Goal: Task Accomplishment & Management: Manage account settings

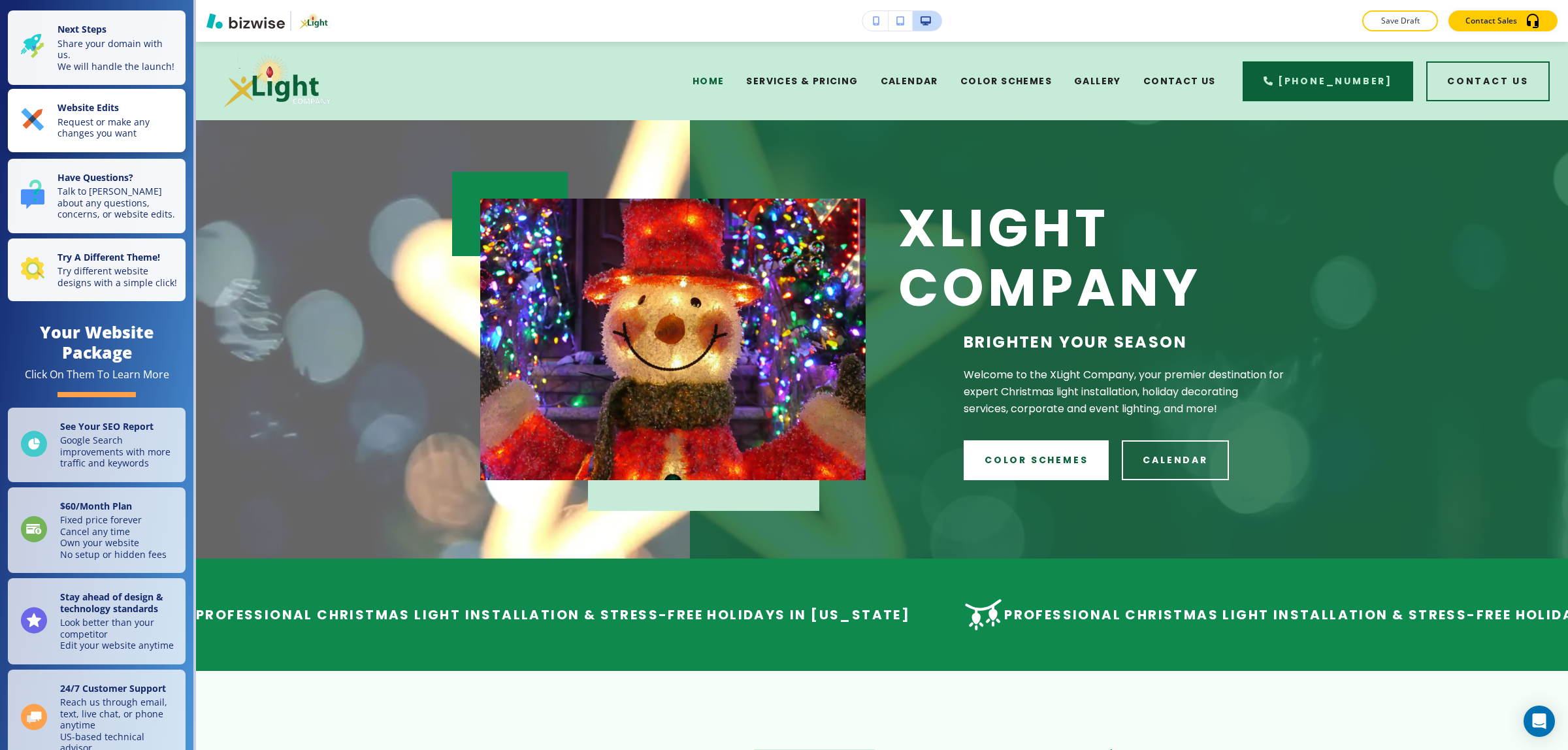
click at [122, 135] on p "Request or make any changes you want" at bounding box center [118, 128] width 120 height 23
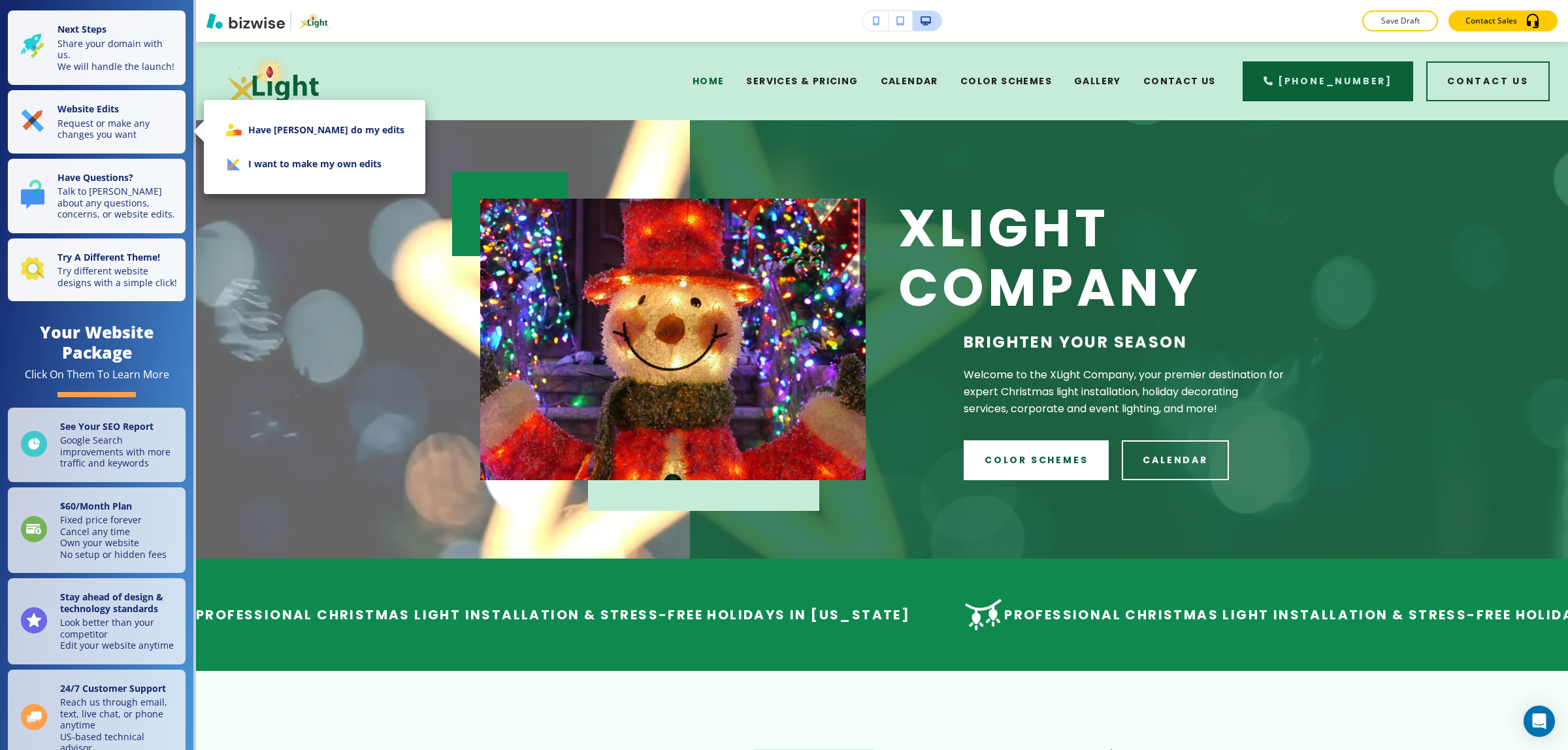
click at [211, 170] on div "Have Alex Brion do my edits I want to make my own edits" at bounding box center [314, 147] width 221 height 94
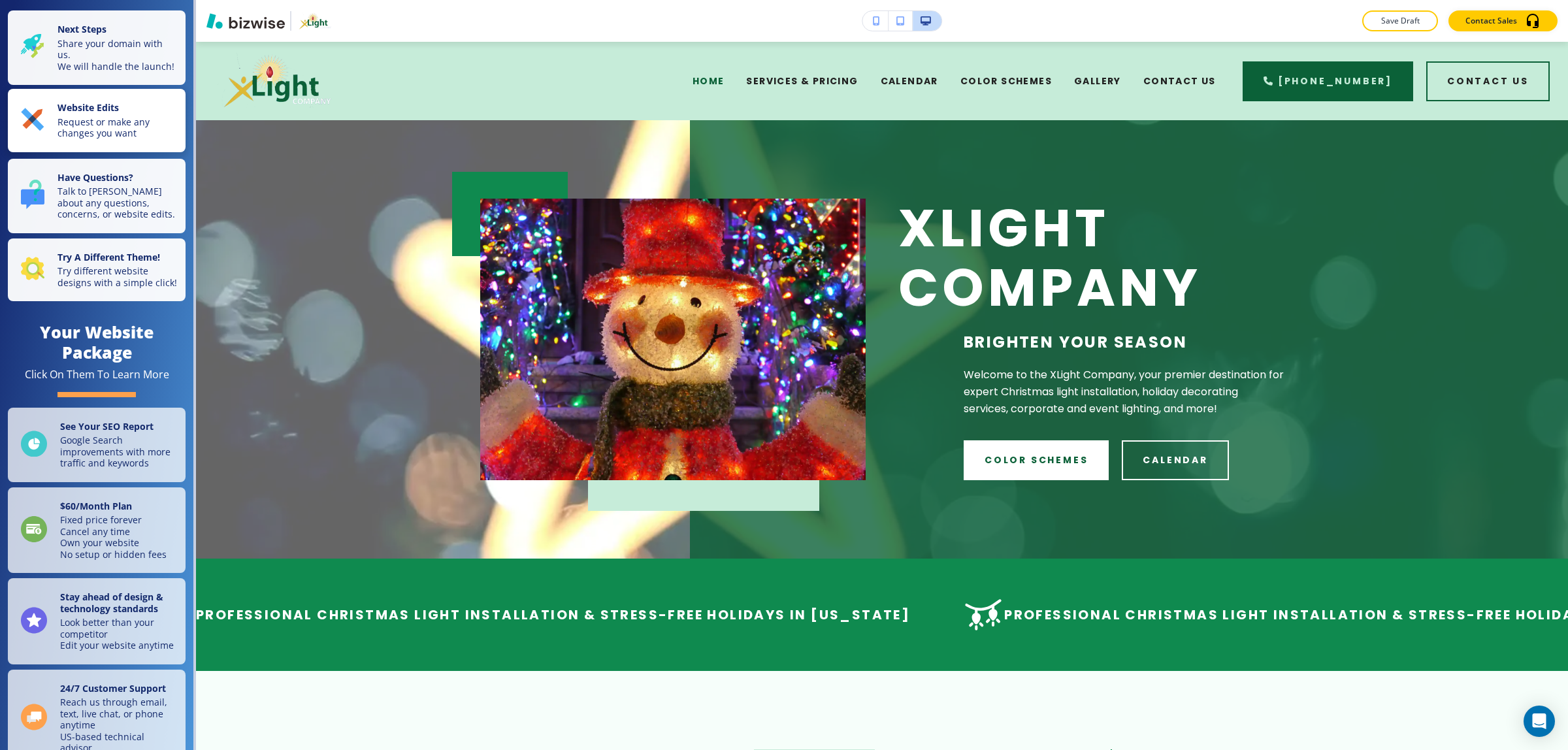
click at [96, 113] on strong "Website Edits" at bounding box center [88, 107] width 61 height 12
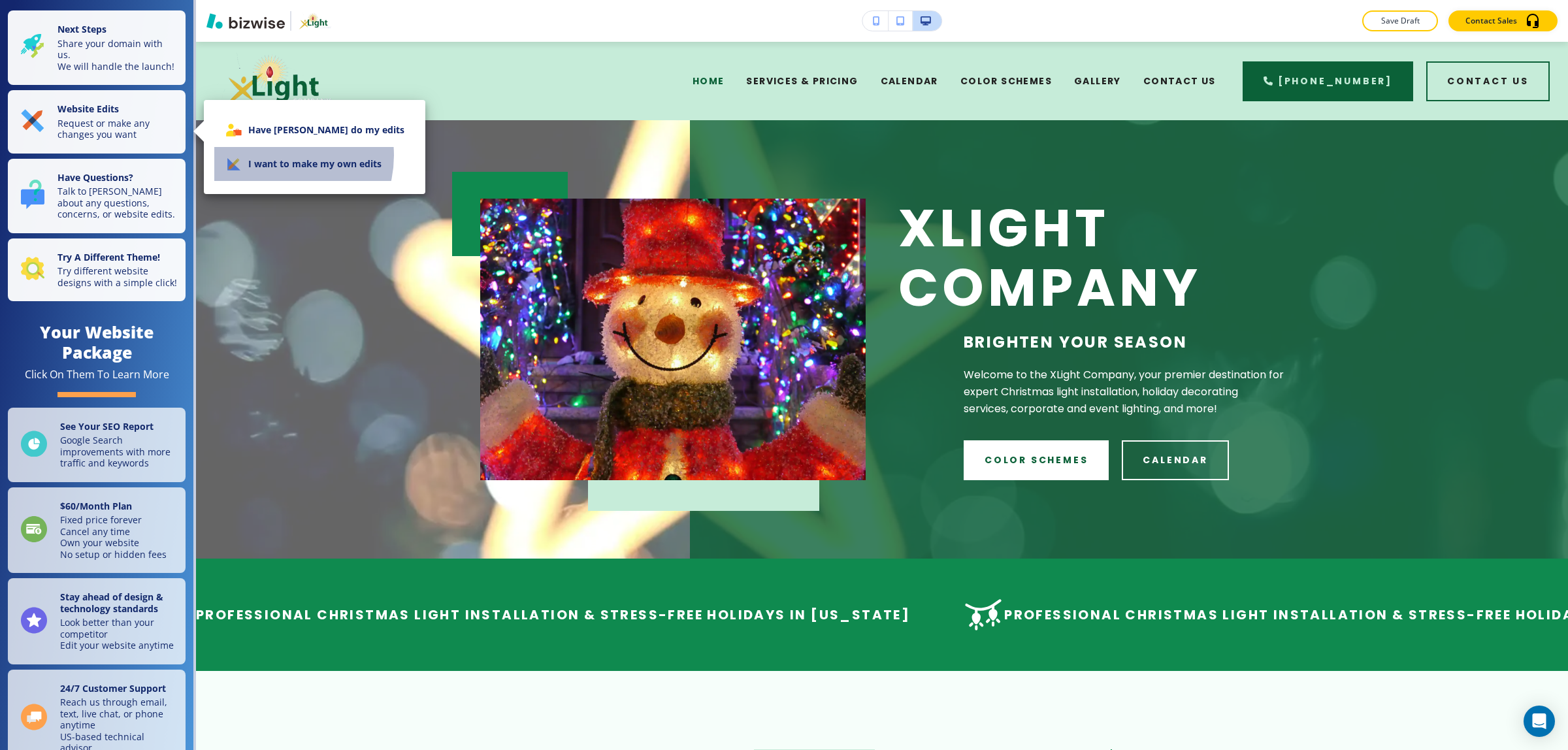
click at [275, 156] on li "I want to make my own edits" at bounding box center [314, 164] width 201 height 34
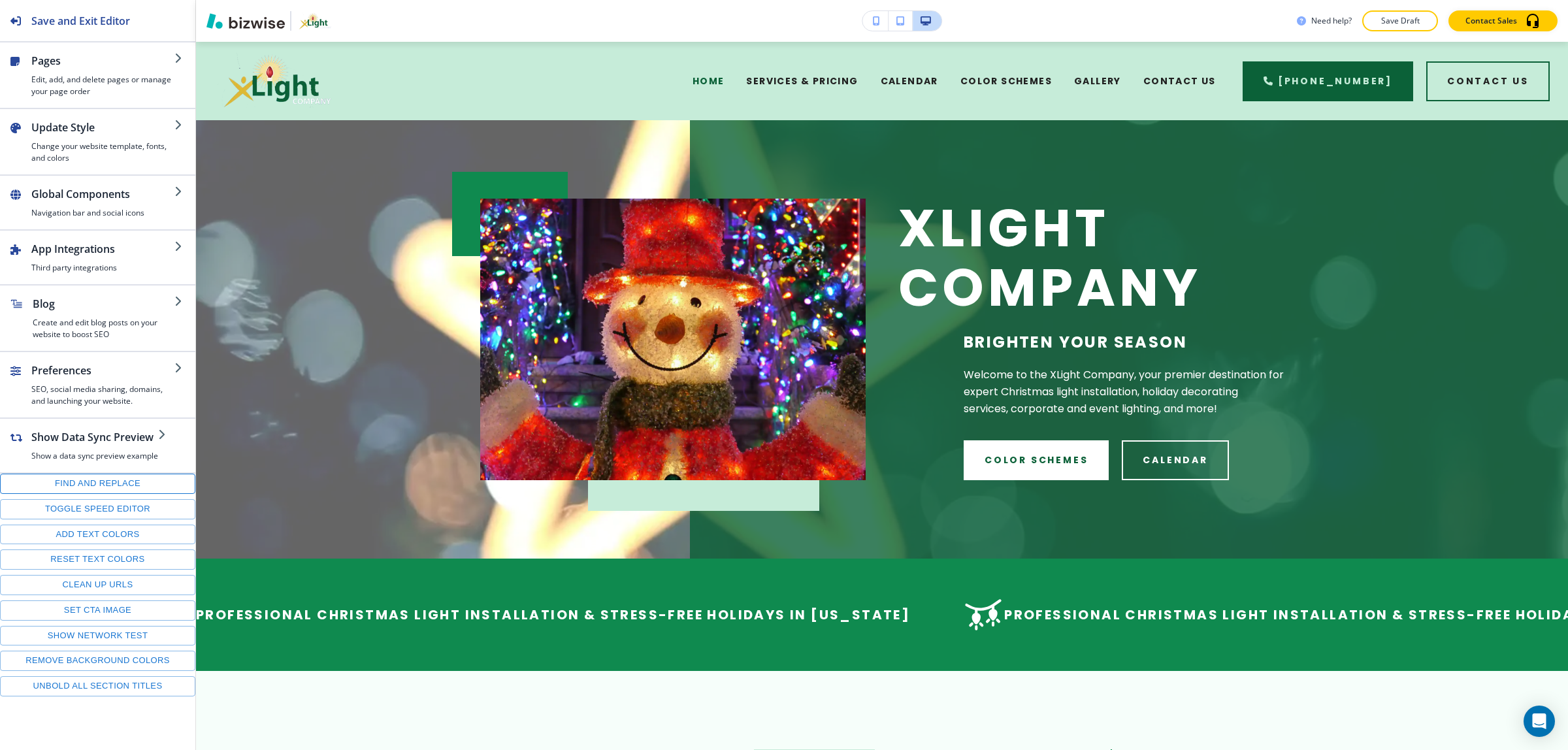
click at [104, 483] on button "Find and replace" at bounding box center [97, 483] width 196 height 20
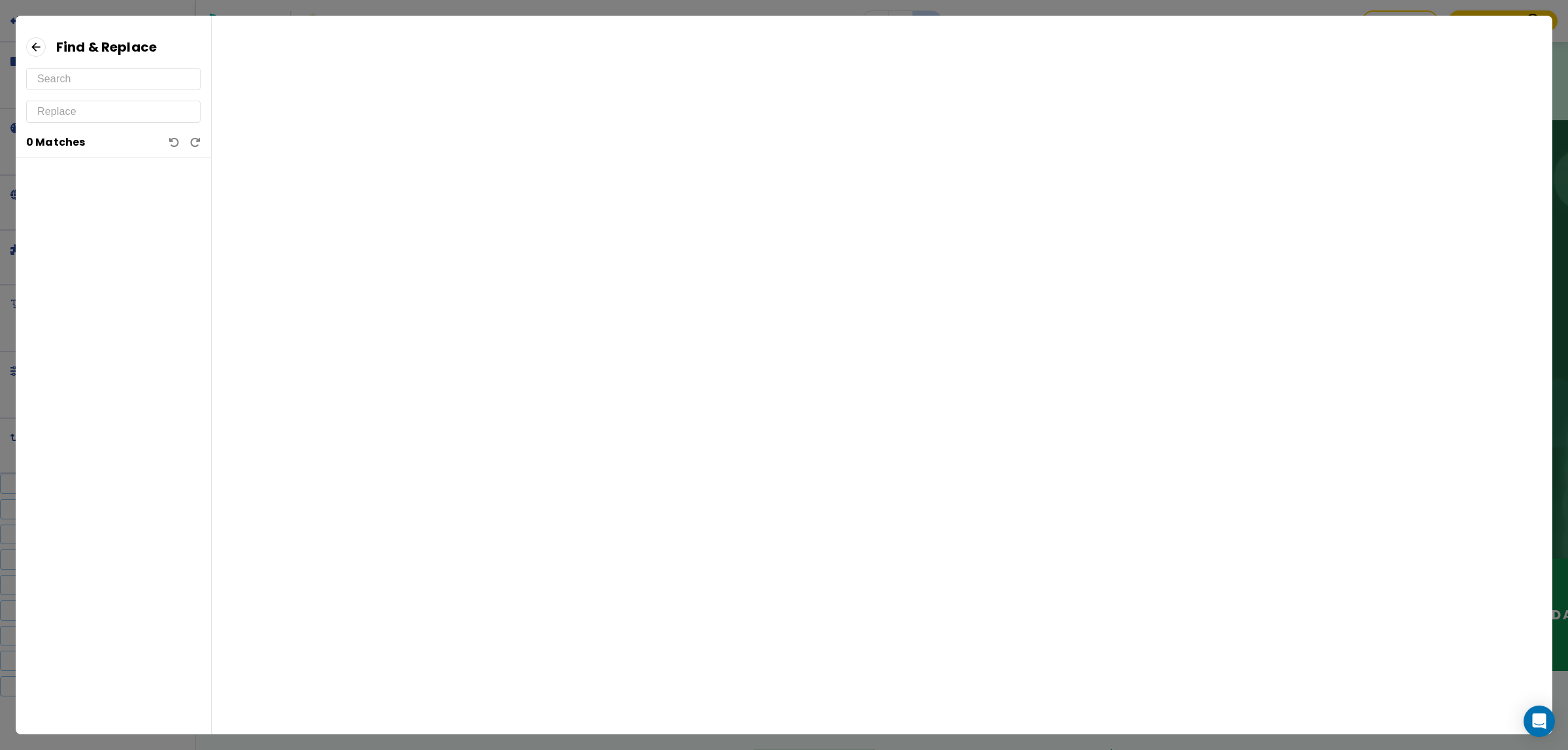
click at [126, 76] on input "text" at bounding box center [113, 79] width 152 height 21
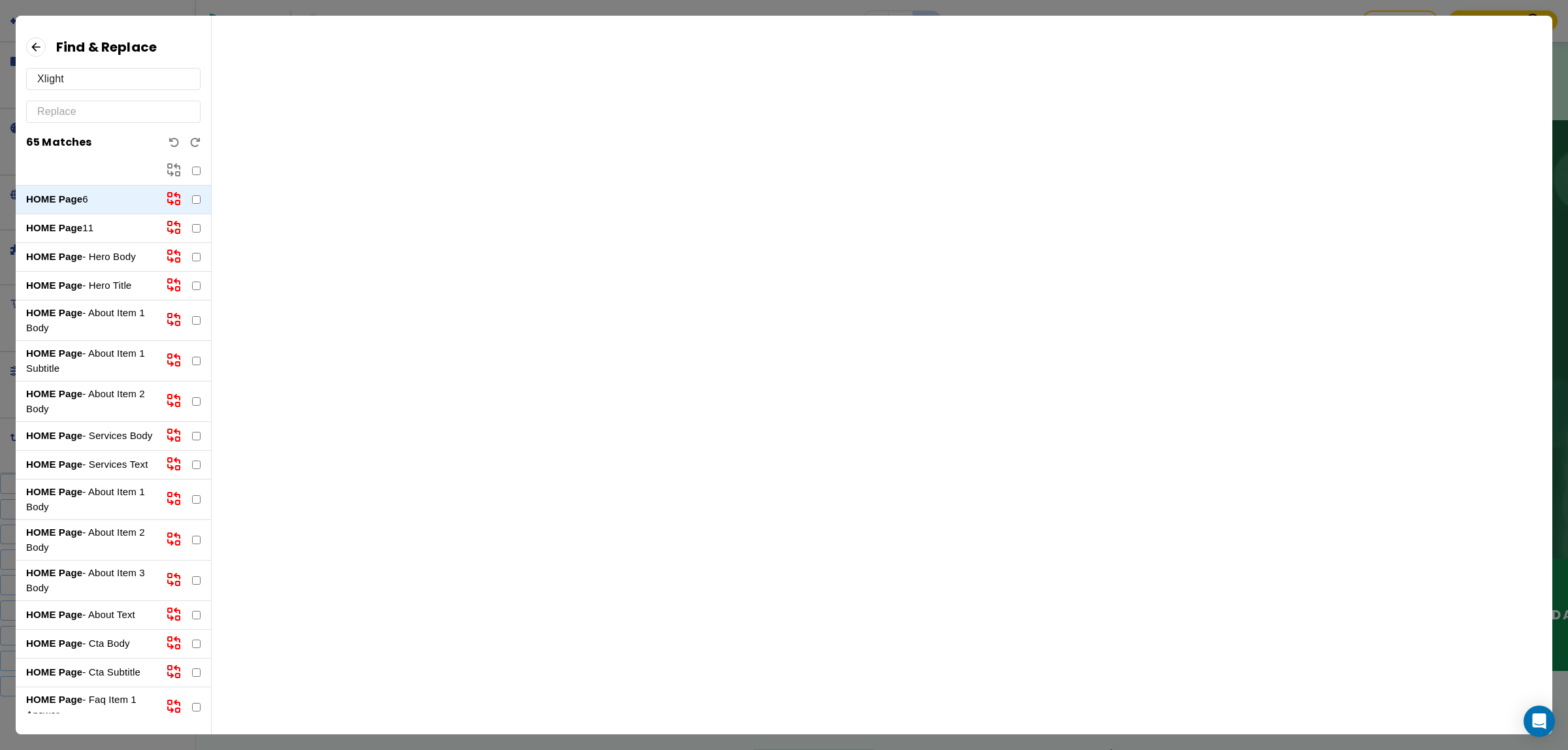
type input "Xlight"
click at [129, 121] on input "text" at bounding box center [113, 112] width 152 height 21
paste input "X Light"
type input "X Light"
click at [193, 171] on input "checkbox" at bounding box center [197, 171] width 9 height 9
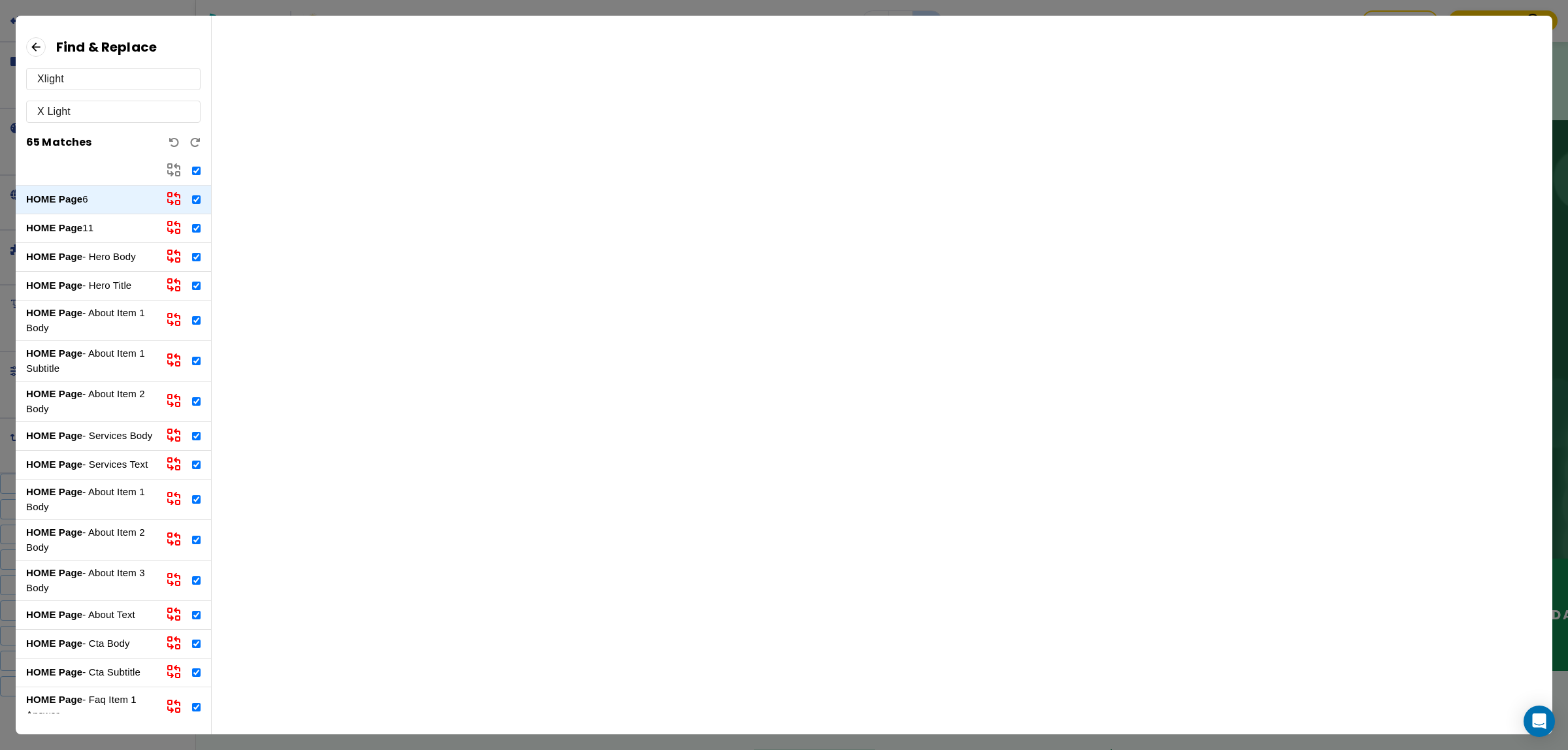
checkbox input "true"
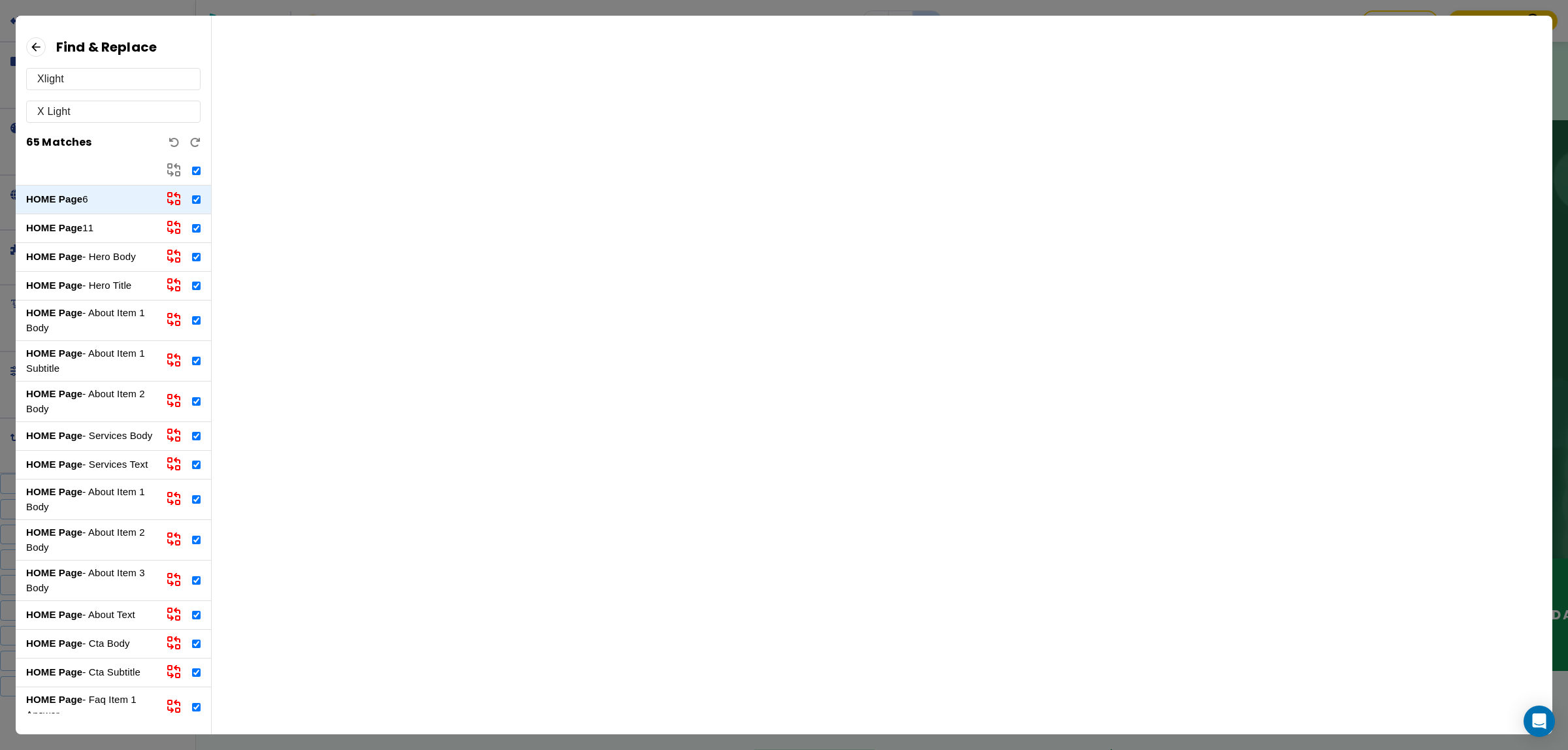
checkbox input "true"
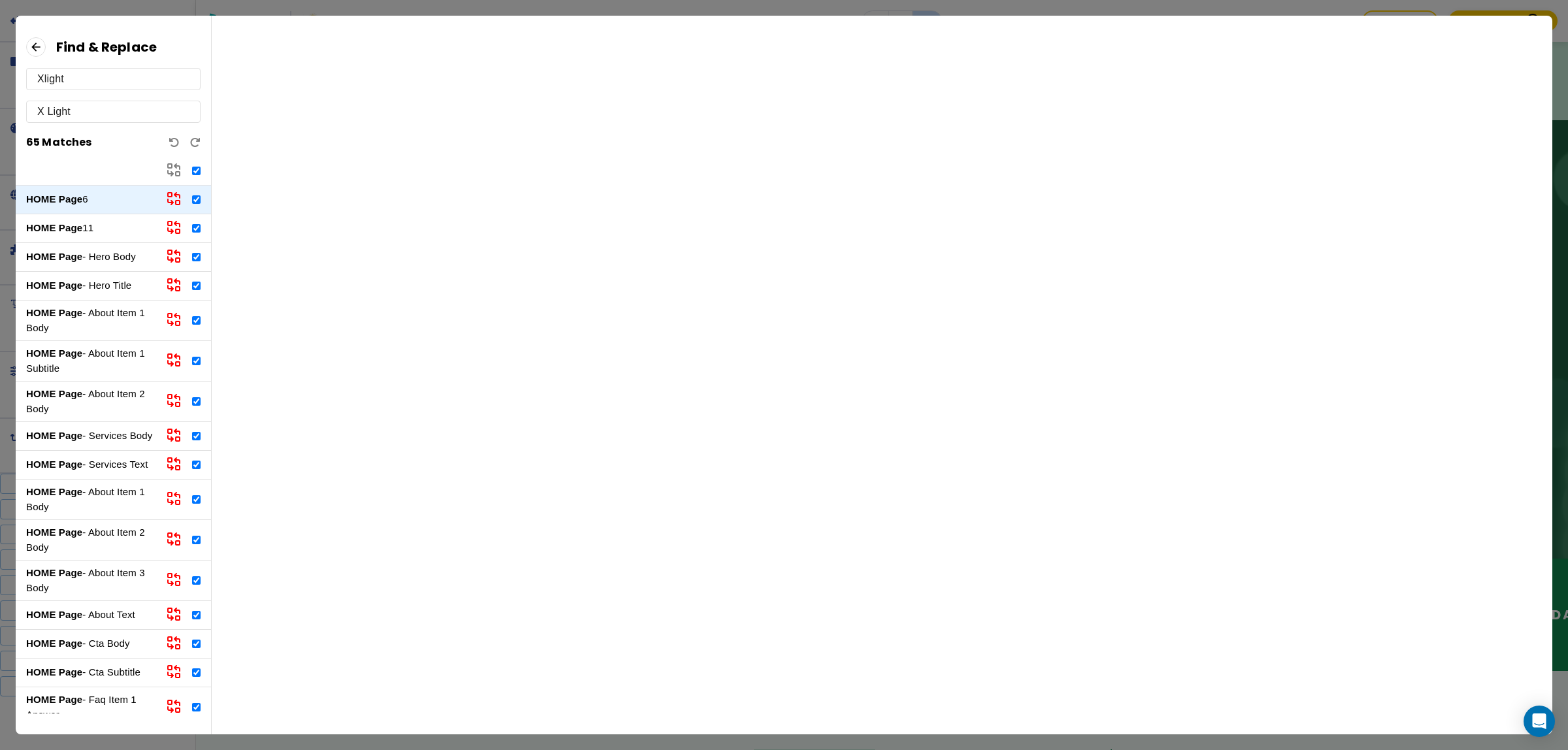
checkbox input "true"
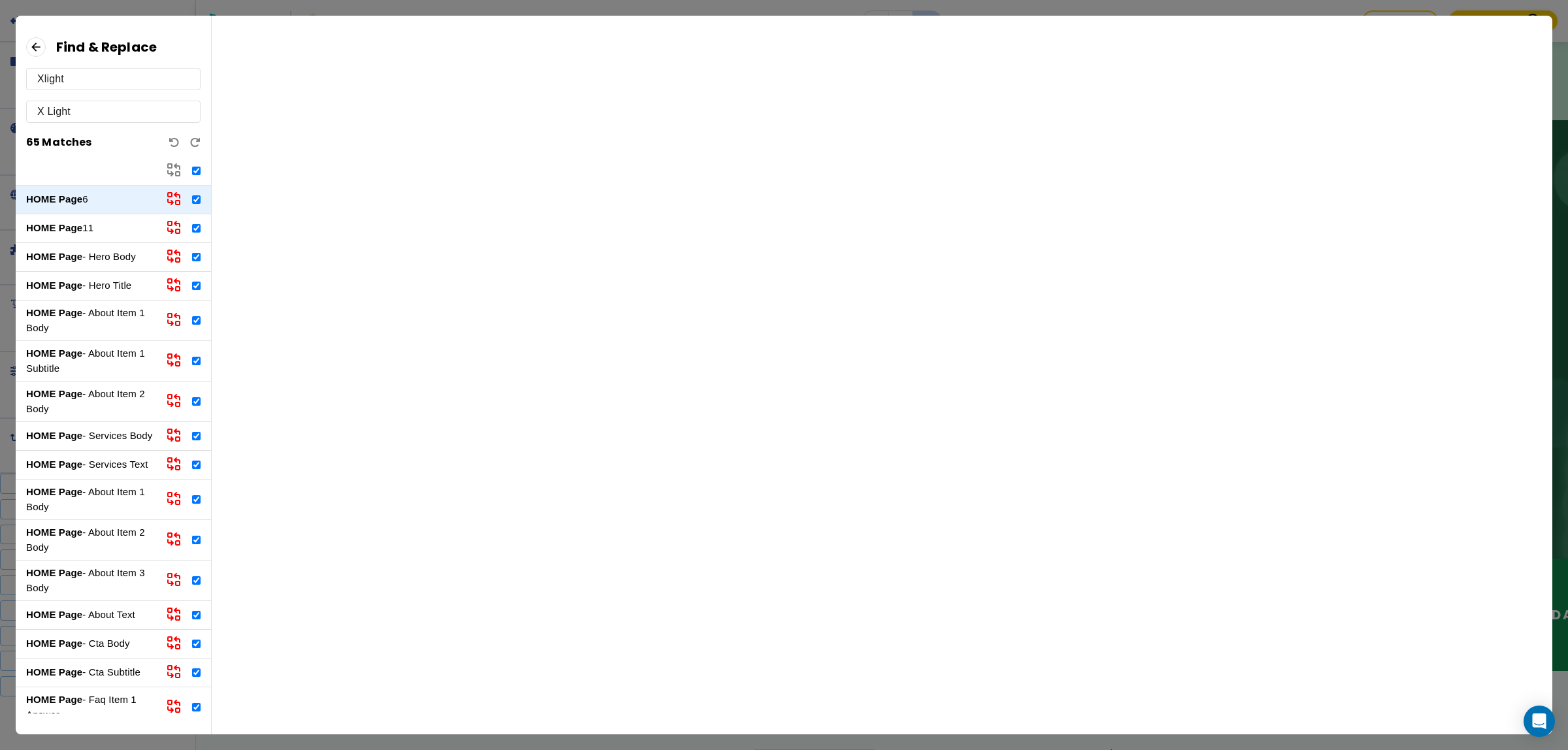
checkbox input "true"
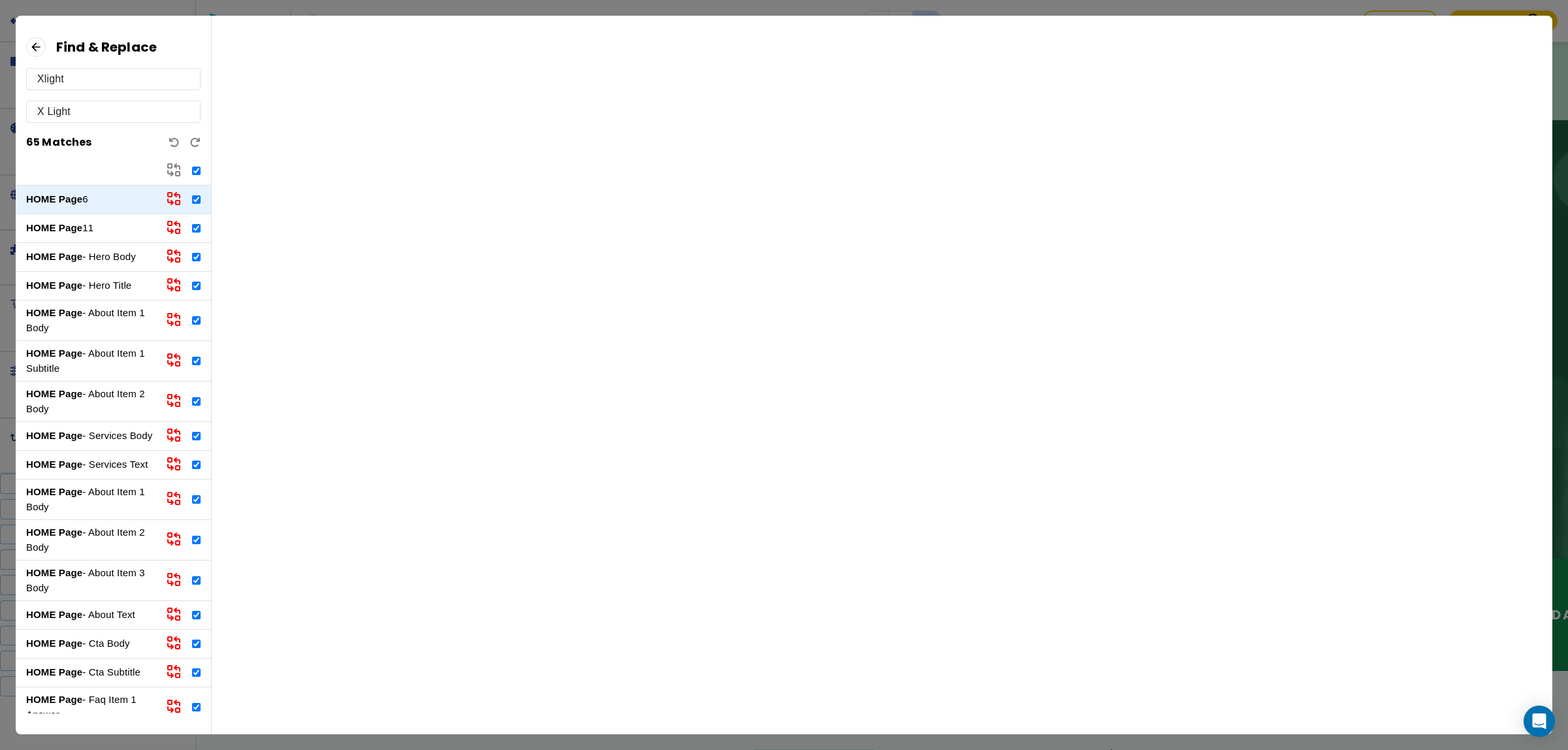
checkbox input "true"
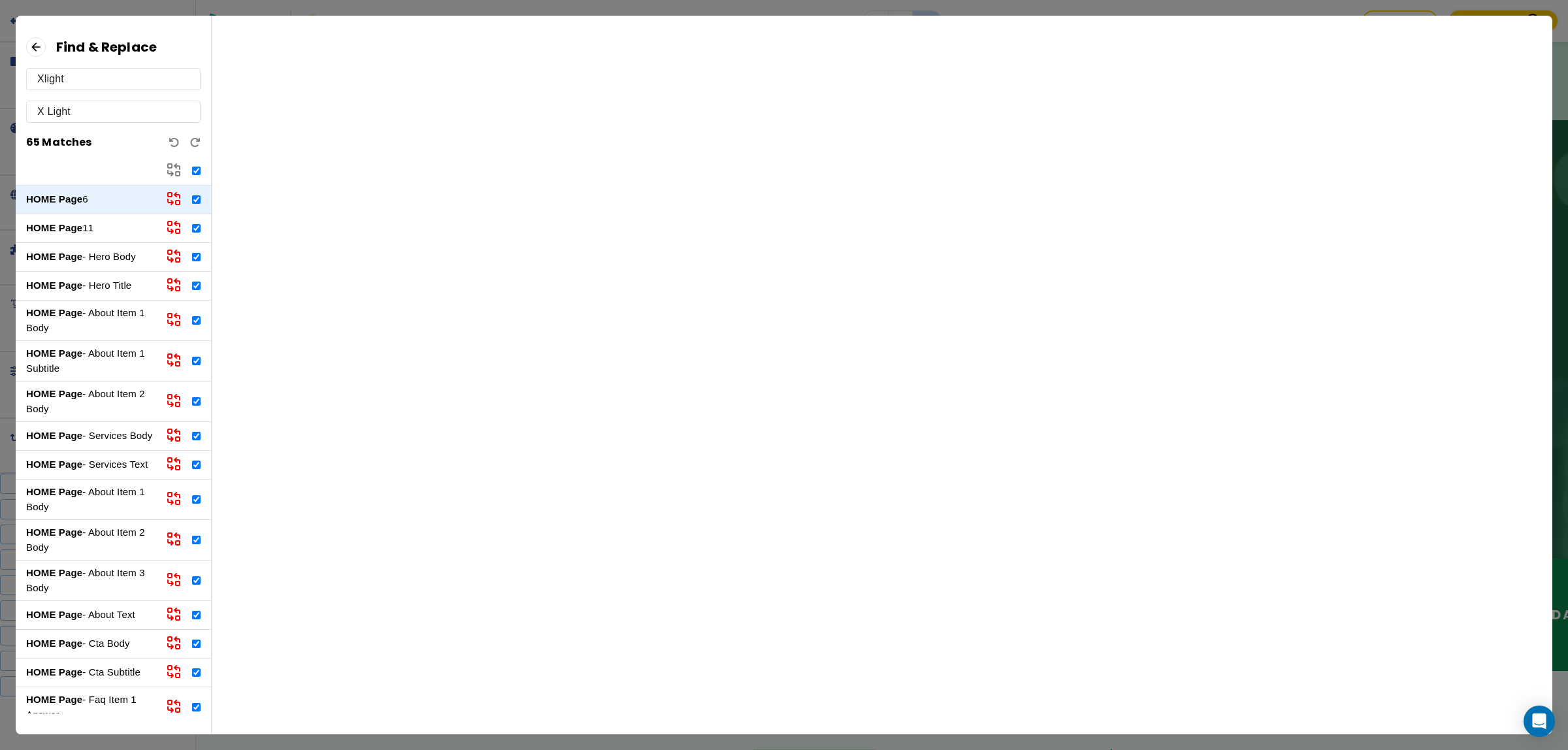
checkbox input "true"
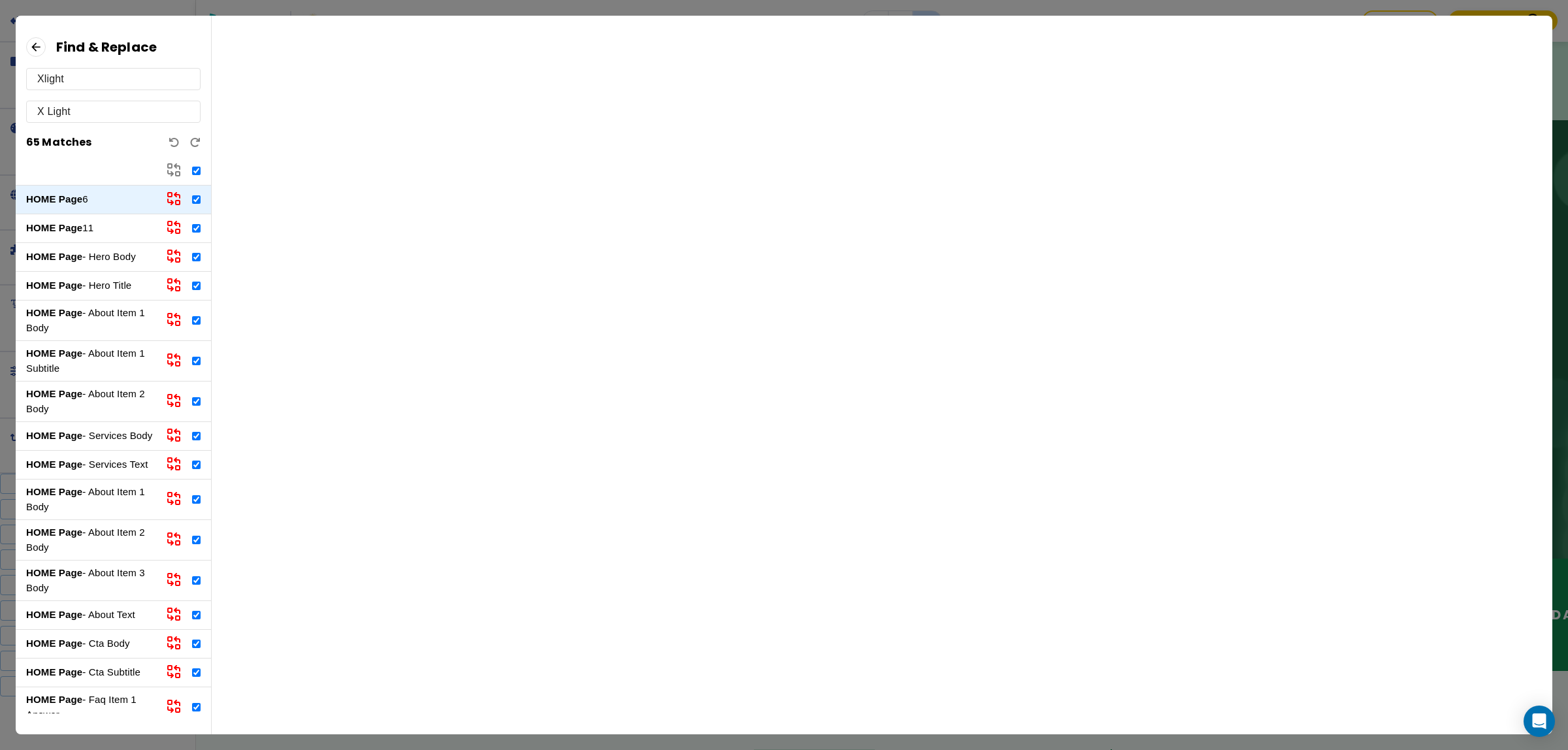
checkbox input "true"
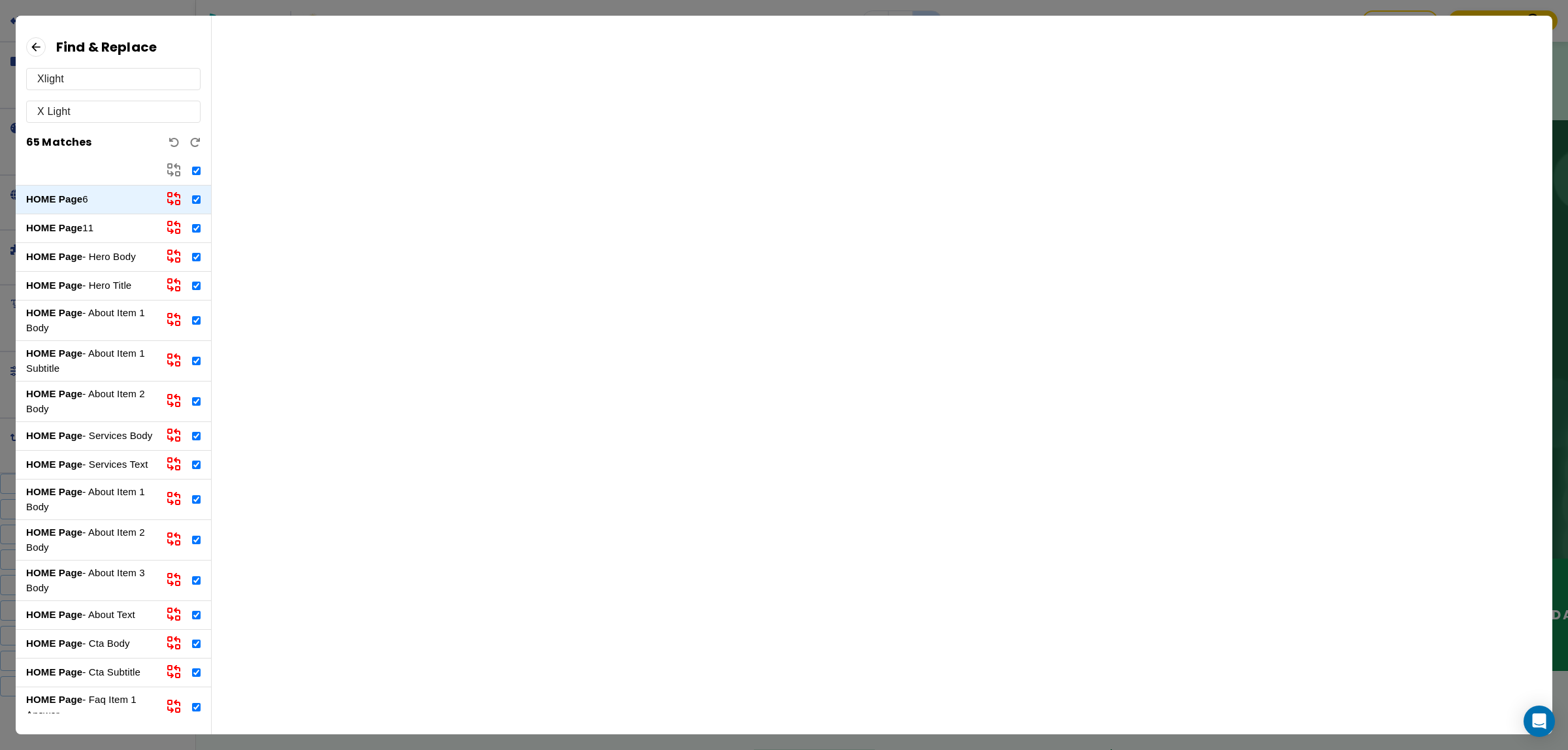
checkbox input "true"
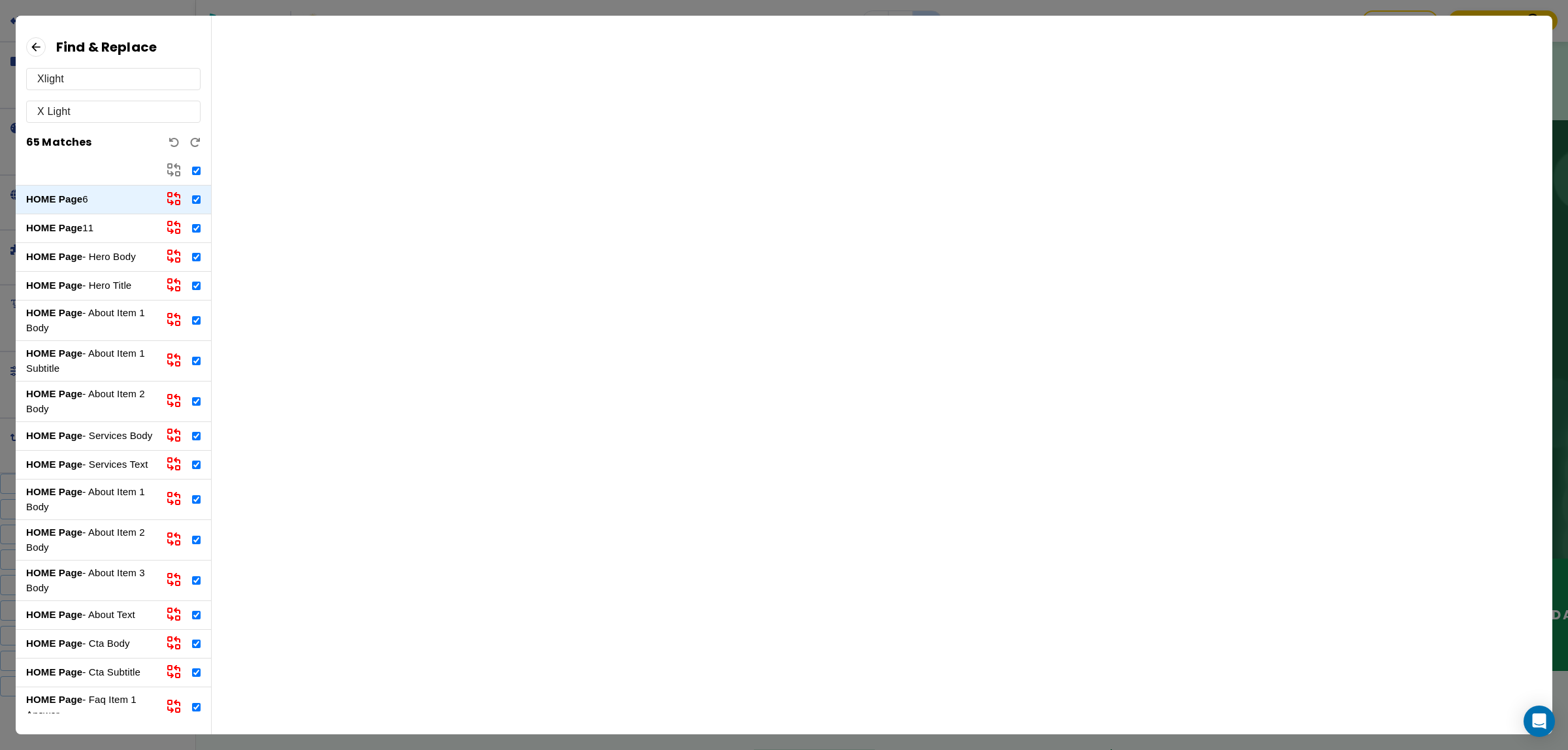
checkbox input "true"
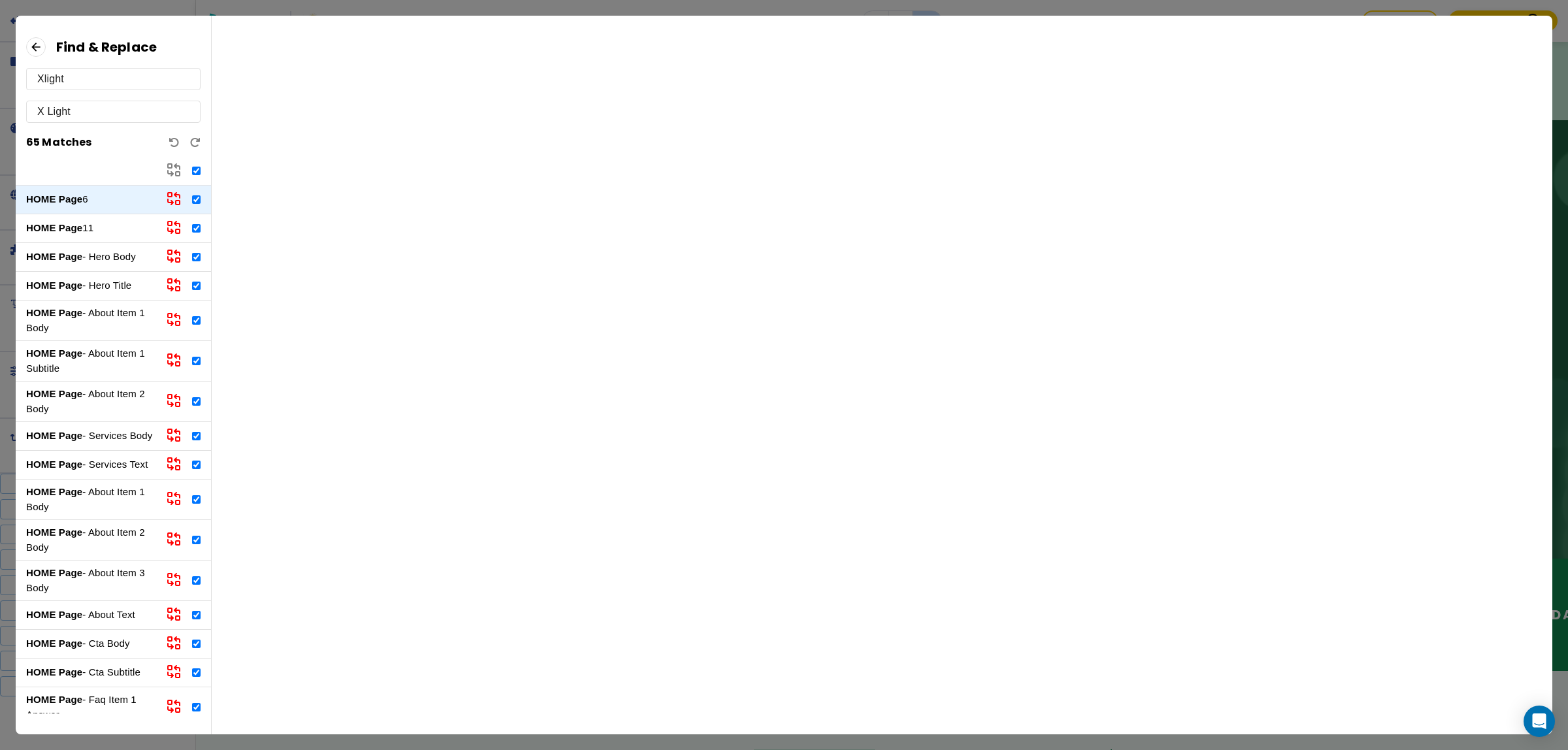
checkbox input "true"
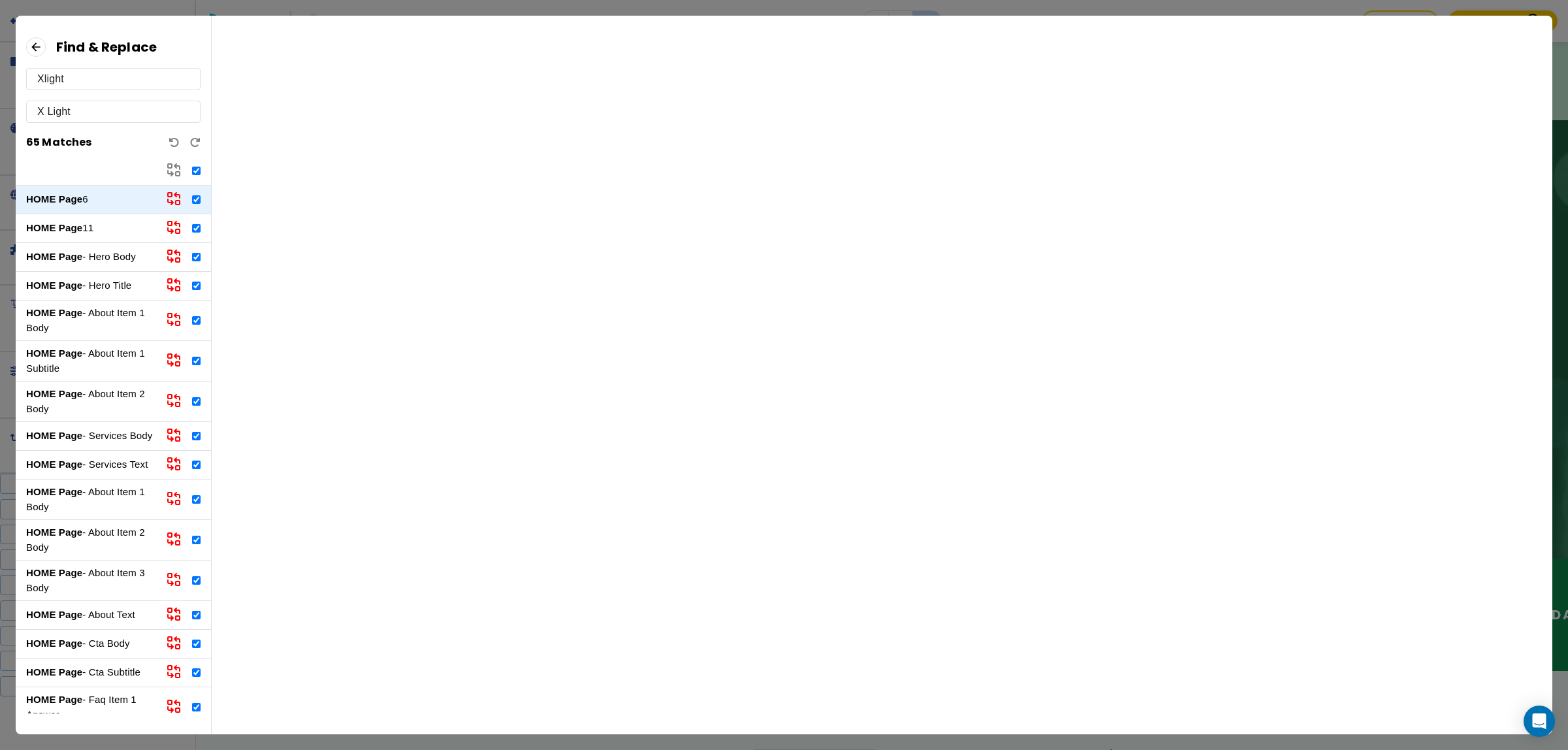
checkbox input "true"
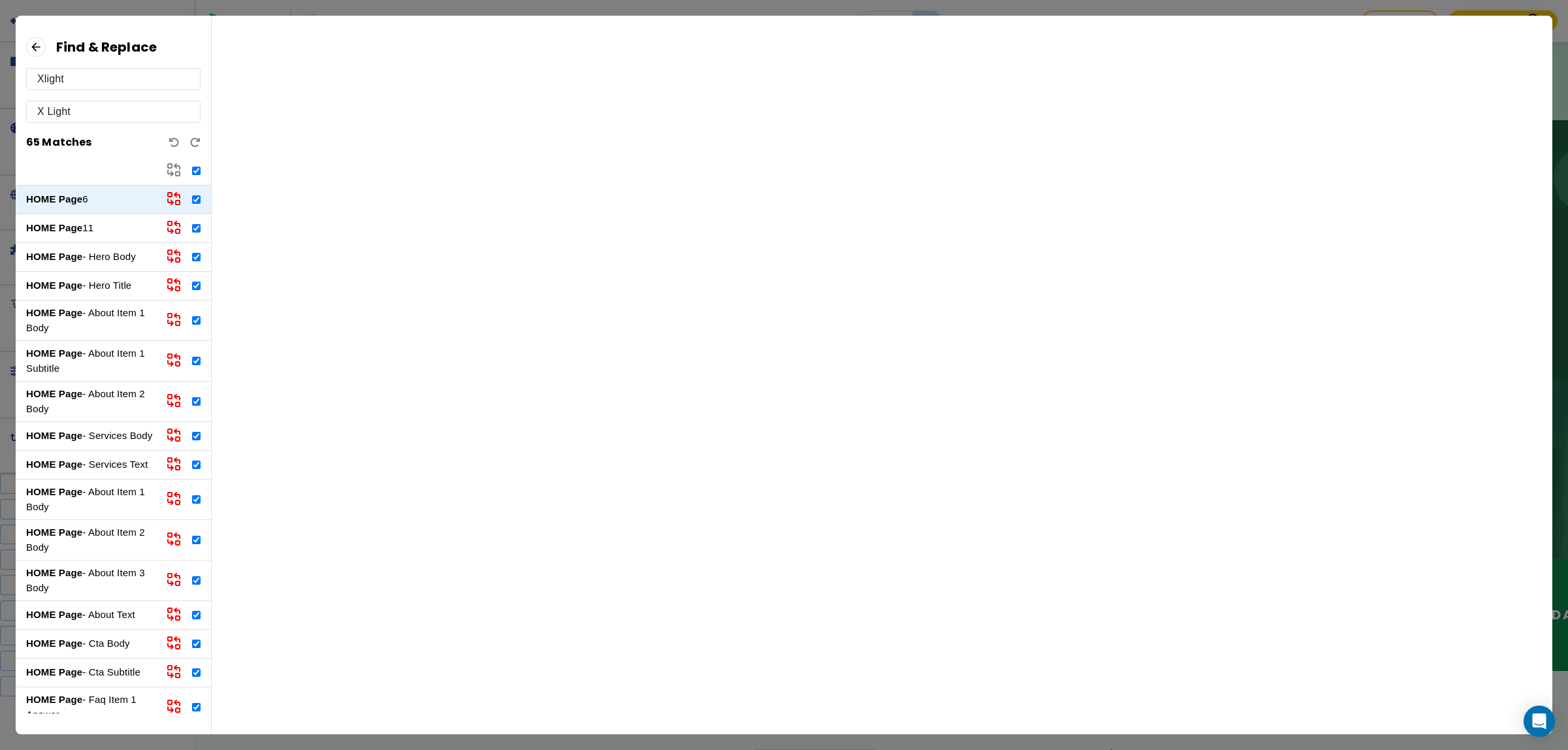
checkbox input "true"
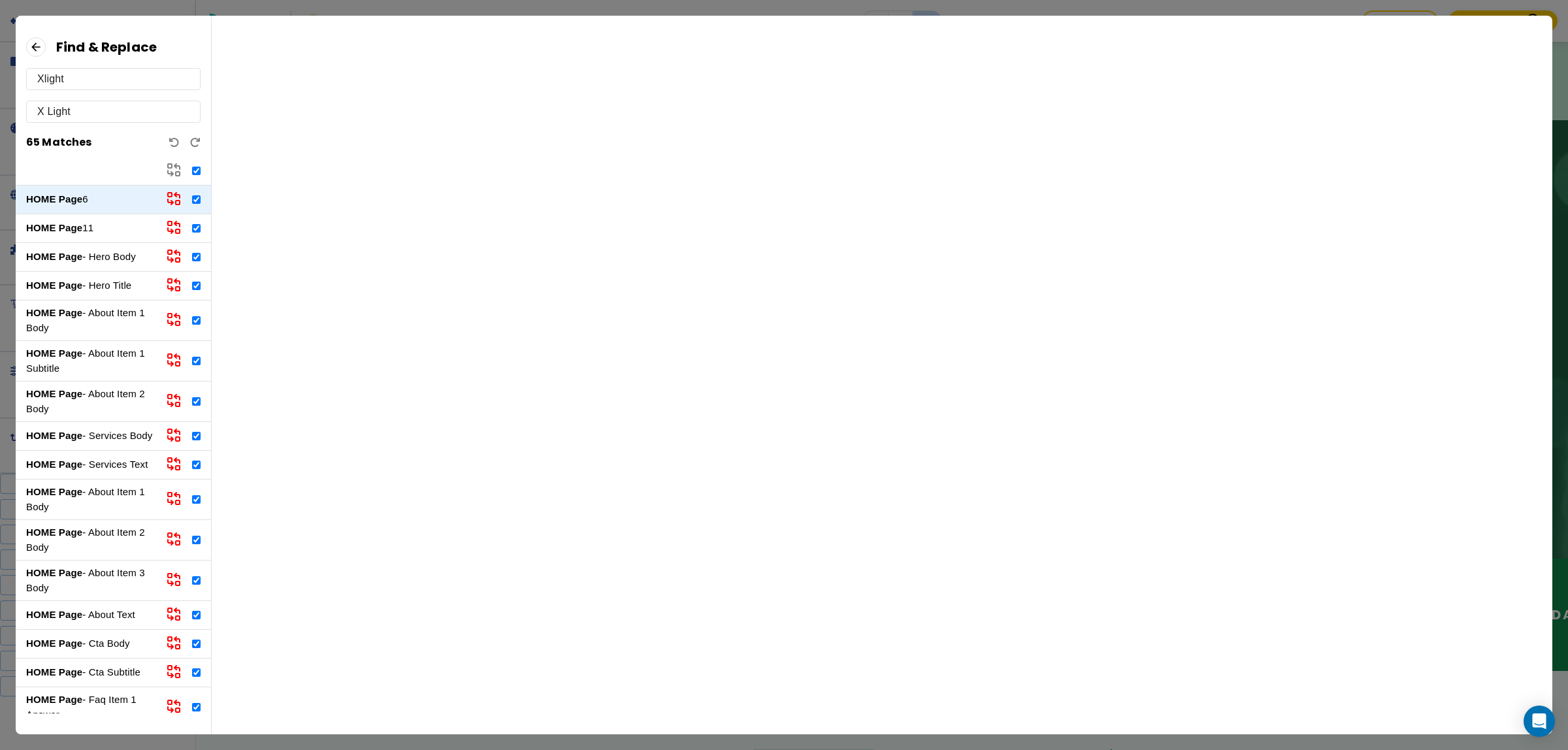
checkbox input "true"
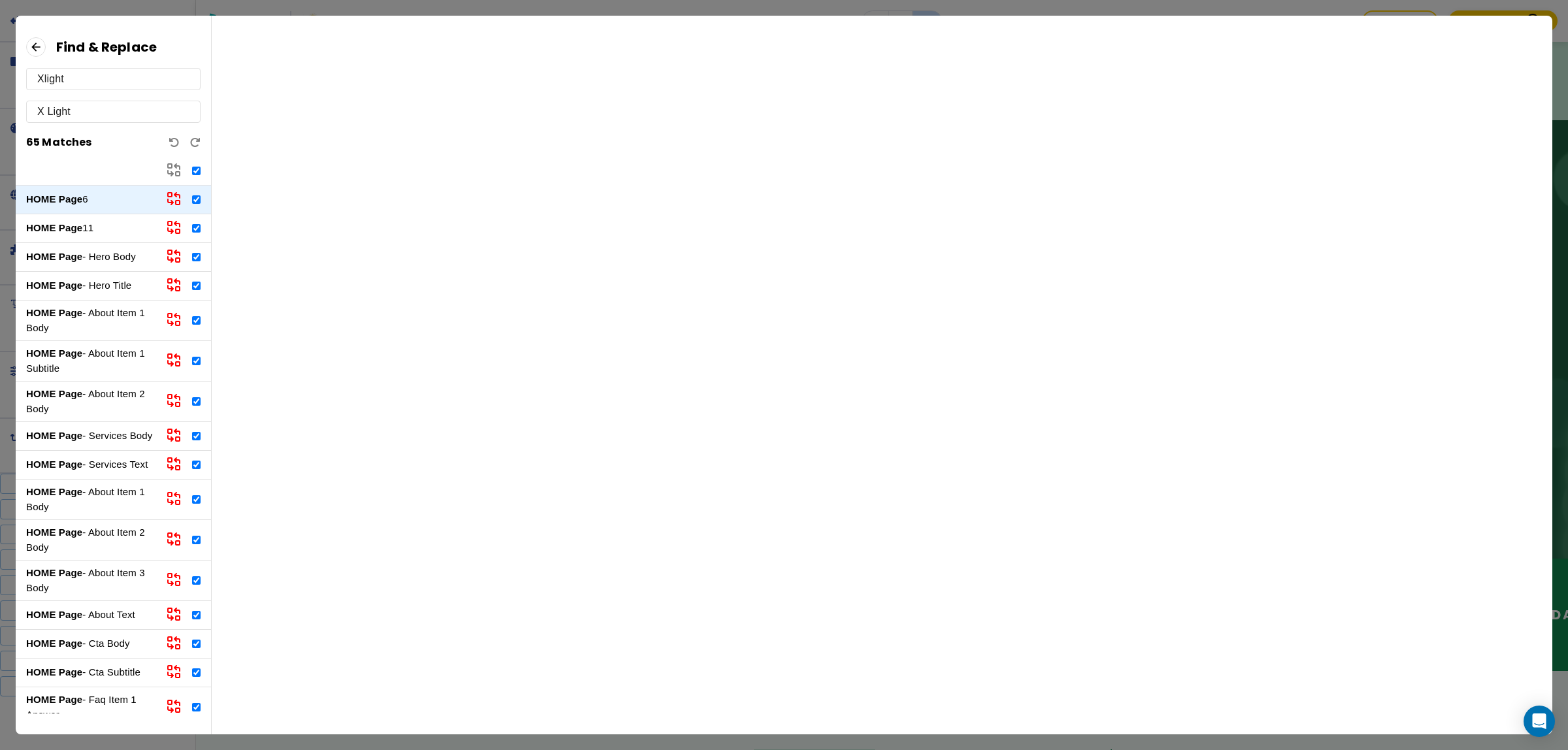
checkbox input "true"
click at [176, 171] on icon at bounding box center [174, 170] width 16 height 16
checkbox input "false"
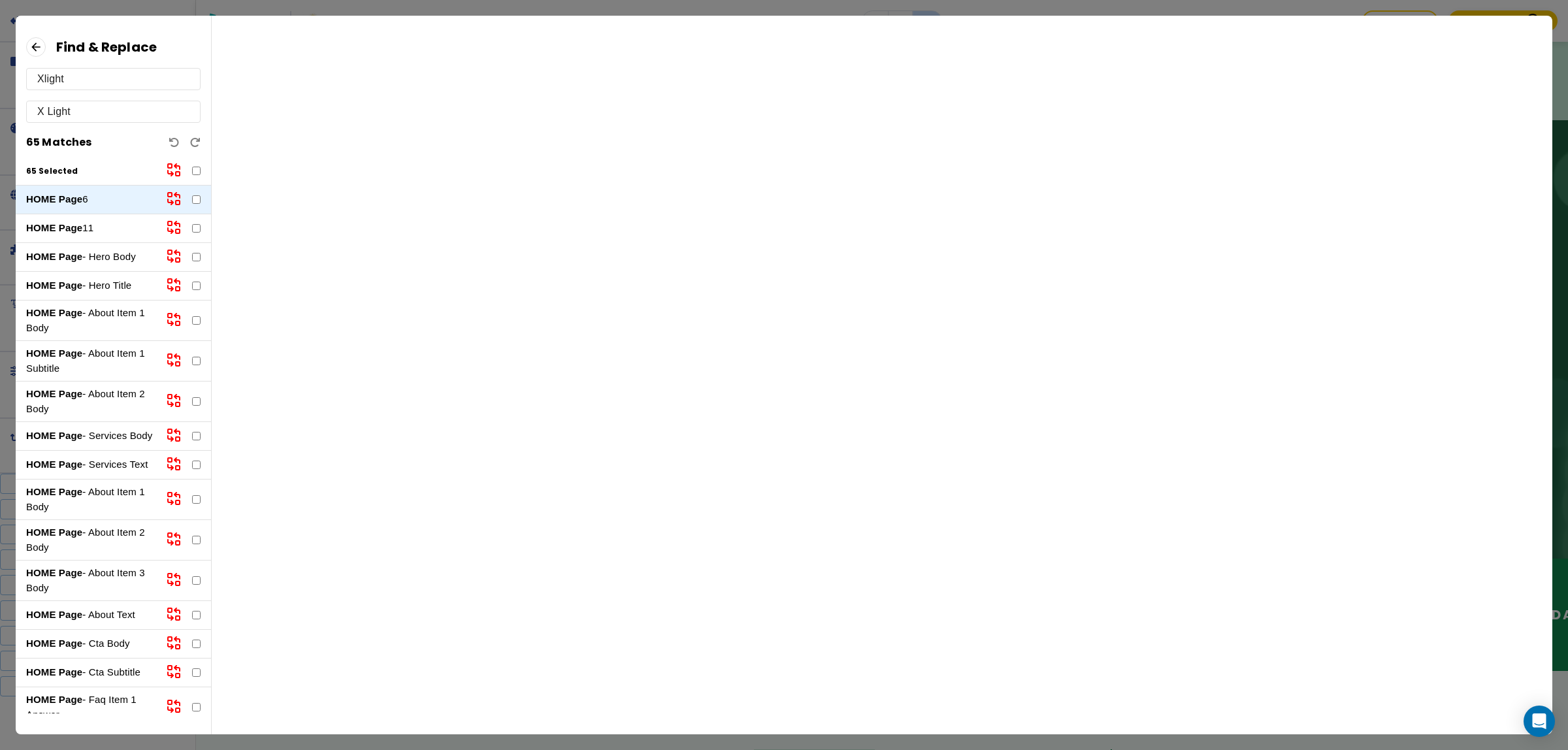
checkbox input "false"
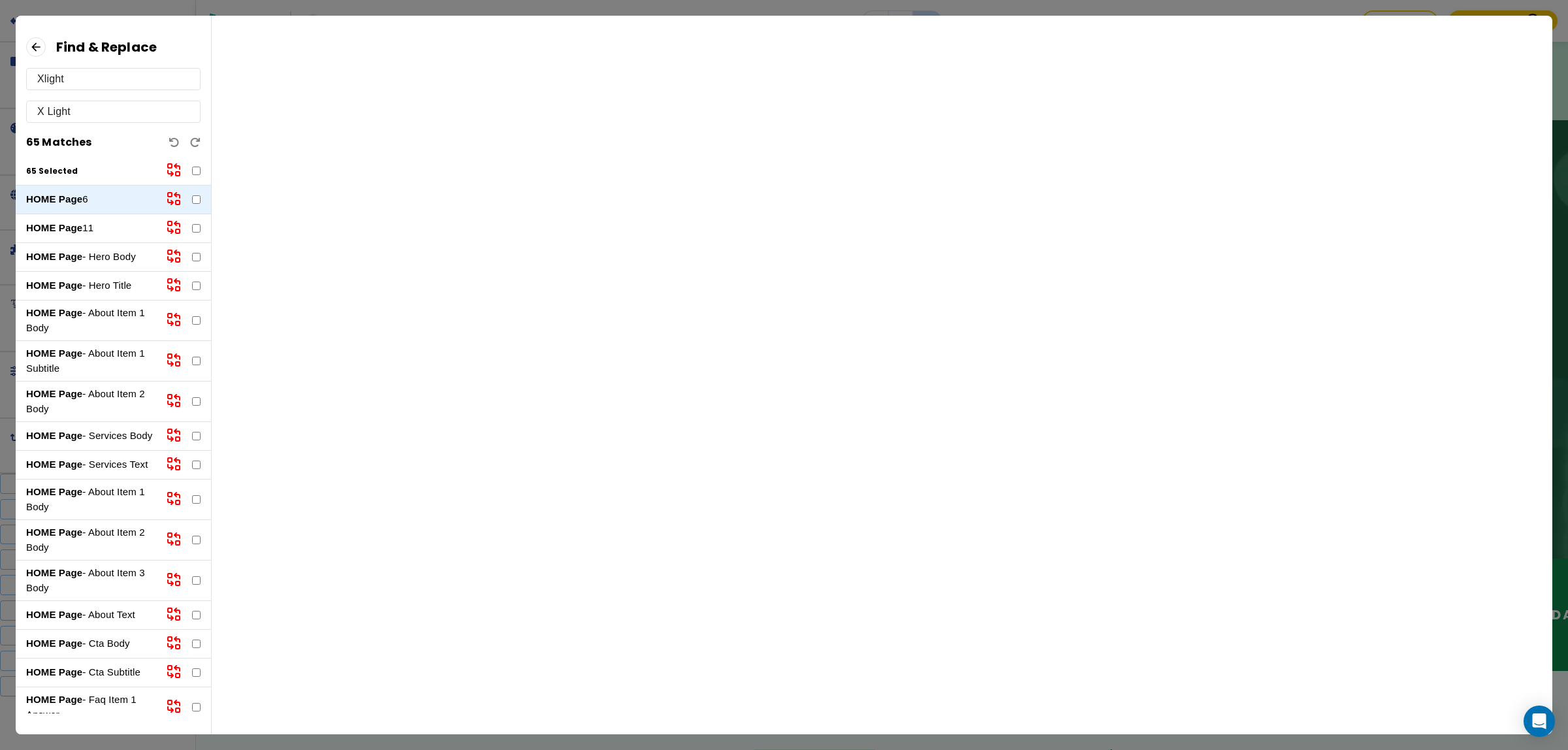
checkbox input "false"
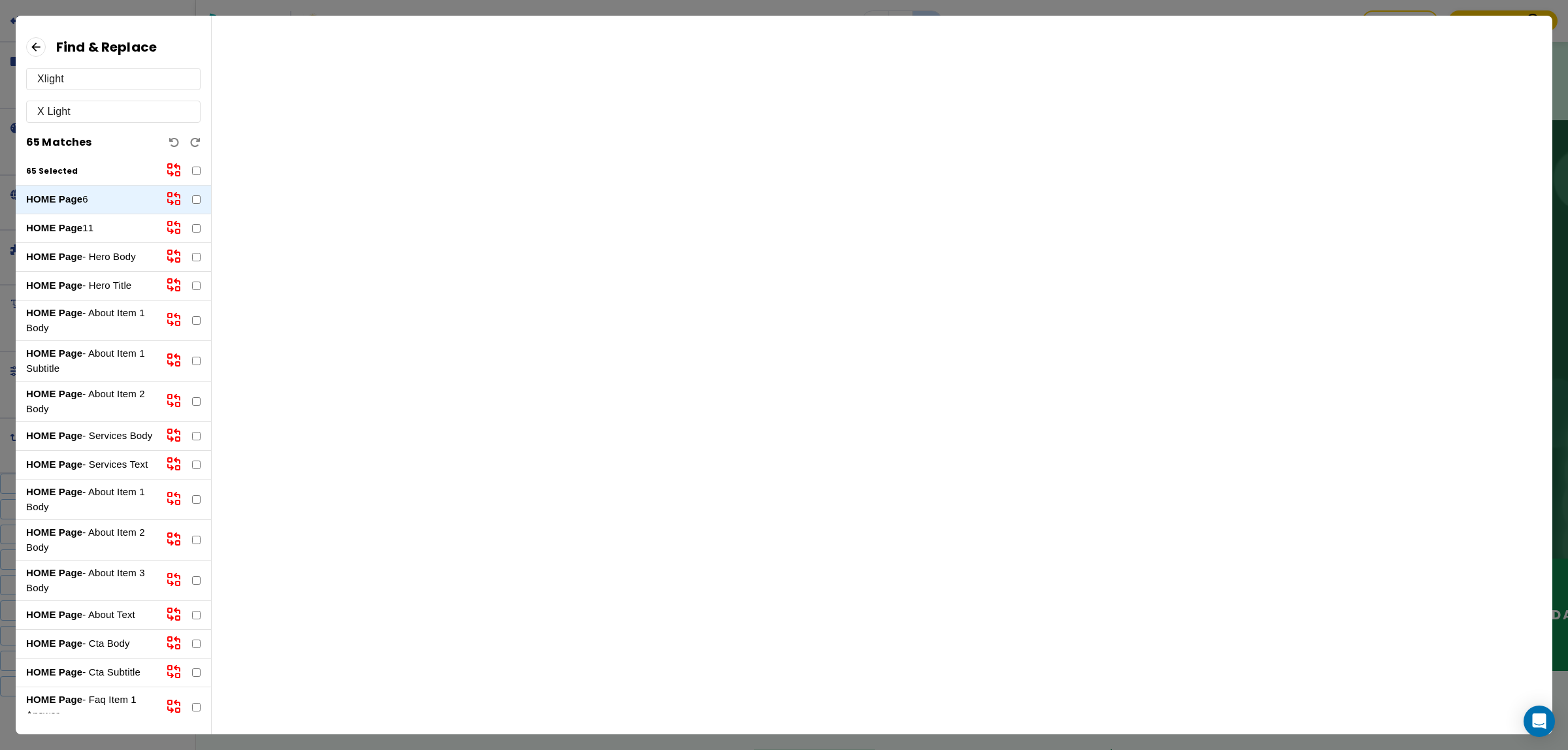
checkbox input "false"
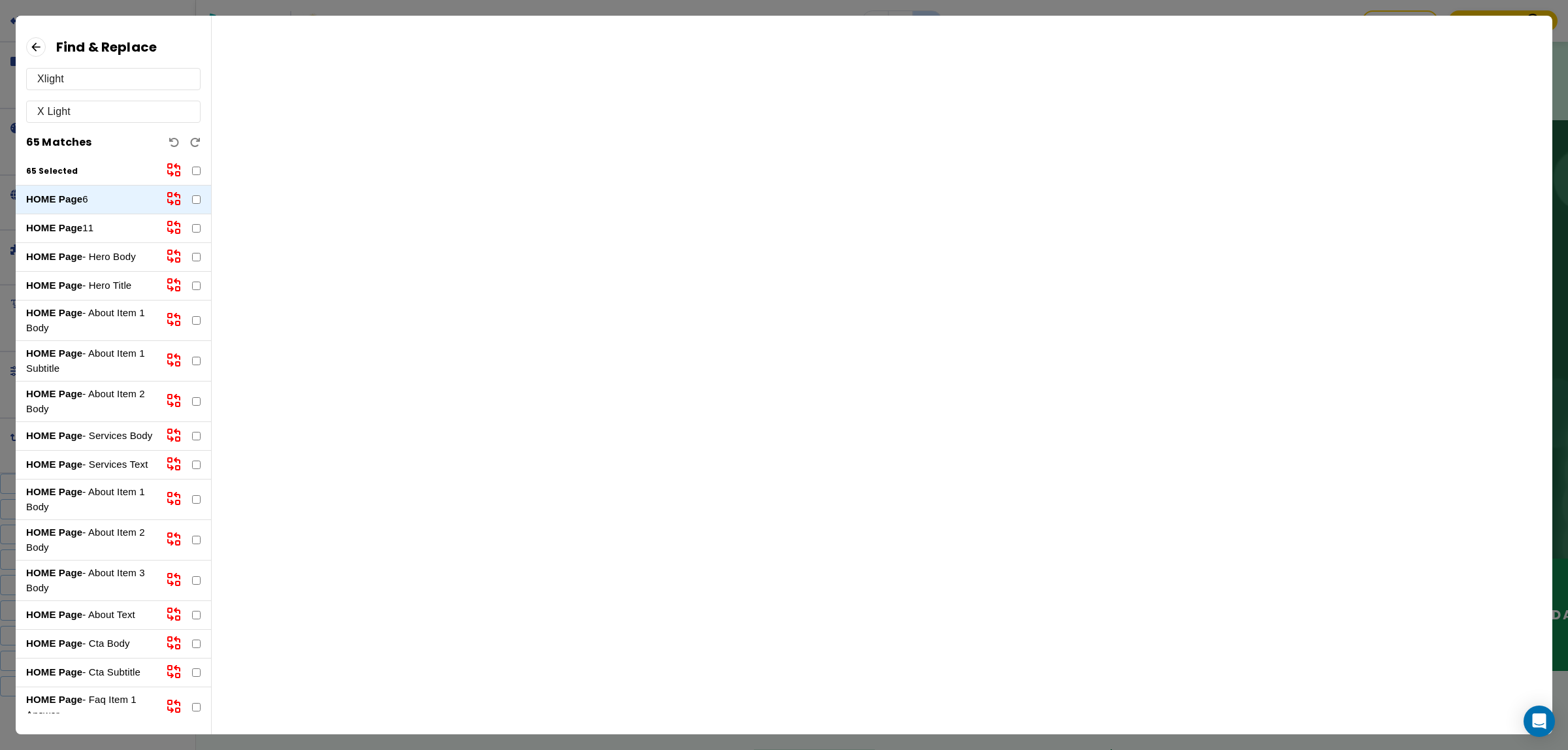
checkbox input "false"
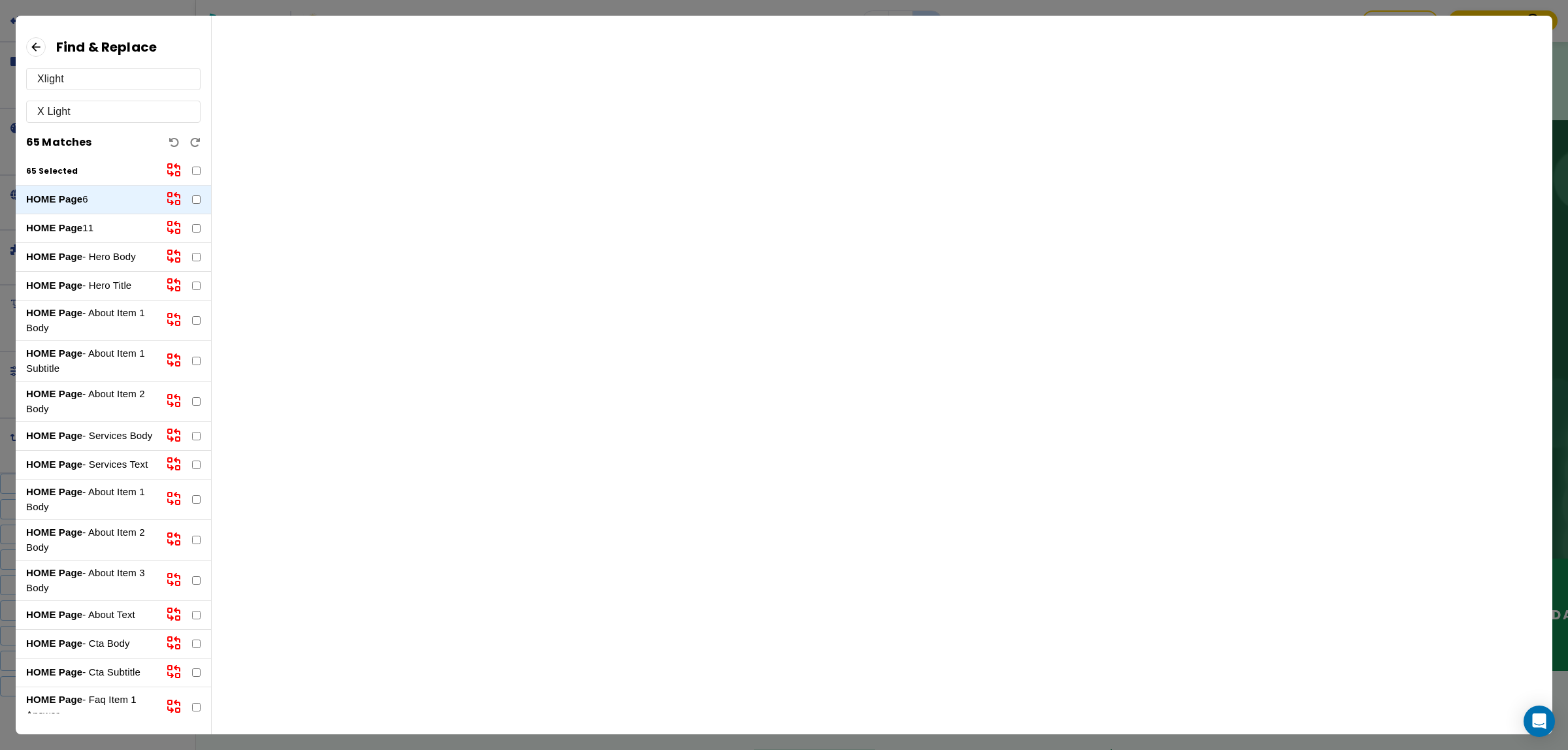
checkbox input "false"
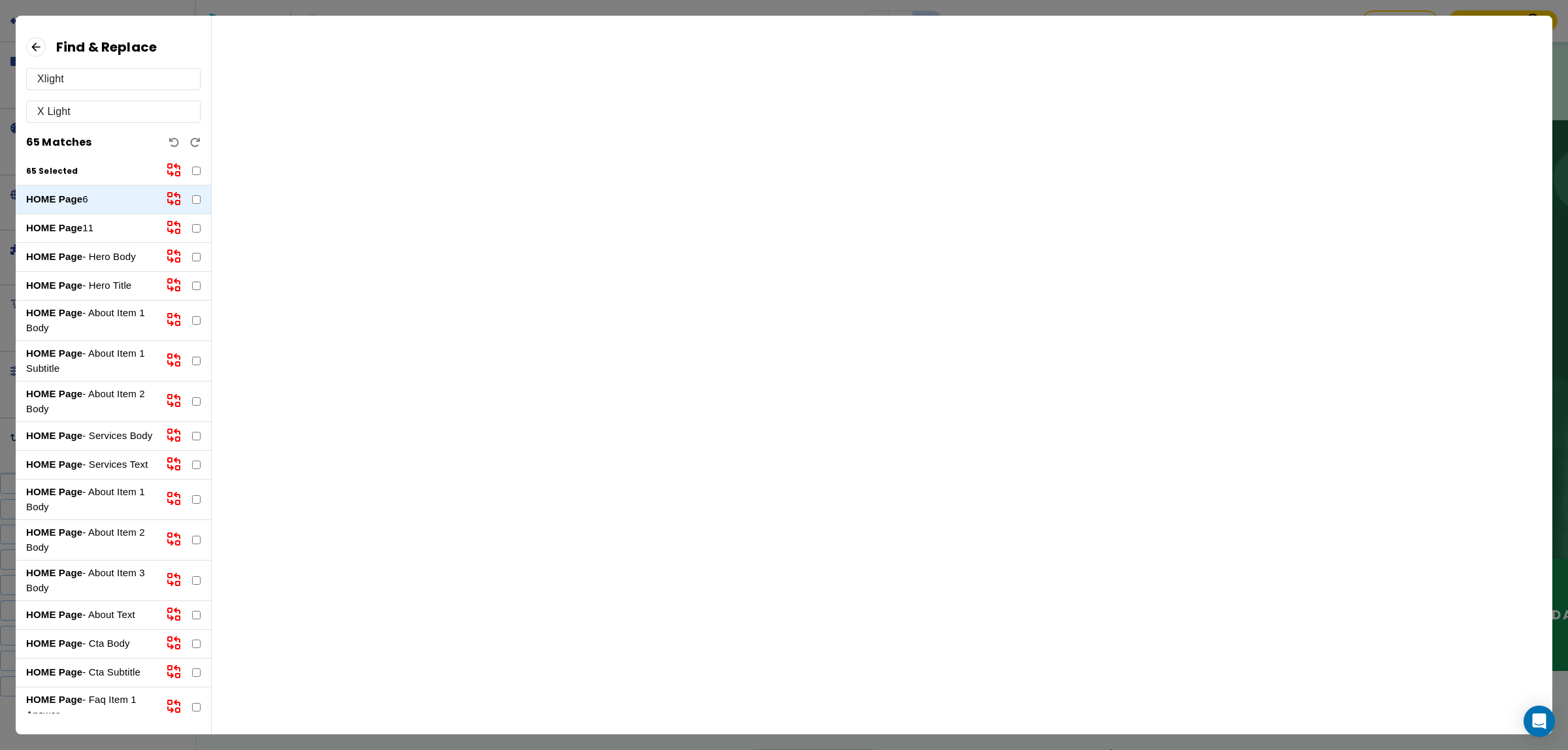
checkbox input "false"
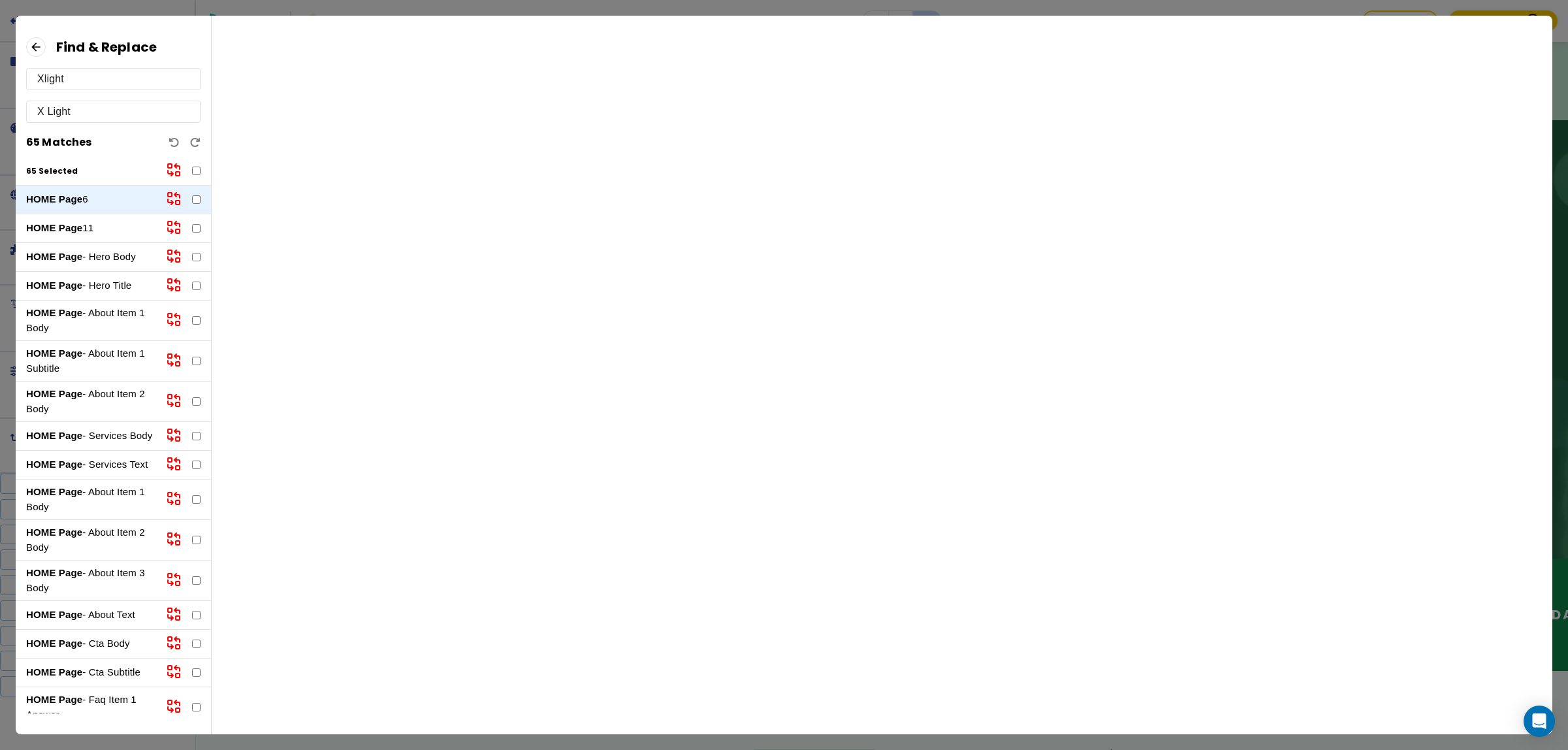
checkbox input "false"
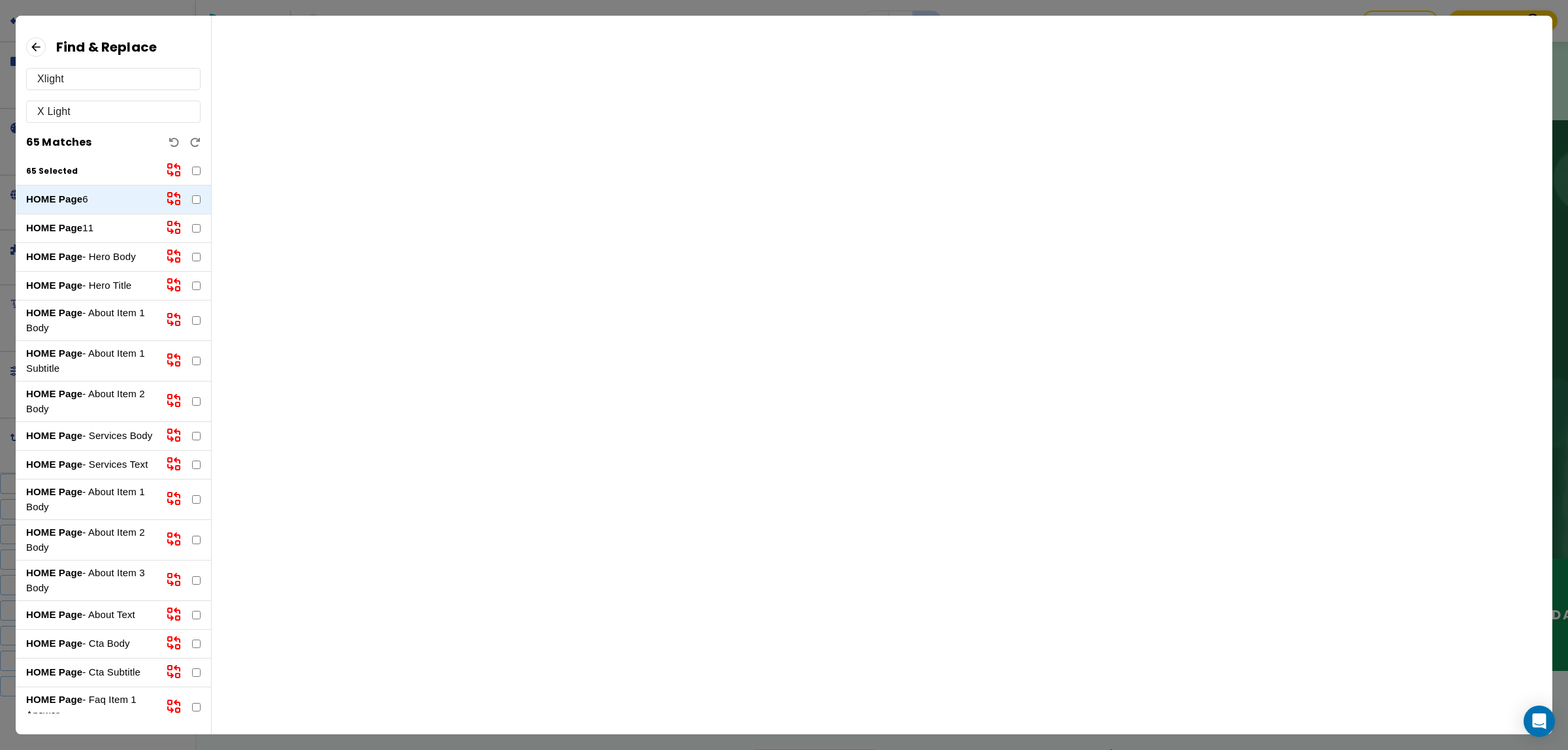
checkbox input "false"
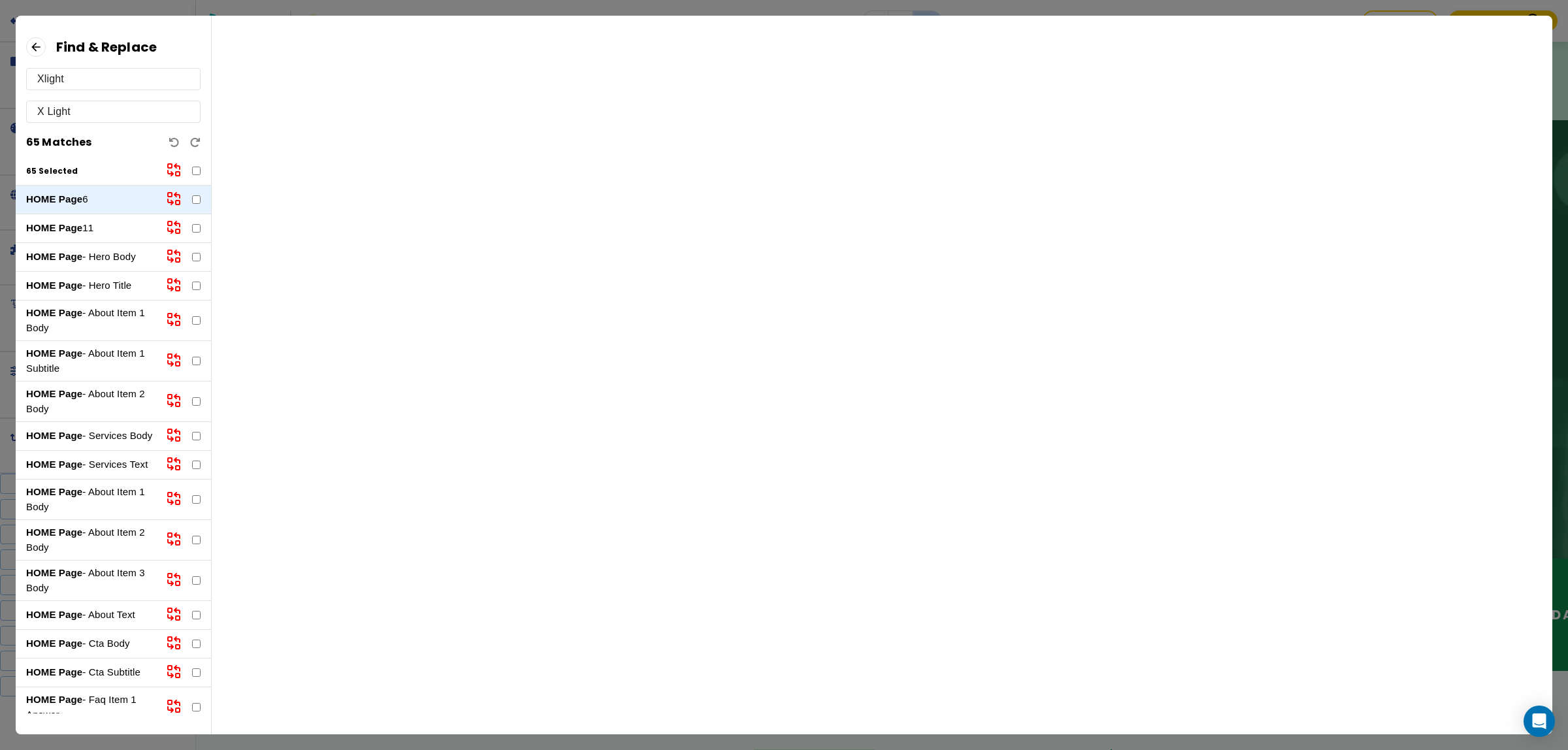
checkbox input "false"
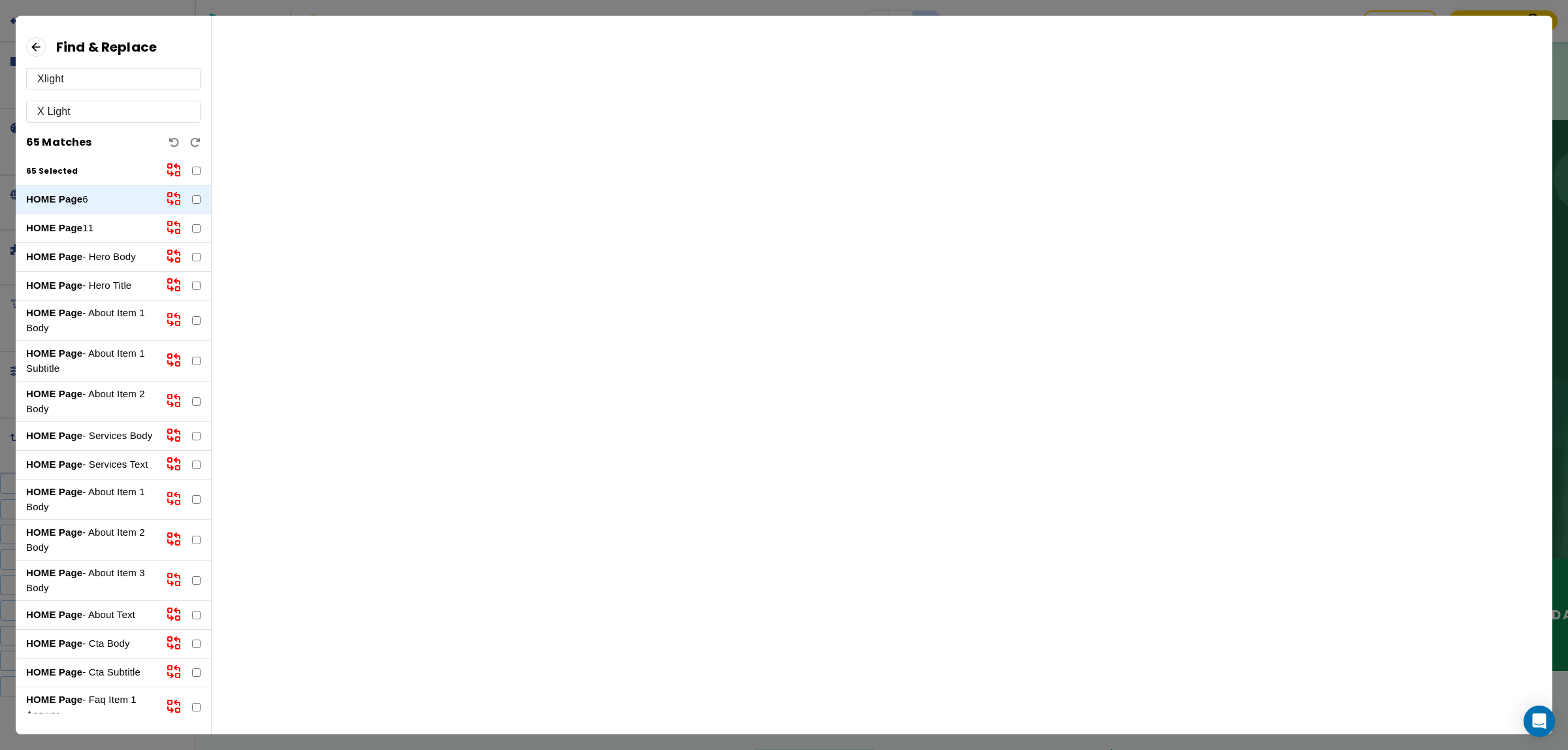
checkbox input "false"
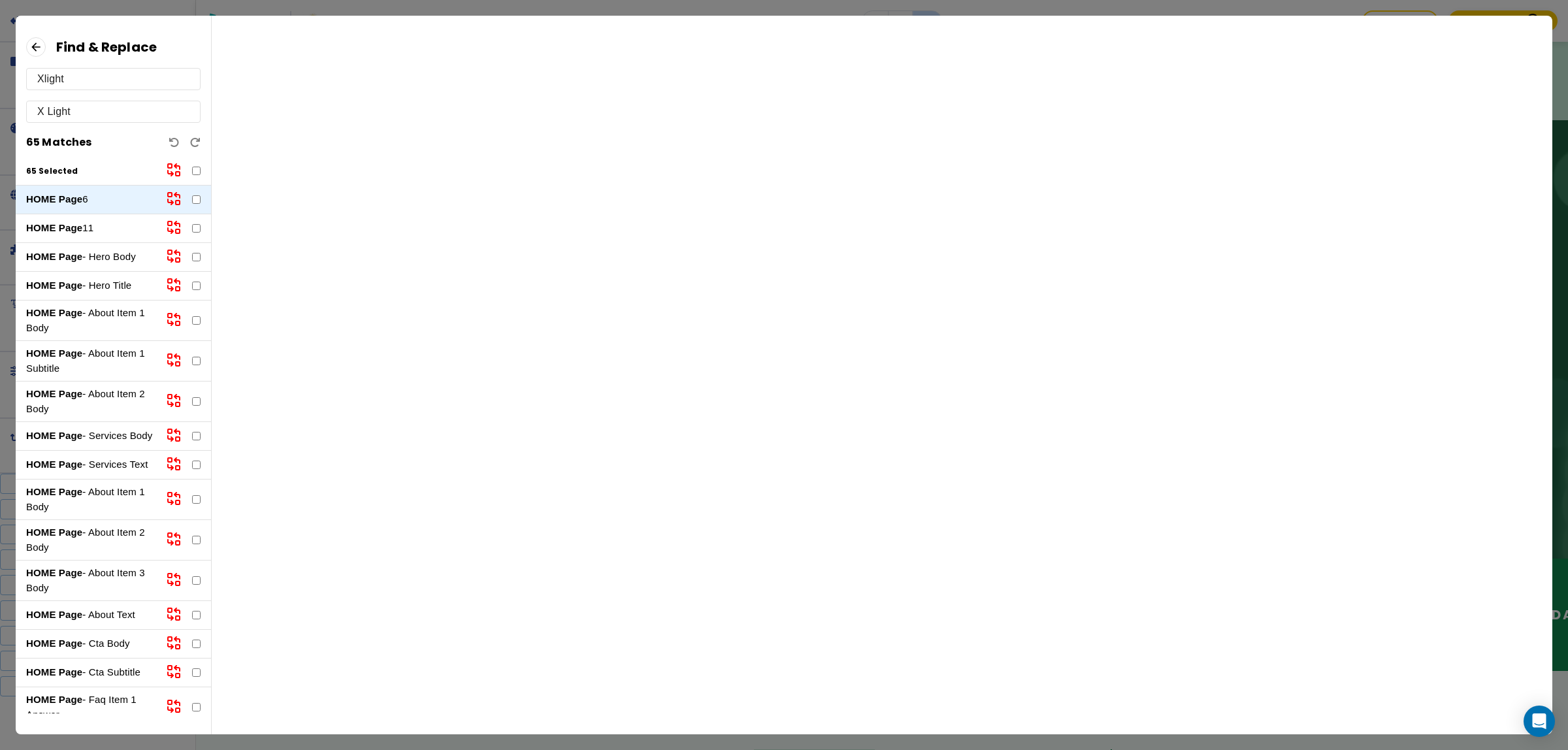
checkbox input "false"
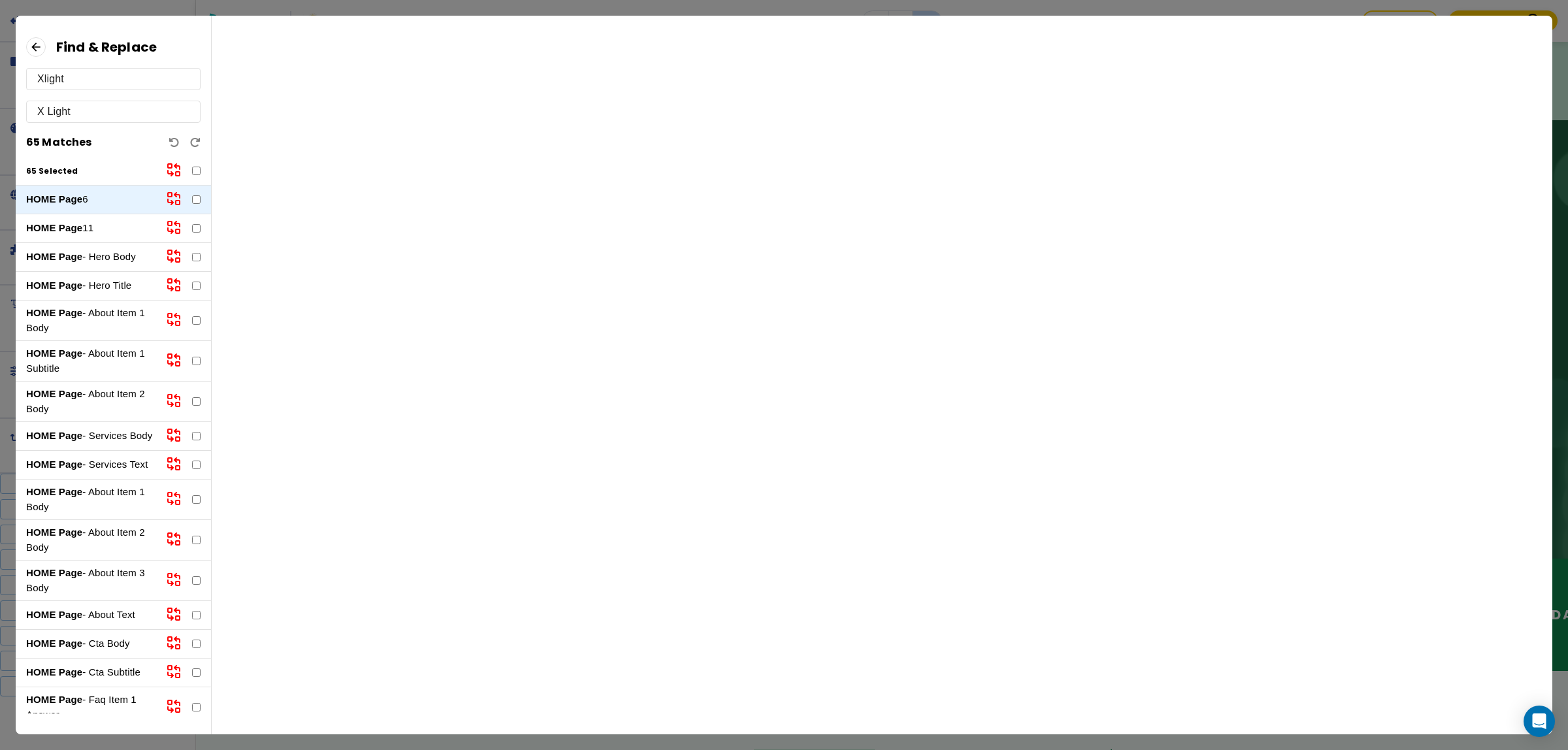
checkbox input "false"
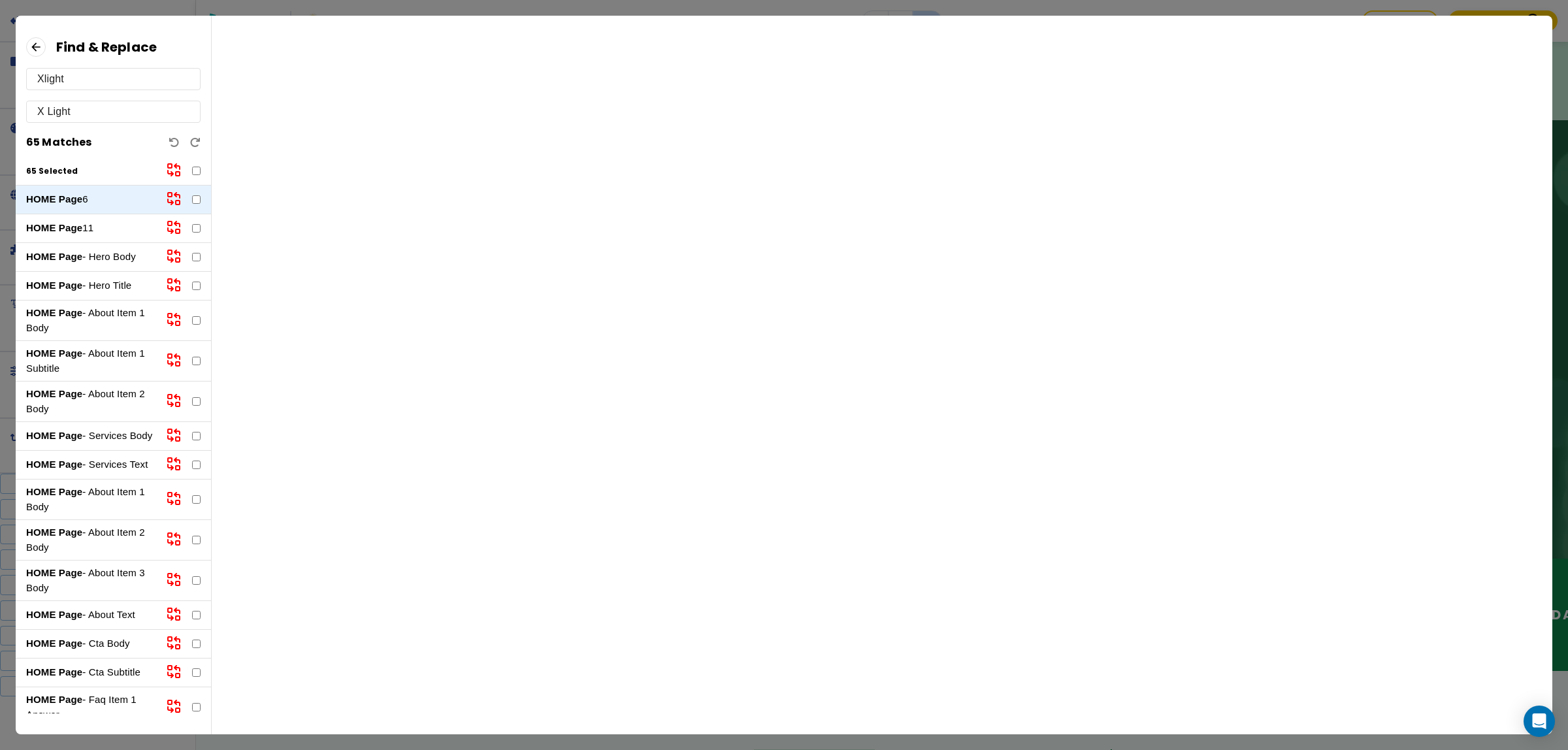
checkbox input "false"
click at [46, 39] on div "Find & Replace" at bounding box center [113, 47] width 174 height 21
click at [41, 40] on icon at bounding box center [36, 47] width 19 height 19
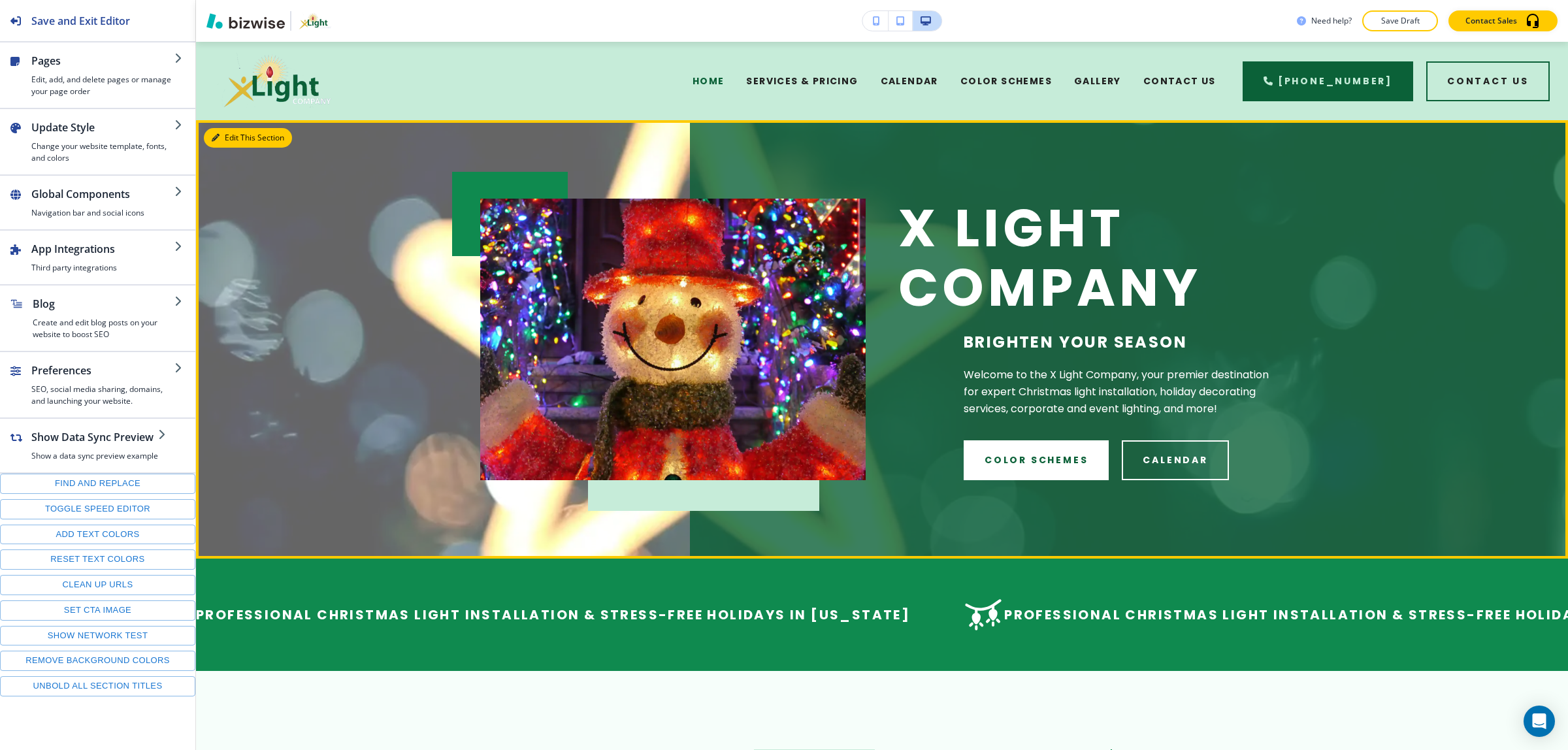
click at [233, 132] on button "Edit This Section" at bounding box center [248, 138] width 89 height 19
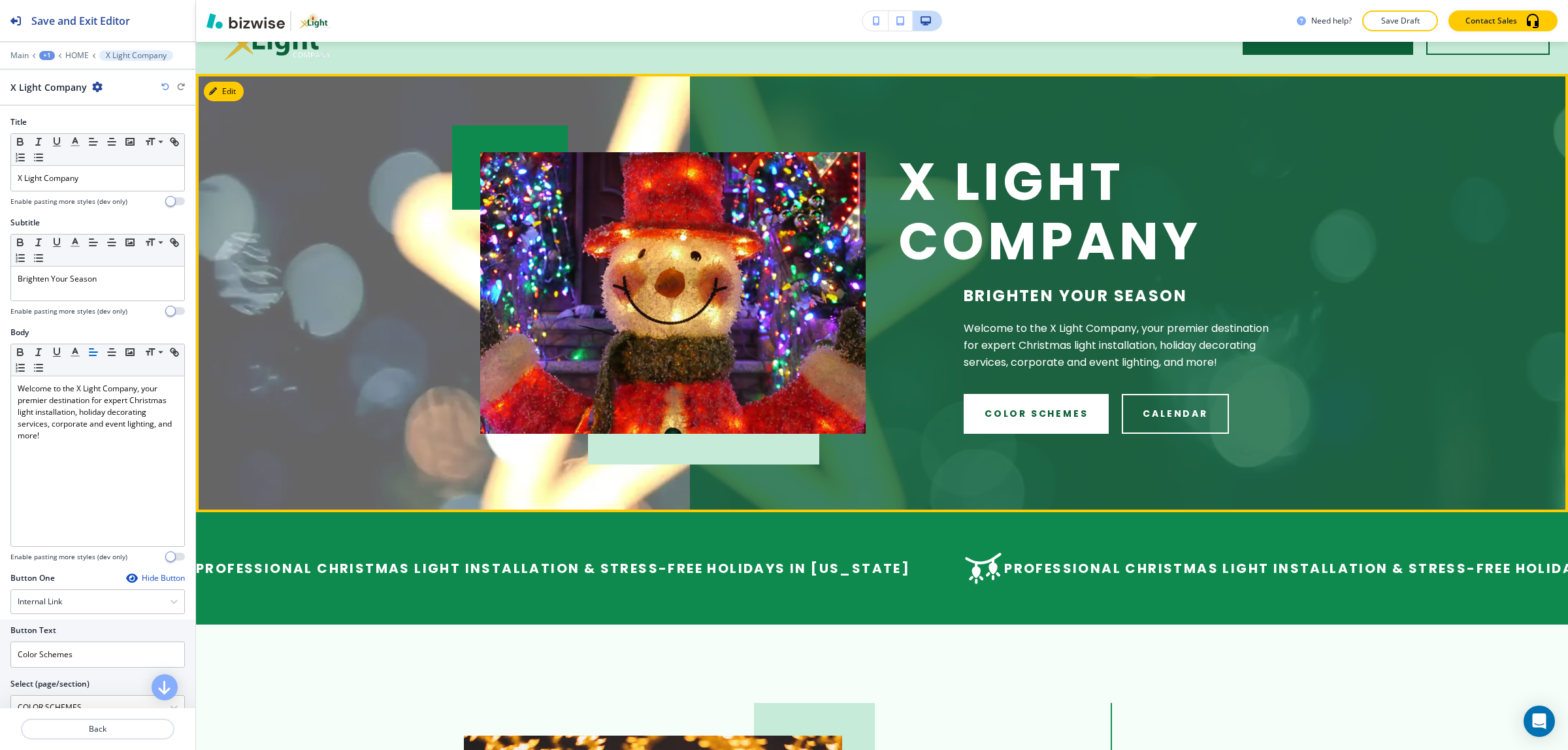
scroll to position [79, 0]
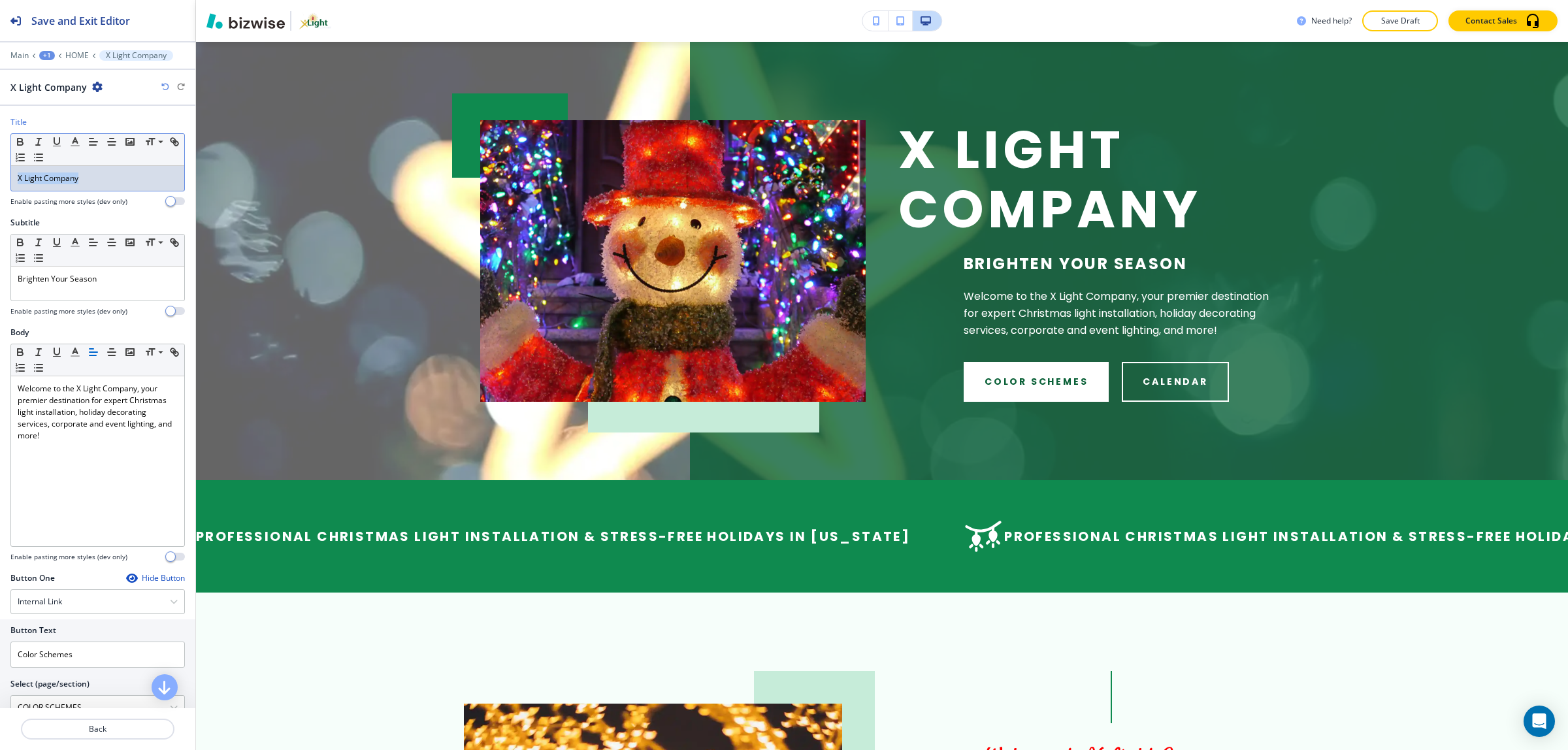
drag, startPoint x: 108, startPoint y: 185, endPoint x: 8, endPoint y: 186, distance: 100.0
click at [8, 186] on div "Title Small Normal Large Huge X Light Company Enable pasting more styles (dev o…" at bounding box center [97, 166] width 196 height 101
click at [76, 135] on button "button" at bounding box center [75, 142] width 19 height 16
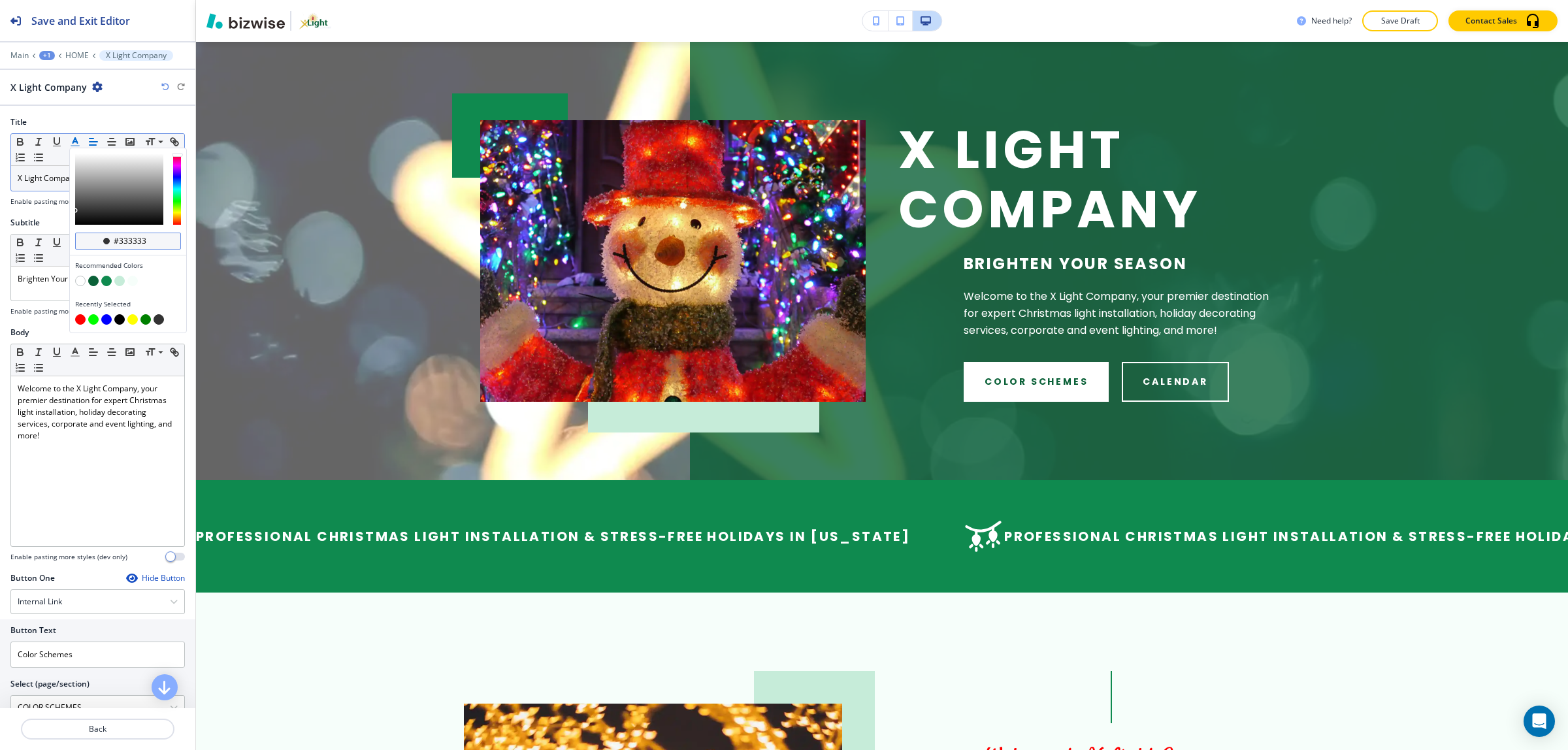
click at [143, 238] on input "#333333" at bounding box center [135, 241] width 46 height 11
paste input "FFD700"
type input "#ffd700"
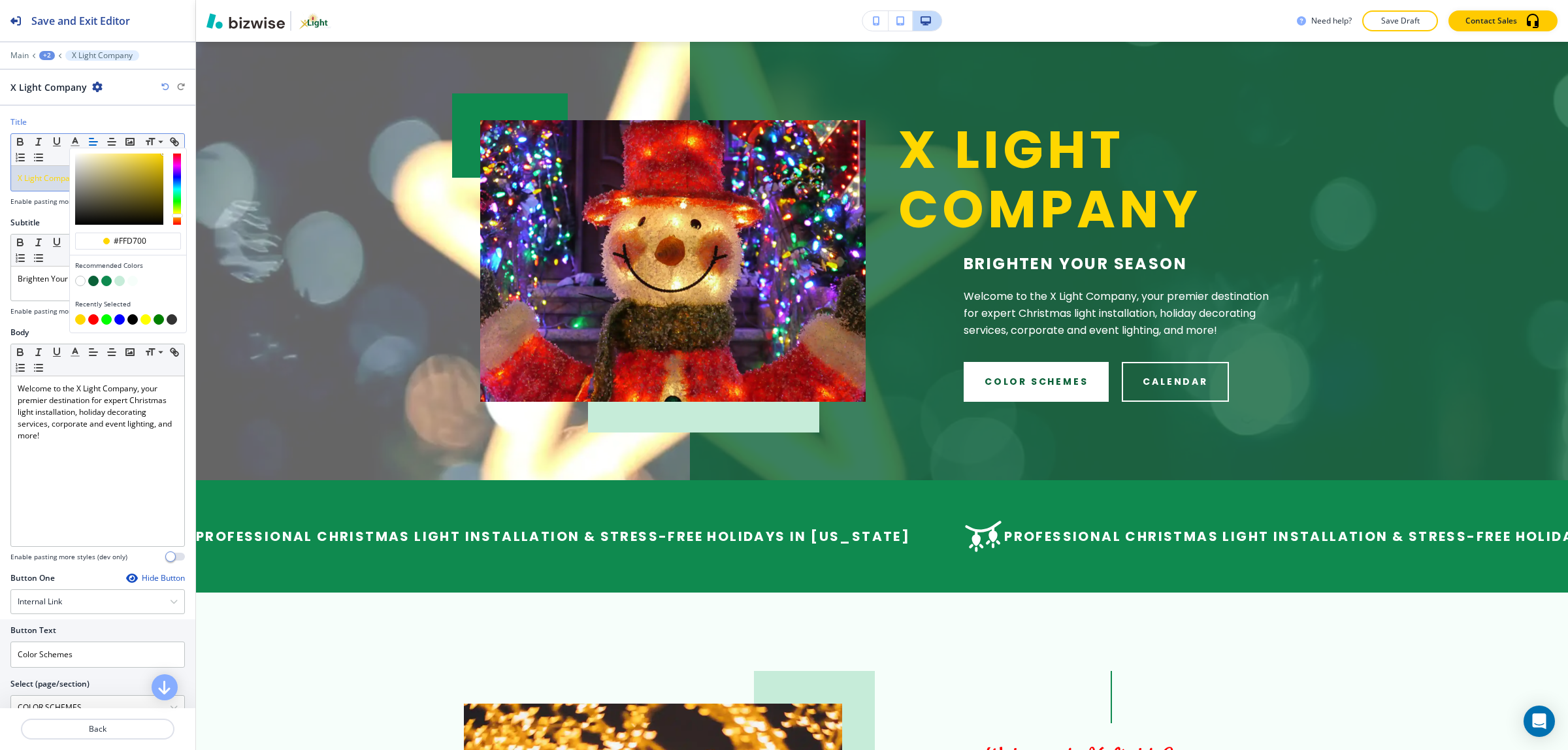
click at [53, 323] on div "Subtitle Small Normal Large Huge Brighten Your Season Enable pasting more style…" at bounding box center [97, 272] width 196 height 110
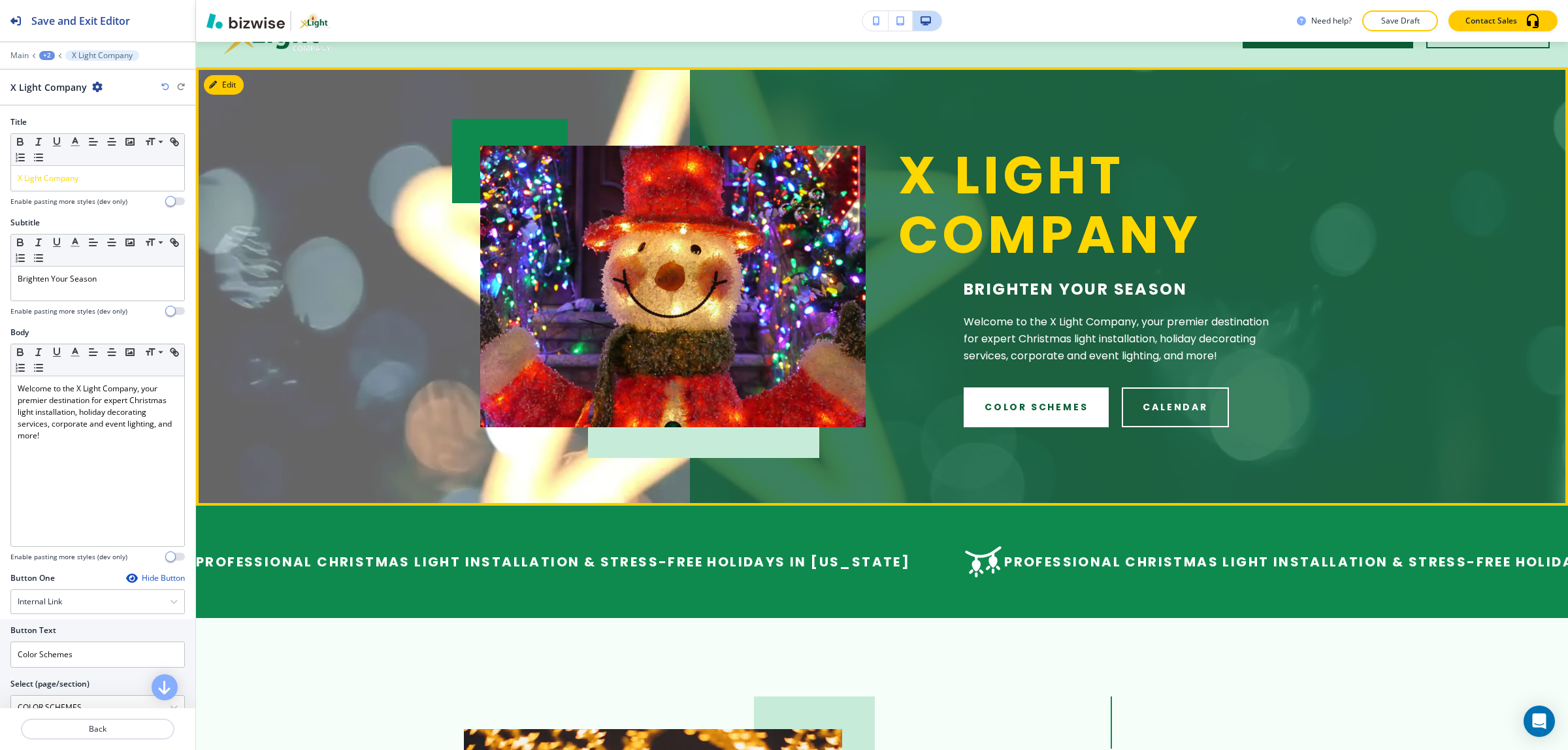
scroll to position [0, 0]
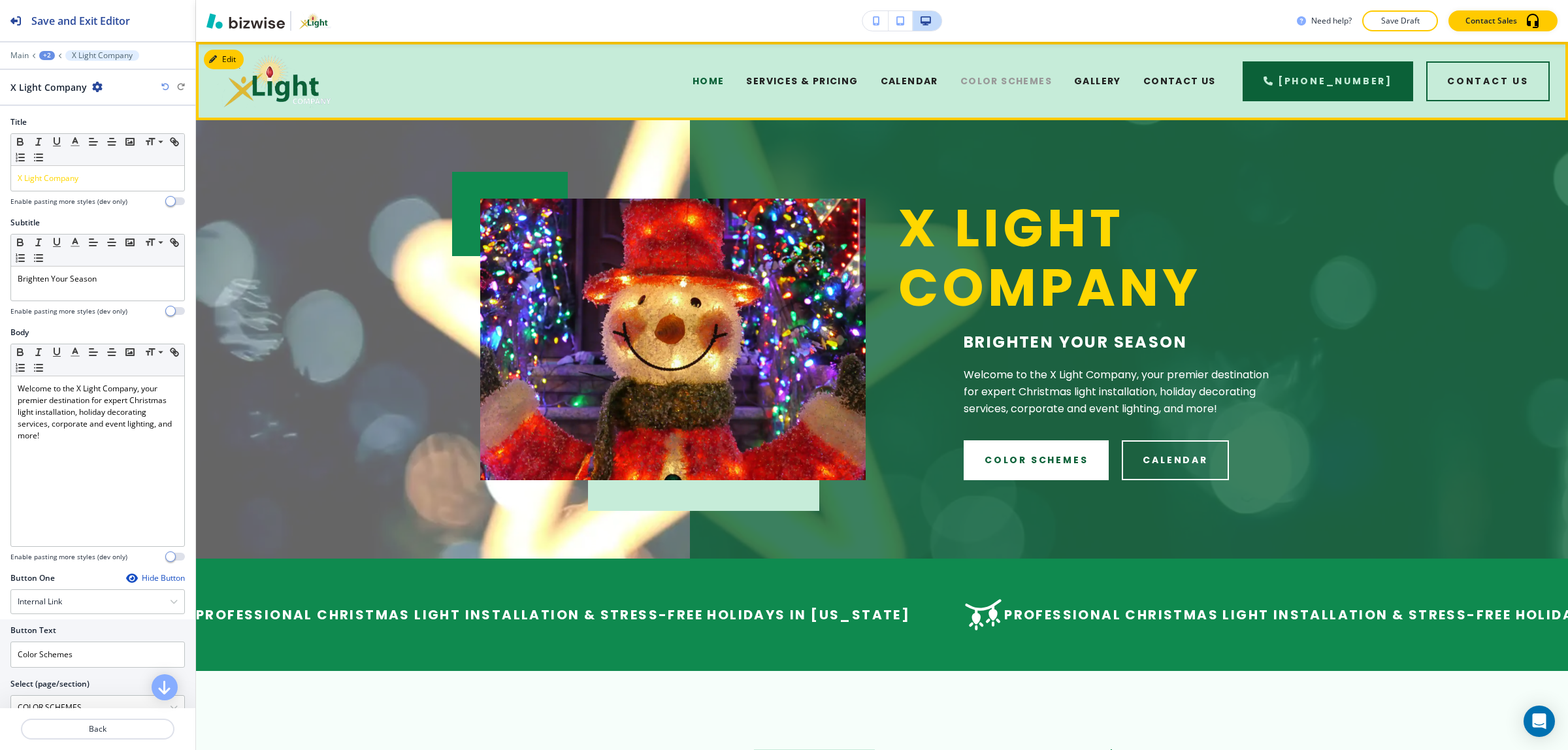
click at [1022, 80] on span "COLOR SCHEMES" at bounding box center [1006, 81] width 91 height 13
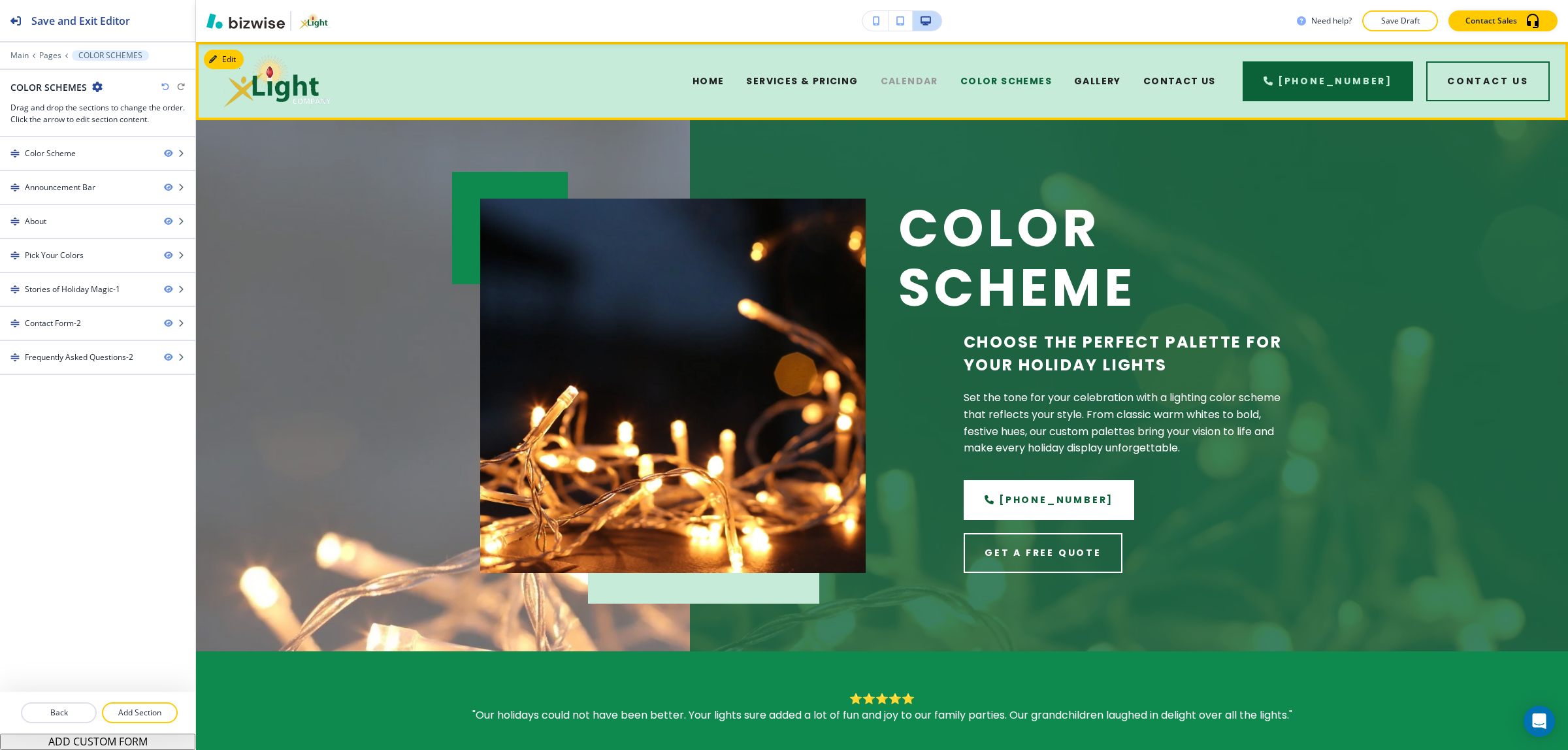
click at [937, 80] on span "CALENDAR" at bounding box center [909, 81] width 58 height 13
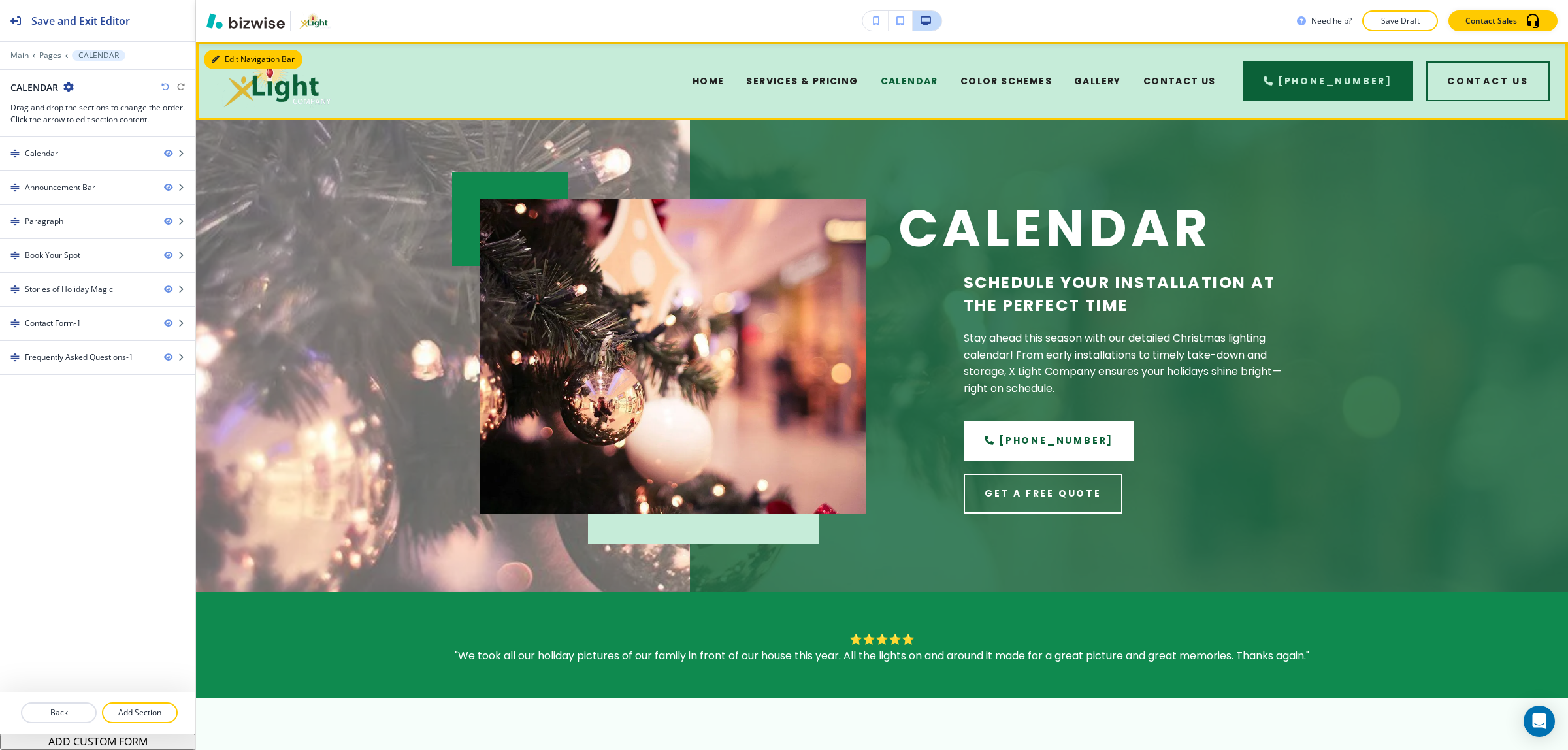
click at [210, 61] on div "Edit Navigation Bar HOME SERVICES & PRICING CALENDAR COLOR SCHEMES GALLERY CONT…" at bounding box center [882, 81] width 1372 height 79
click at [211, 66] on button "Edit Navigation Bar" at bounding box center [252, 59] width 98 height 19
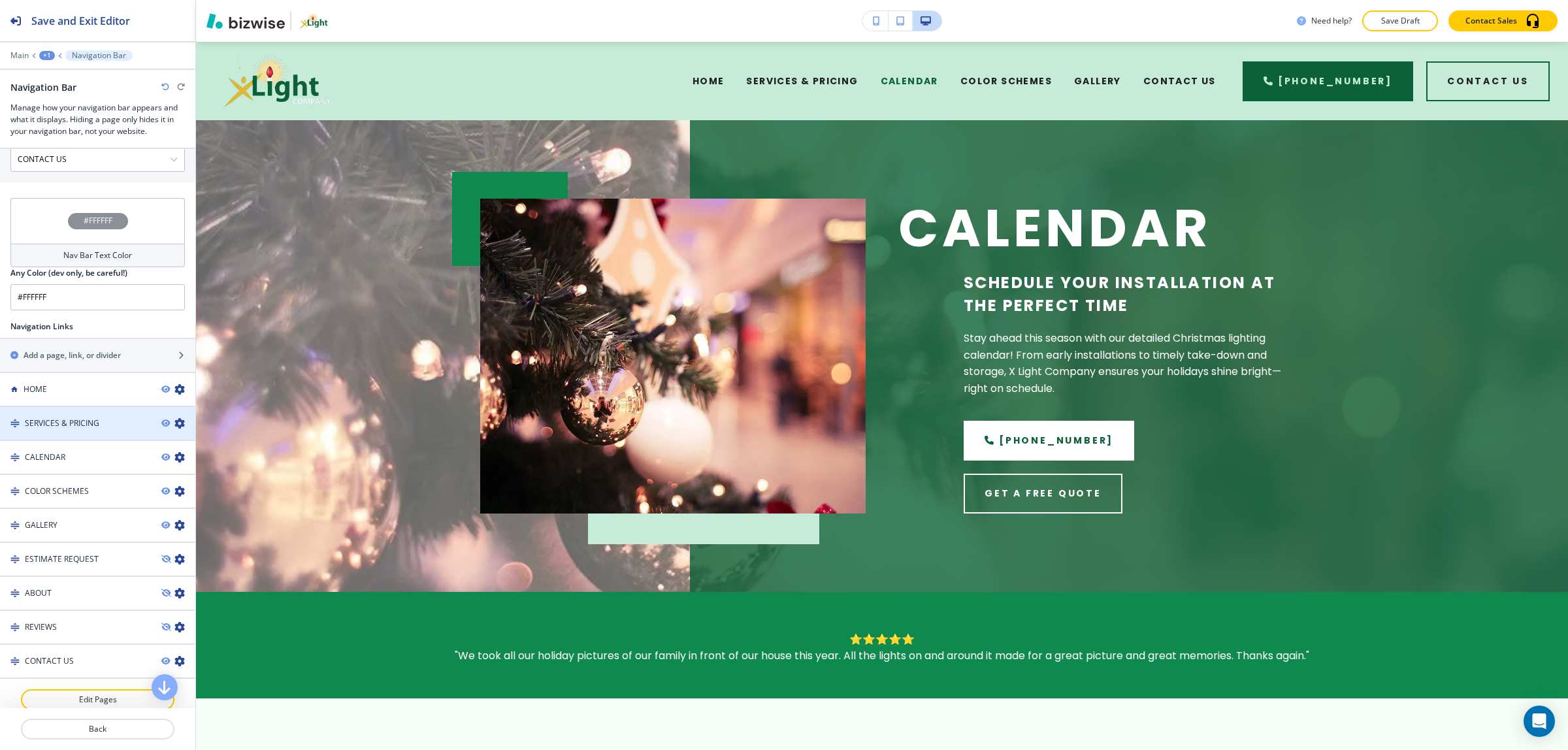
scroll to position [793, 0]
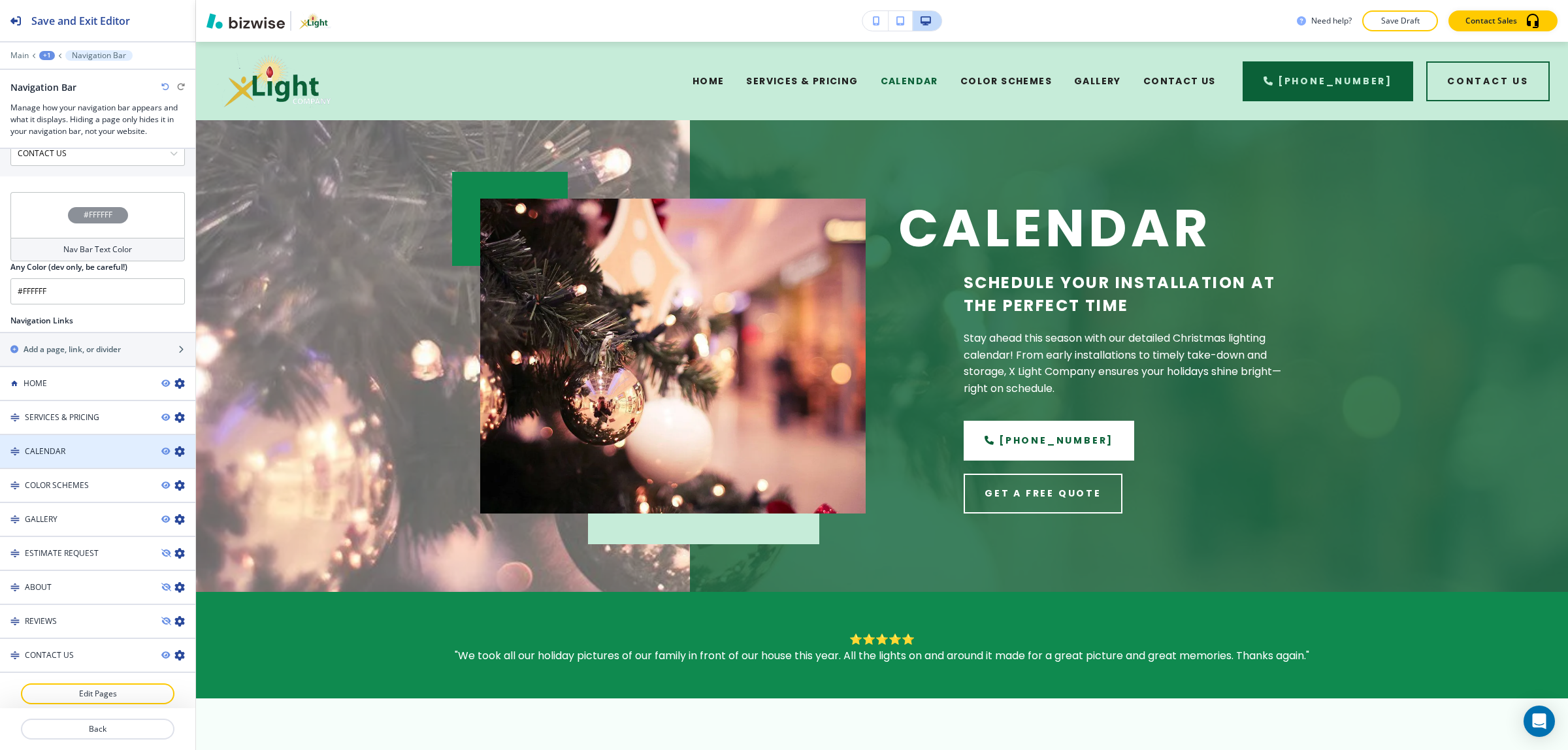
click at [174, 448] on icon "button" at bounding box center [180, 452] width 11 height 11
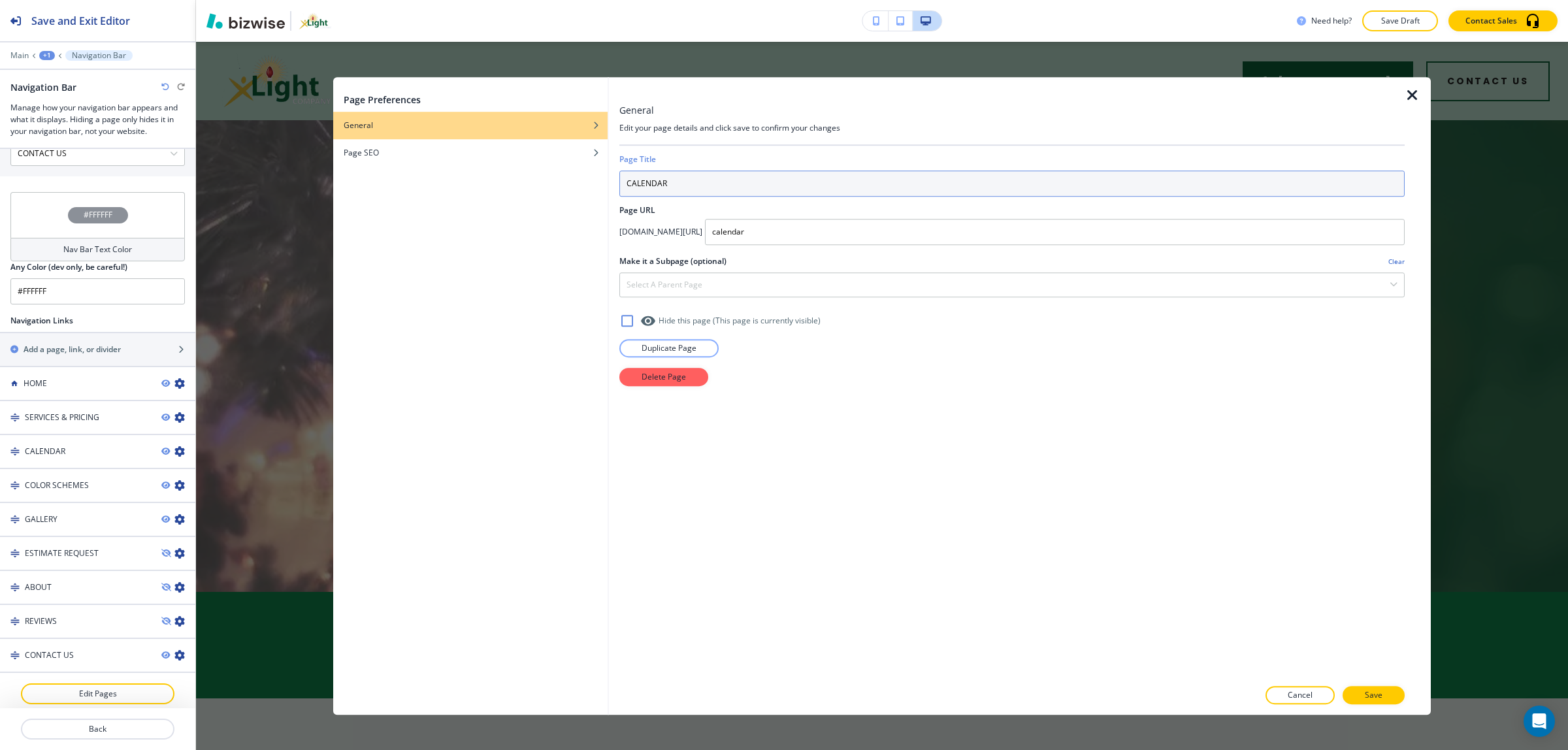
drag, startPoint x: 686, startPoint y: 189, endPoint x: 589, endPoint y: 193, distance: 97.1
click at [589, 193] on div "Page Preferences General Page SEO General Edit your page details and click save…" at bounding box center [882, 396] width 1098 height 638
click at [654, 345] on p "Duplicate Page" at bounding box center [669, 348] width 55 height 12
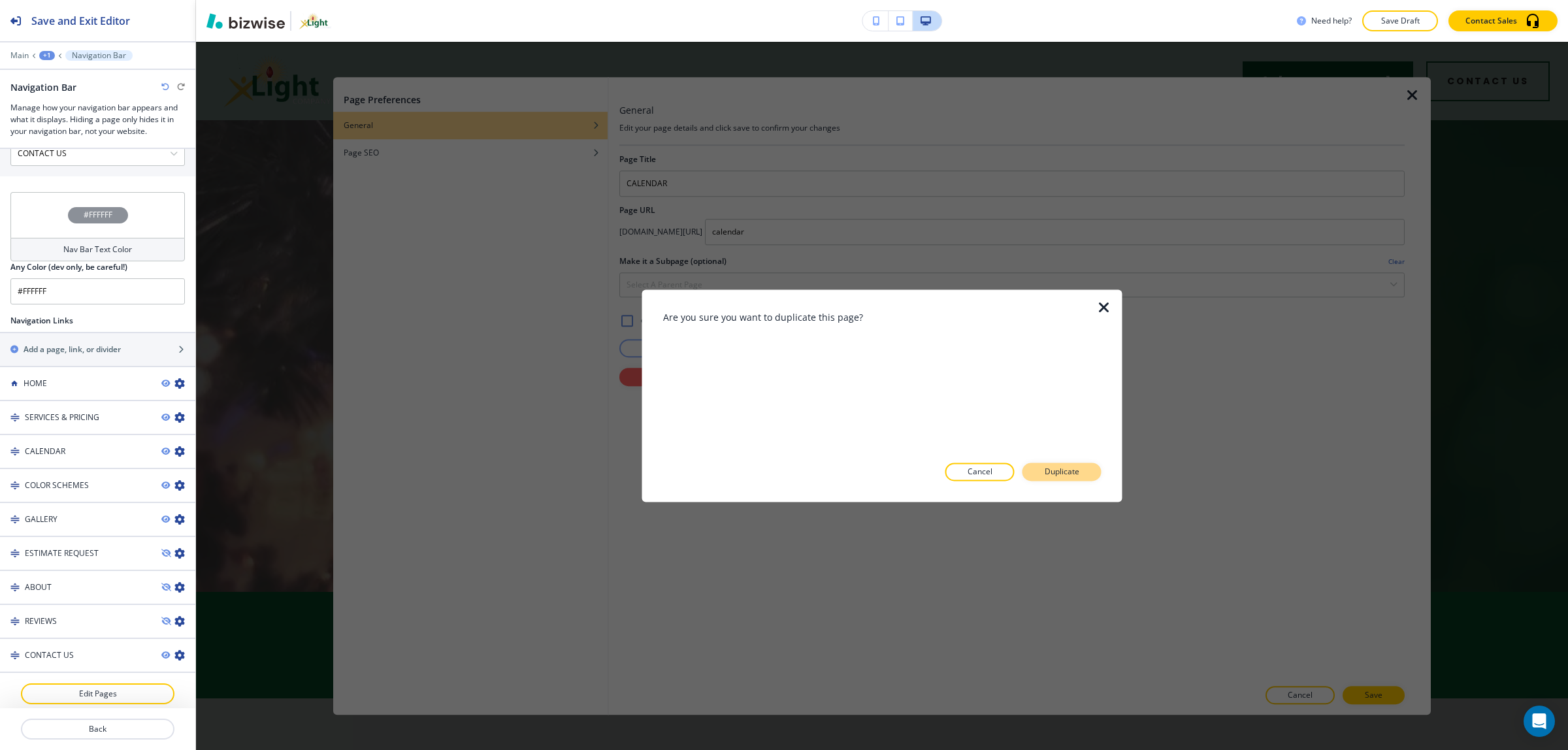
click at [1062, 472] on p "Duplicate" at bounding box center [1062, 472] width 35 height 12
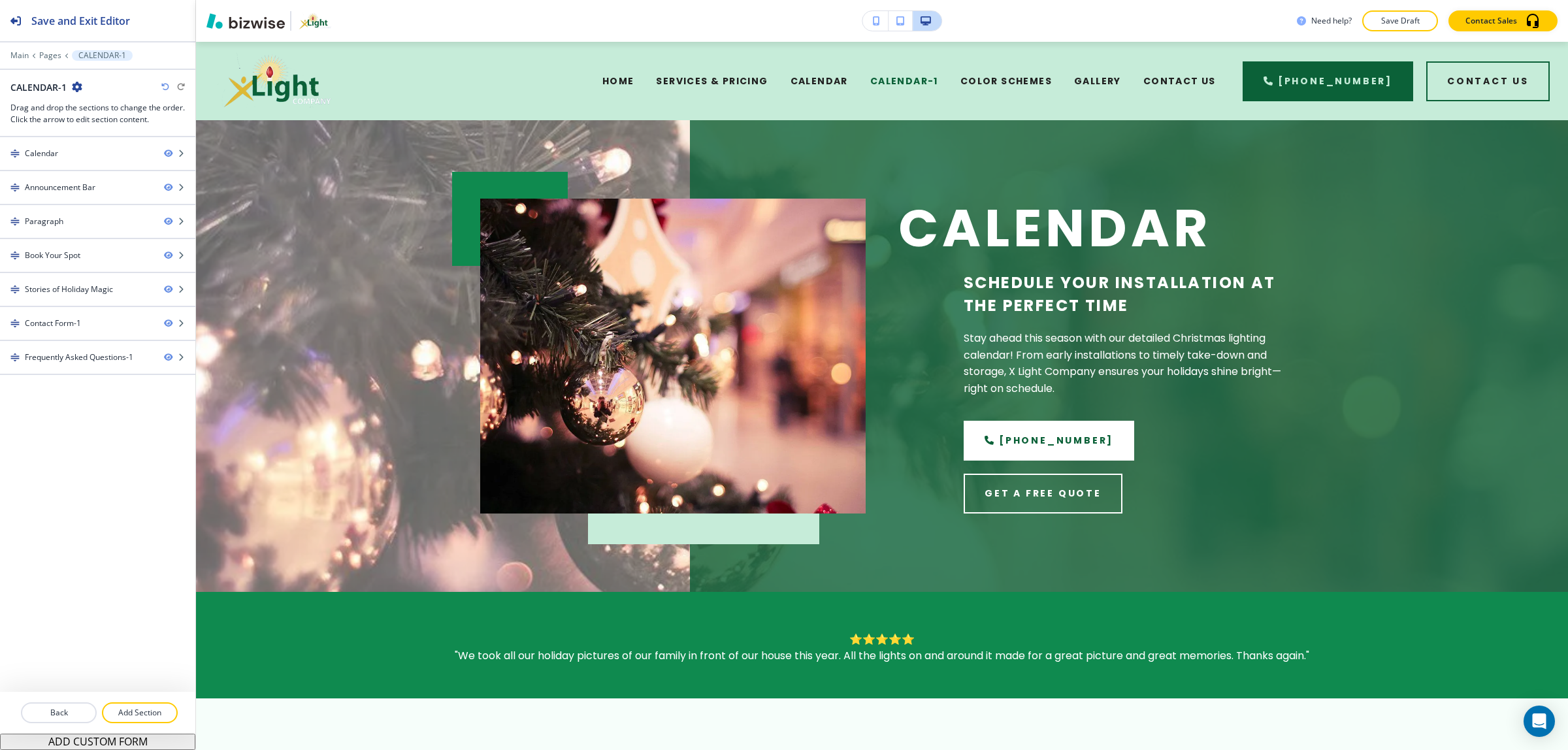
click at [81, 86] on icon "button" at bounding box center [77, 87] width 11 height 11
click at [83, 104] on p "Edit Page Settings" at bounding box center [113, 110] width 66 height 12
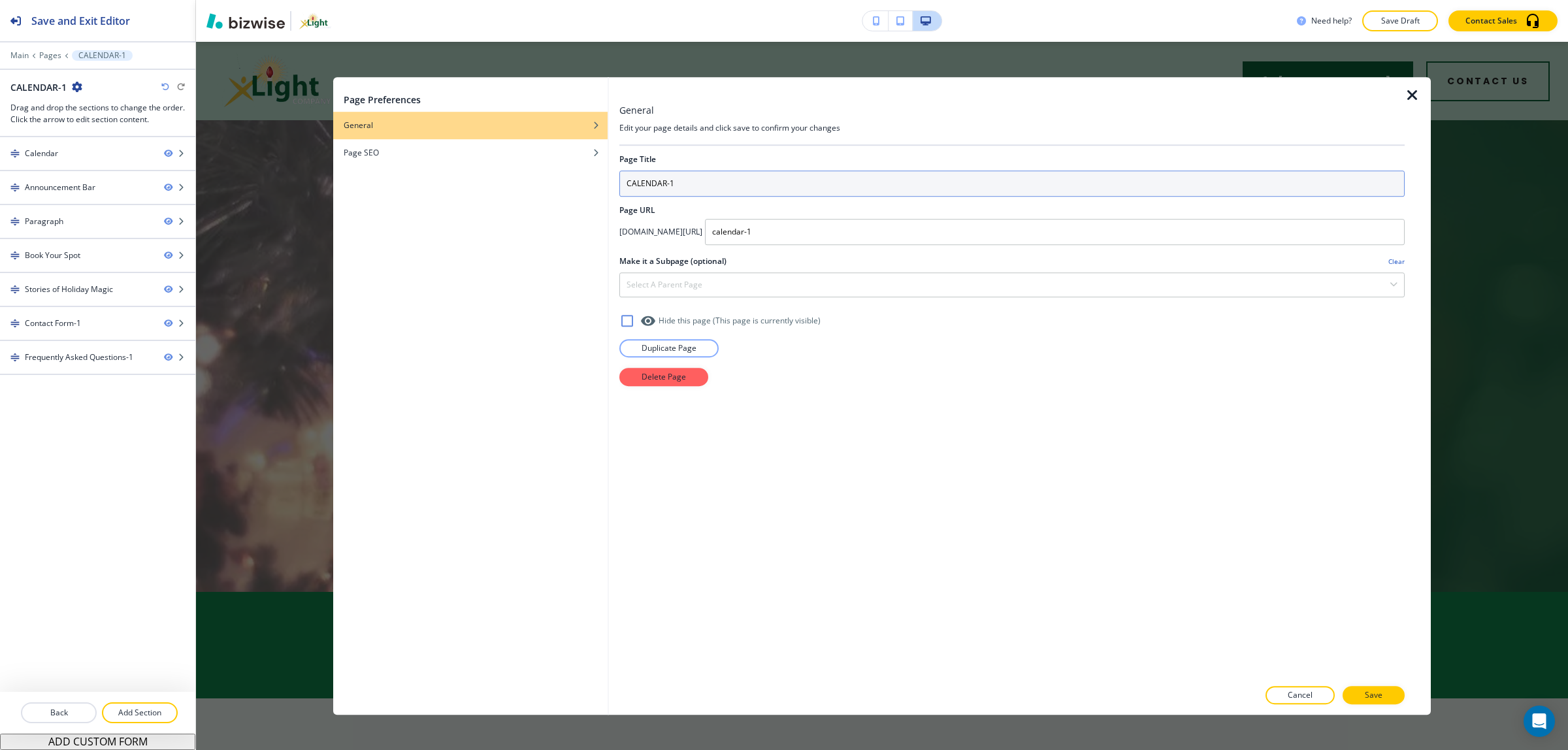
click at [696, 183] on input "CALENDAR-1" at bounding box center [1012, 184] width 785 height 27
type input "TREE LIGHTING"
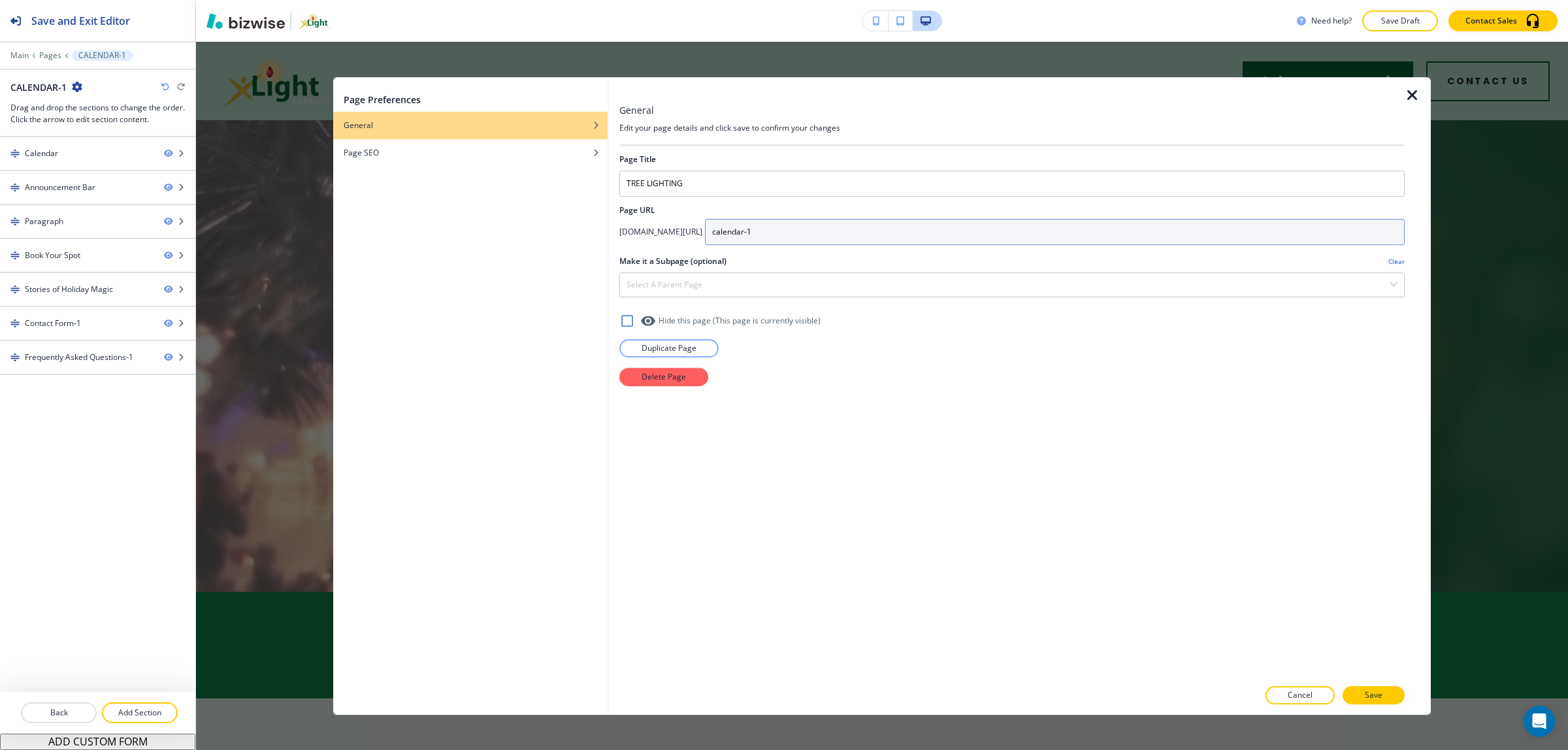
drag, startPoint x: 853, startPoint y: 237, endPoint x: 845, endPoint y: 237, distance: 8.0
click at [845, 237] on input "calendar-1" at bounding box center [1054, 232] width 699 height 27
drag, startPoint x: 820, startPoint y: 234, endPoint x: 769, endPoint y: 234, distance: 51.0
click at [768, 234] on div "app.bizwise.com/preview?id=df1twntra5mp/ calendar-1" at bounding box center [1012, 232] width 785 height 27
type input "1"
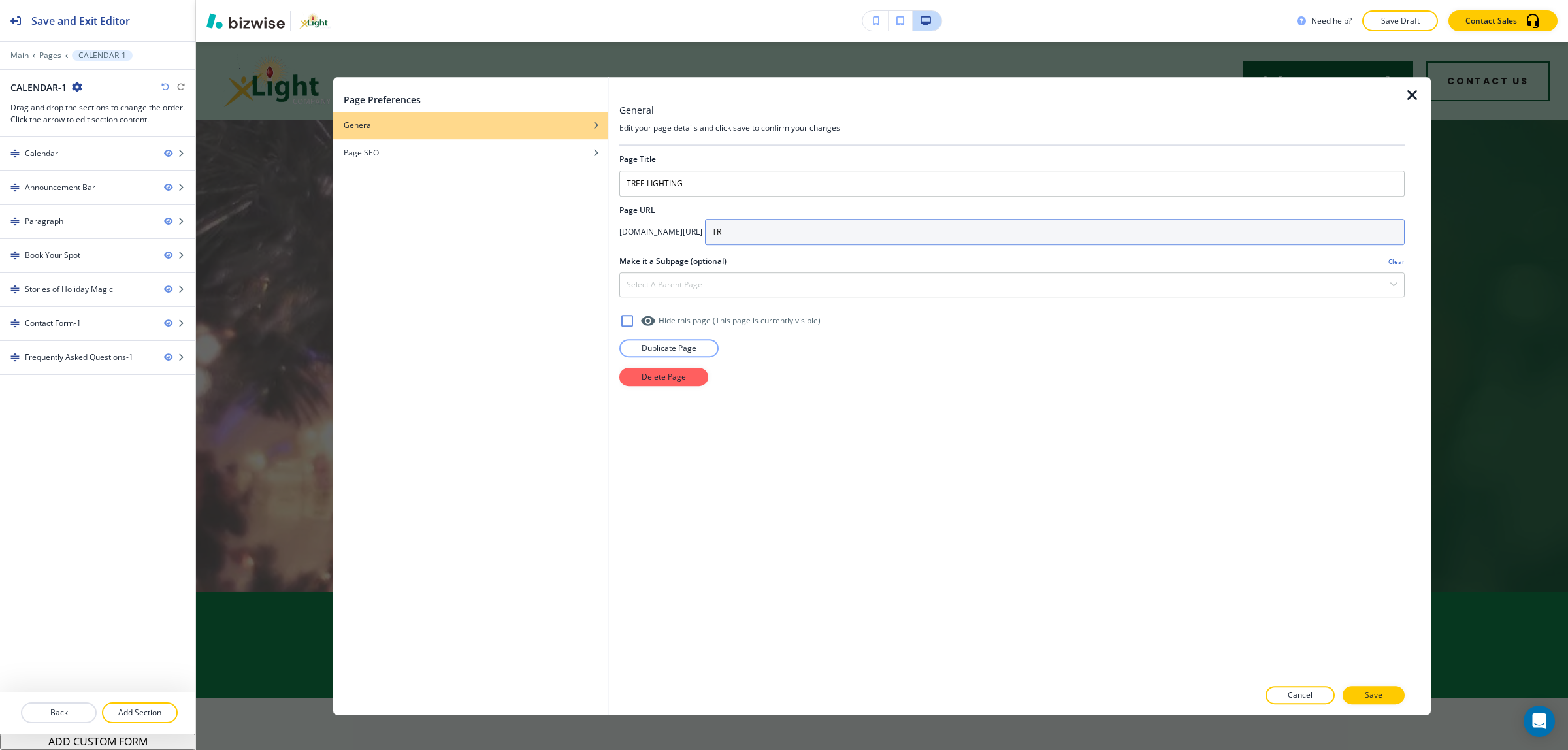
type input "T"
type input "tree-lighting"
click at [1371, 687] on button "Save" at bounding box center [1374, 695] width 62 height 19
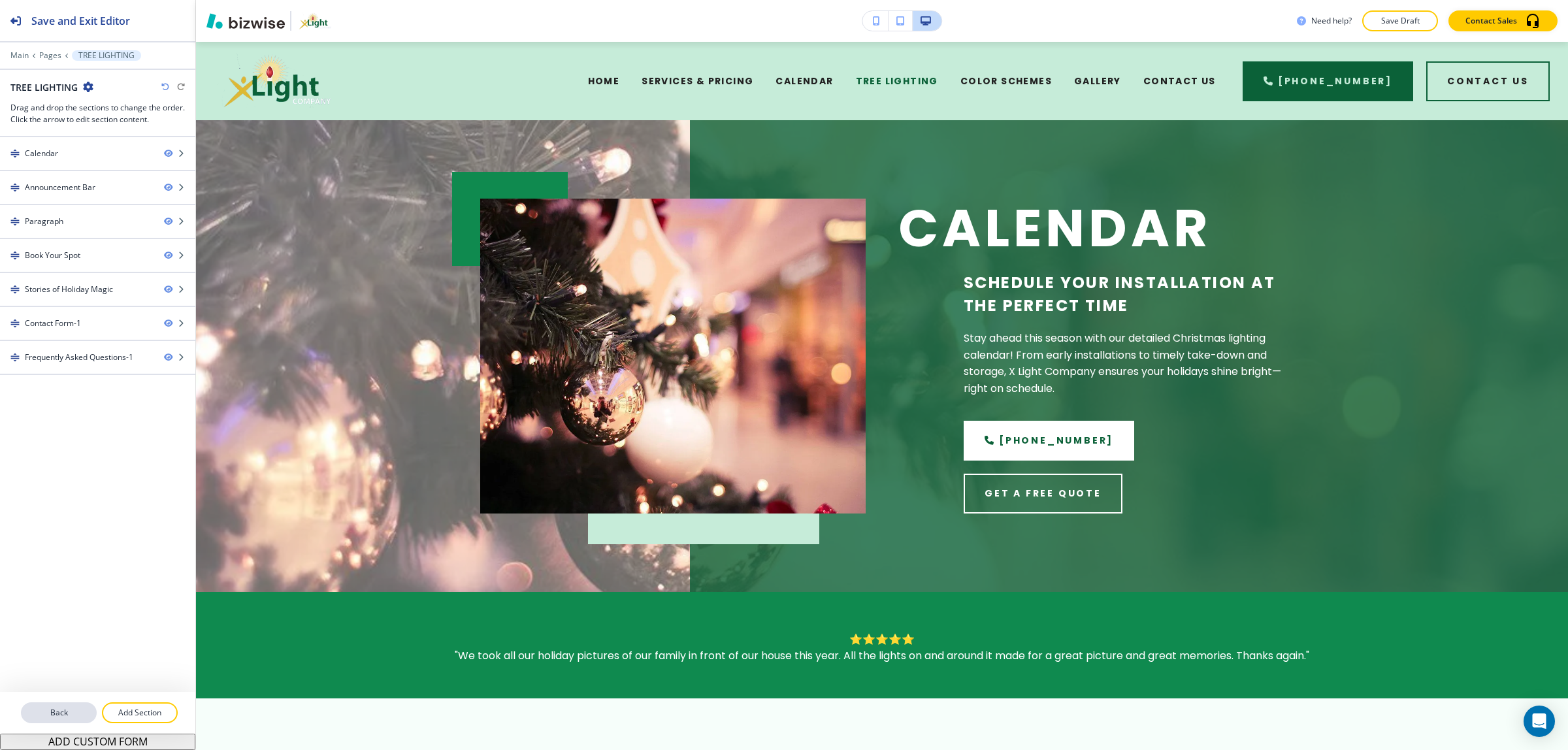
click at [66, 707] on p "Back" at bounding box center [58, 713] width 73 height 12
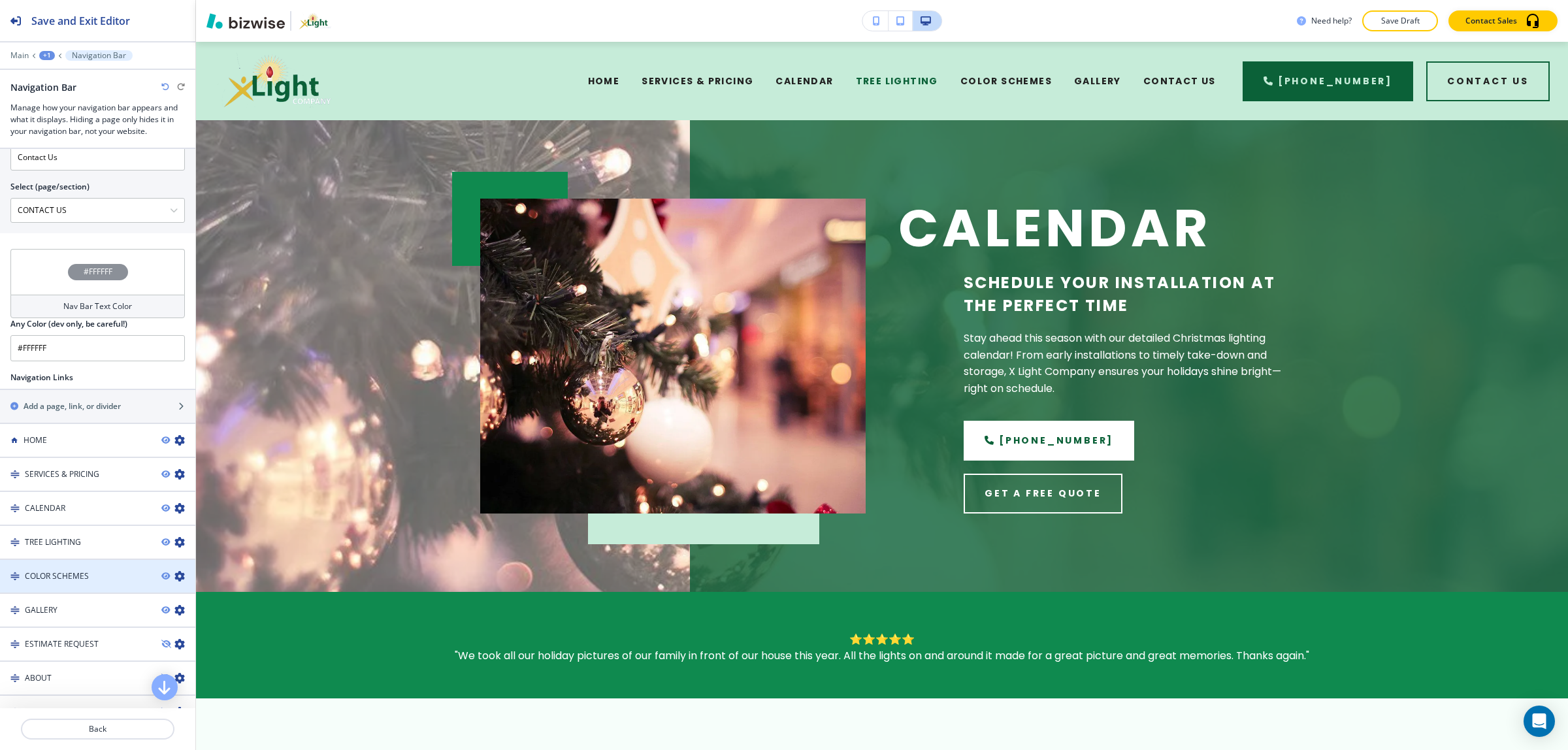
scroll to position [817, 0]
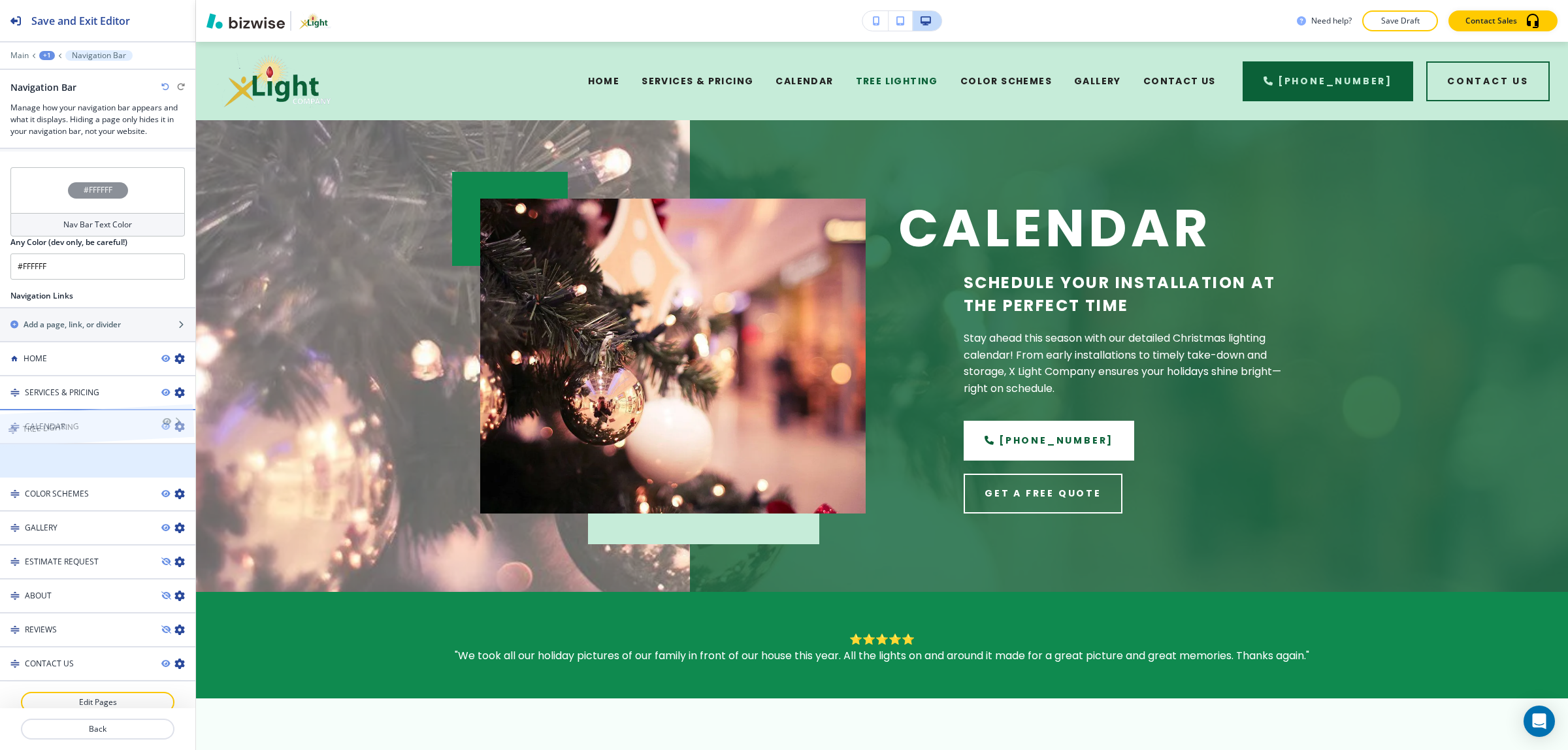
drag, startPoint x: 17, startPoint y: 460, endPoint x: 13, endPoint y: 390, distance: 70.1
drag, startPoint x: 12, startPoint y: 393, endPoint x: 10, endPoint y: 416, distance: 23.1
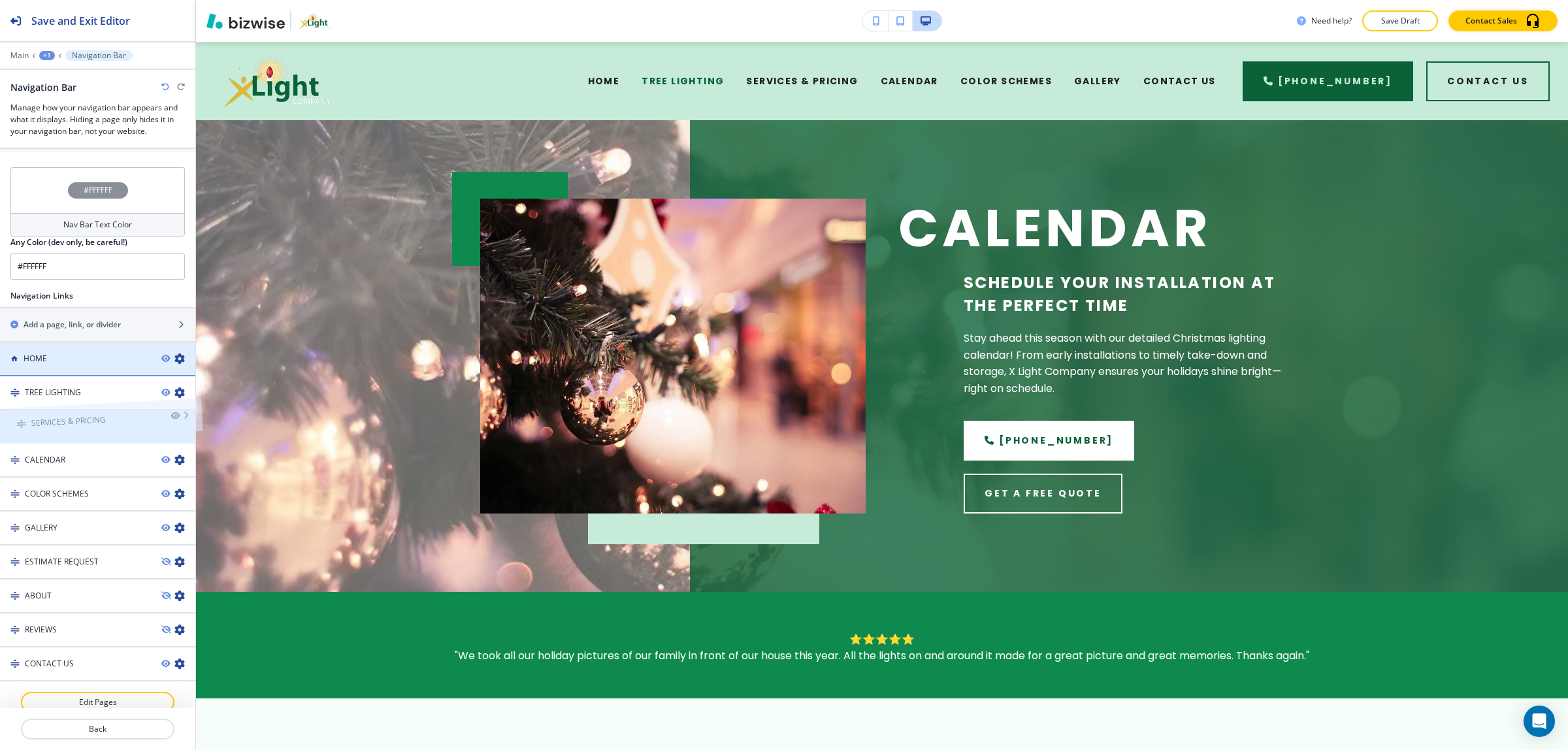
drag, startPoint x: 12, startPoint y: 399, endPoint x: 17, endPoint y: 374, distance: 25.5
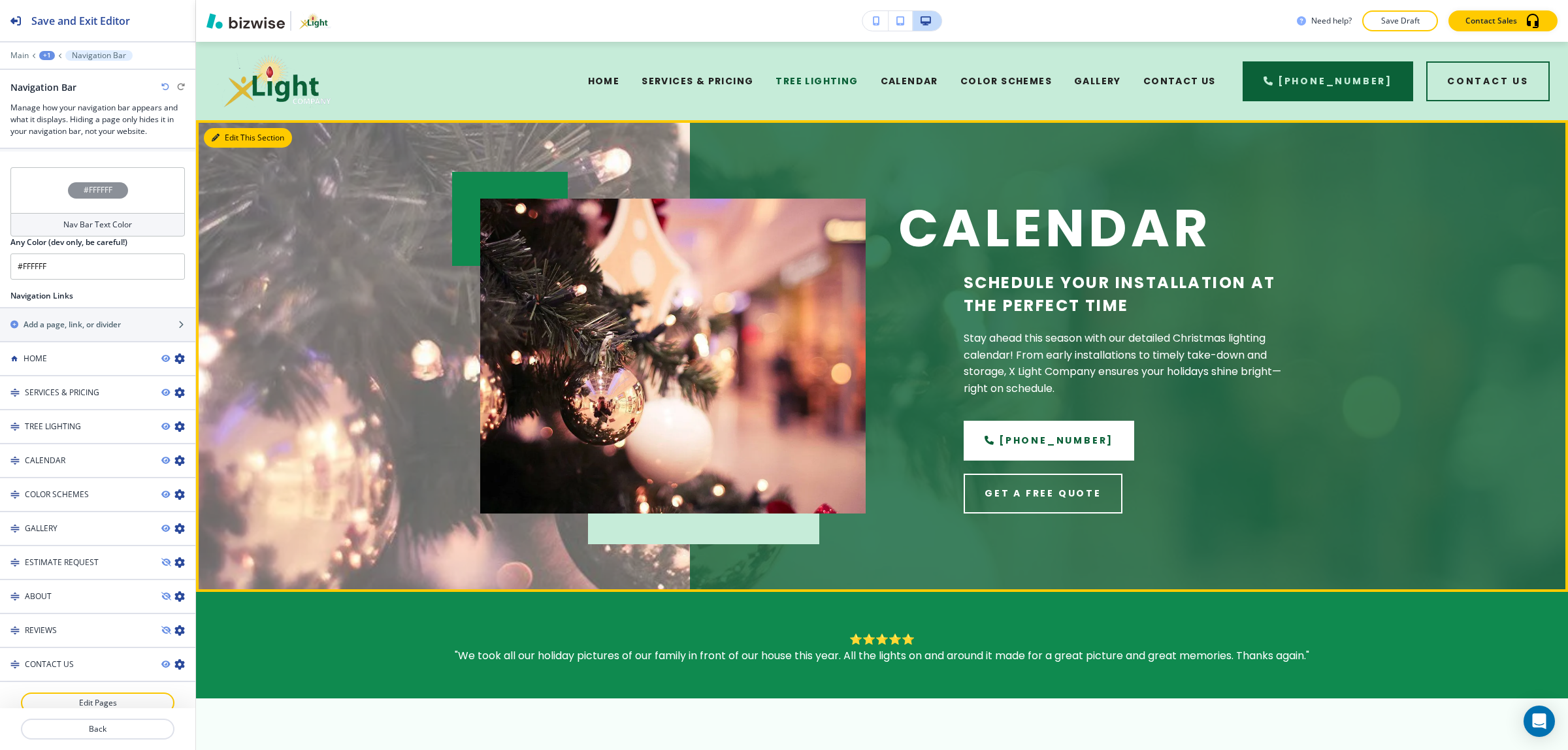
click at [212, 137] on icon "button" at bounding box center [215, 137] width 8 height 8
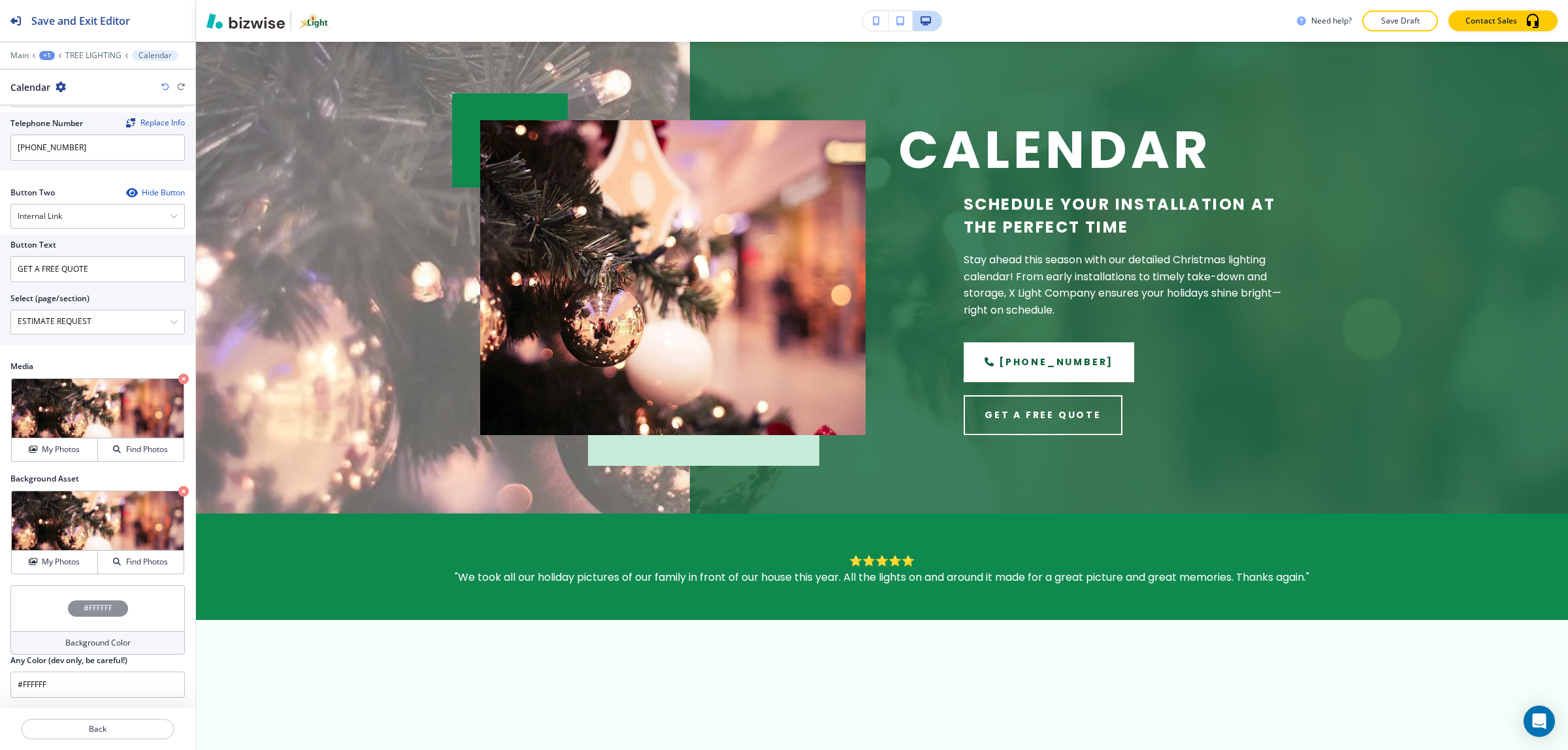
scroll to position [514, 0]
click at [66, 640] on h4 "Background Color" at bounding box center [98, 643] width 66 height 12
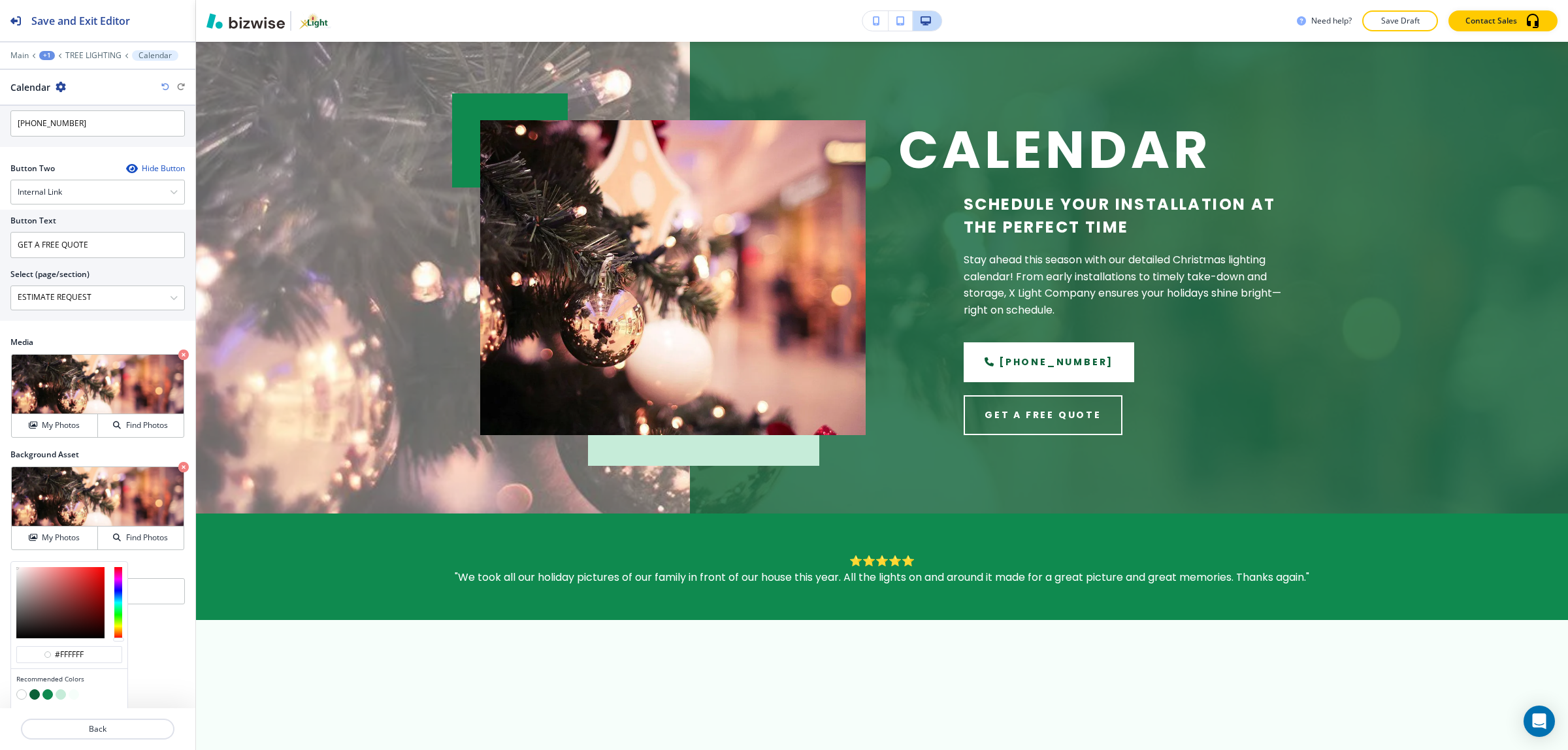
scroll to position [576, 0]
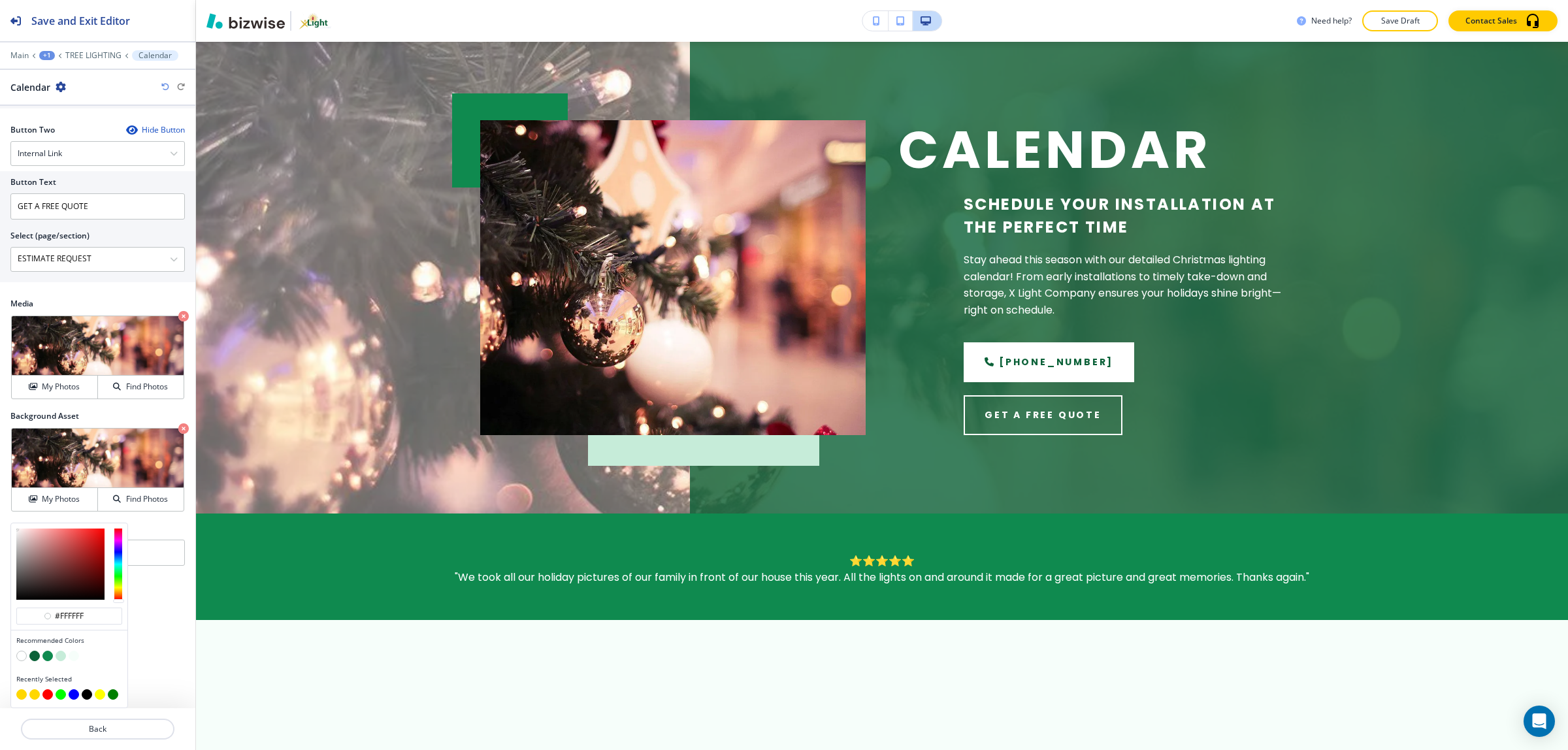
type input "#c8b5b5"
click at [25, 545] on div at bounding box center [60, 564] width 89 height 71
type input "#c8b5b5"
type input "#4c3838"
click at [40, 579] on div at bounding box center [60, 564] width 89 height 71
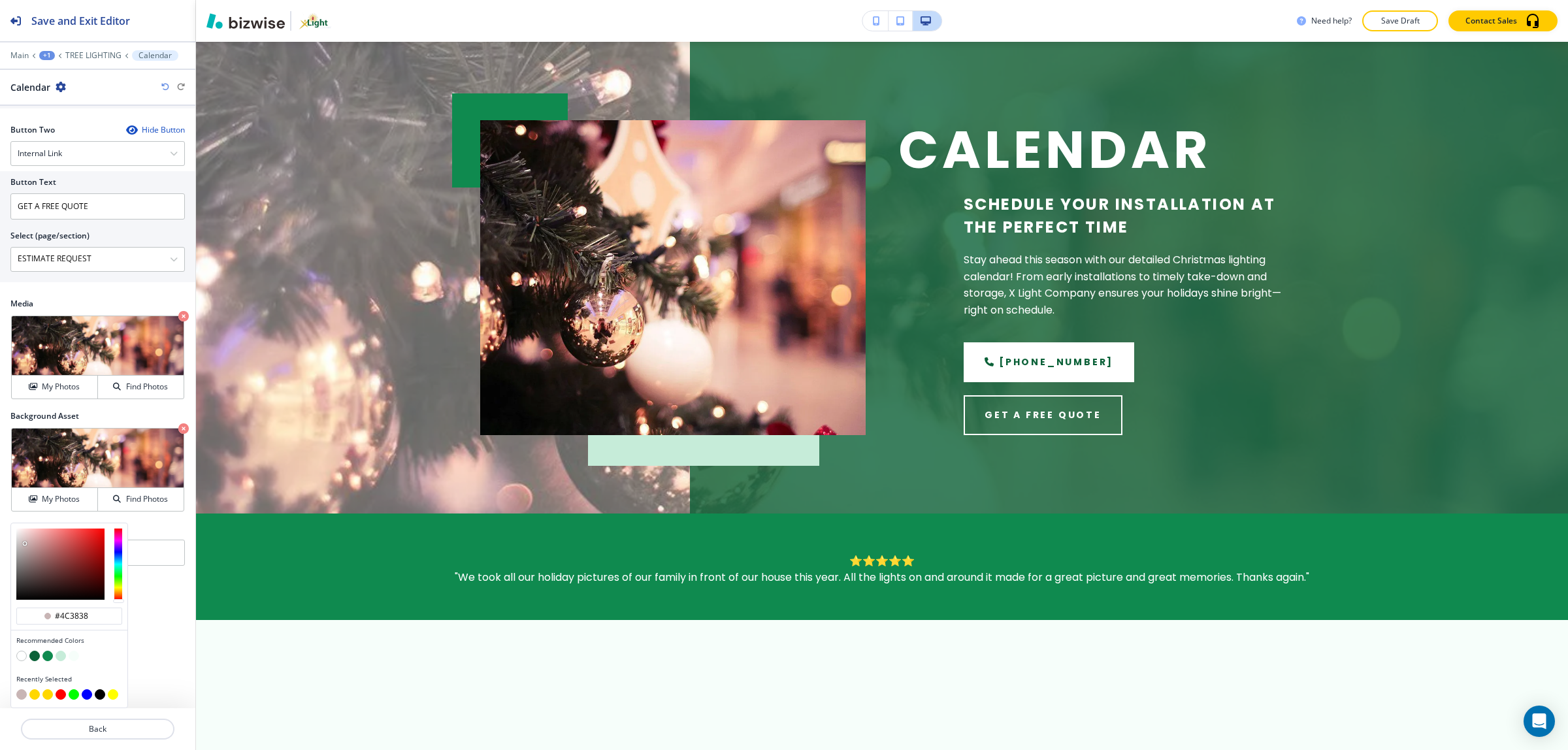
type input "#4c3838"
type input "#5a2d2d"
click at [61, 575] on div at bounding box center [60, 564] width 89 height 71
type input "#5a2d2d"
type input "#611c1c"
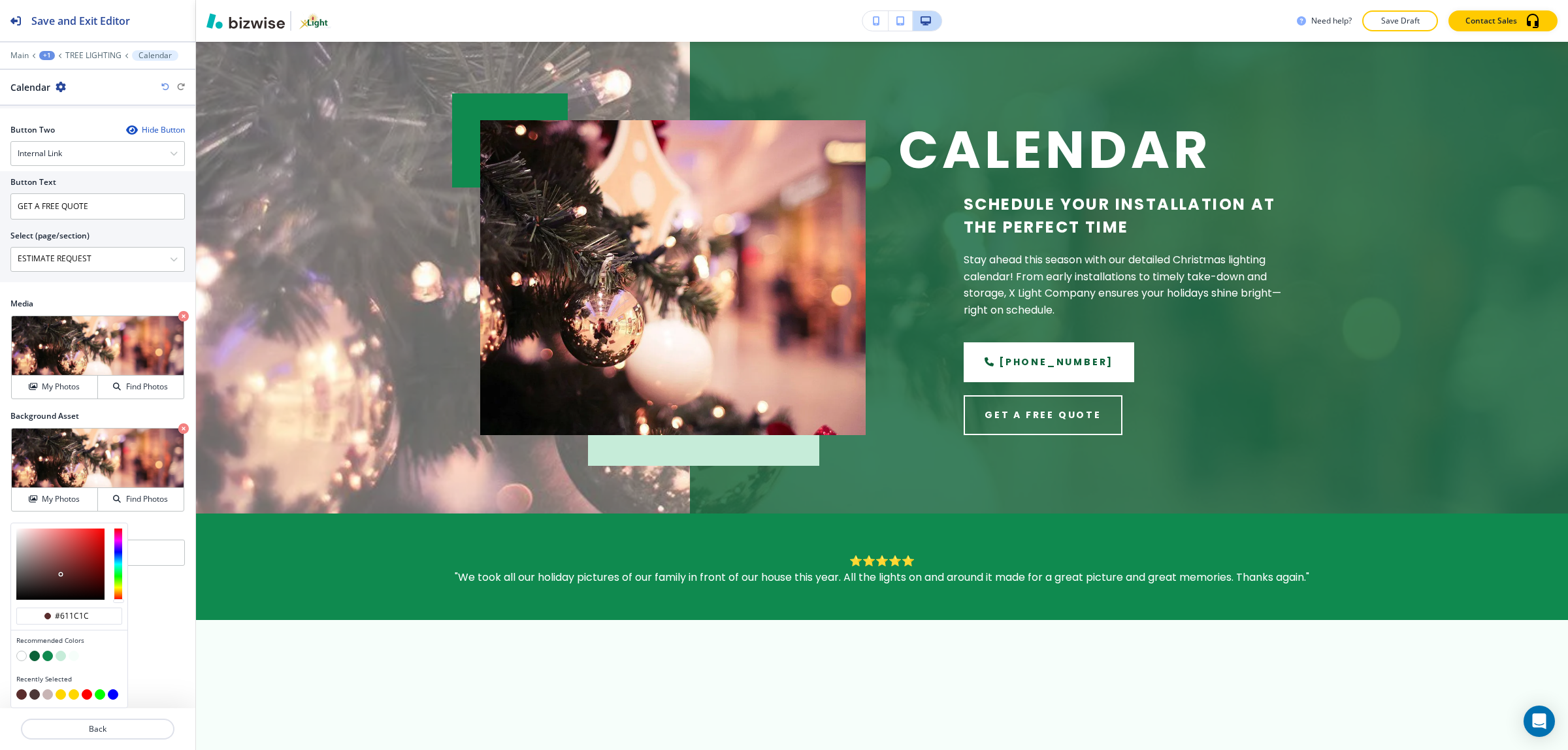
click at [79, 573] on div at bounding box center [60, 564] width 89 height 71
type input "#611c1c"
type input "#4c2323"
click at [64, 579] on div at bounding box center [60, 564] width 89 height 71
type input "#4c2323"
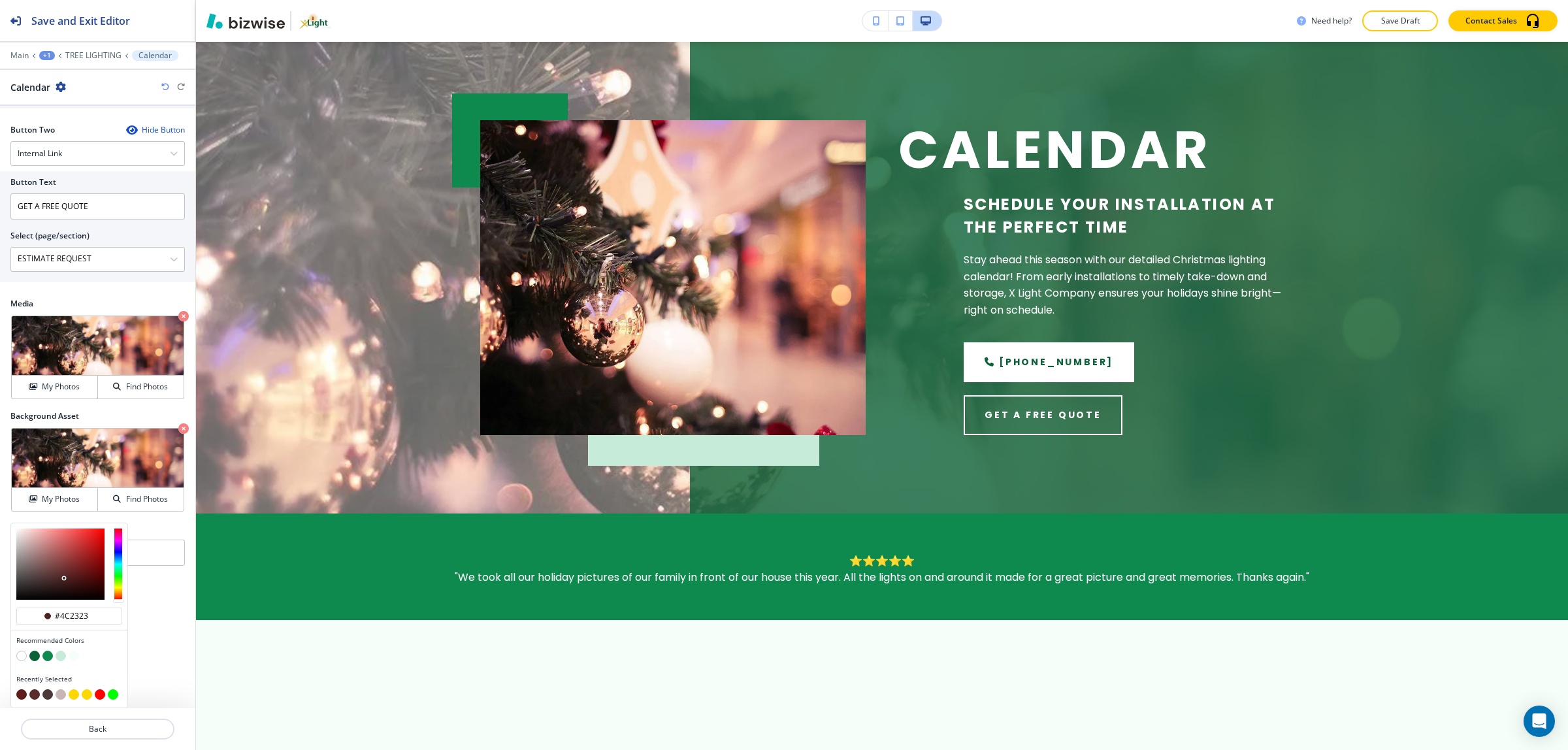
type input "#423131"
click at [40, 582] on div at bounding box center [60, 564] width 89 height 71
type input "#423131"
type input "#1b1818"
click at [24, 592] on div at bounding box center [60, 564] width 89 height 71
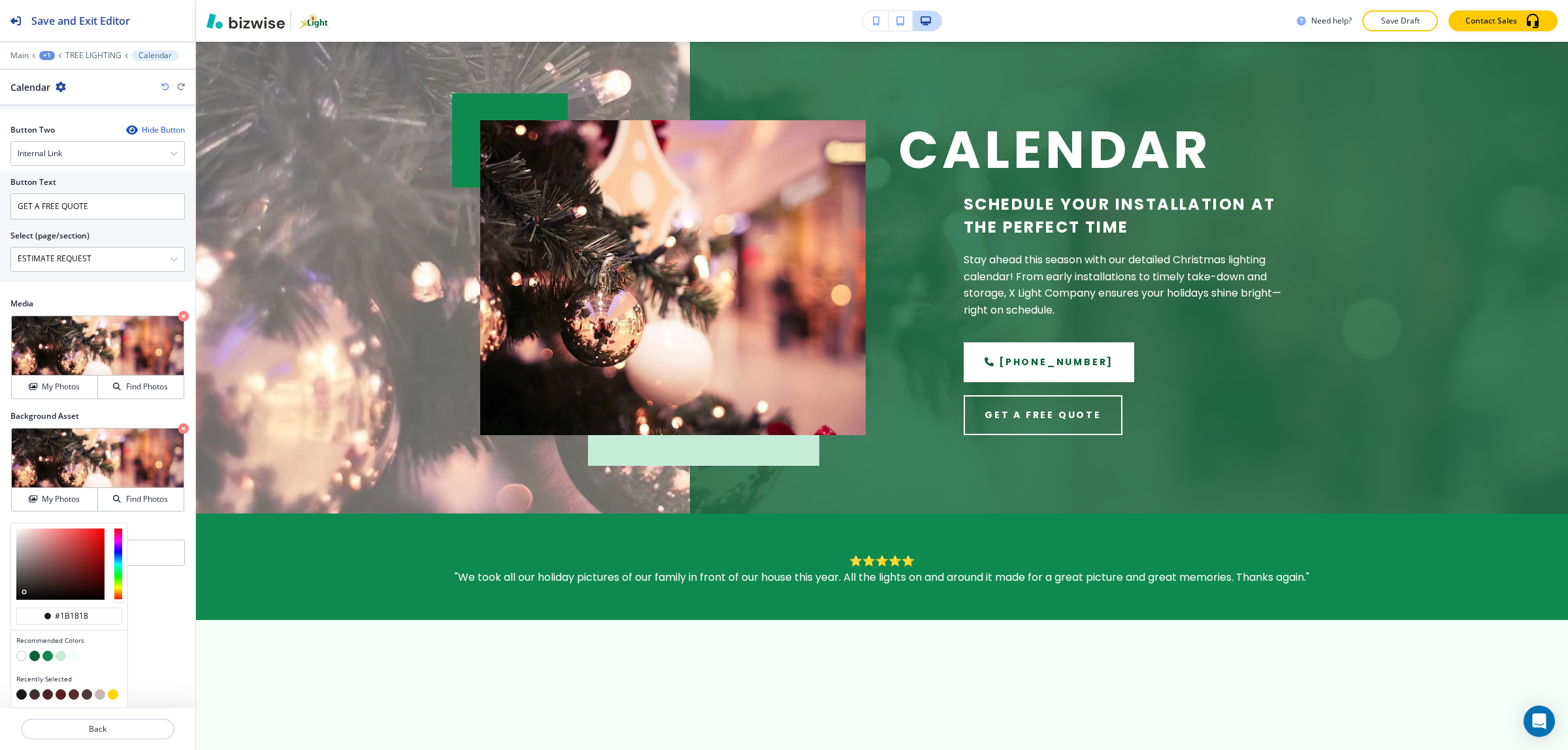
click at [24, 592] on div at bounding box center [24, 591] width 3 height 3
click at [18, 655] on button "button" at bounding box center [21, 656] width 11 height 11
type input "#FFFFFF"
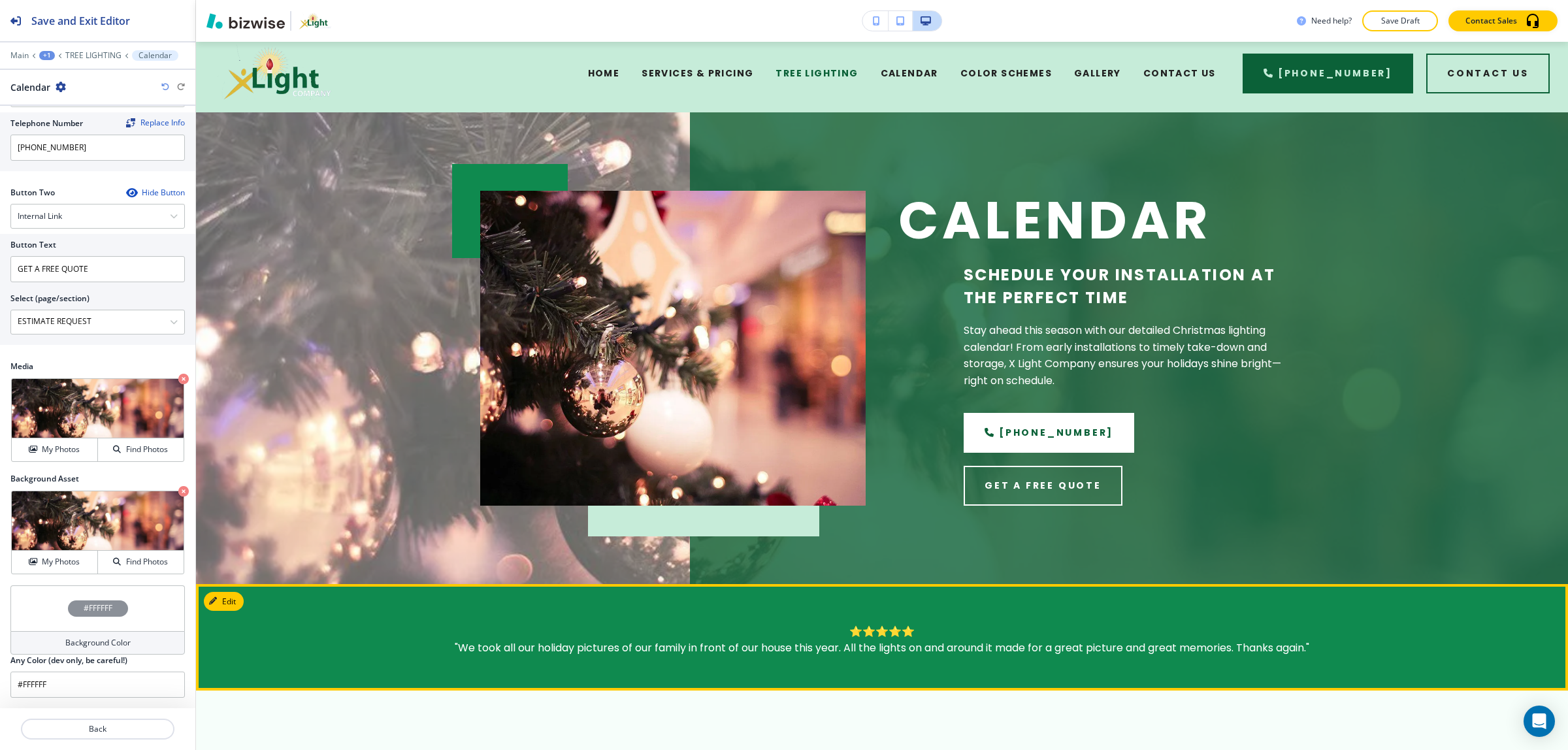
scroll to position [0, 0]
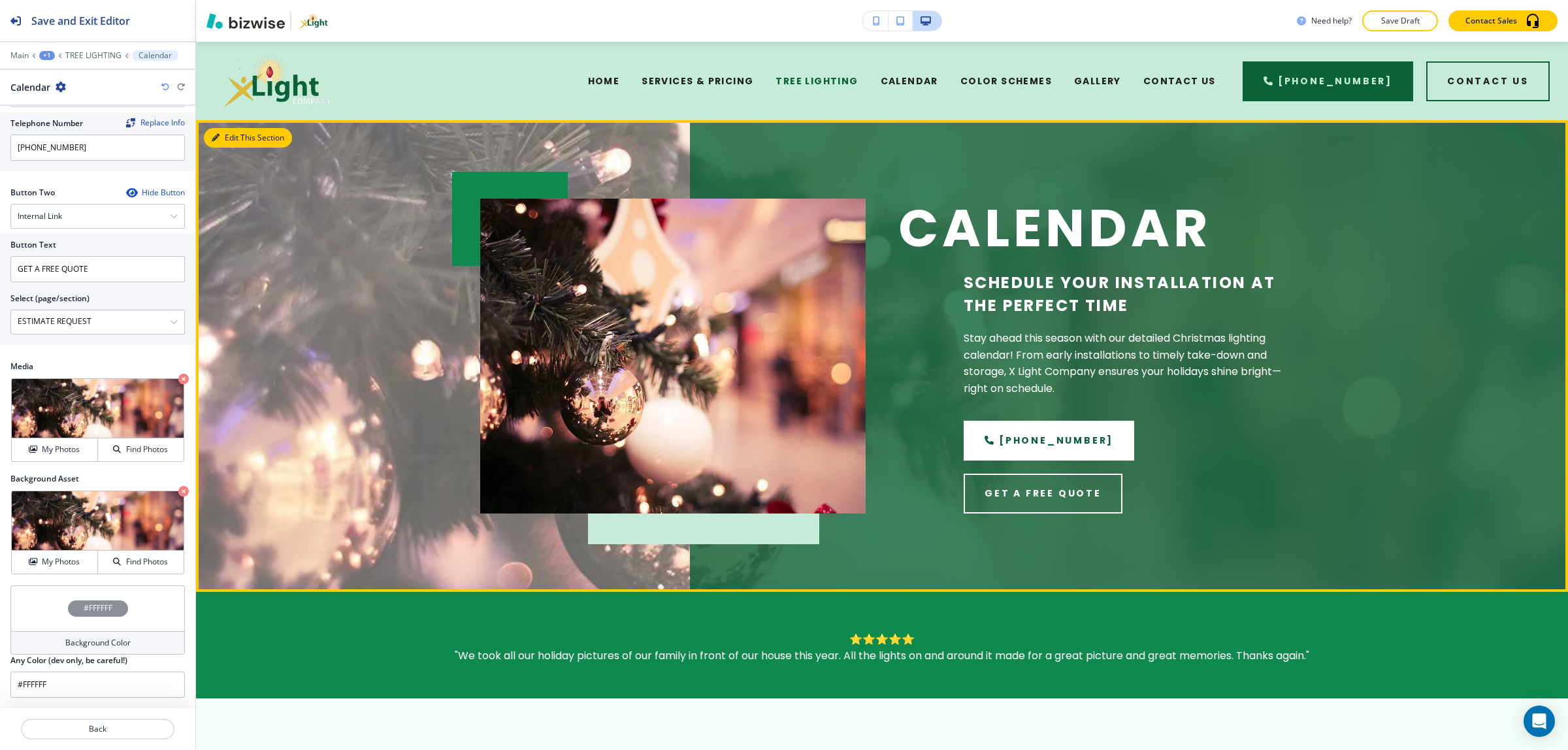
click at [233, 138] on button "Edit This Section" at bounding box center [248, 138] width 89 height 19
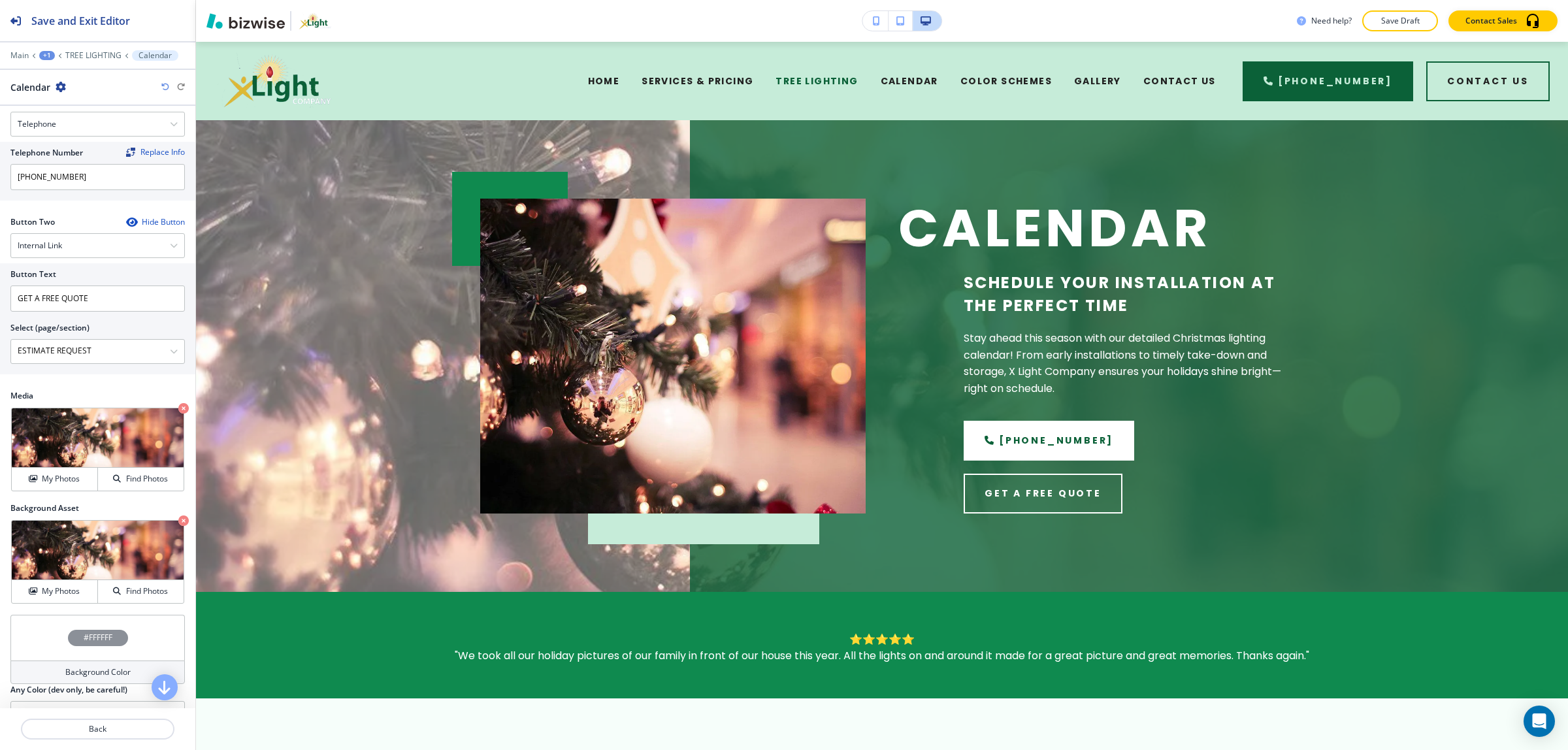
scroll to position [514, 0]
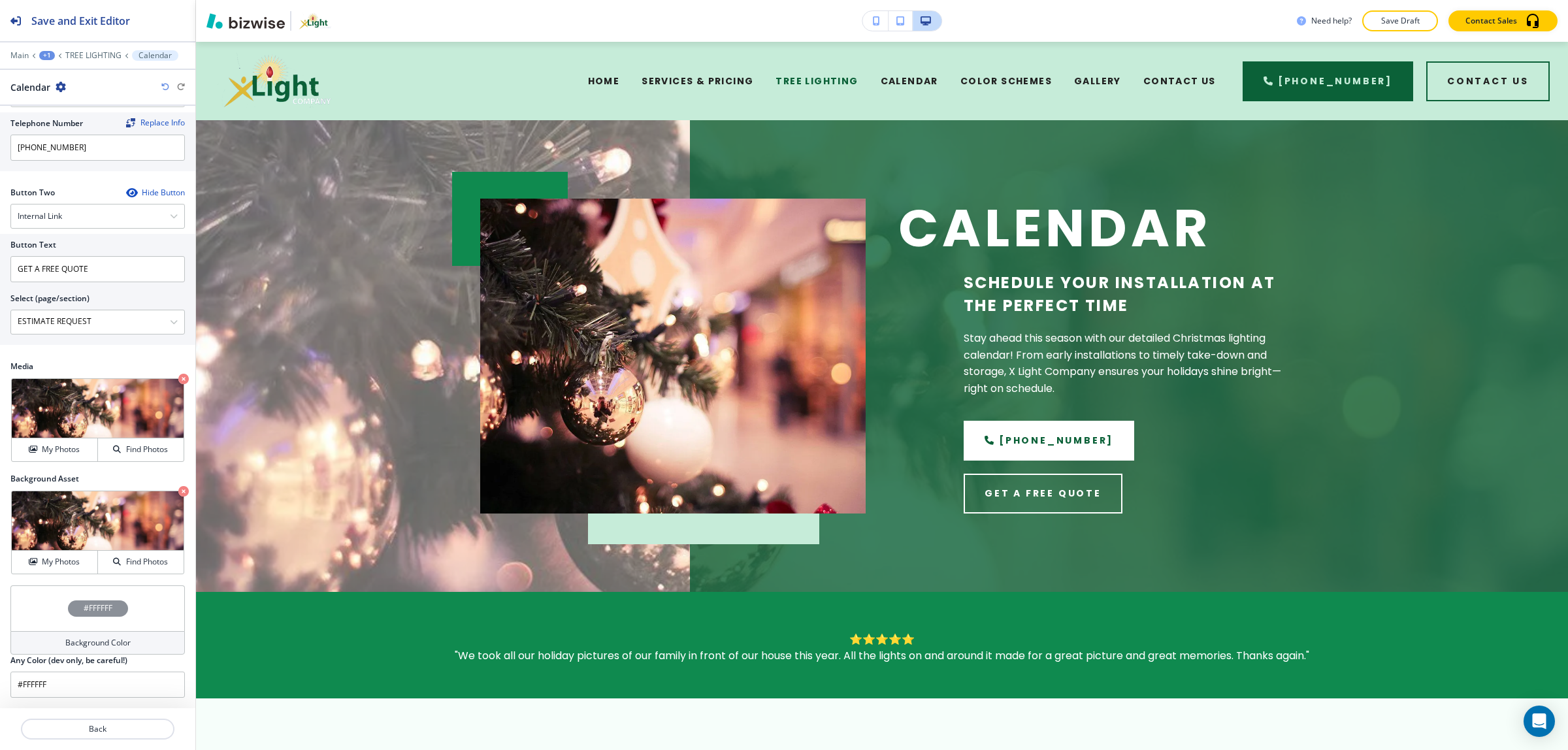
click at [89, 644] on h4 "Background Color" at bounding box center [98, 643] width 66 height 12
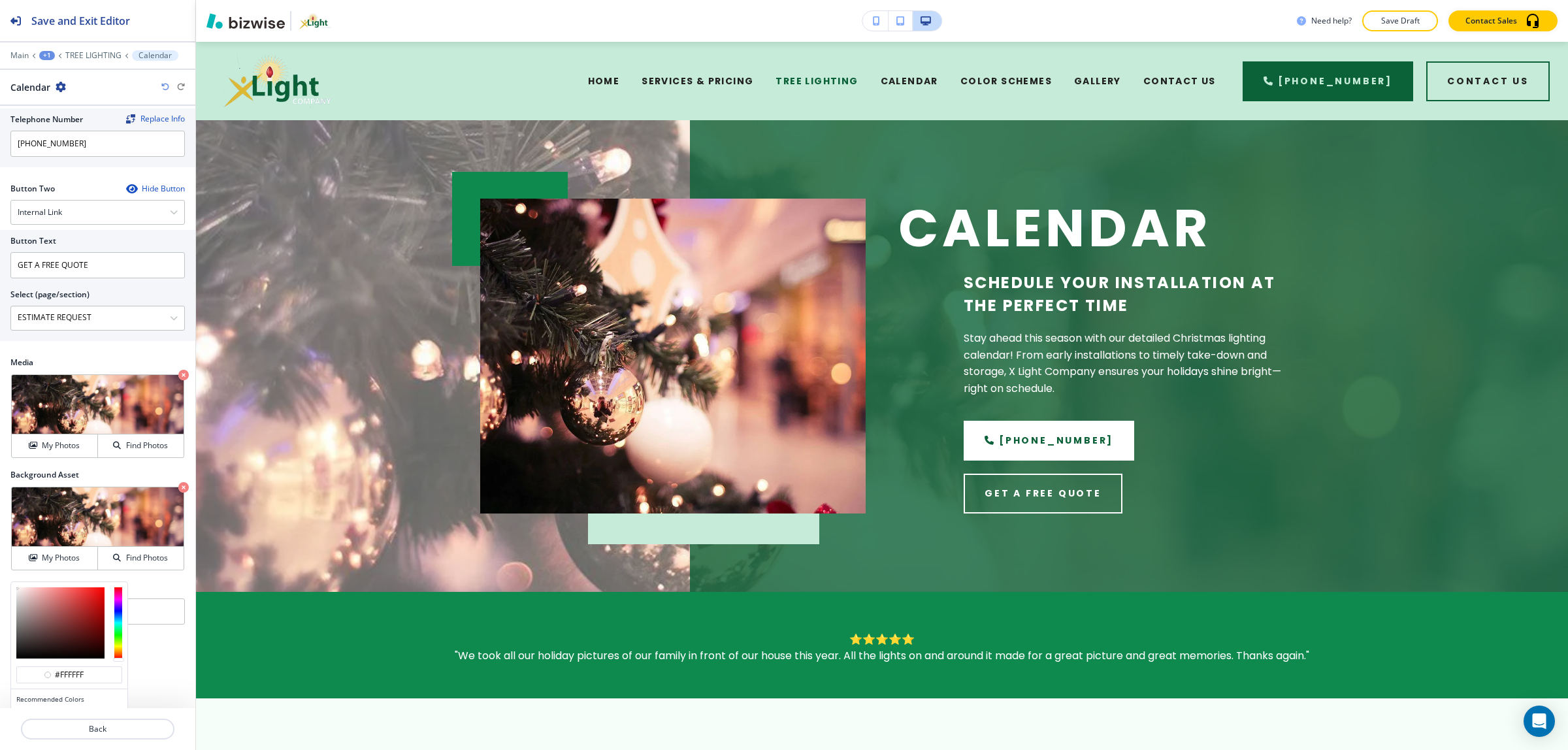
type input "#a33434"
click at [76, 617] on div at bounding box center [60, 623] width 89 height 71
type input "#a33434"
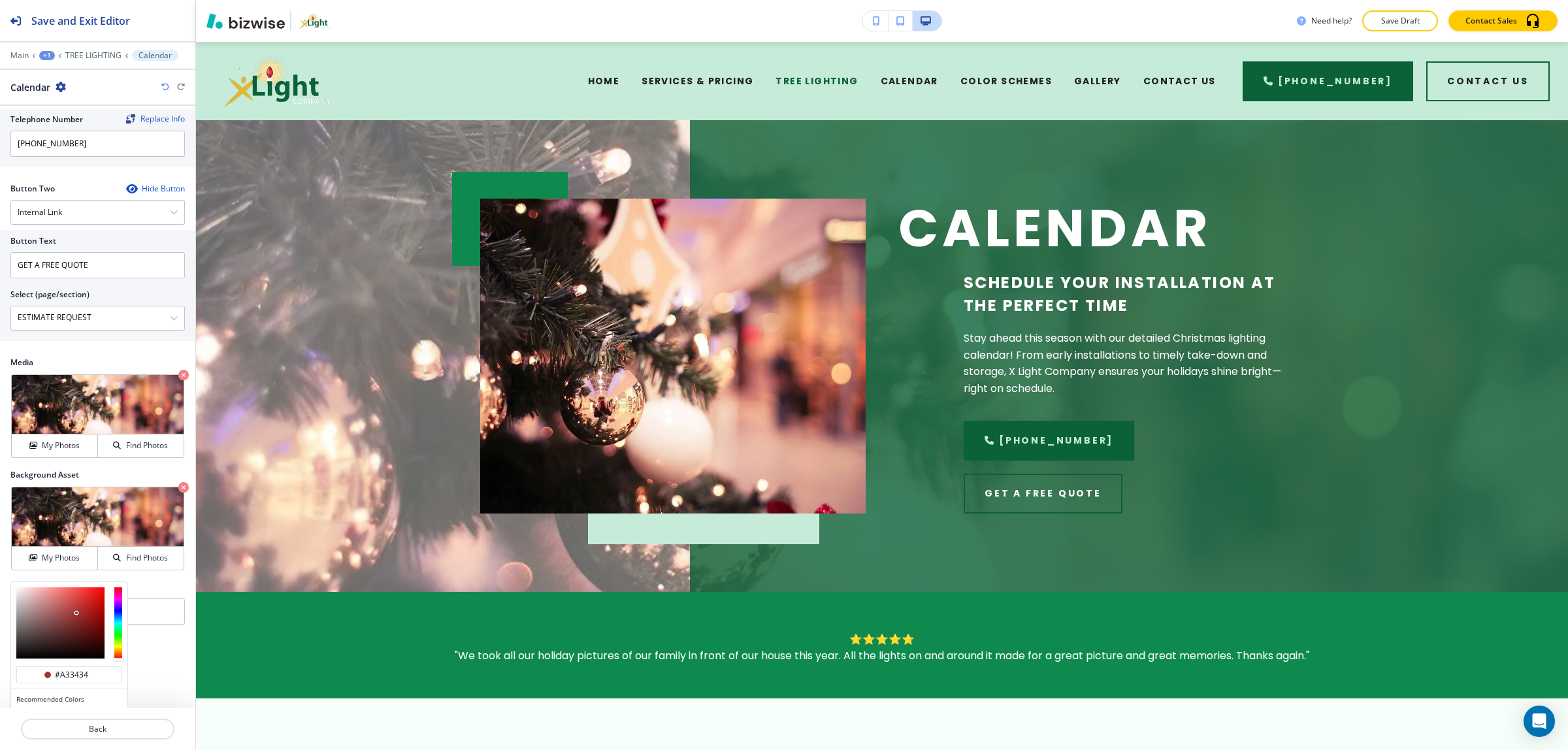
type input "#906464"
click at [43, 622] on div at bounding box center [60, 623] width 89 height 71
type input "#906464"
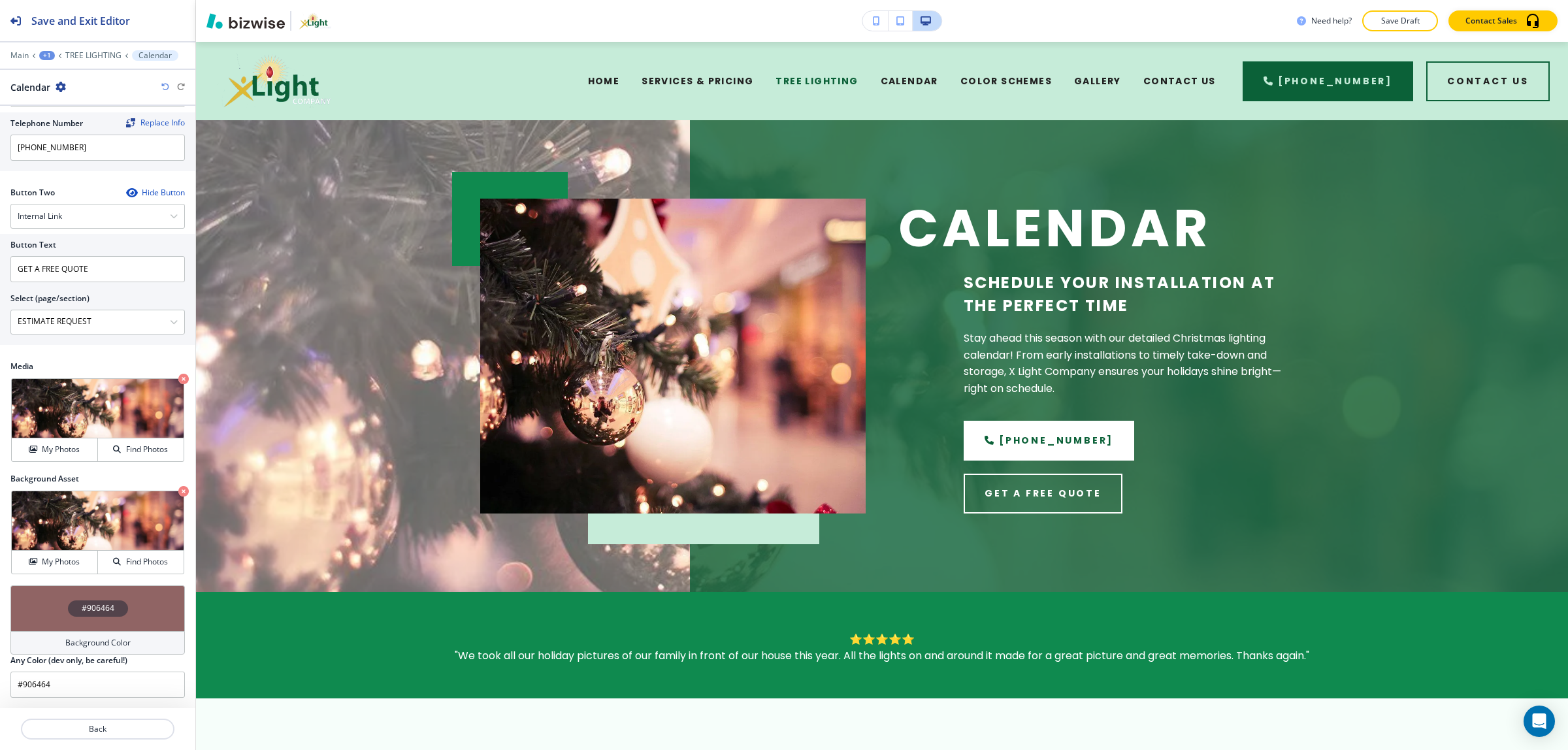
click at [11, 585] on div "Background Asset Crop My Photos Find Photos" at bounding box center [97, 529] width 196 height 112
click at [51, 609] on div "#906464" at bounding box center [97, 608] width 174 height 46
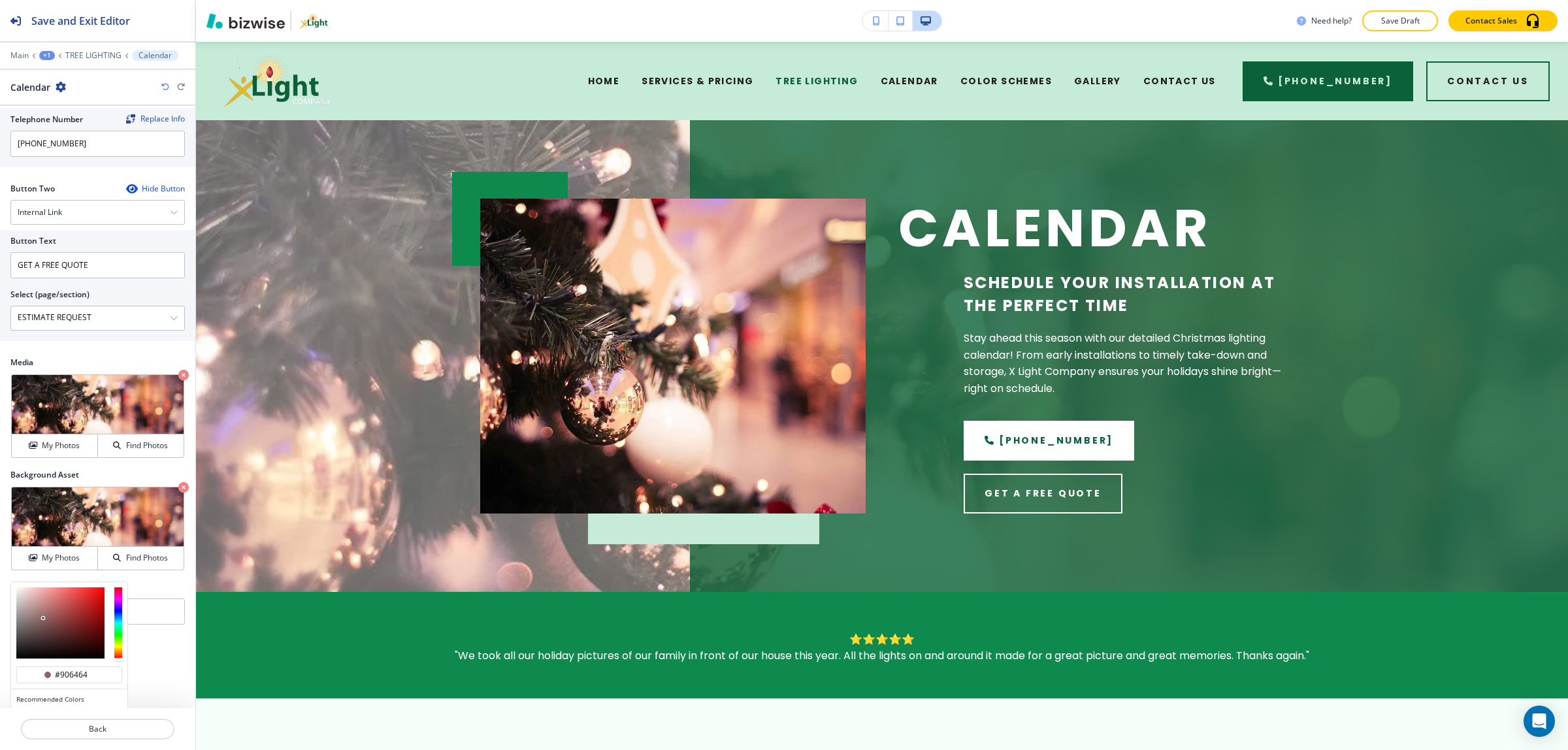
type input "#f0b6b6"
click at [38, 596] on div at bounding box center [60, 623] width 89 height 71
type input "#f0b6b6"
type input "#e7dfdf"
click at [19, 599] on div at bounding box center [60, 623] width 89 height 71
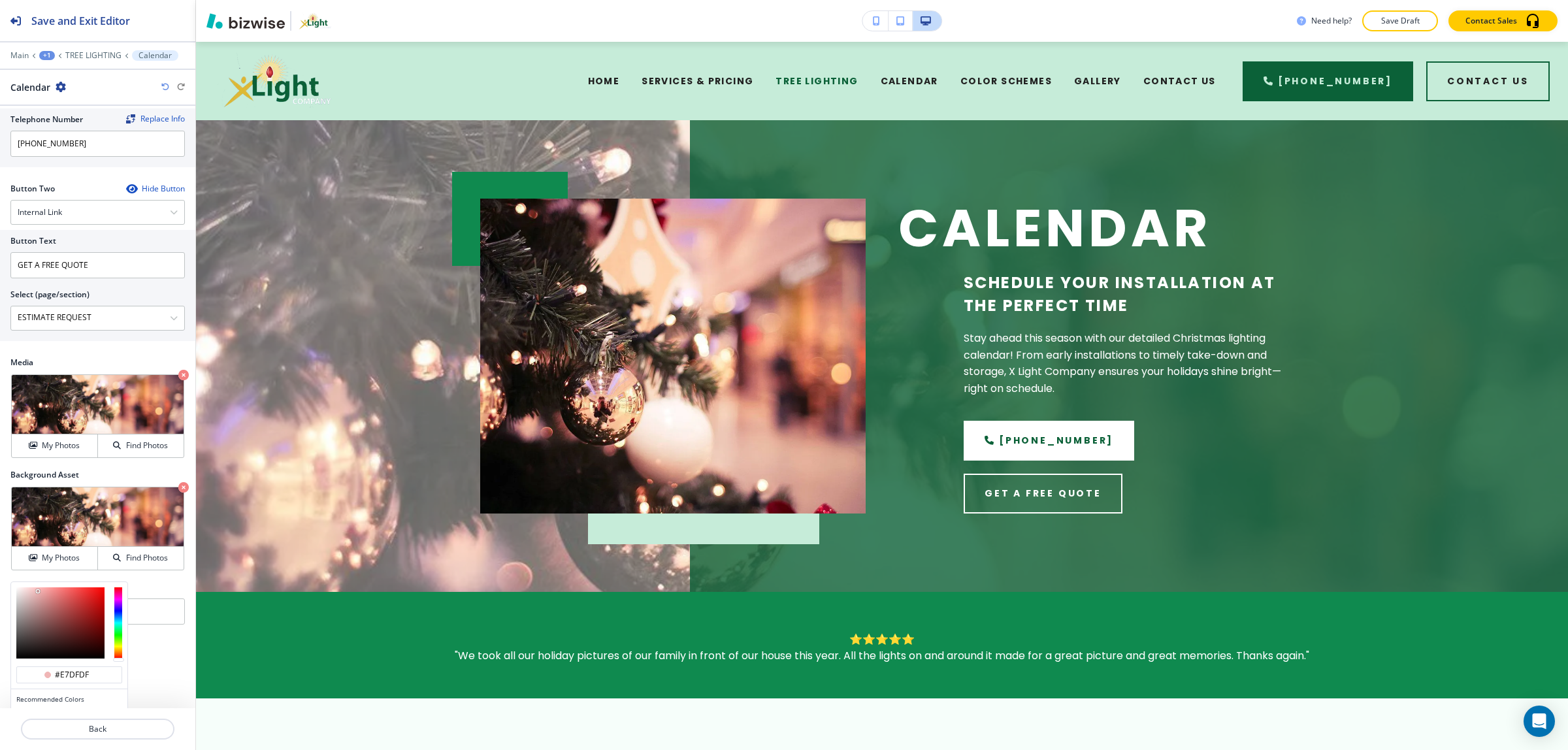
type input "#e7dfdf"
type input "#c1baba"
click at [19, 609] on div at bounding box center [60, 623] width 89 height 71
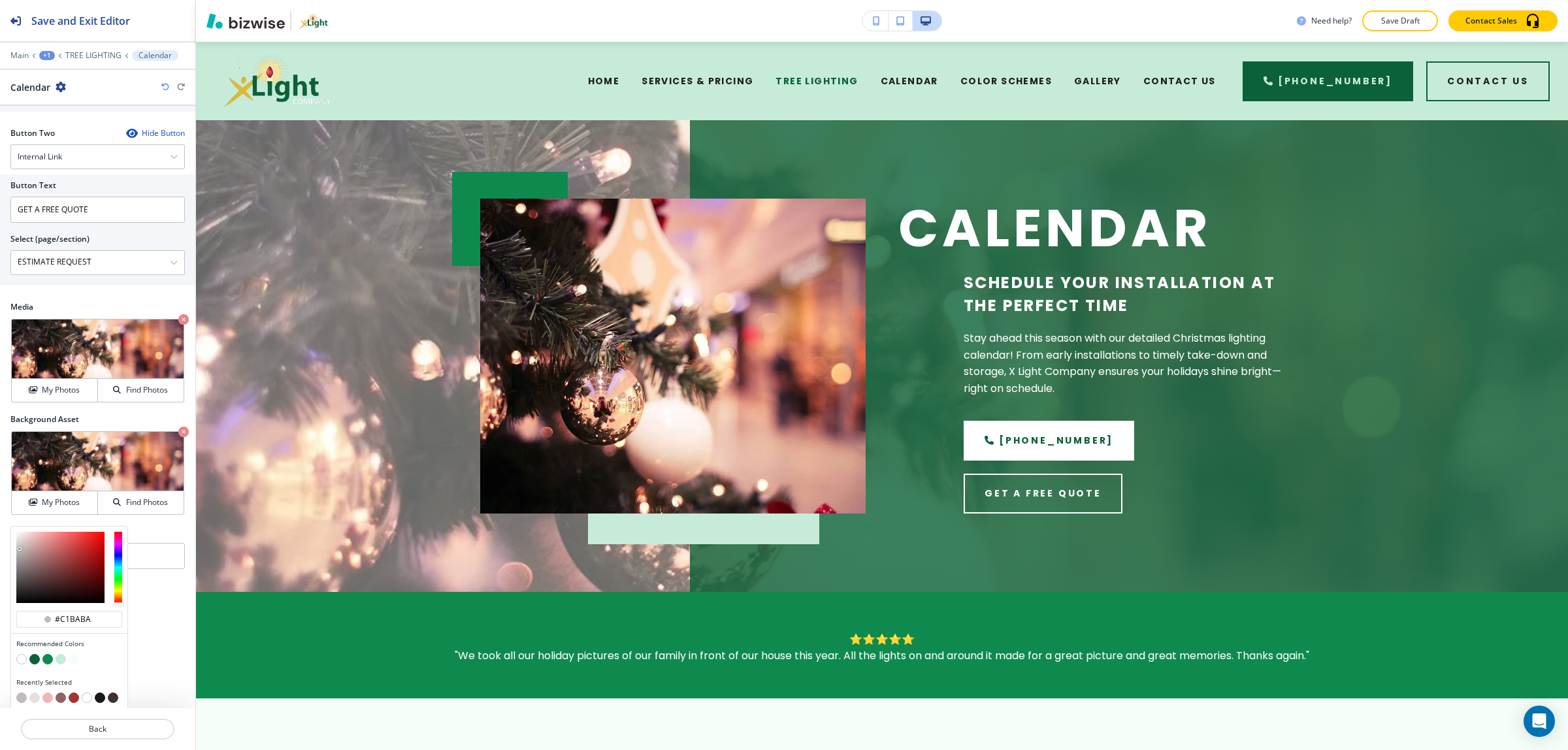
scroll to position [576, 0]
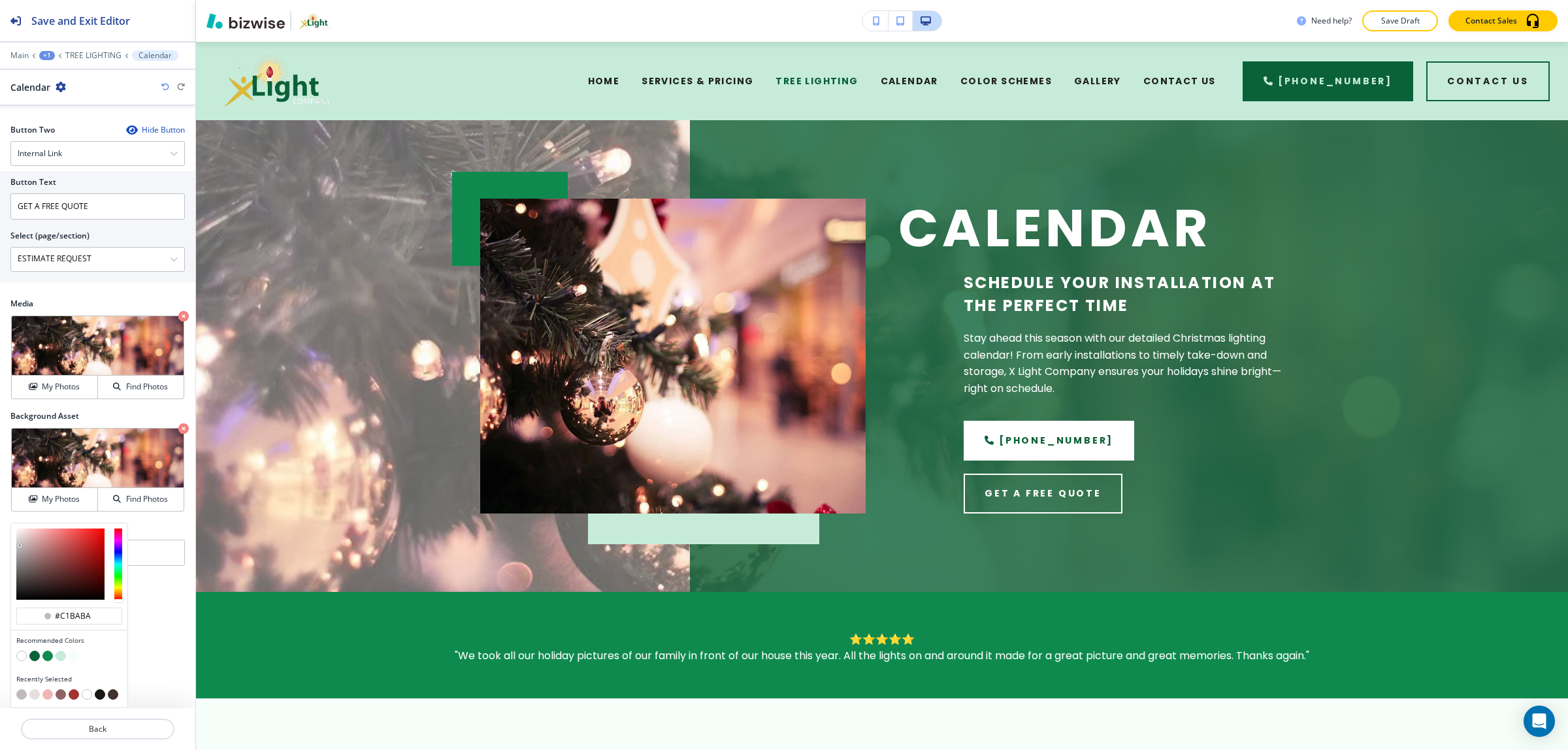
click at [86, 697] on button "button" at bounding box center [87, 695] width 11 height 11
type input "#FFFFFF"
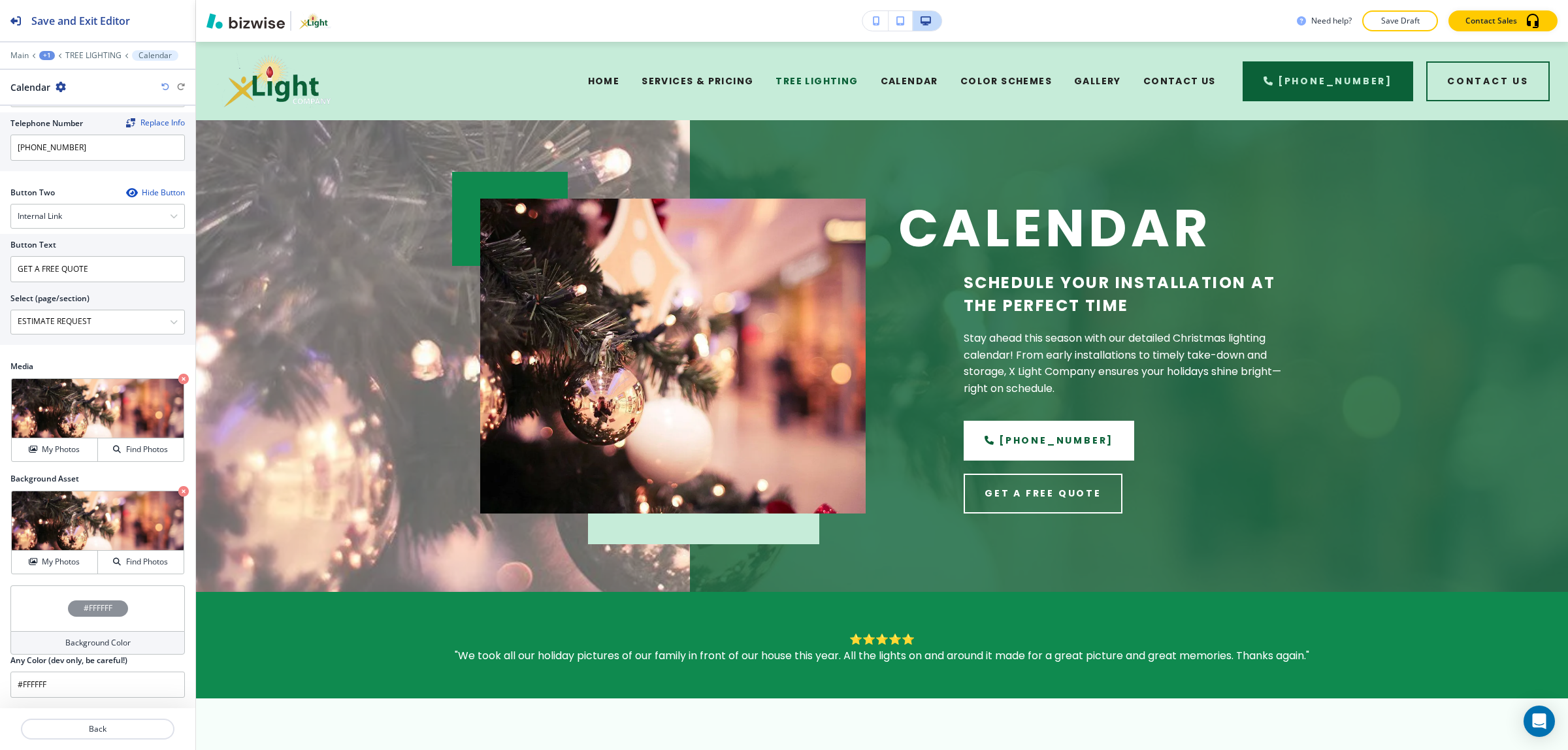
click at [108, 645] on h4 "Background Color" at bounding box center [98, 643] width 66 height 12
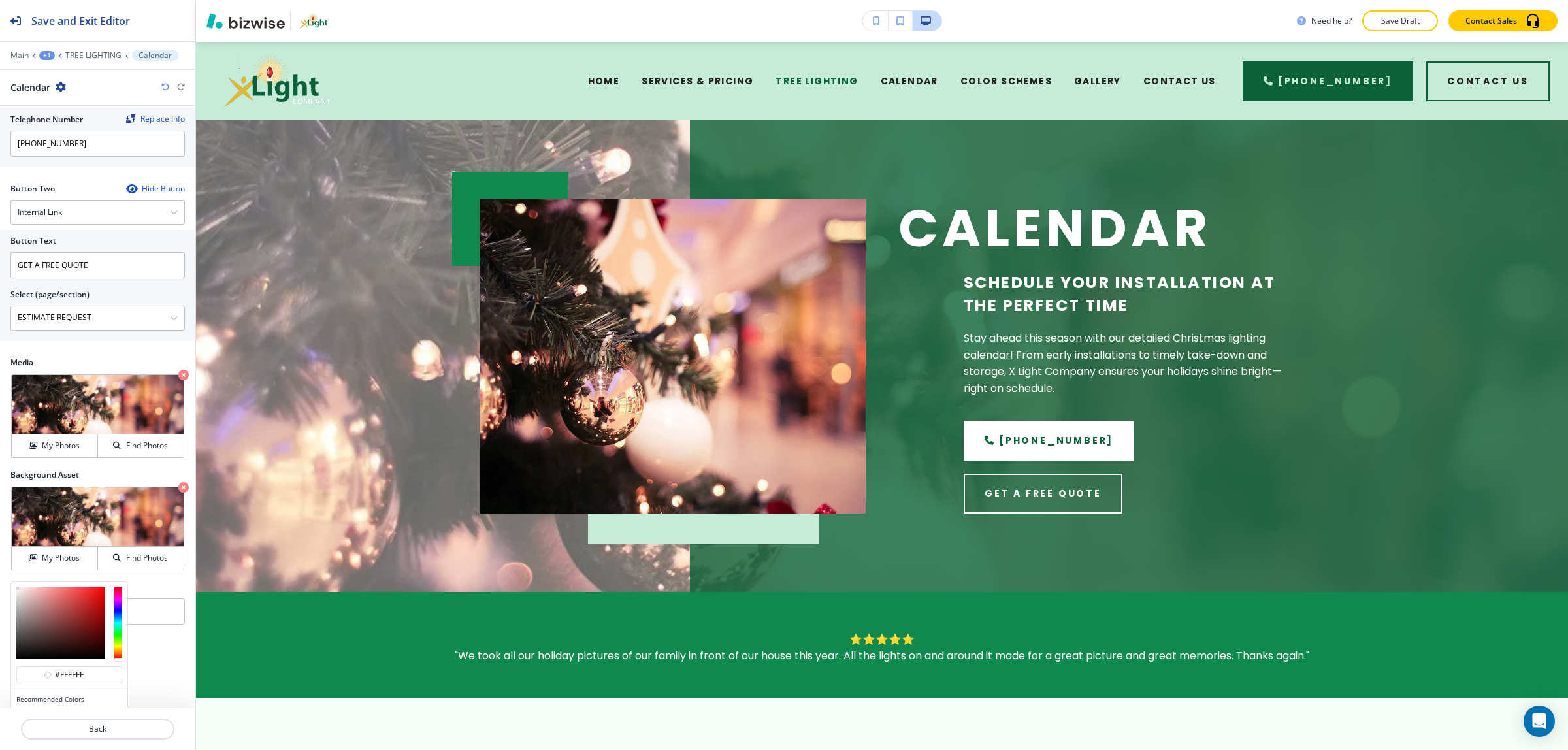
type input "#f2dddd"
click at [24, 595] on div at bounding box center [60, 623] width 89 height 71
type input "#f2dddd"
type input "#f5ecec"
click at [19, 595] on div at bounding box center [60, 623] width 89 height 71
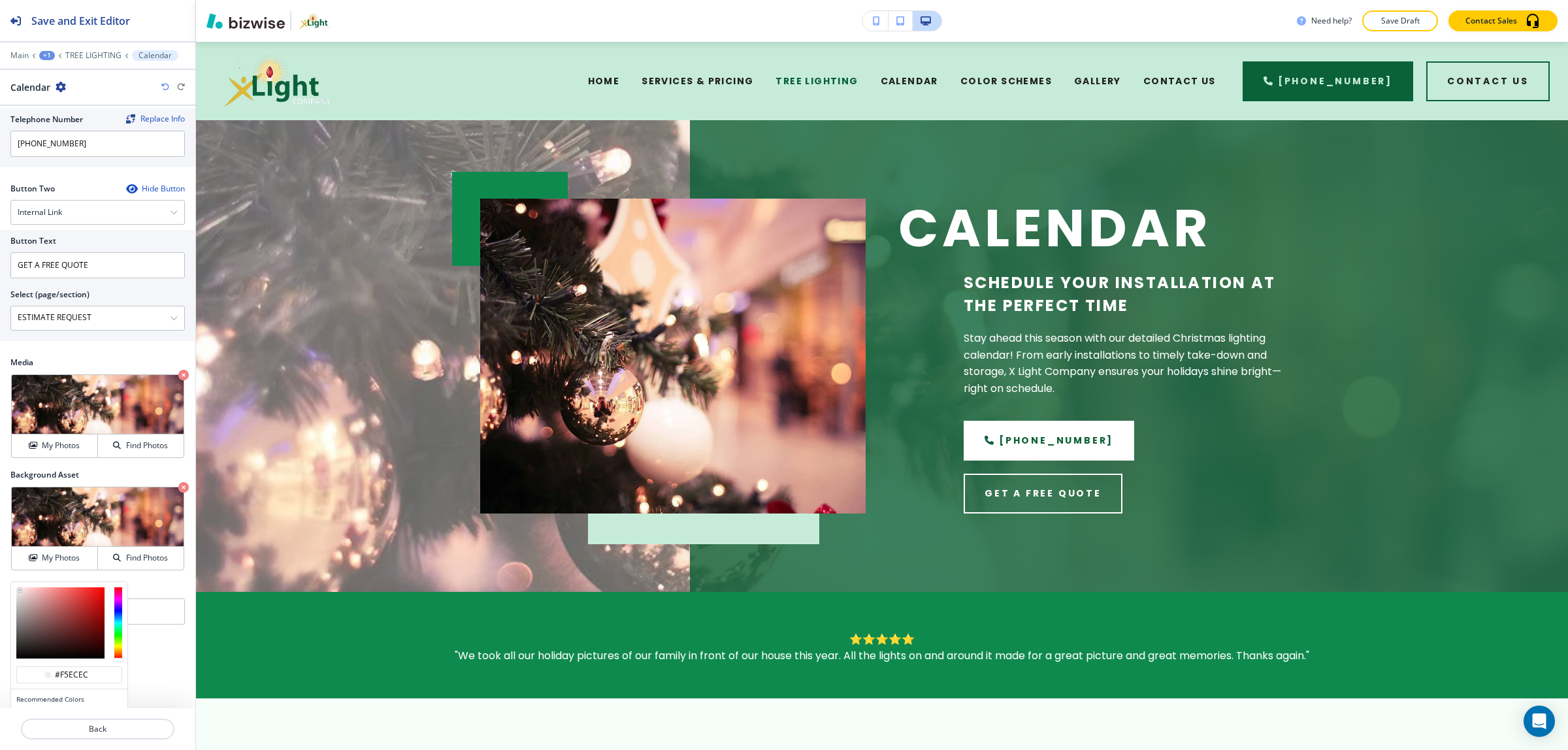
click at [19, 591] on div at bounding box center [19, 590] width 3 height 3
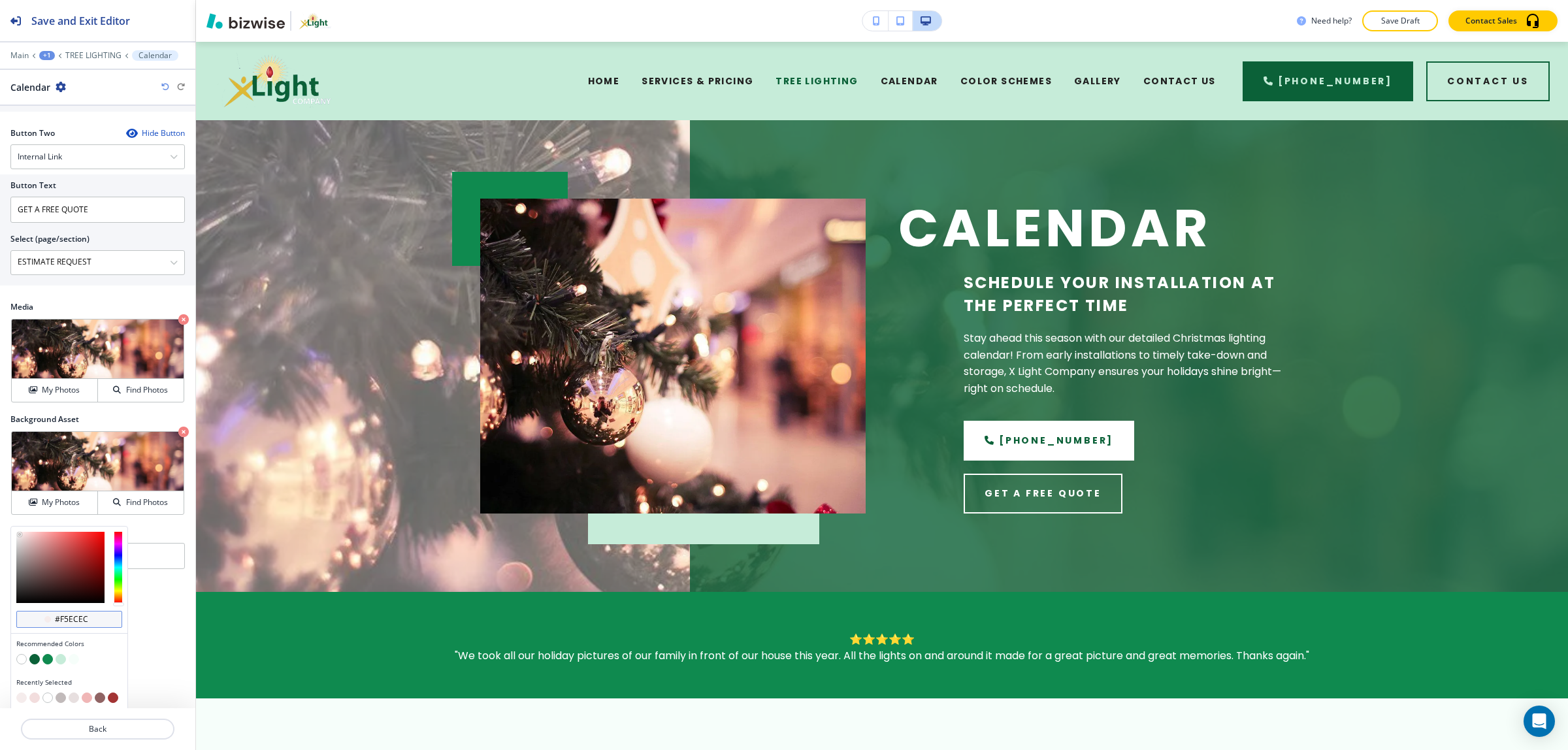
scroll to position [576, 0]
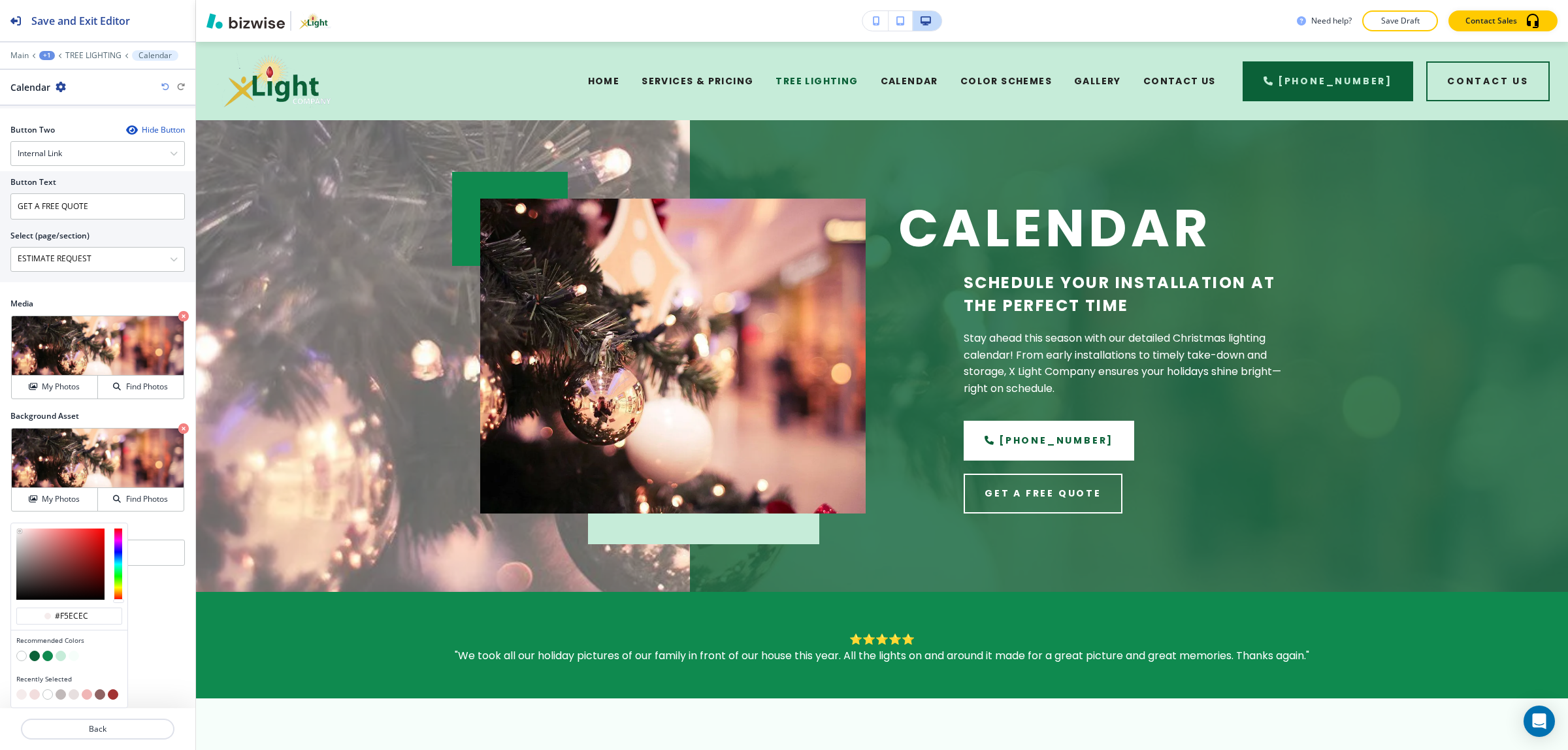
click at [36, 696] on button "button" at bounding box center [35, 695] width 11 height 11
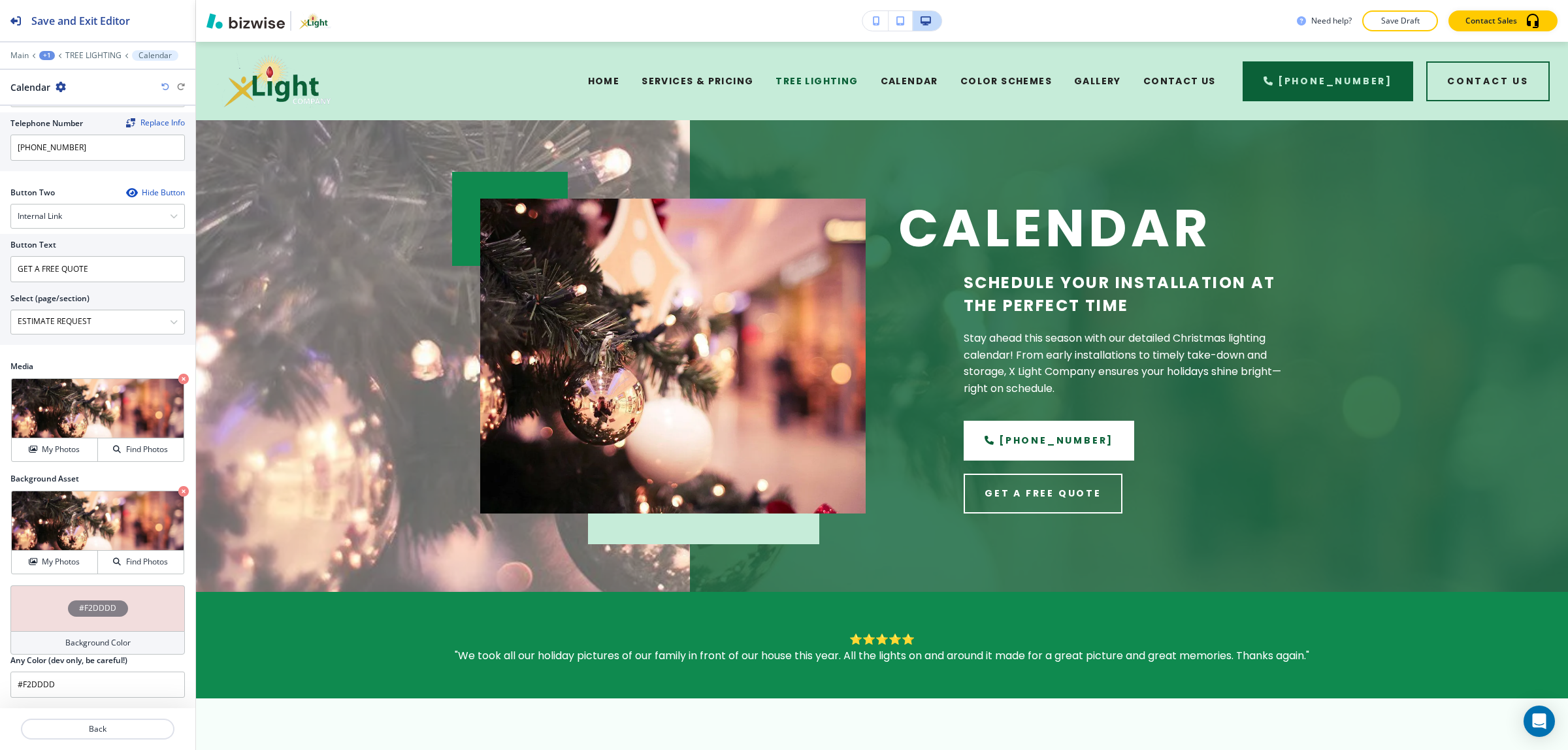
click at [68, 610] on div "#F2DDDD" at bounding box center [98, 608] width 60 height 16
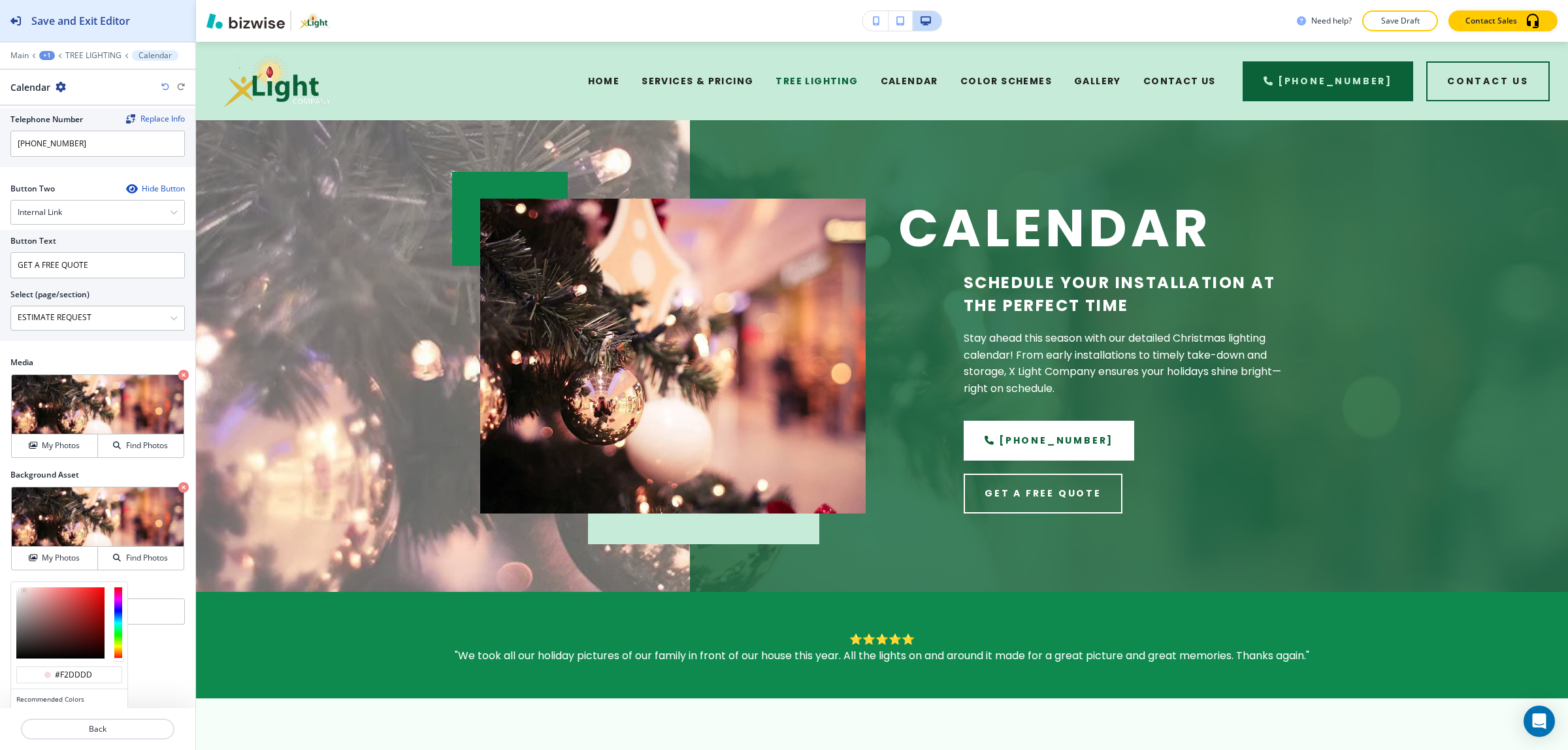
type input "#f2dddd"
click at [63, 12] on div "Save and Exit Editor" at bounding box center [65, 20] width 130 height 41
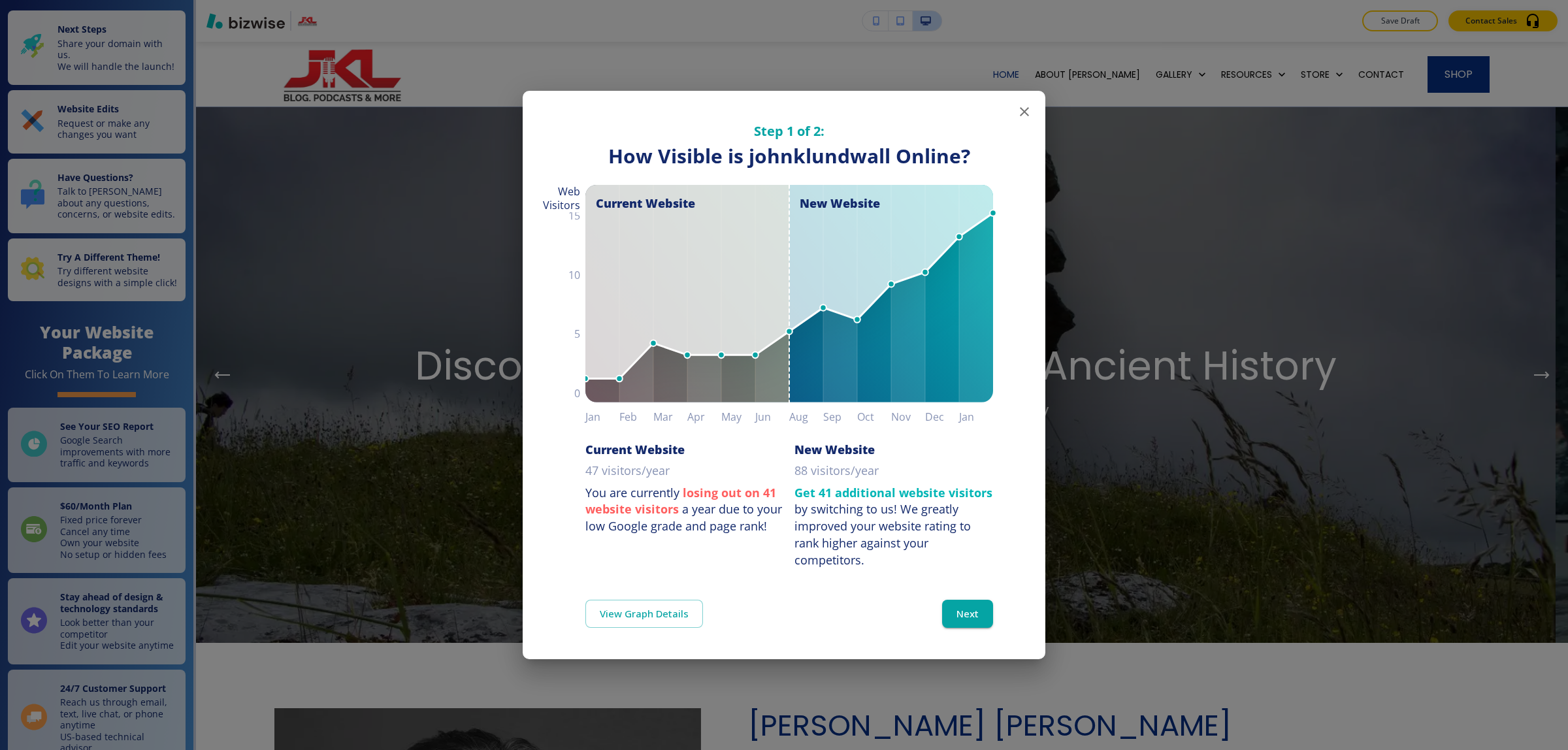
click at [1028, 113] on icon "button" at bounding box center [1024, 112] width 16 height 16
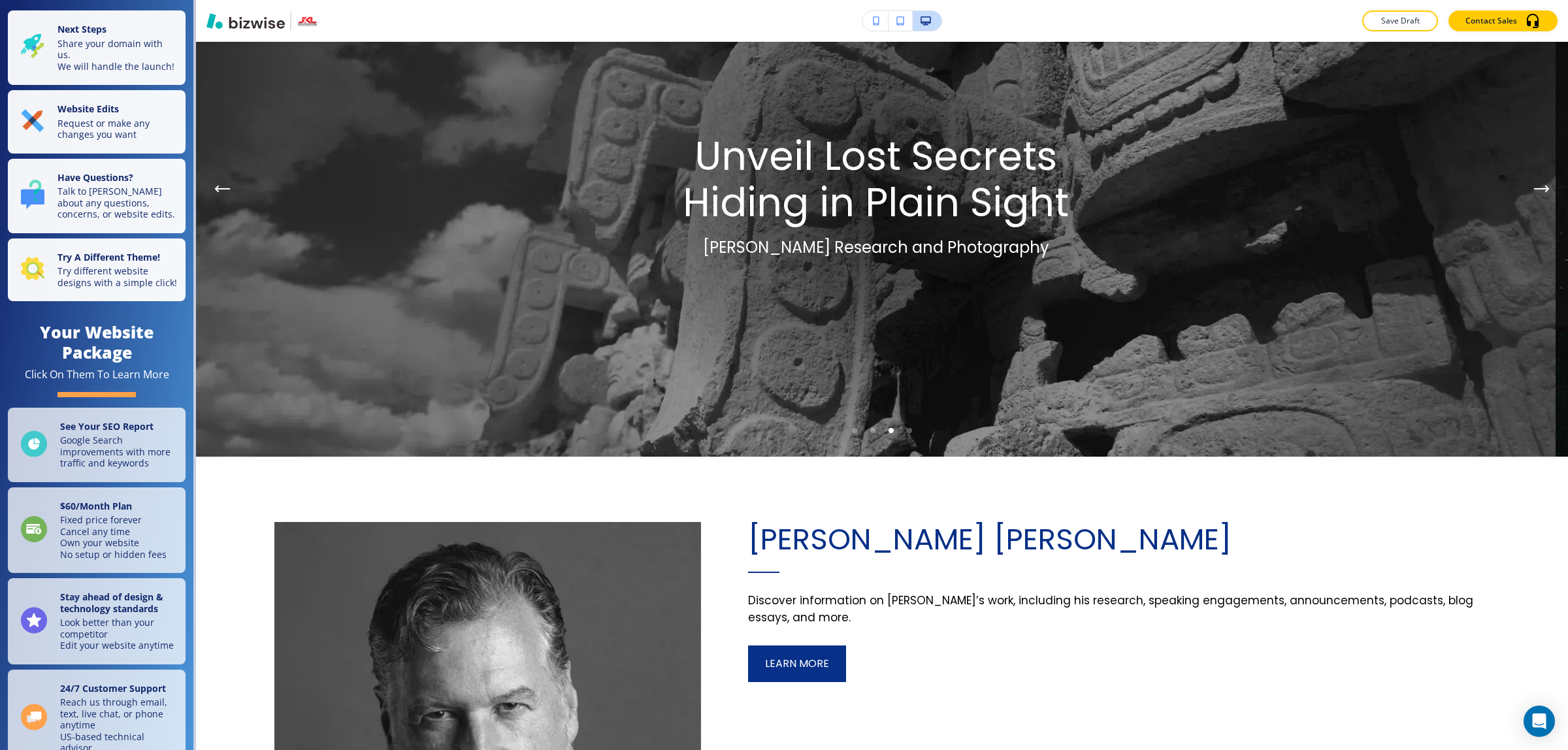
scroll to position [164, 0]
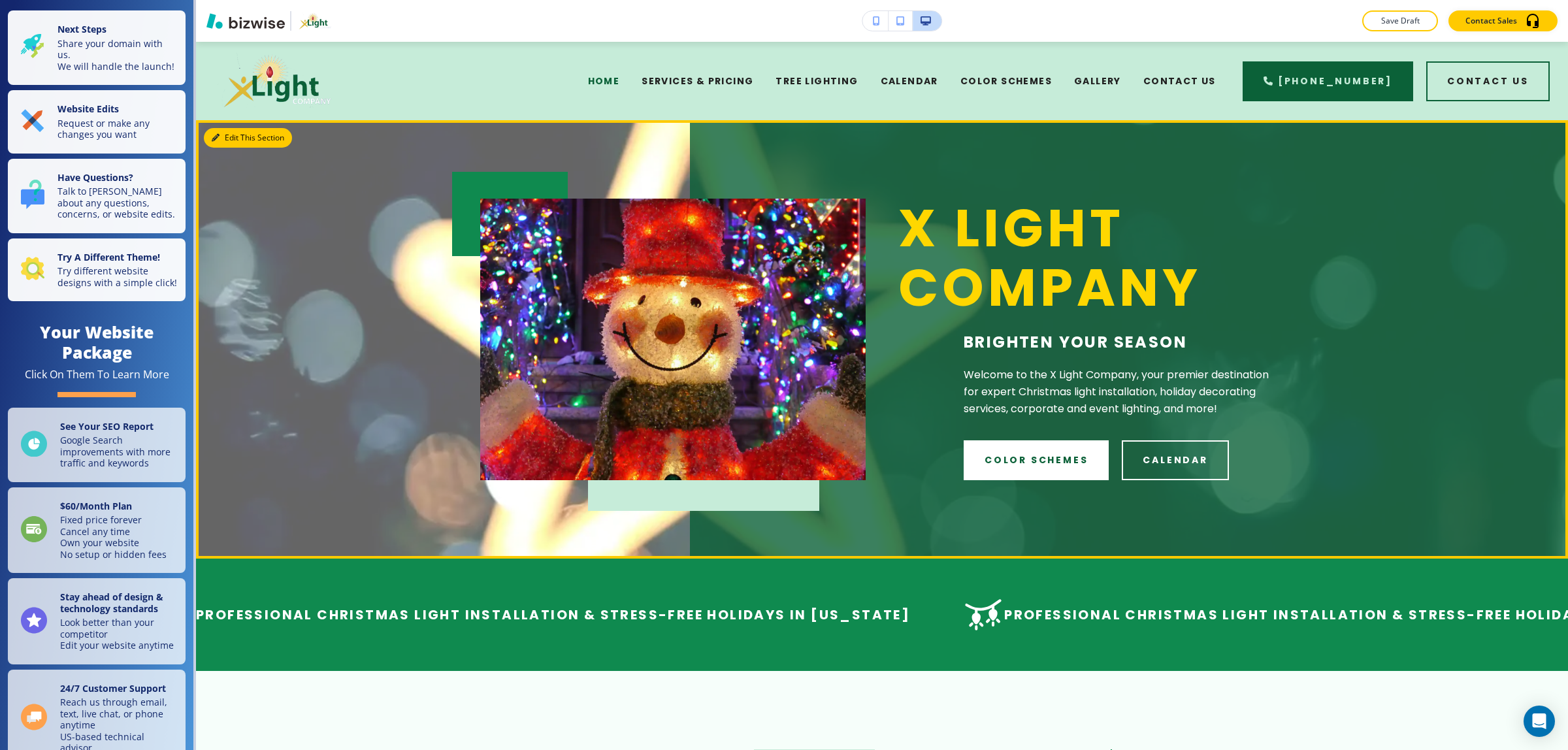
click at [228, 139] on button "Edit This Section" at bounding box center [248, 138] width 89 height 19
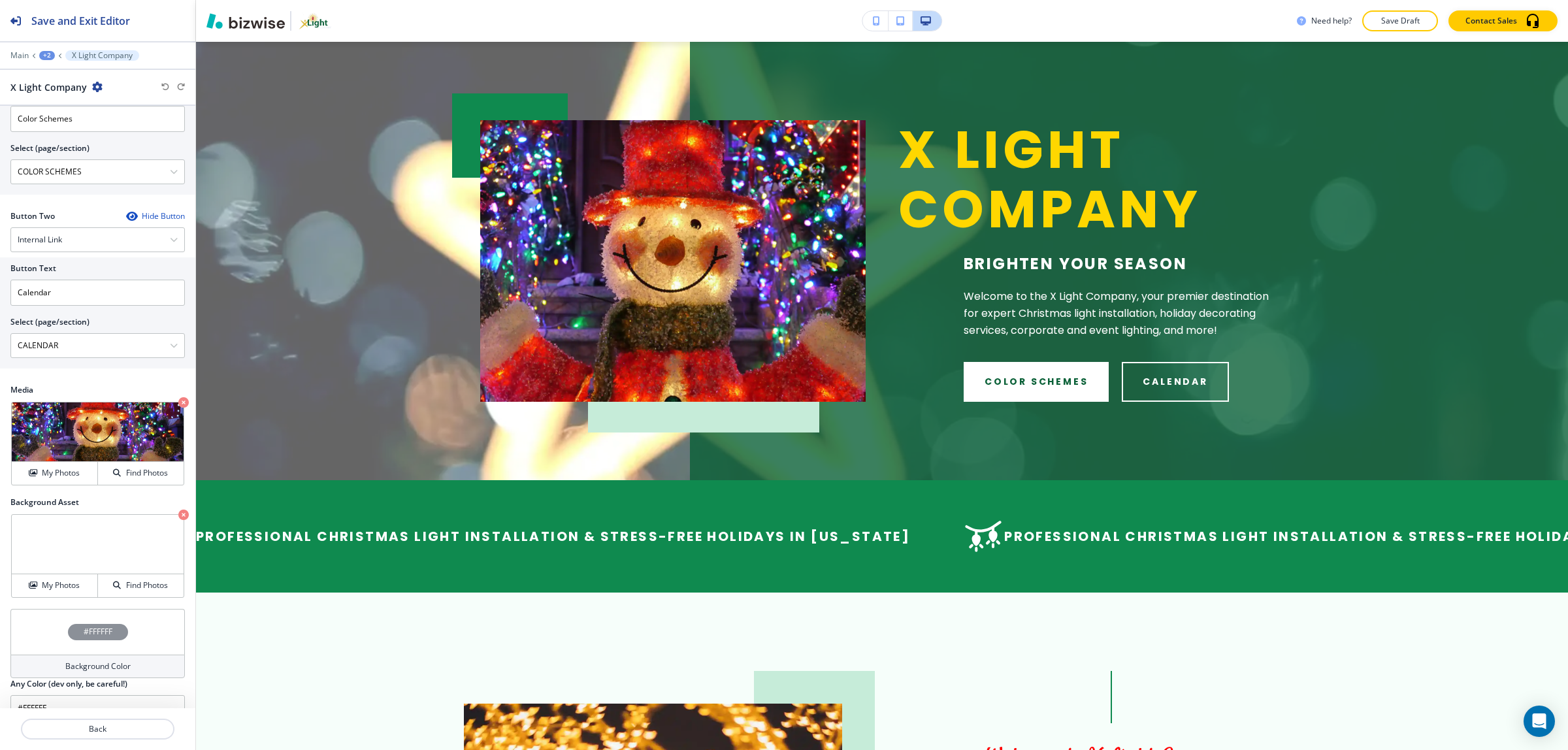
scroll to position [563, 0]
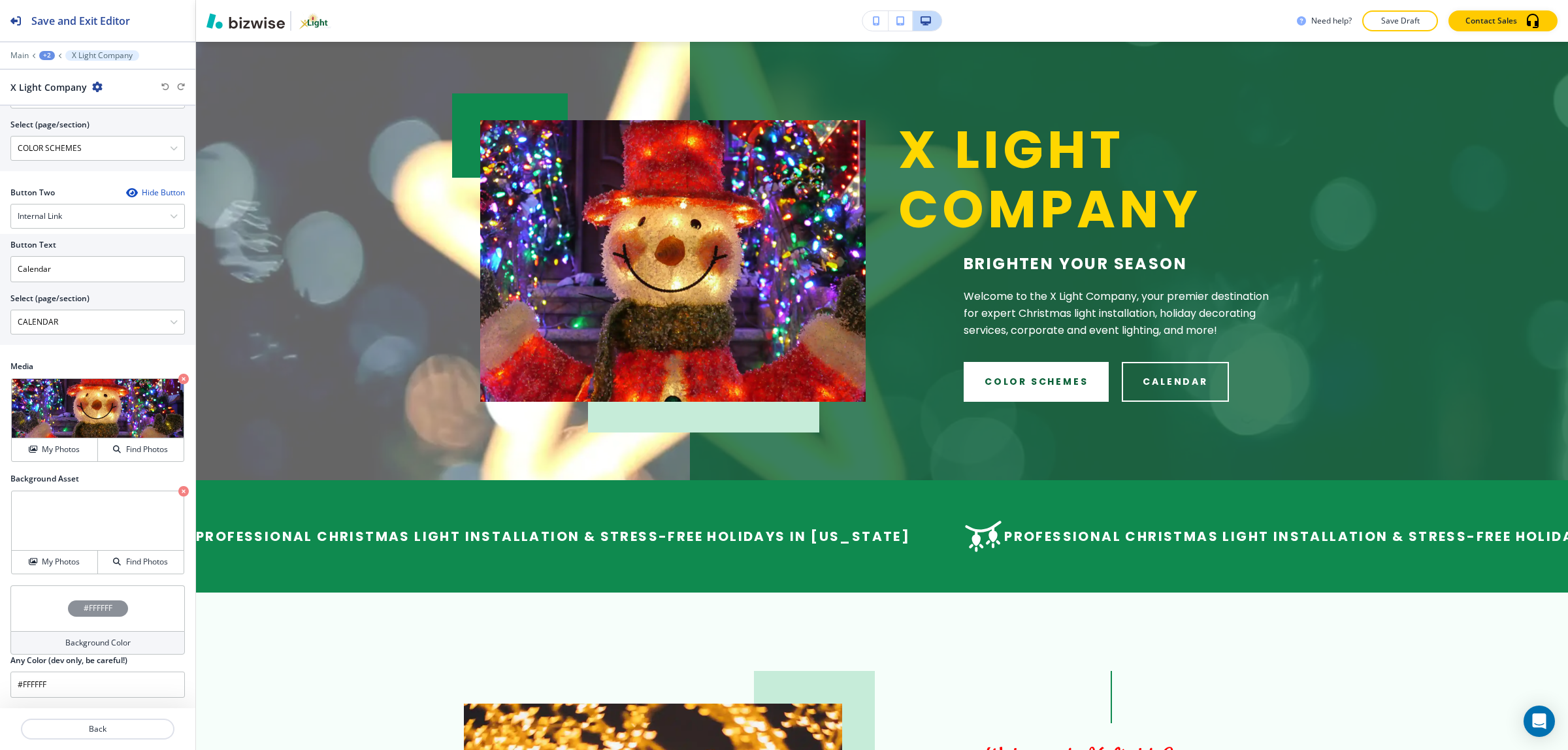
click at [91, 629] on div "#FFFFFF" at bounding box center [97, 608] width 174 height 46
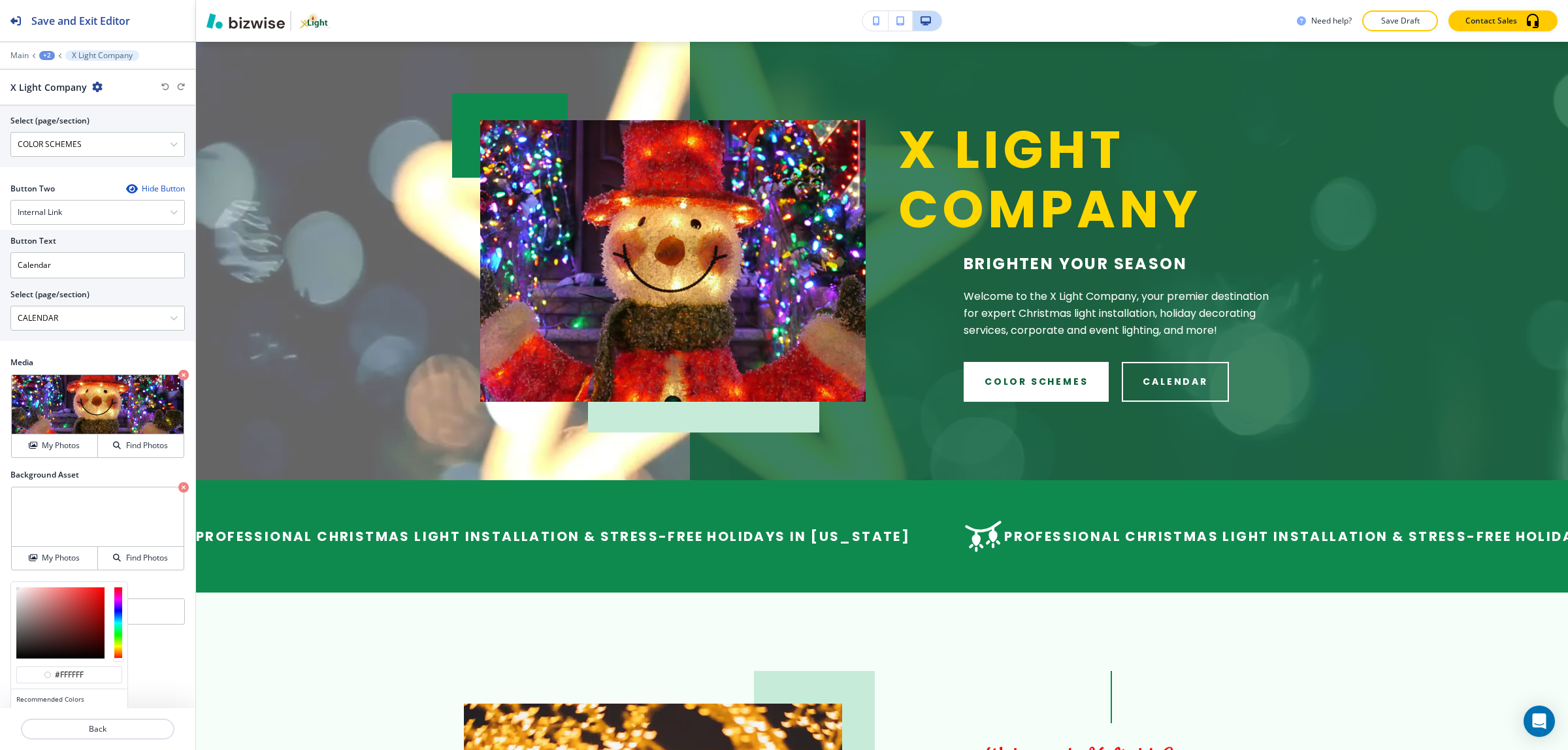
type input "#eaeaea"
click at [16, 598] on div at bounding box center [60, 623] width 89 height 71
type input "#eaeaea"
type input "#b44a4a"
click at [68, 613] on div at bounding box center [60, 623] width 89 height 71
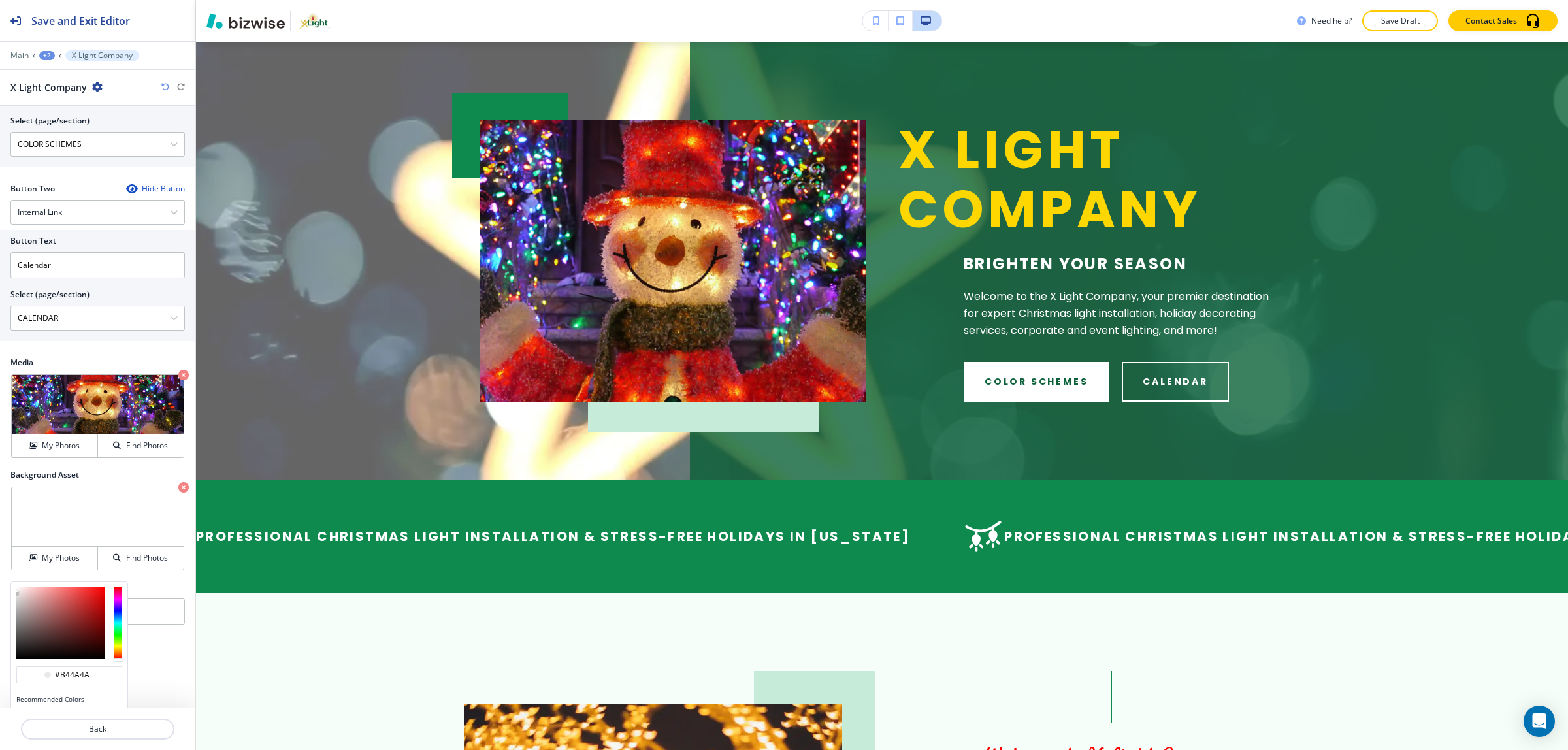
type input "#b44a4a"
click at [109, 645] on div at bounding box center [69, 623] width 116 height 81
type input "#380707"
click at [94, 647] on div at bounding box center [60, 623] width 89 height 71
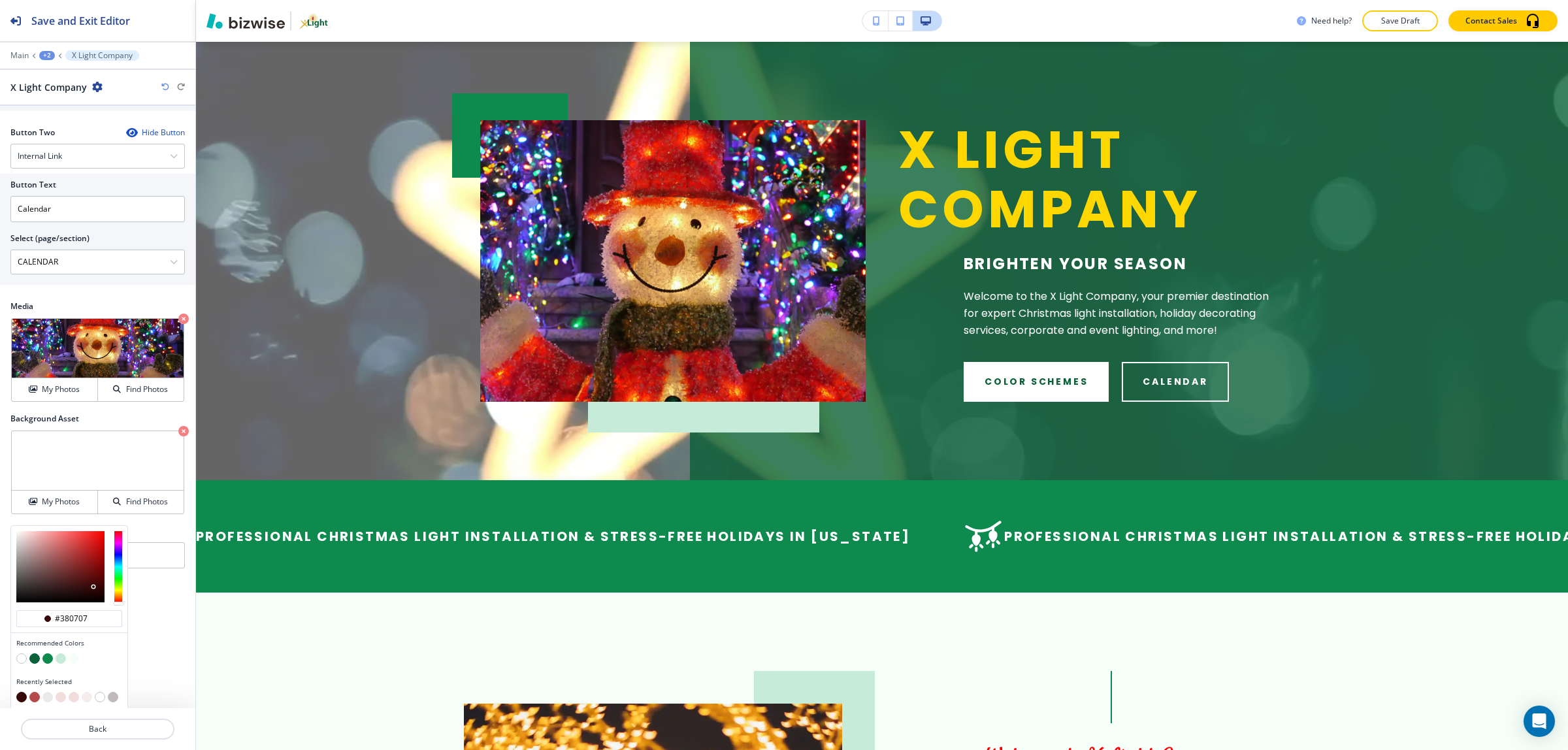
scroll to position [626, 0]
click at [40, 660] on div at bounding box center [69, 657] width 106 height 13
click at [34, 657] on button "button" at bounding box center [35, 656] width 11 height 11
type input "#0b6138"
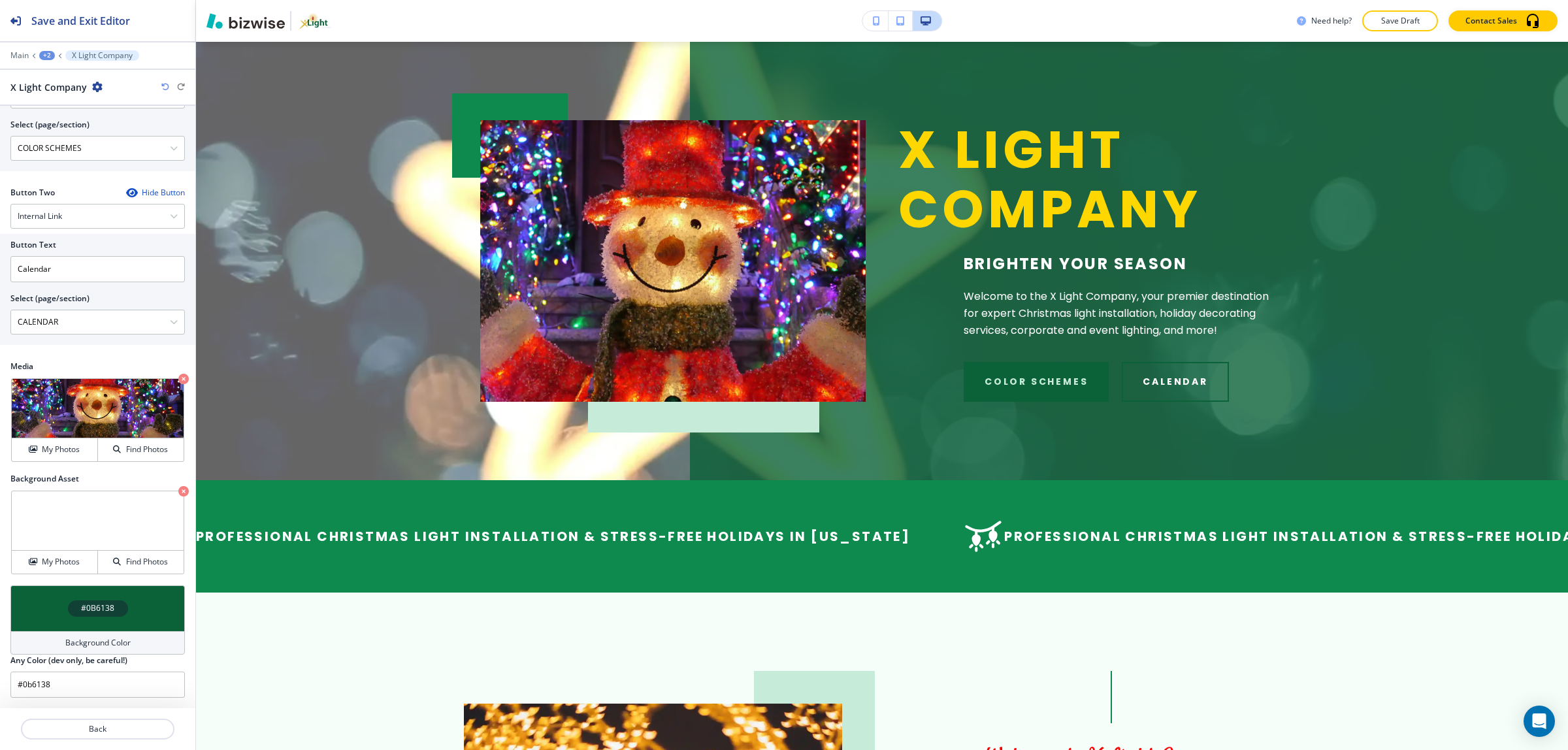
scroll to position [563, 0]
click at [46, 625] on div "#0B6138" at bounding box center [97, 608] width 174 height 46
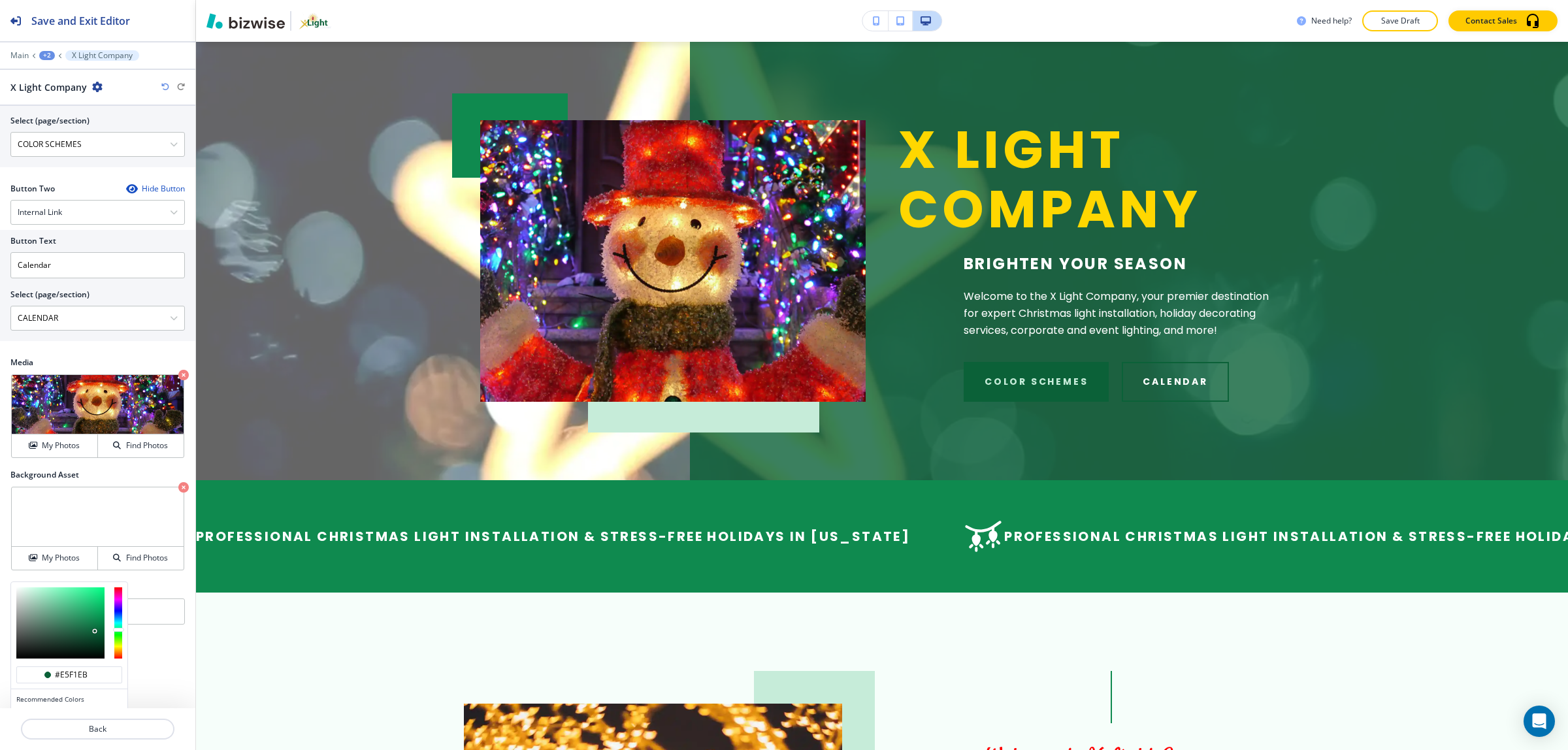
type input "#e4eee9"
click at [20, 598] on div at bounding box center [60, 623] width 89 height 71
type input "#e0eae5"
type input "#dfe7e3"
click at [19, 595] on div at bounding box center [19, 593] width 3 height 3
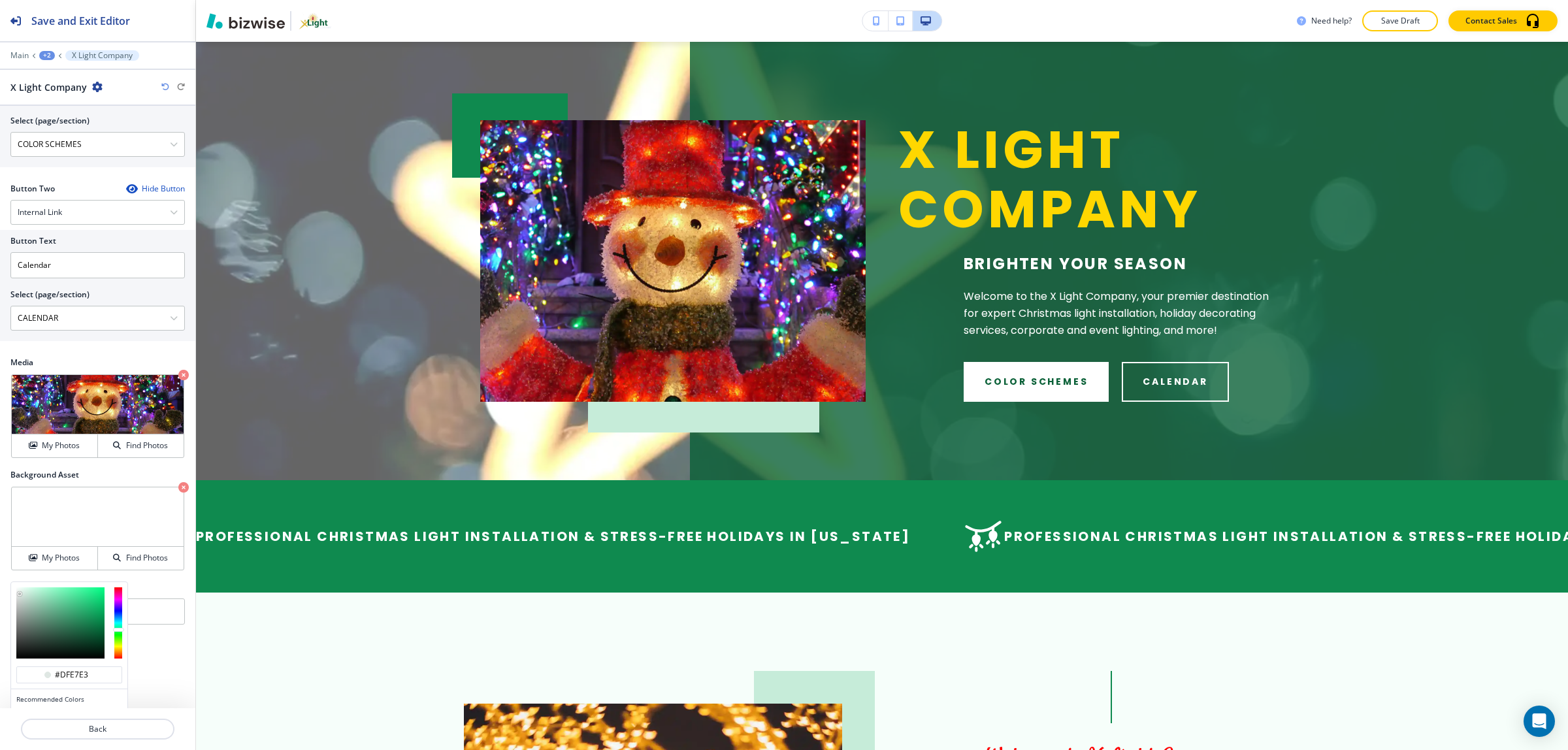
type input "#dfe7e3"
click at [19, 595] on div at bounding box center [19, 593] width 3 height 3
drag, startPoint x: 19, startPoint y: 599, endPoint x: 27, endPoint y: 619, distance: 21.5
click at [28, 620] on div at bounding box center [60, 623] width 89 height 71
type input "#8b9f95"
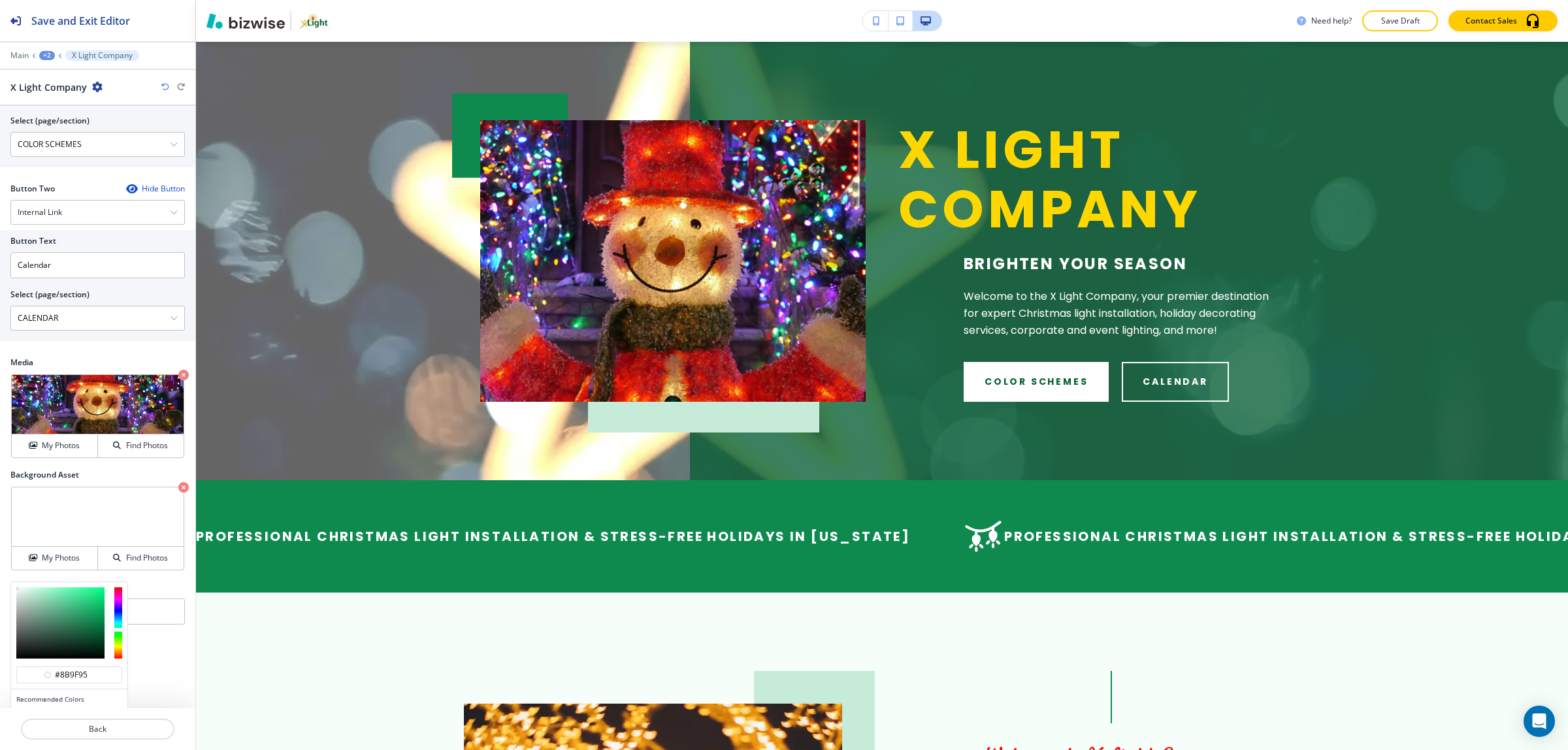
click at [27, 619] on div at bounding box center [60, 623] width 89 height 71
type input "#8b9f95"
type input "#8fa199"
click at [27, 615] on div at bounding box center [27, 614] width 3 height 3
type input "#8fa199"
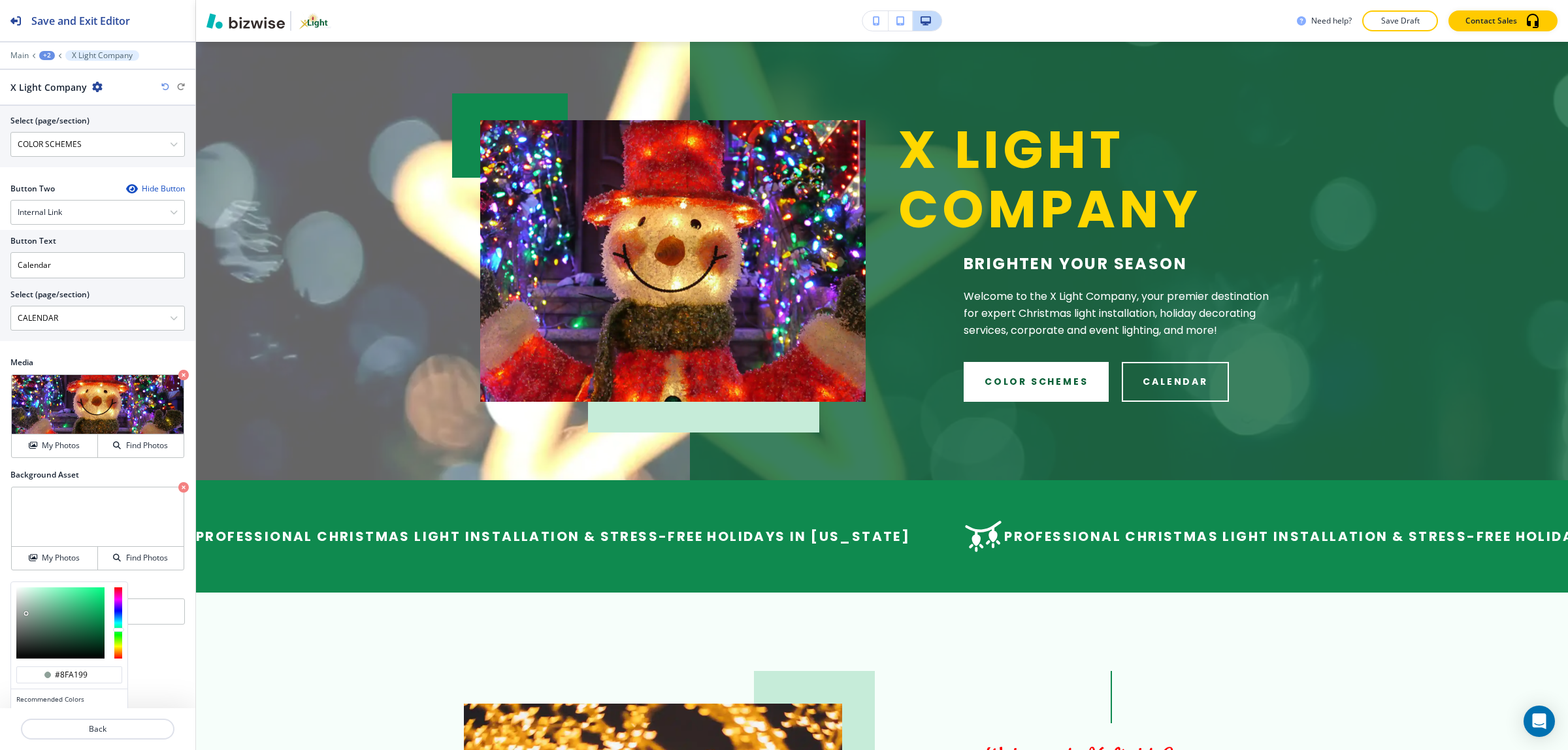
type input "#595d5b"
click at [20, 638] on div at bounding box center [60, 623] width 89 height 71
type input "#595d5b"
type input "#68ce9d"
click at [60, 606] on div at bounding box center [60, 623] width 89 height 71
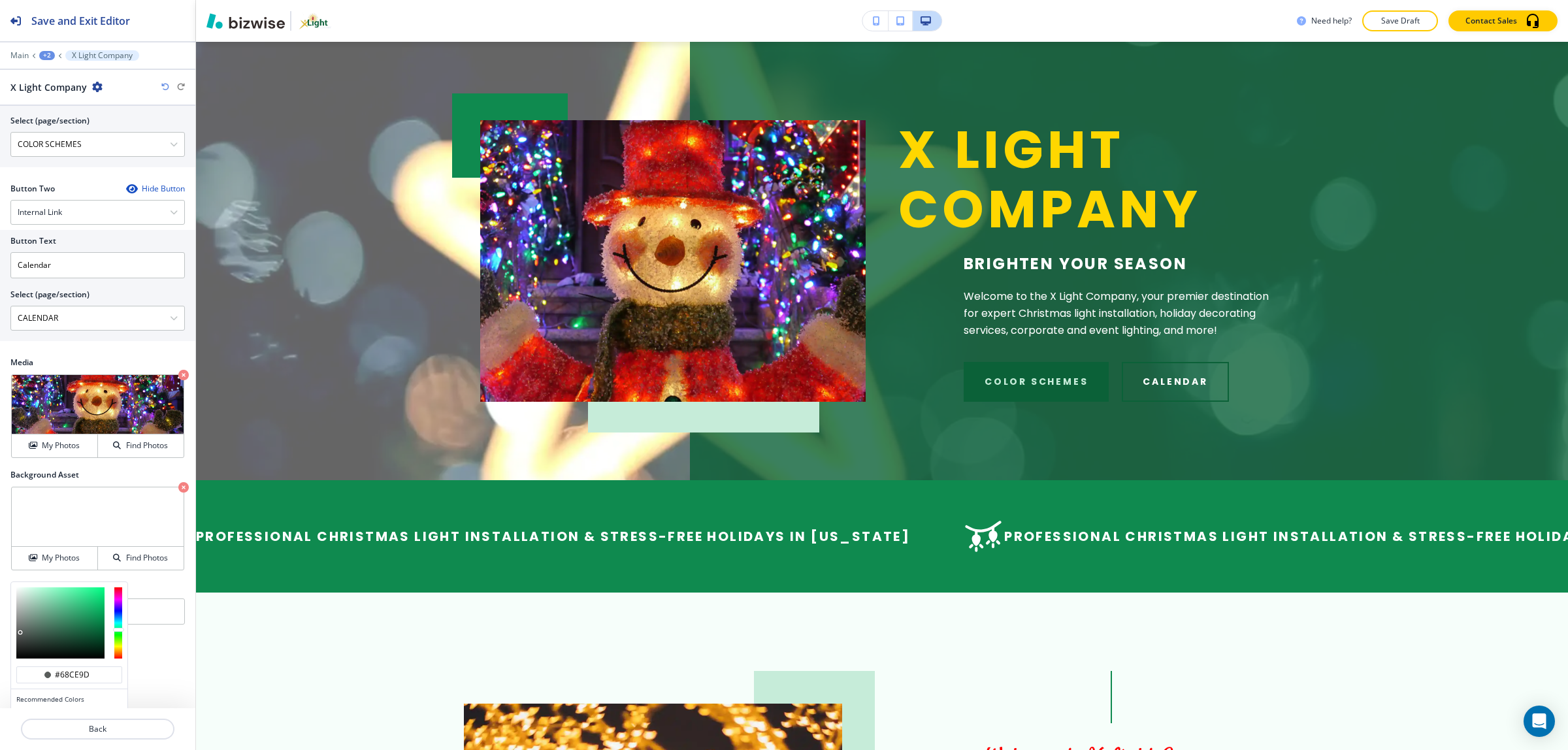
type input "#68ce9d"
type input "#55eaa3"
click at [73, 598] on div at bounding box center [60, 623] width 89 height 71
type input "#55eaa3"
type input "#bcdece"
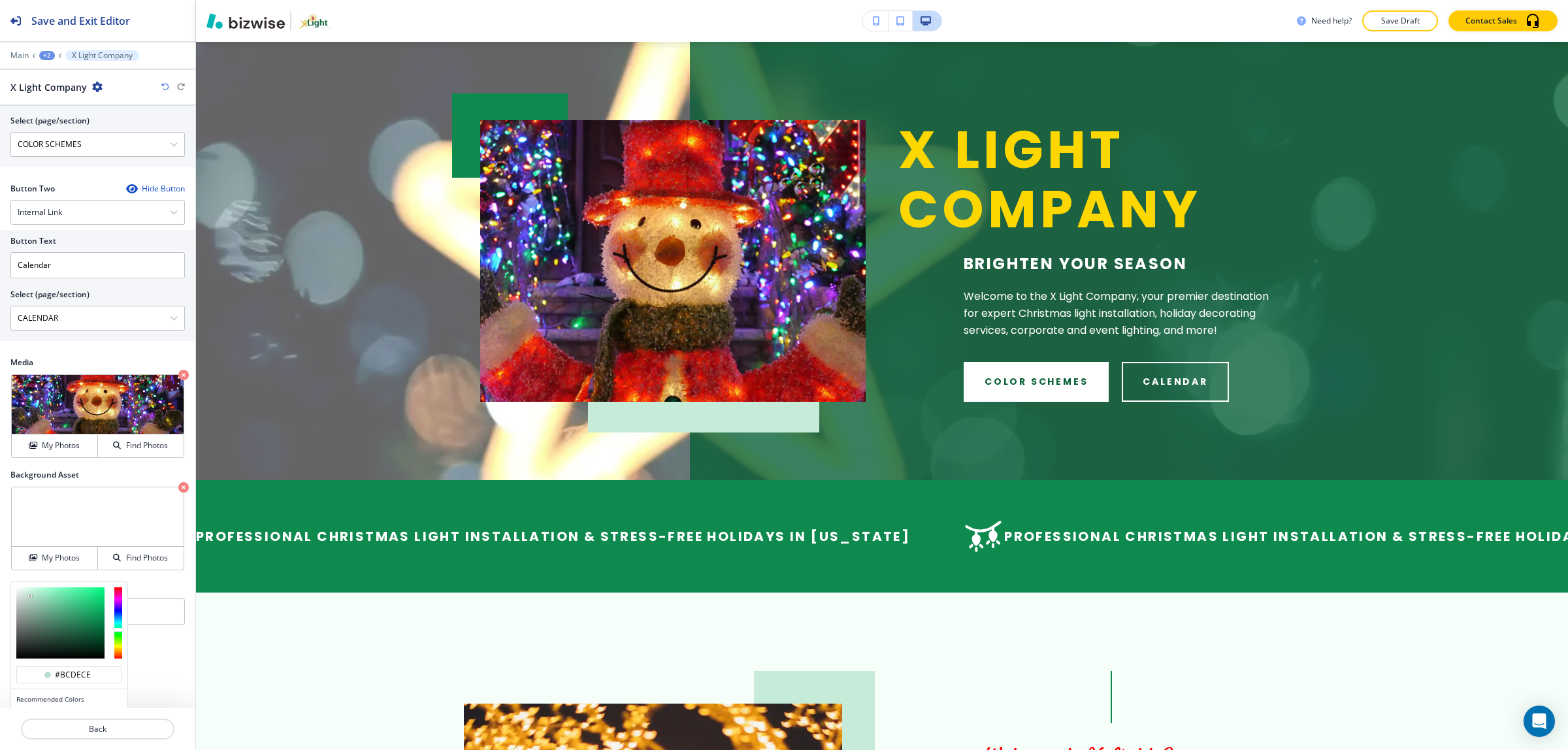
click at [30, 601] on div at bounding box center [60, 623] width 89 height 71
type input "#bcdece"
type input "#dbe5e0"
click at [20, 599] on div at bounding box center [60, 623] width 89 height 71
type input "#dbe5e0"
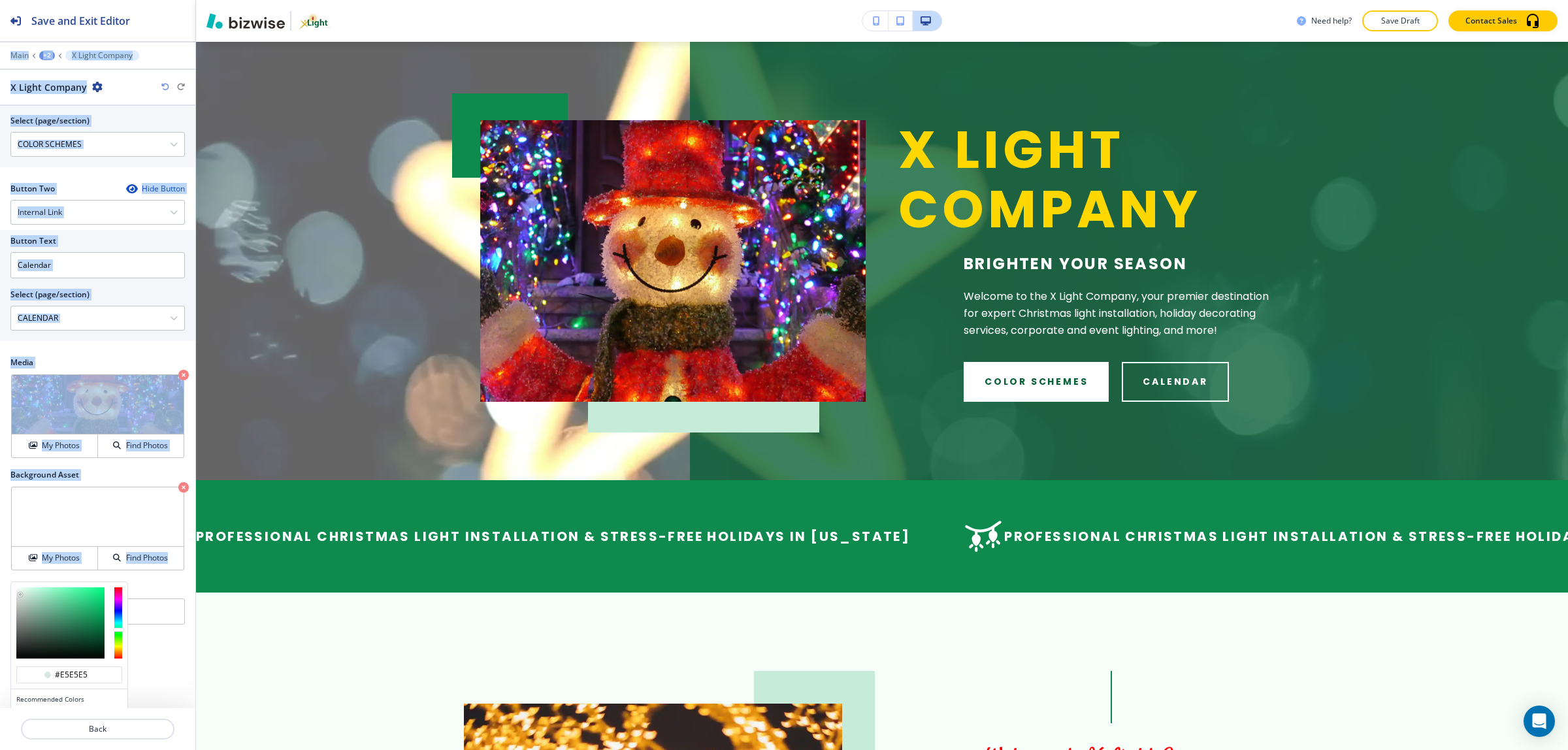
drag, startPoint x: 20, startPoint y: 599, endPoint x: -31, endPoint y: 592, distance: 51.5
click at [0, 0] on html "Save and Exit Editor Main +2 X Light Company X Light Company Title Small Normal…" at bounding box center [784, 0] width 1568 height 0
type input "#cadcd3"
click at [24, 602] on div at bounding box center [60, 623] width 89 height 71
type input "#cadcd3"
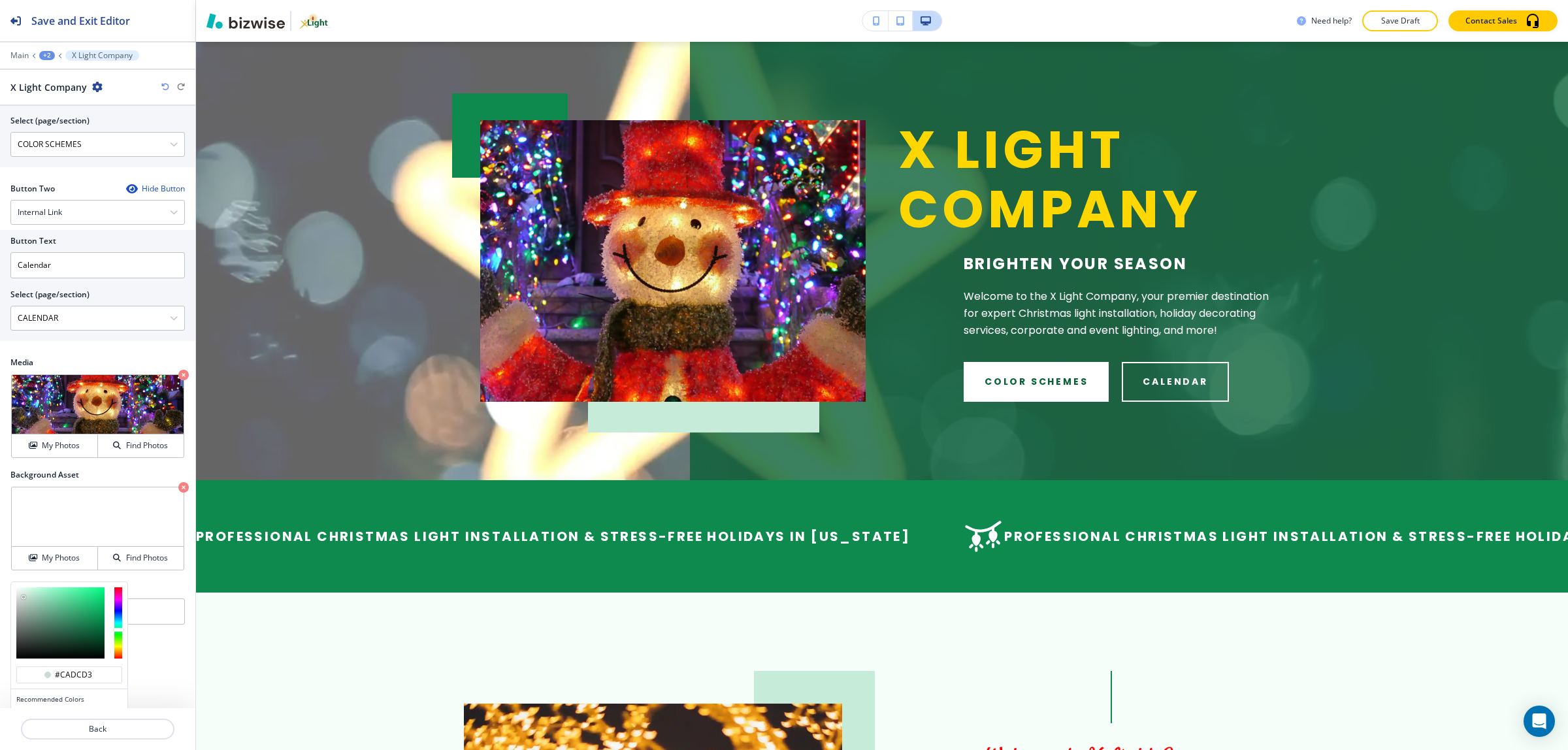
type input "#90b8a5"
click at [36, 612] on div at bounding box center [60, 623] width 89 height 71
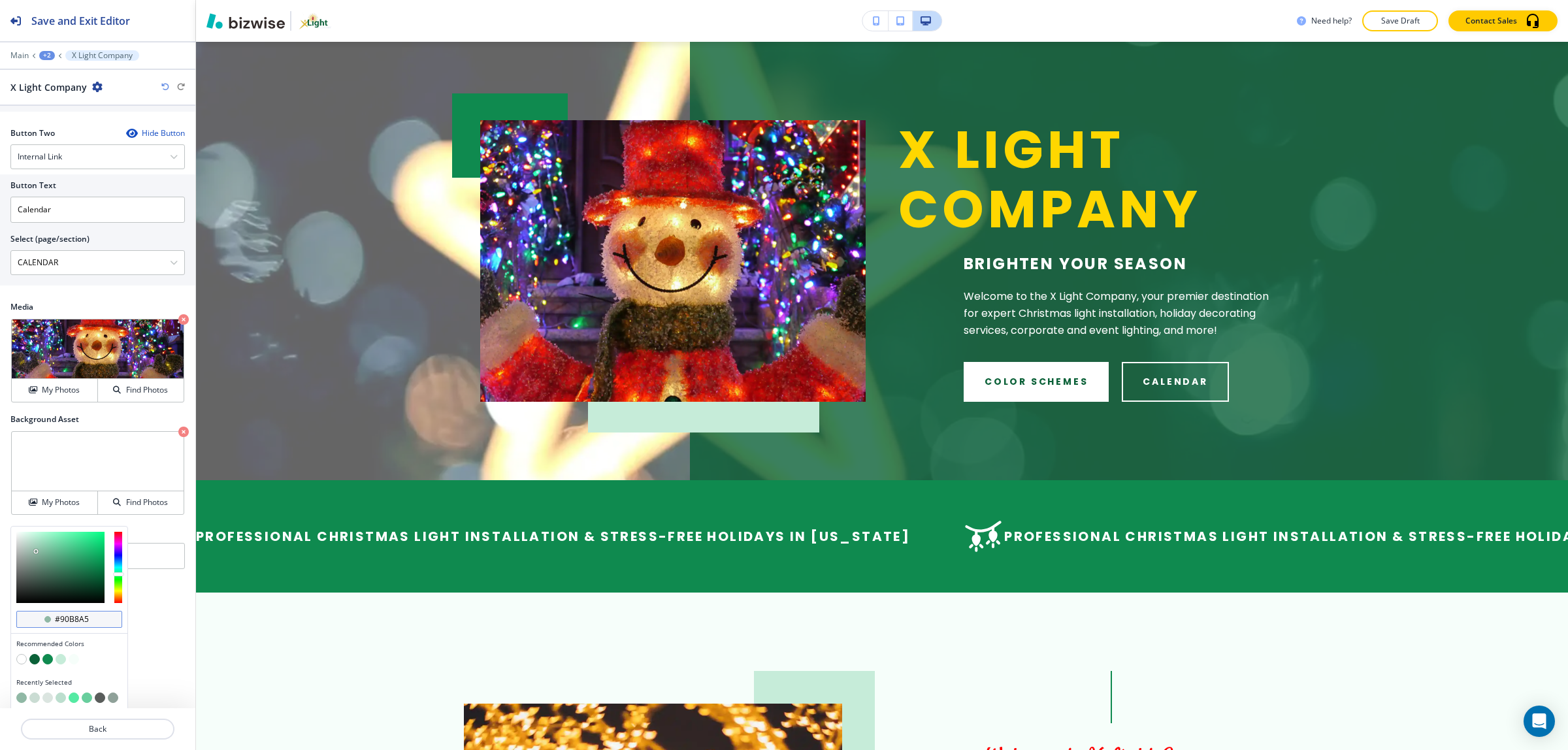
scroll to position [626, 0]
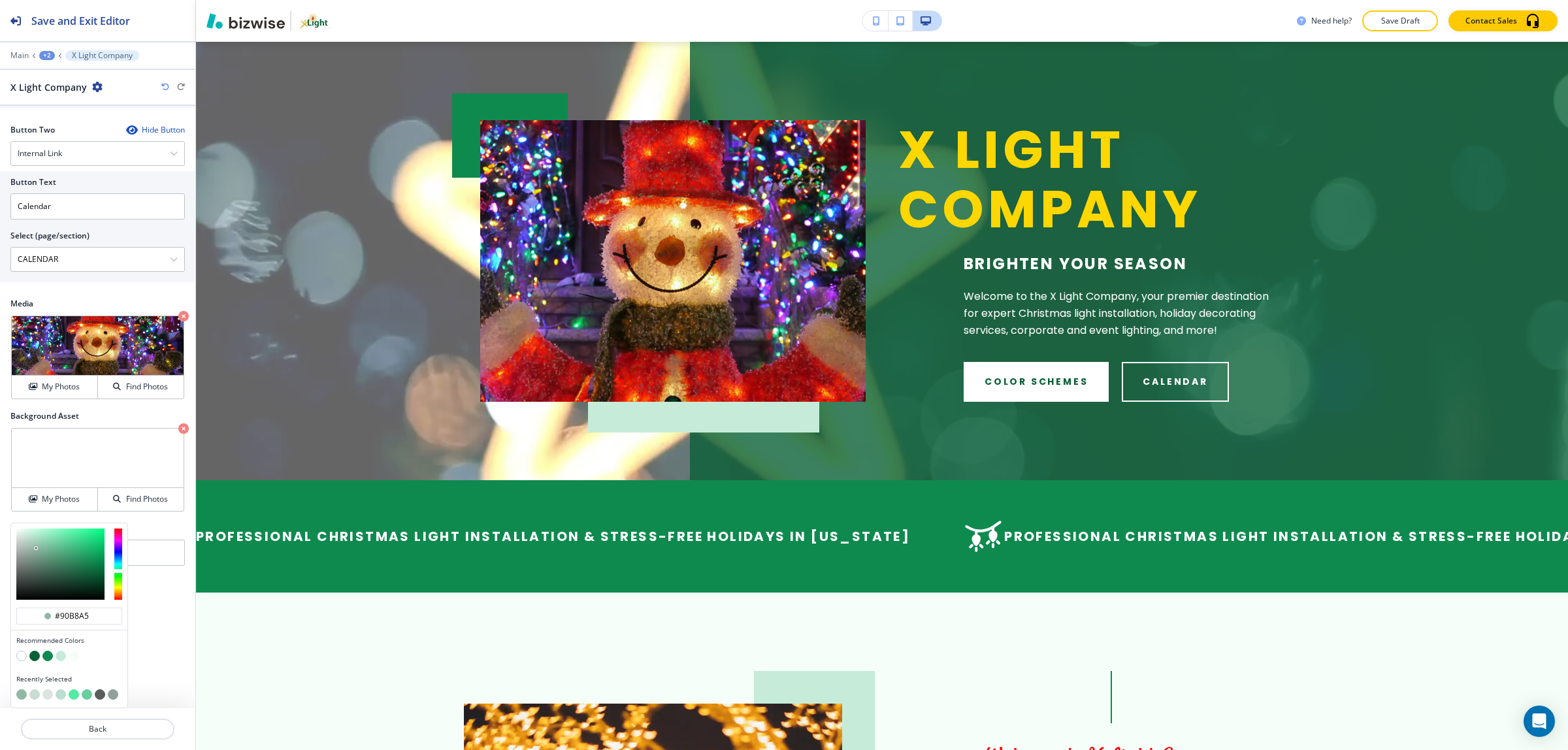
click at [40, 692] on div at bounding box center [69, 696] width 106 height 13
click at [46, 694] on button "button" at bounding box center [48, 695] width 11 height 11
type input "#DBE5E0"
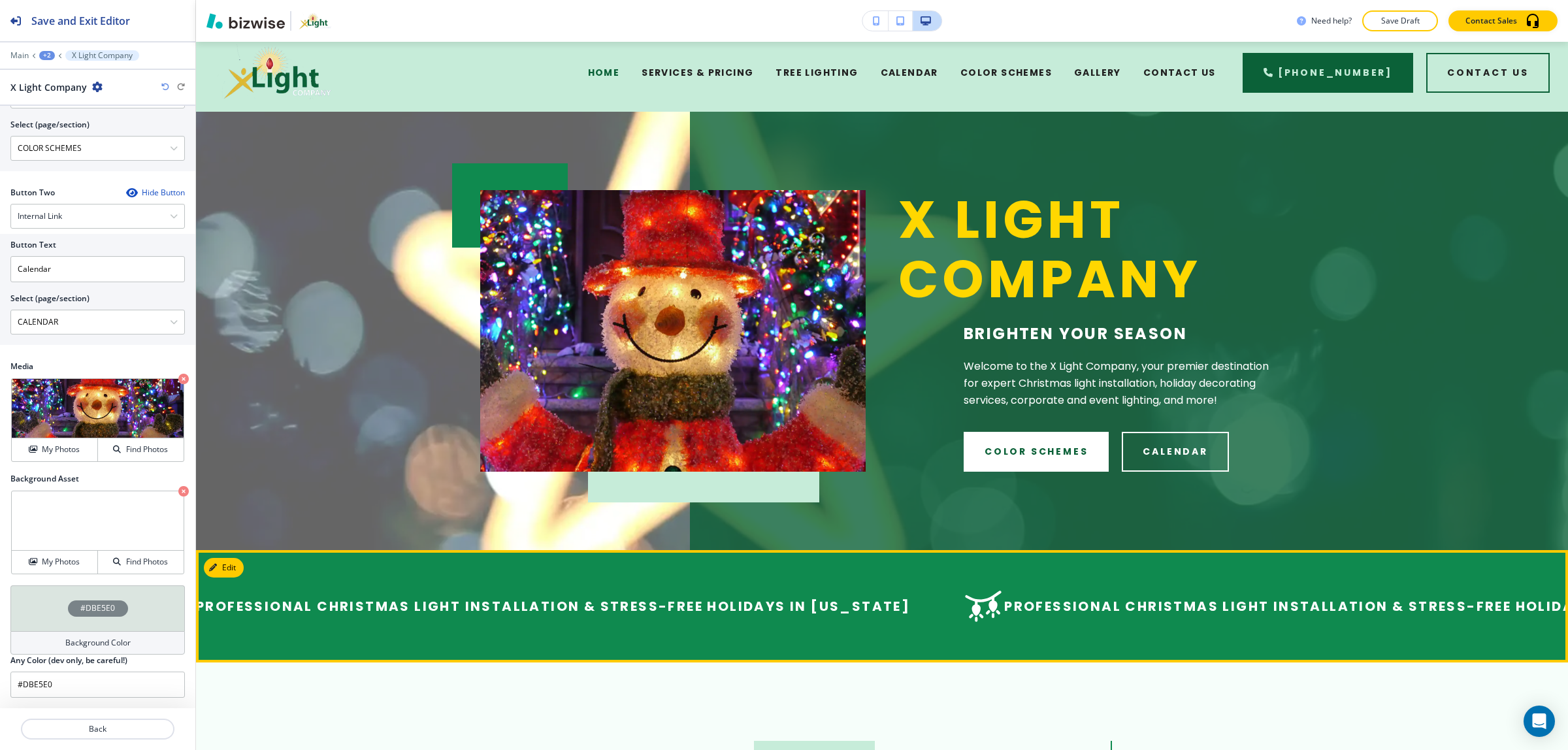
scroll to position [0, 0]
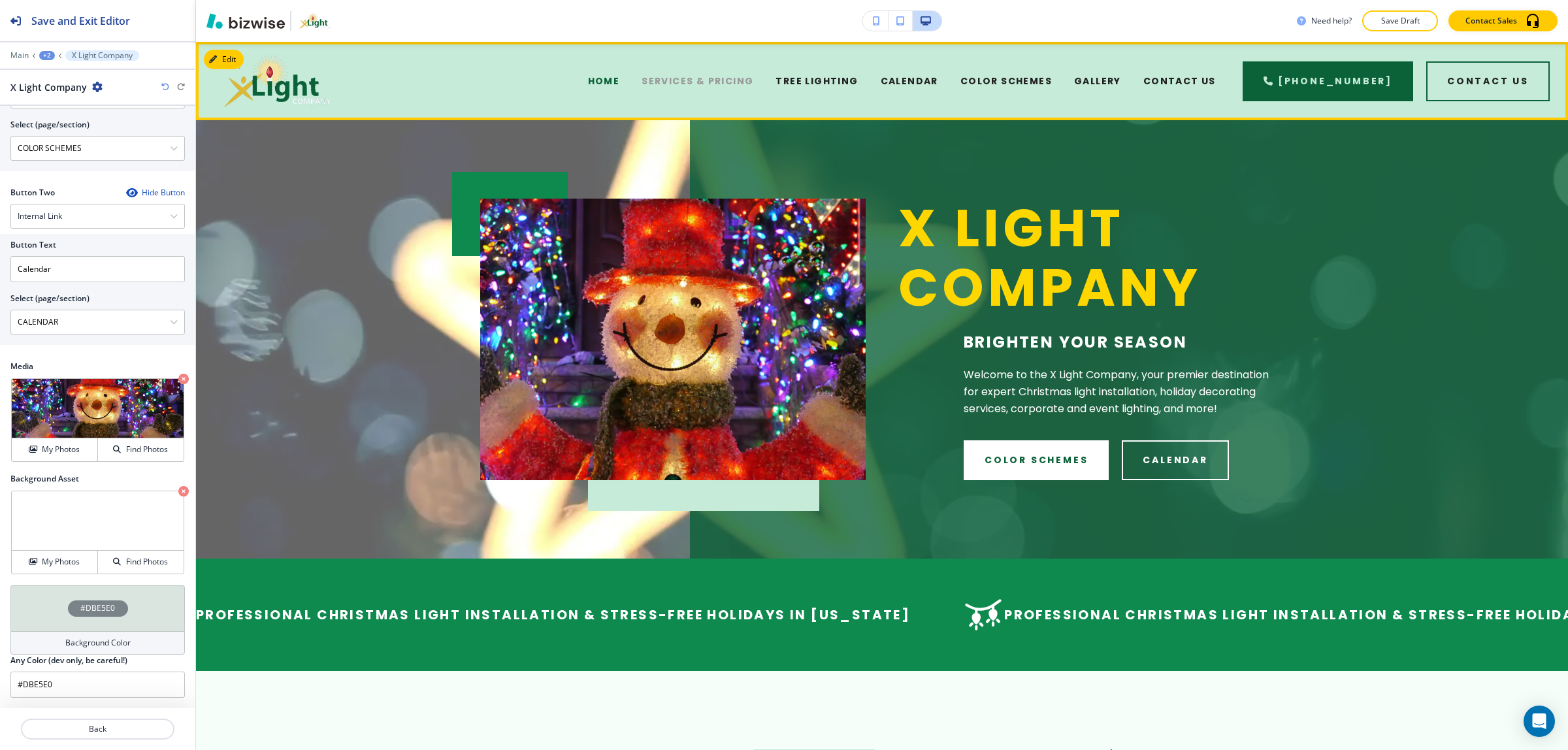
click at [696, 77] on span "SERVICES & PRICING" at bounding box center [698, 81] width 112 height 13
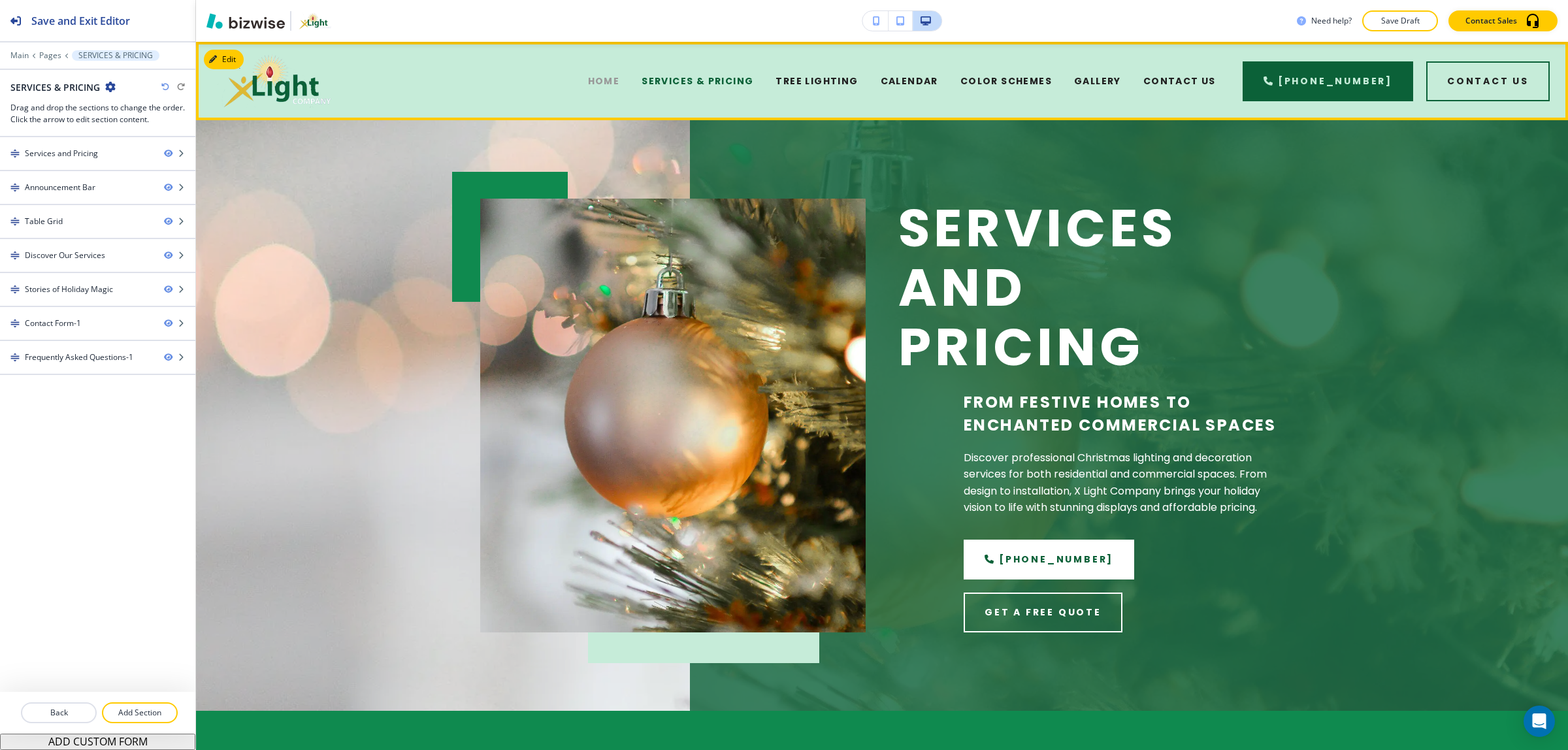
click at [620, 81] on span "HOME" at bounding box center [604, 81] width 32 height 13
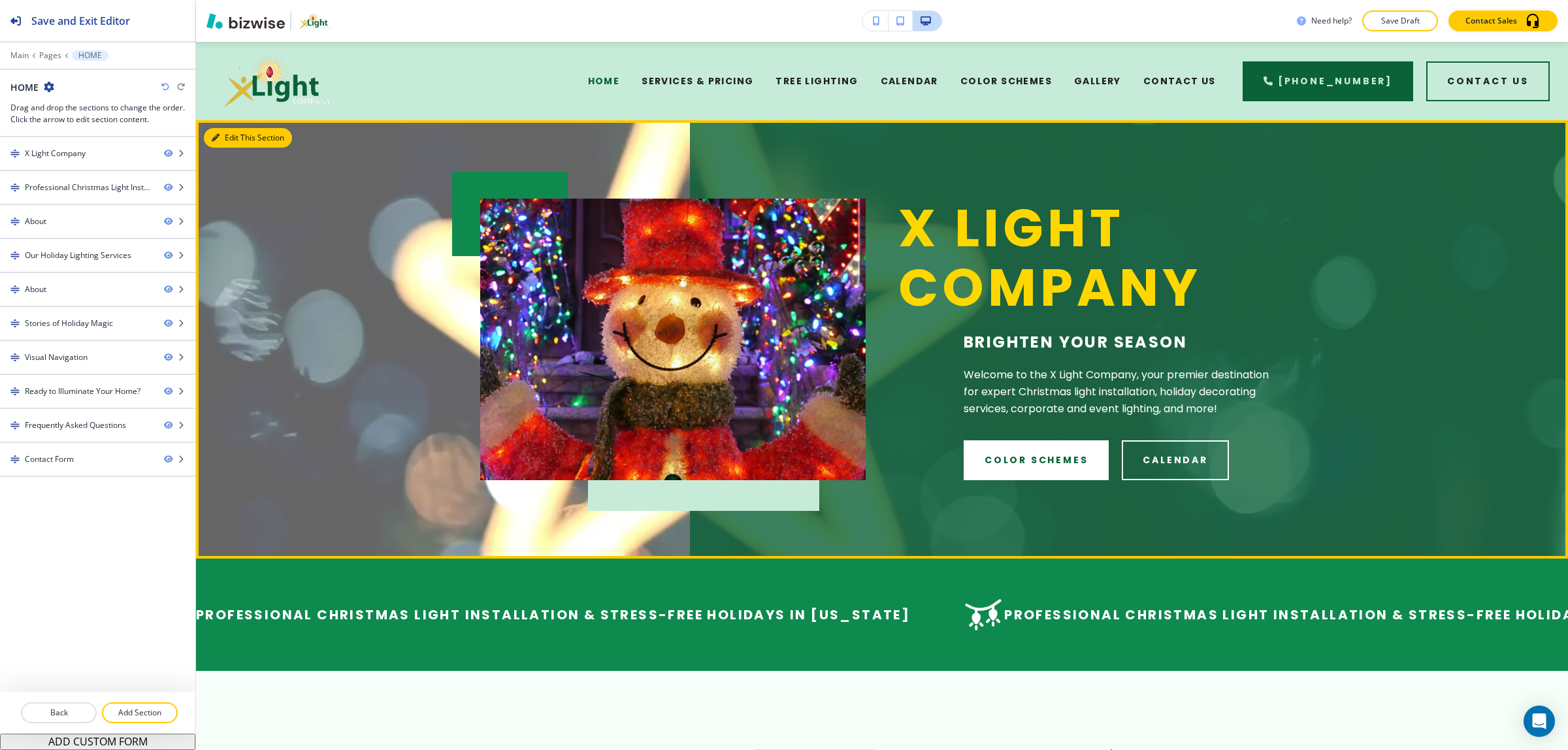
click at [237, 135] on button "Edit This Section" at bounding box center [248, 138] width 89 height 19
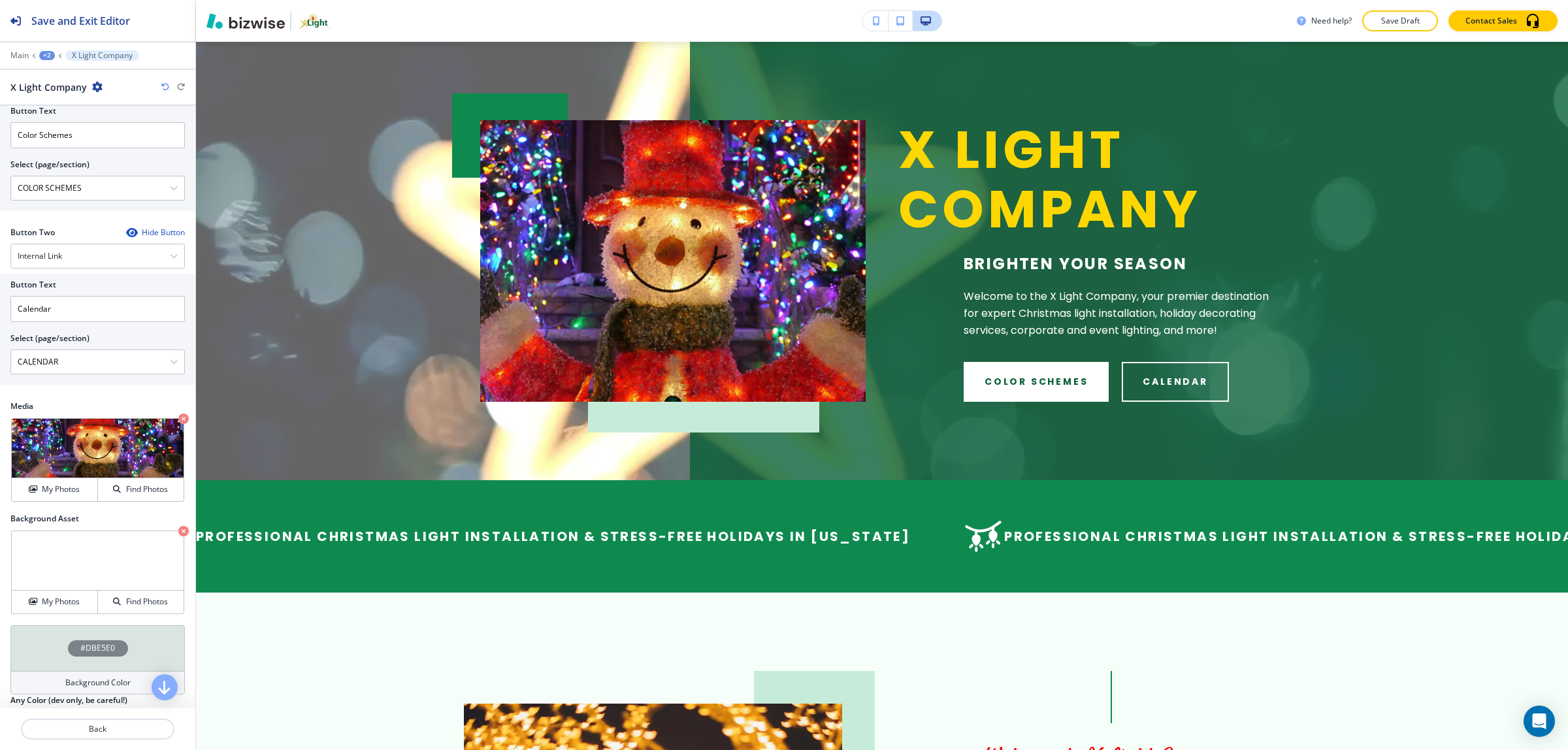
scroll to position [563, 0]
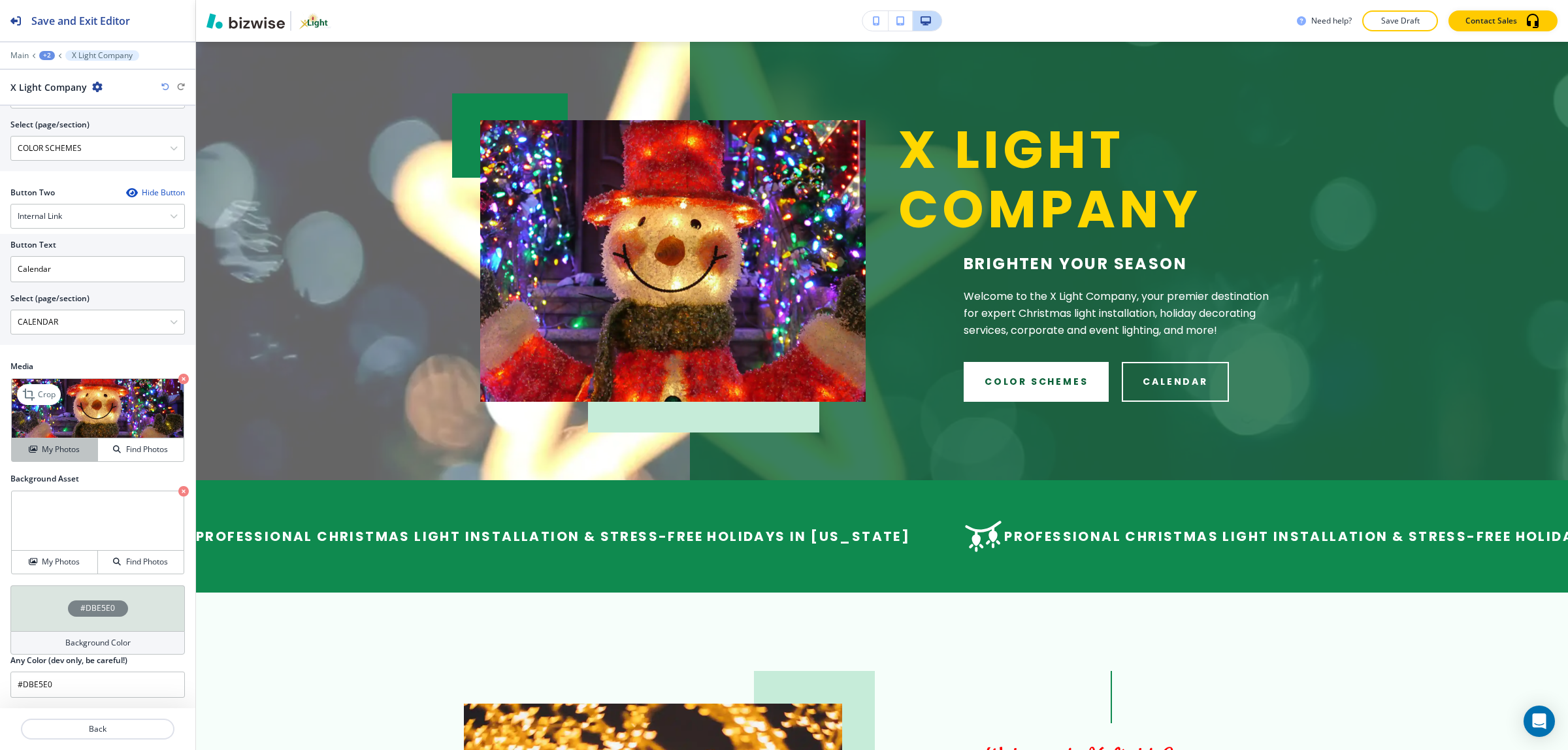
click at [59, 448] on h4 "My Photos" at bounding box center [60, 449] width 38 height 12
click at [58, 448] on h4 "My Photos" at bounding box center [60, 449] width 38 height 12
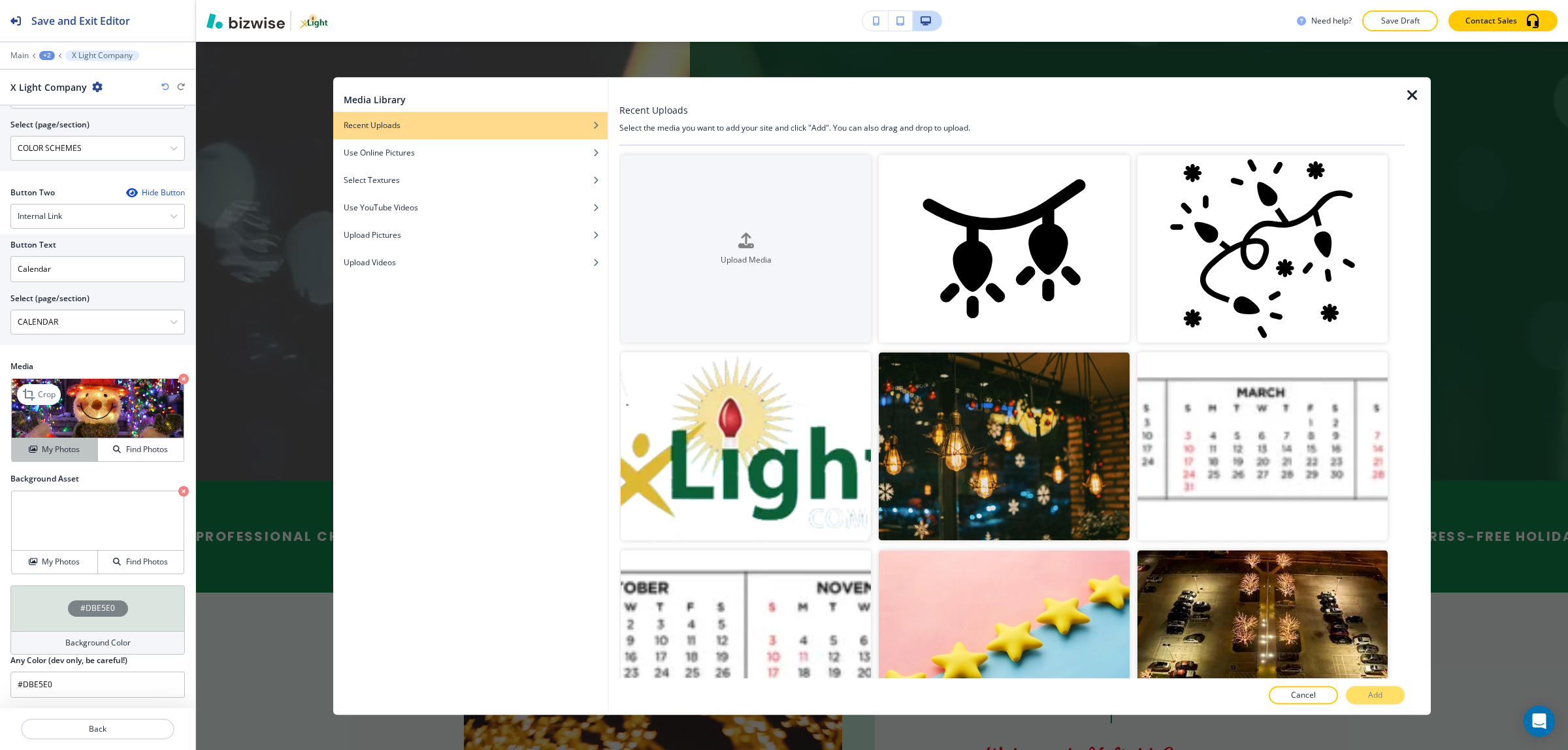
click at [58, 448] on h4 "My Photos" at bounding box center [60, 449] width 38 height 12
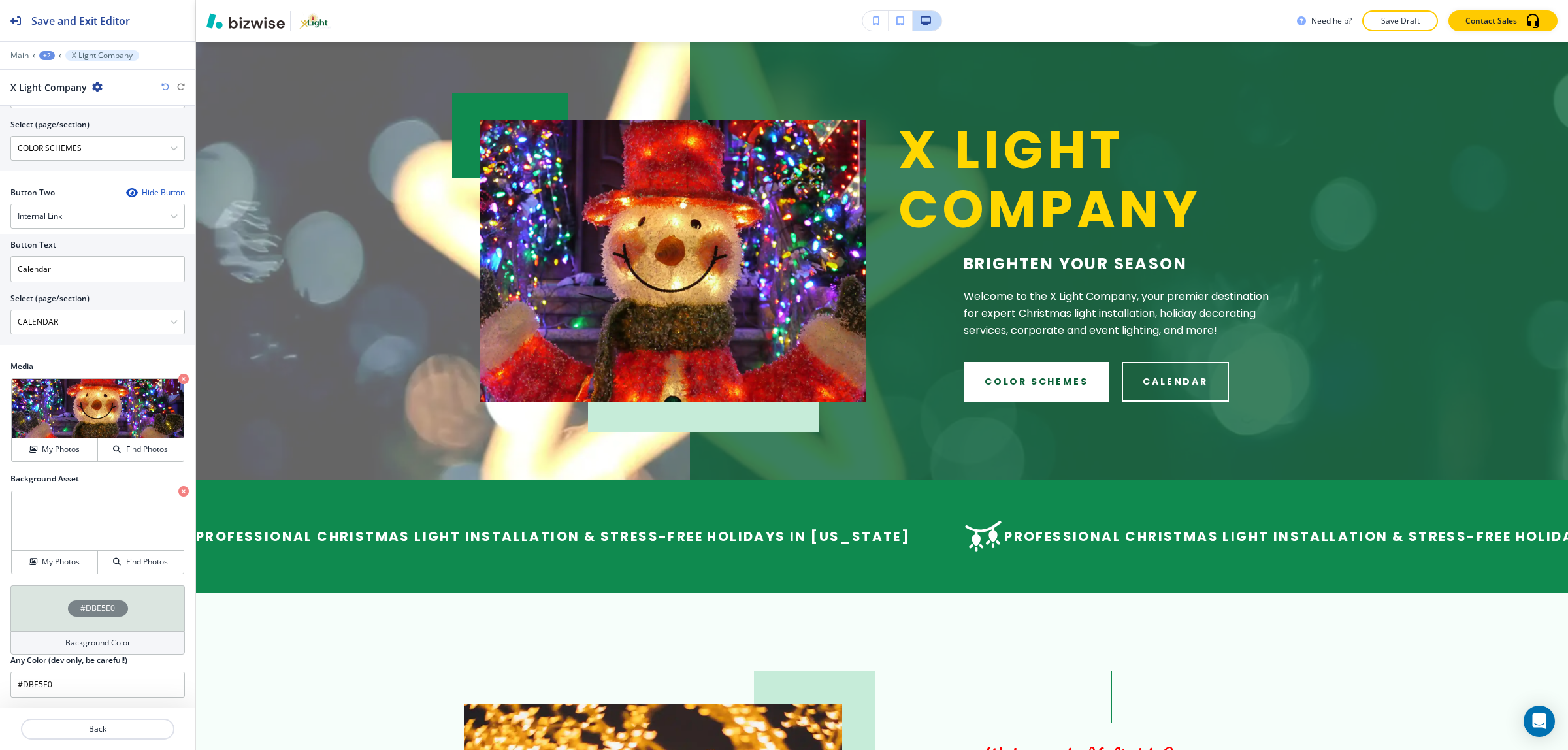
click at [61, 478] on h2 "Background Asset" at bounding box center [97, 478] width 174 height 12
drag, startPoint x: 58, startPoint y: 559, endPoint x: 87, endPoint y: 468, distance: 95.5
click at [87, 468] on div "Title Small Normal Large Huge X Light Company Enable pasting more styles (dev o…" at bounding box center [97, 407] width 196 height 602
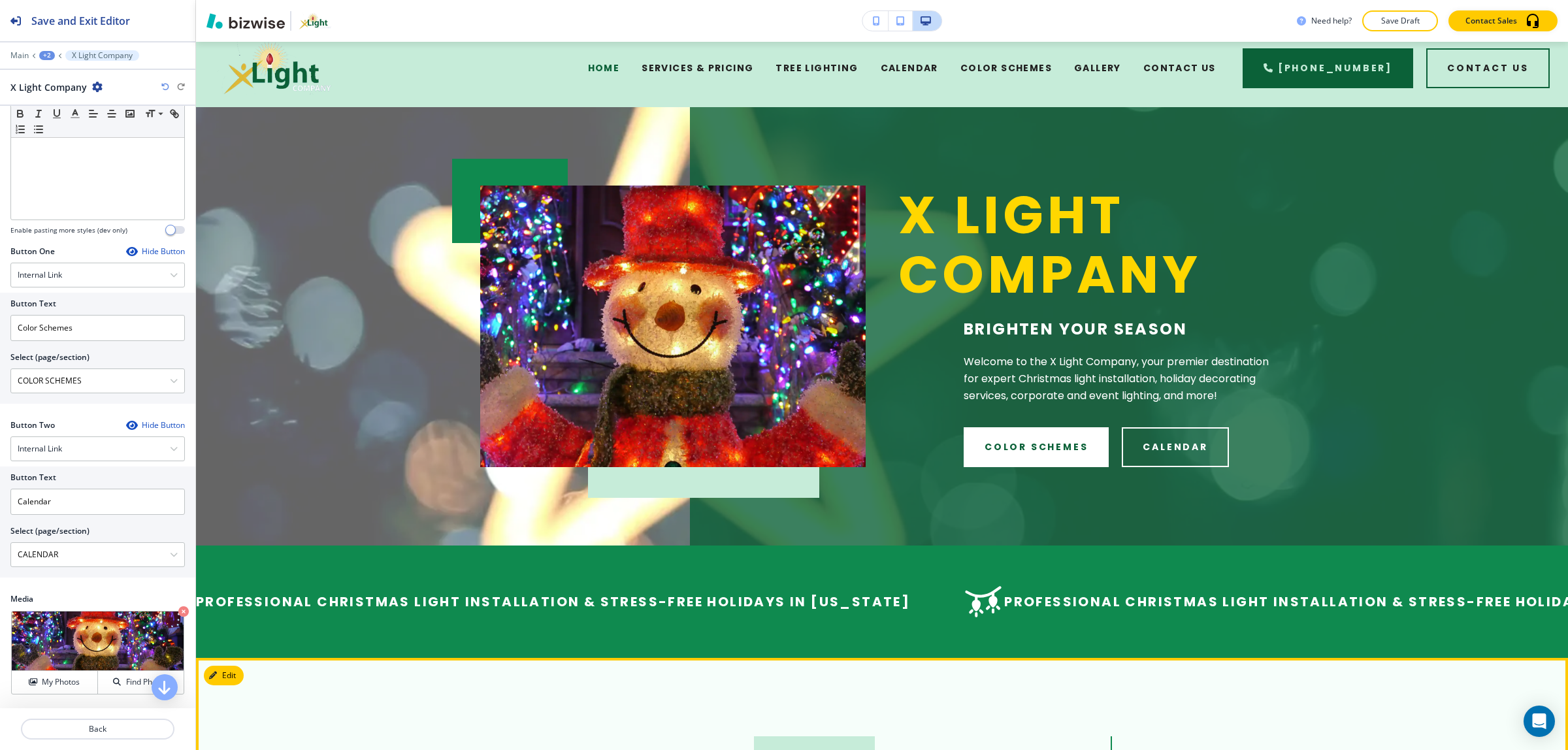
scroll to position [0, 0]
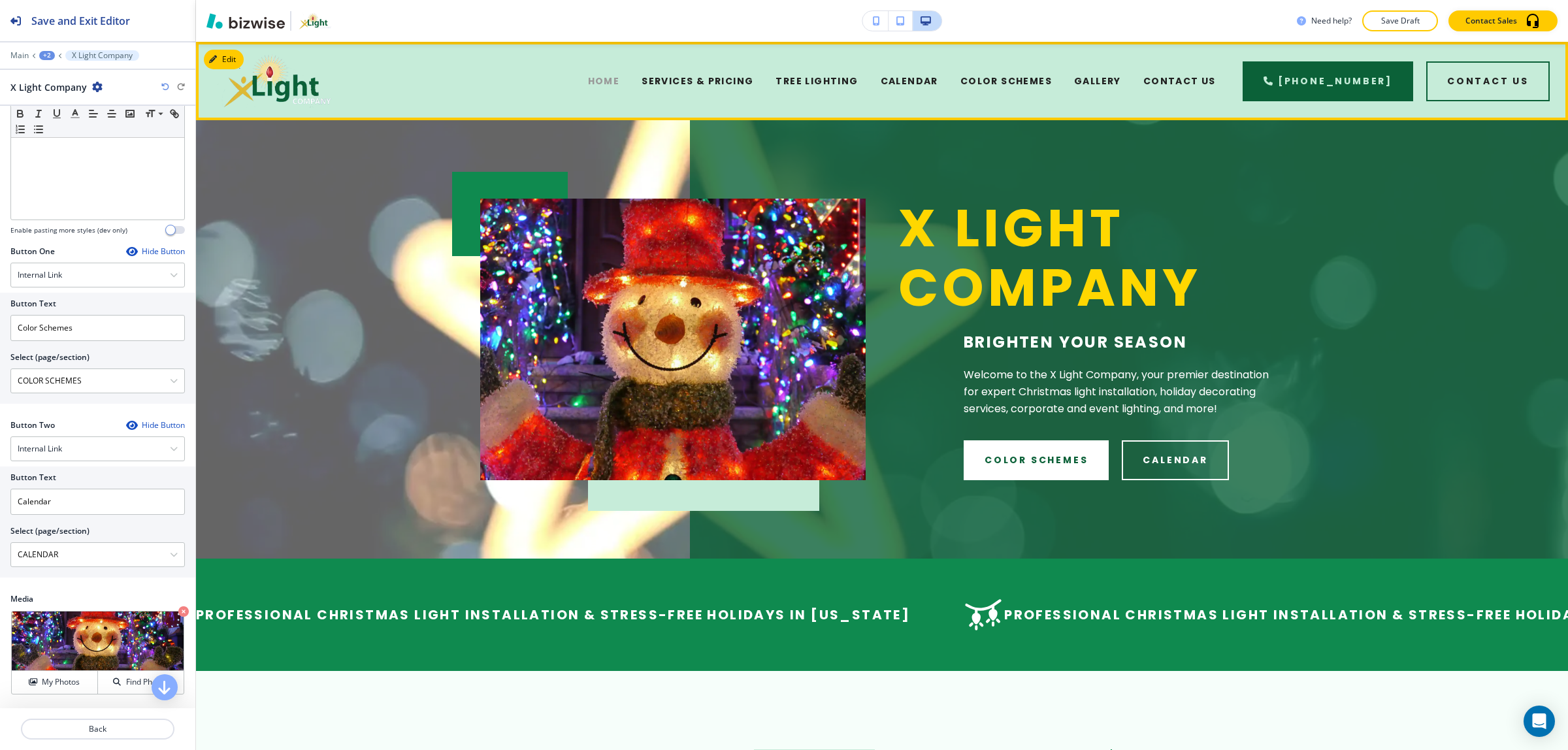
click at [620, 80] on span "HOME" at bounding box center [604, 81] width 32 height 13
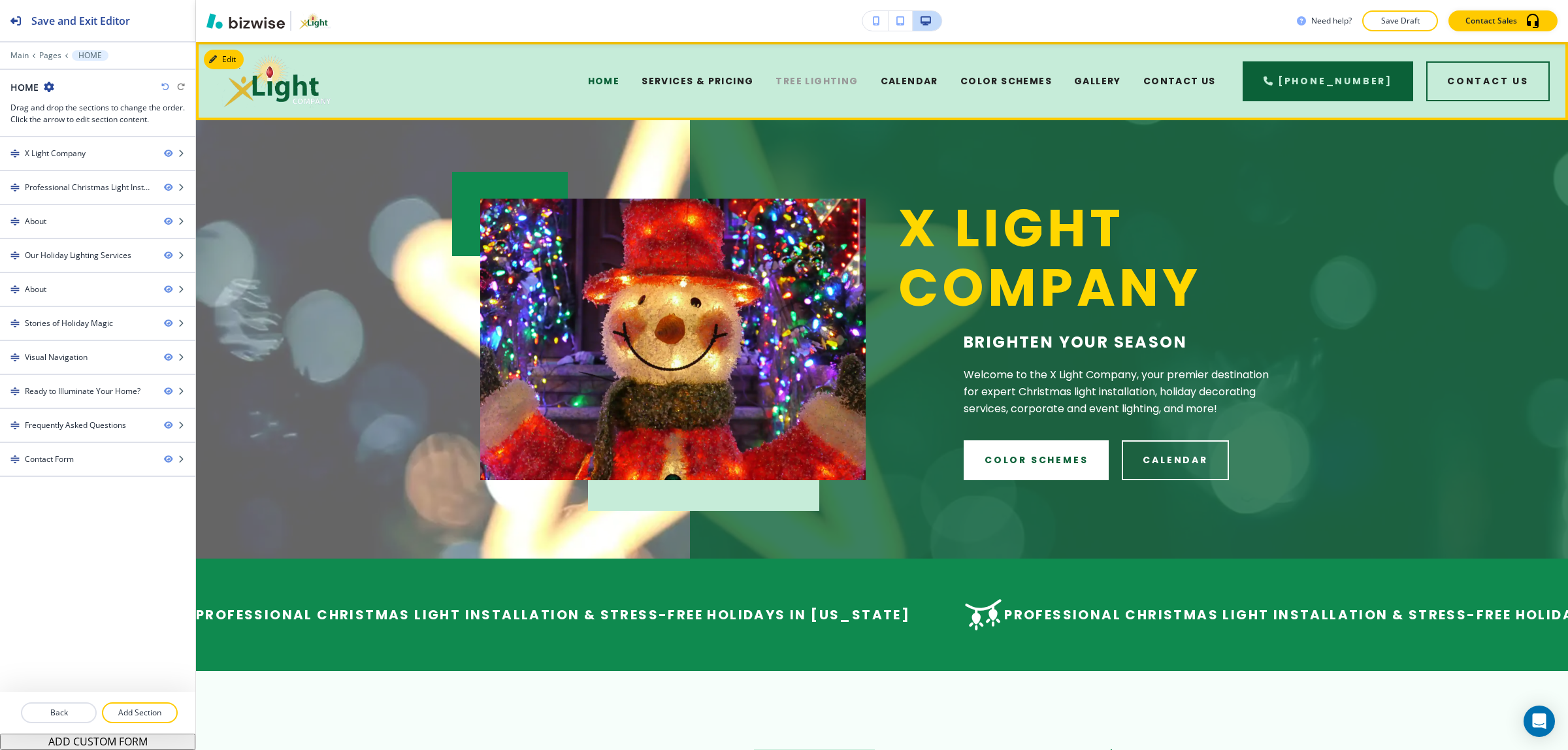
click at [814, 82] on span "TREE LIGHTING" at bounding box center [816, 81] width 82 height 13
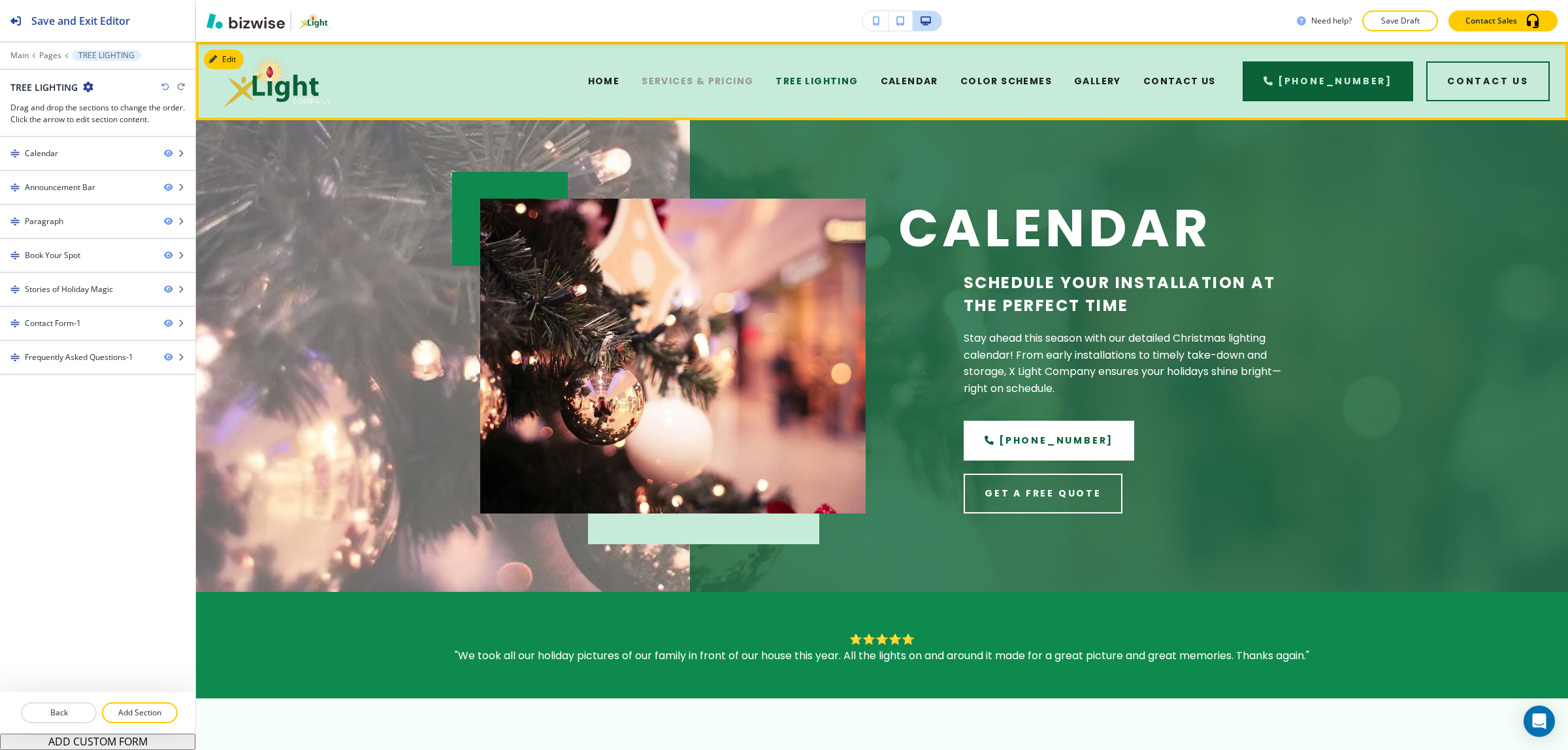
click at [753, 75] on span "SERVICES & PRICING" at bounding box center [698, 81] width 112 height 13
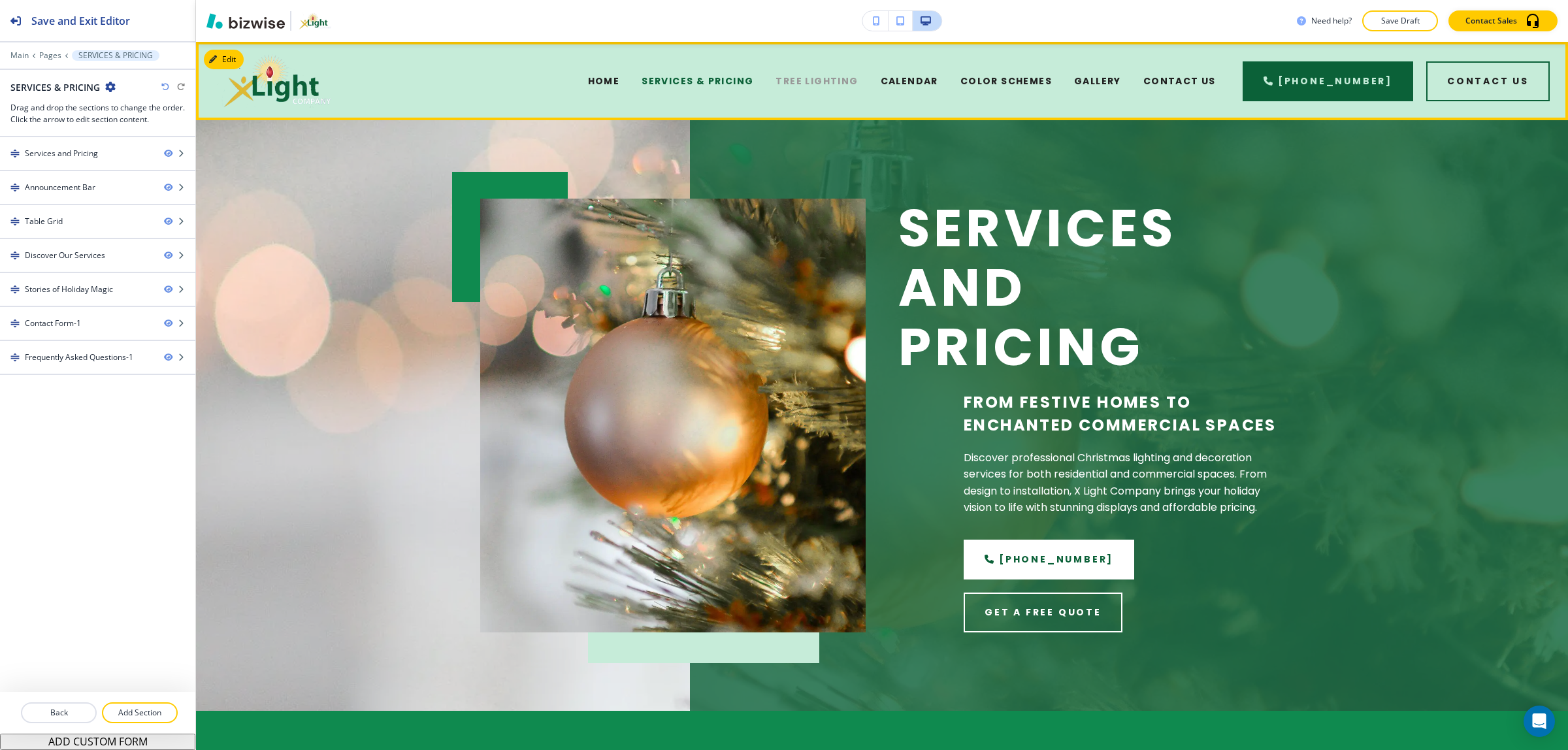
click at [807, 76] on span "TREE LIGHTING" at bounding box center [816, 81] width 82 height 13
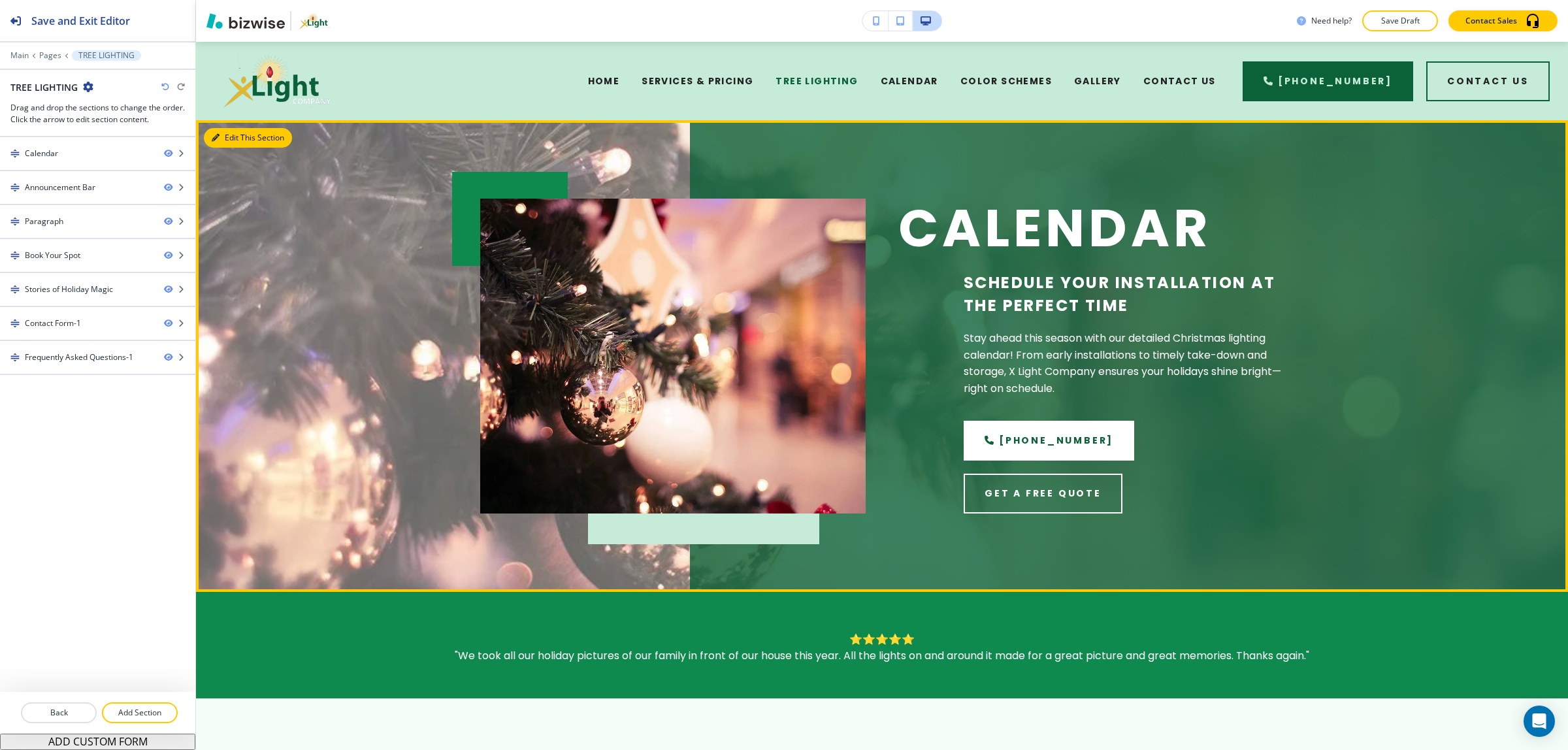
click at [220, 134] on button "Edit This Section" at bounding box center [248, 138] width 89 height 19
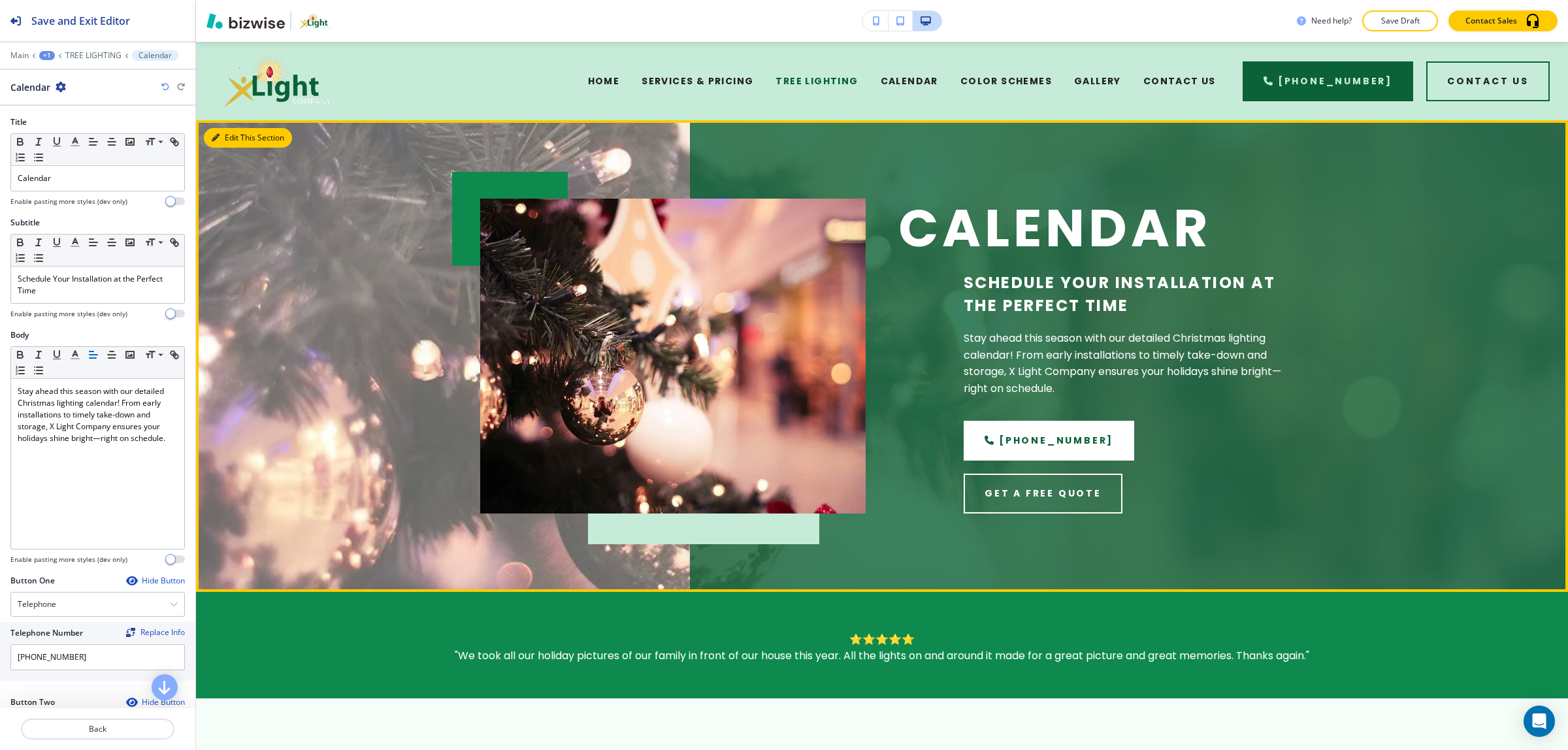
scroll to position [79, 0]
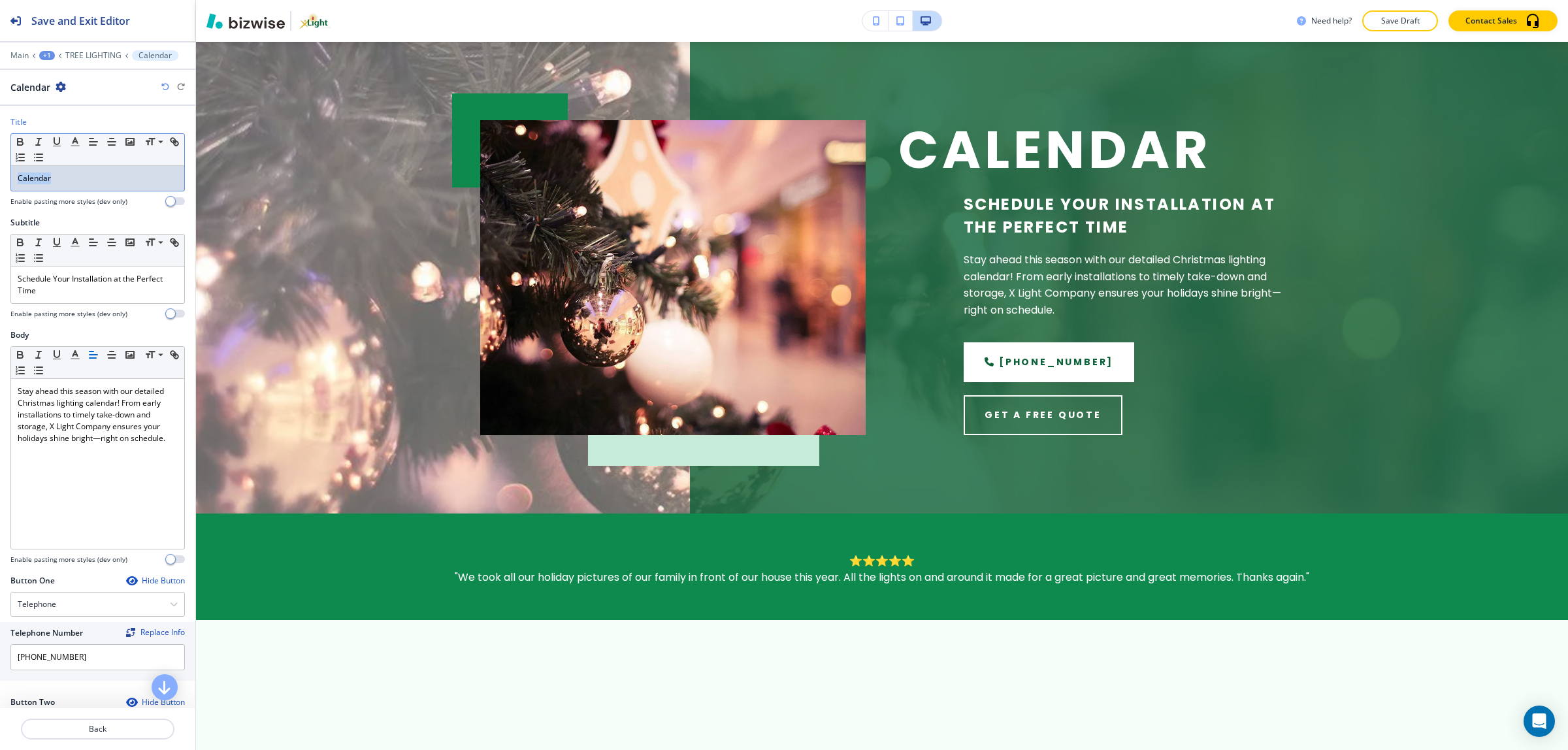
drag, startPoint x: 104, startPoint y: 175, endPoint x: -10, endPoint y: 171, distance: 114.1
click at [0, 0] on html "Save and Exit Editor Main +1 TREE LIGHTING Calendar Calendar Title Small Normal…" at bounding box center [784, 0] width 1568 height 0
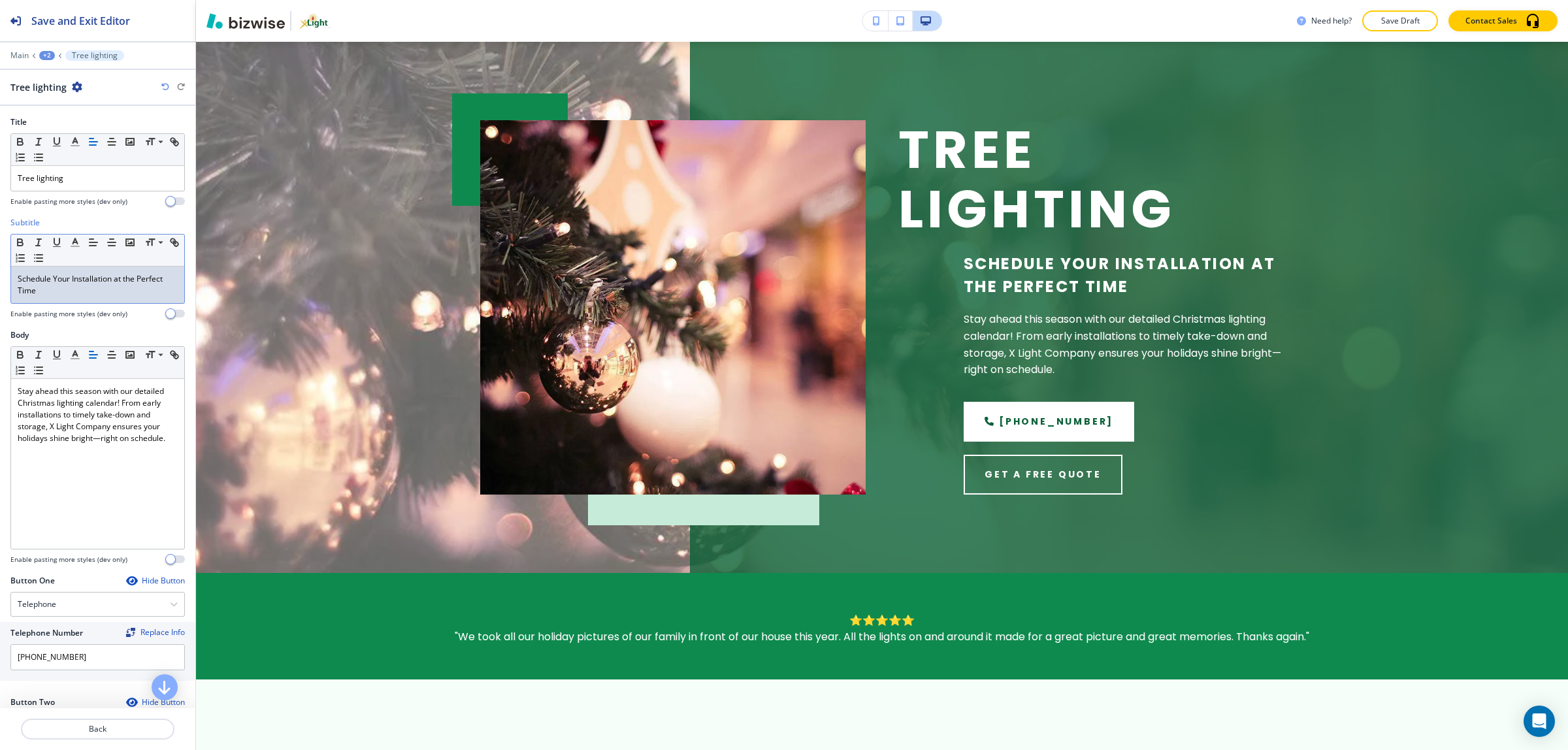
click at [116, 301] on div "Schedule Your Installation at the Perfect Time" at bounding box center [98, 284] width 174 height 36
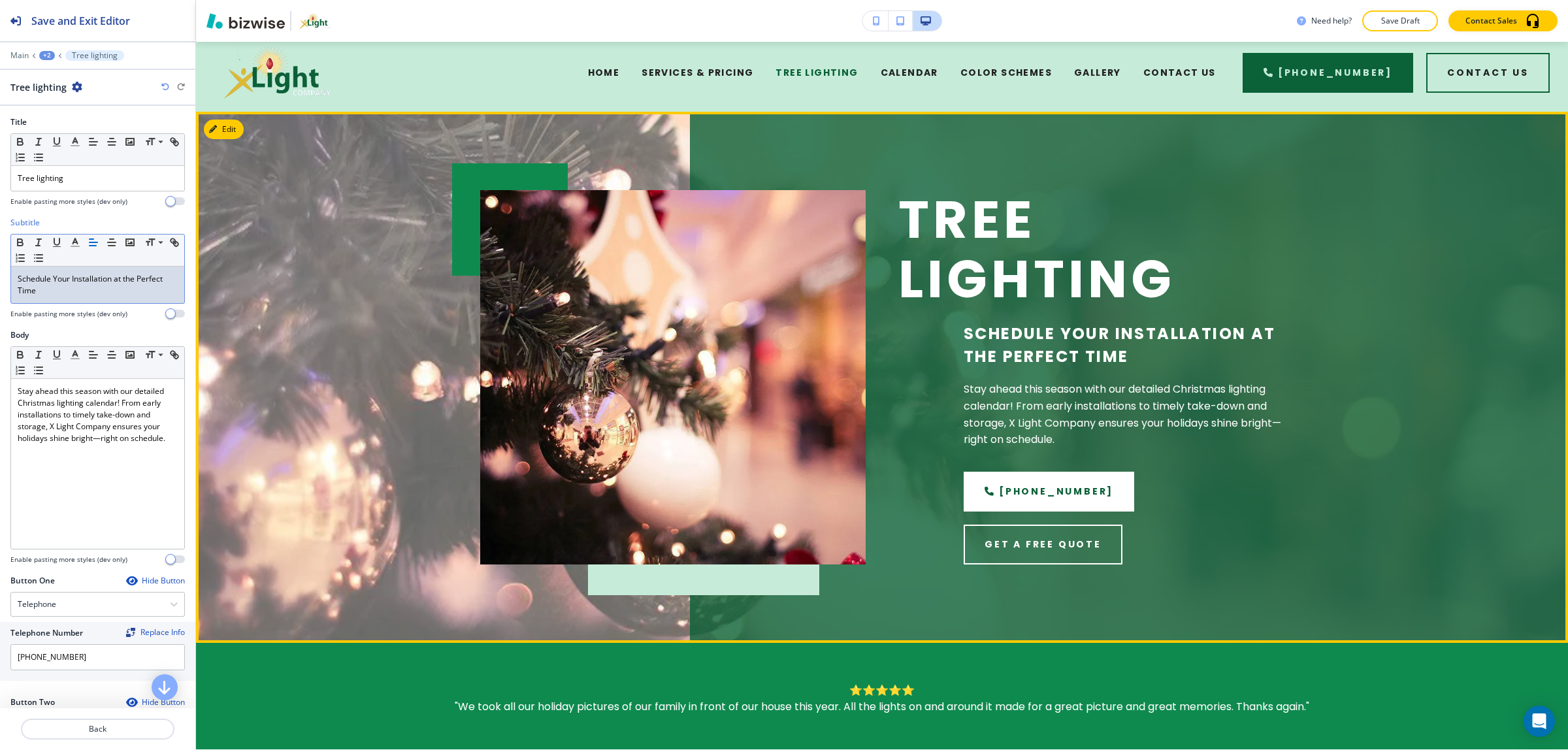
scroll to position [0, 0]
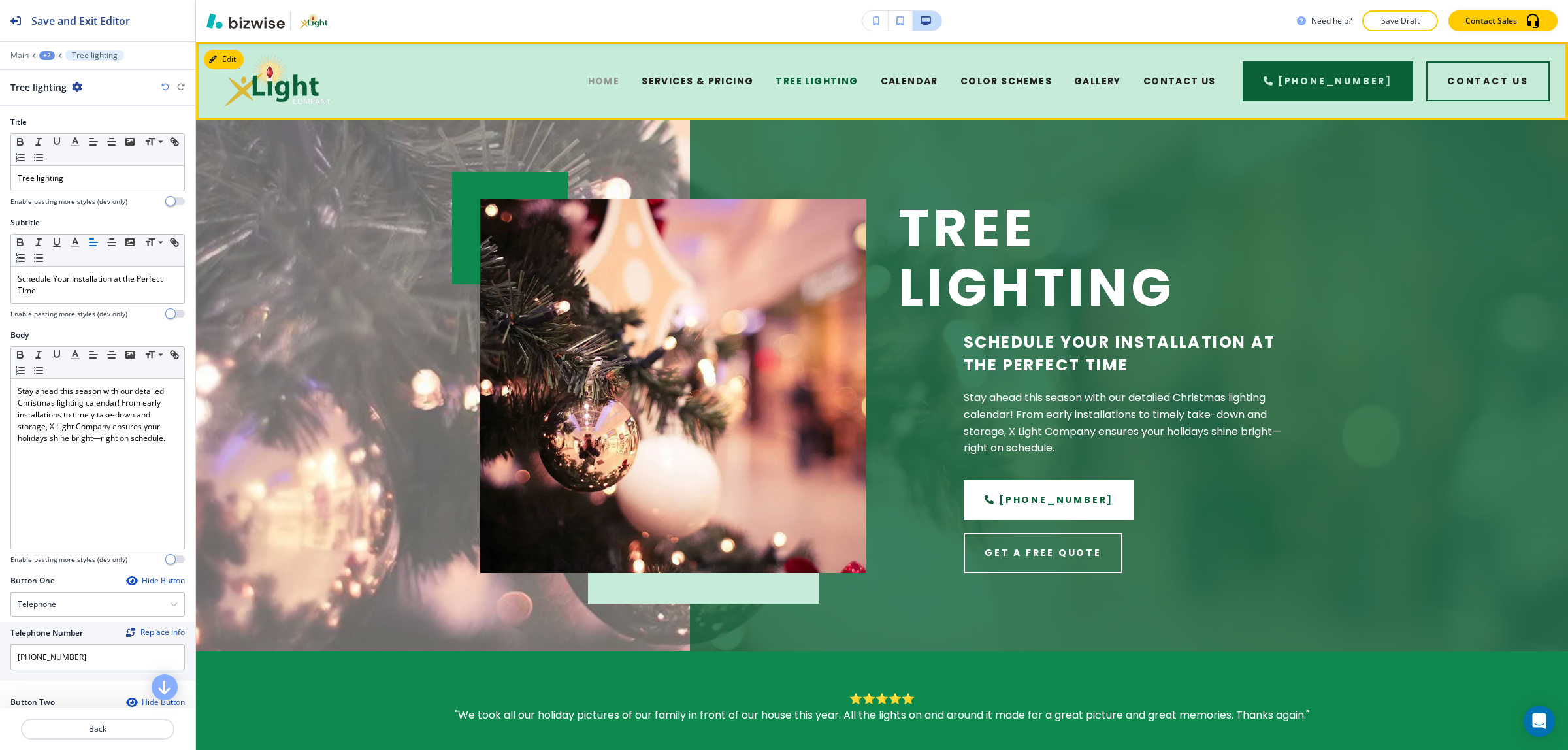
click at [620, 79] on span "HOME" at bounding box center [604, 81] width 32 height 13
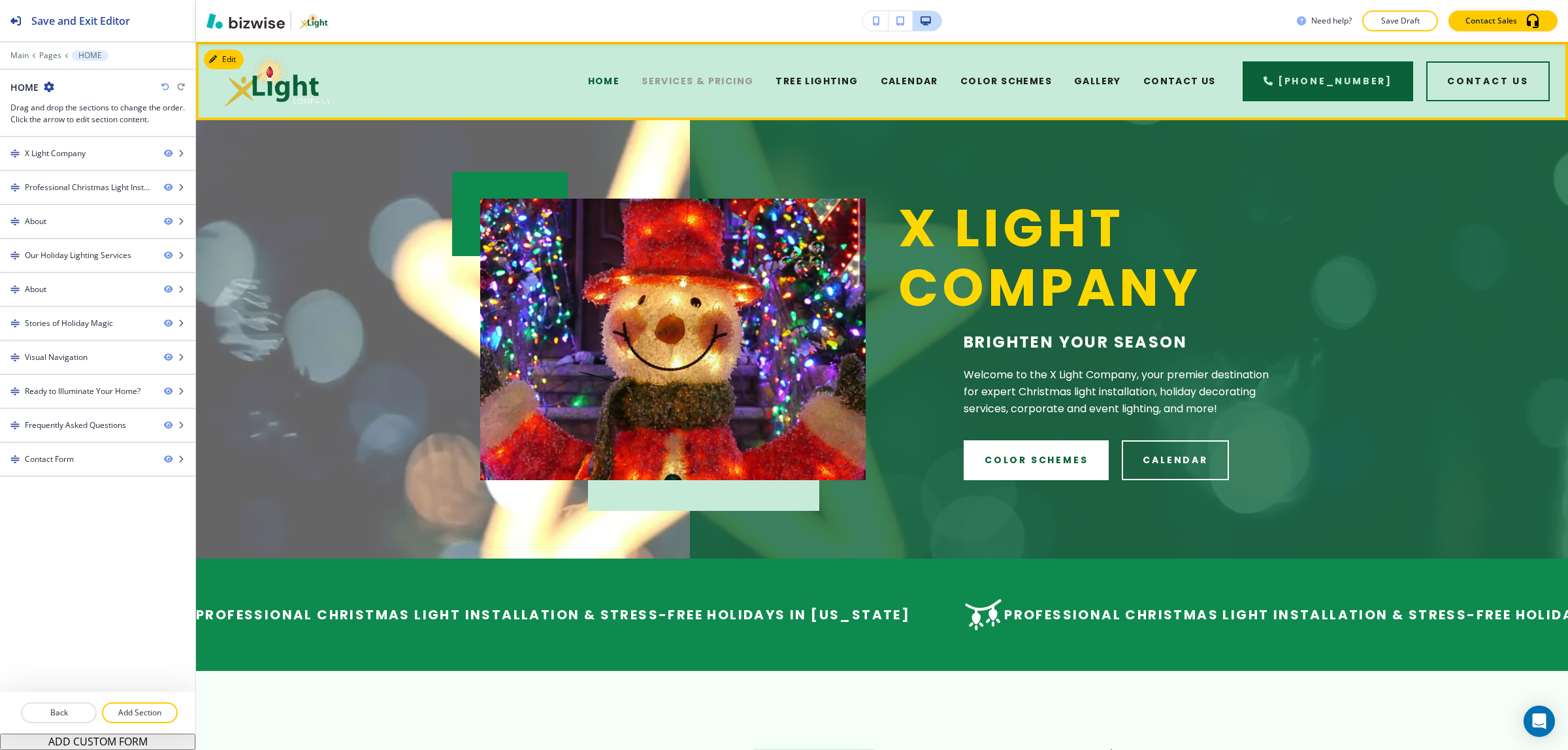
click at [709, 81] on span "SERVICES & PRICING" at bounding box center [698, 81] width 112 height 13
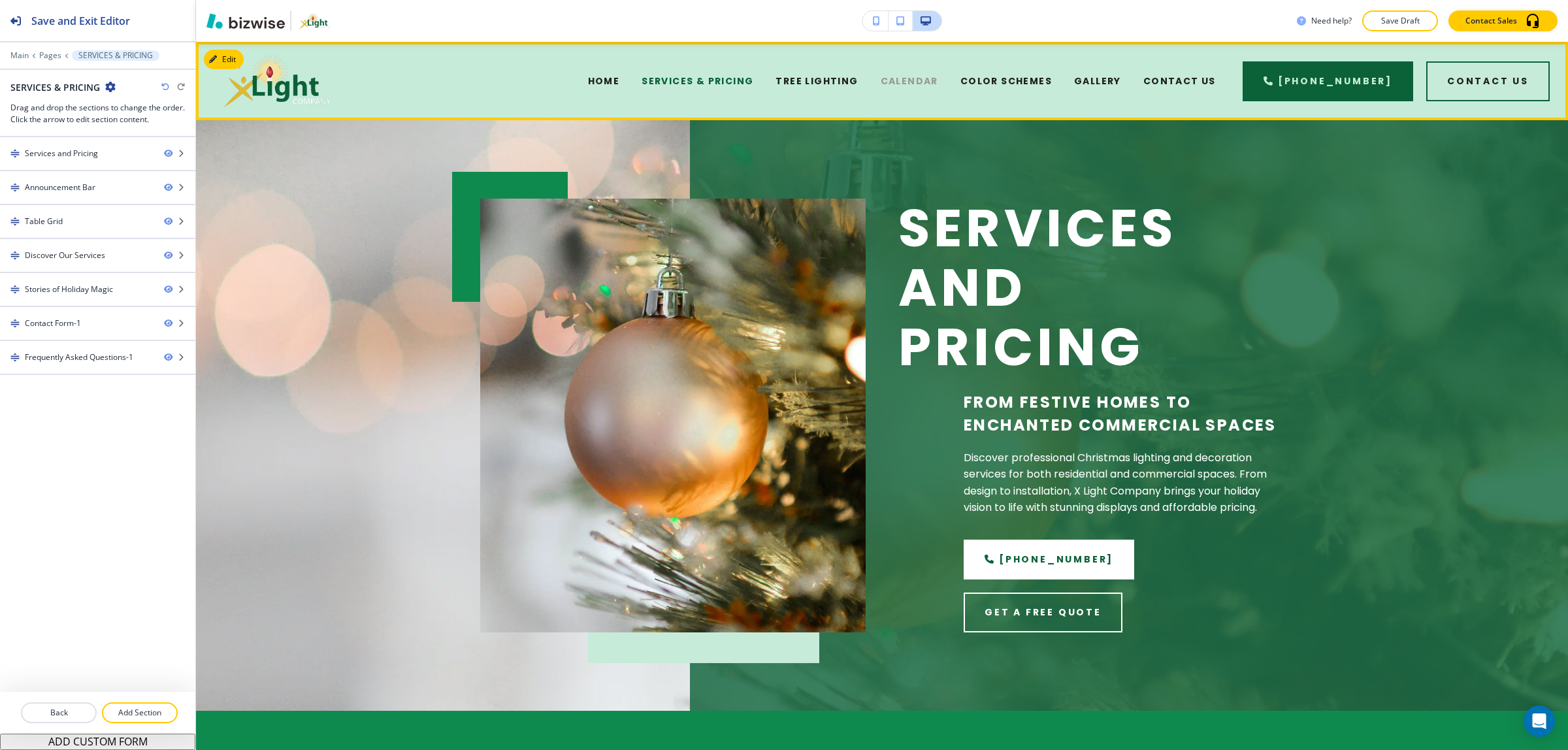
click at [934, 83] on span "CALENDAR" at bounding box center [909, 81] width 58 height 13
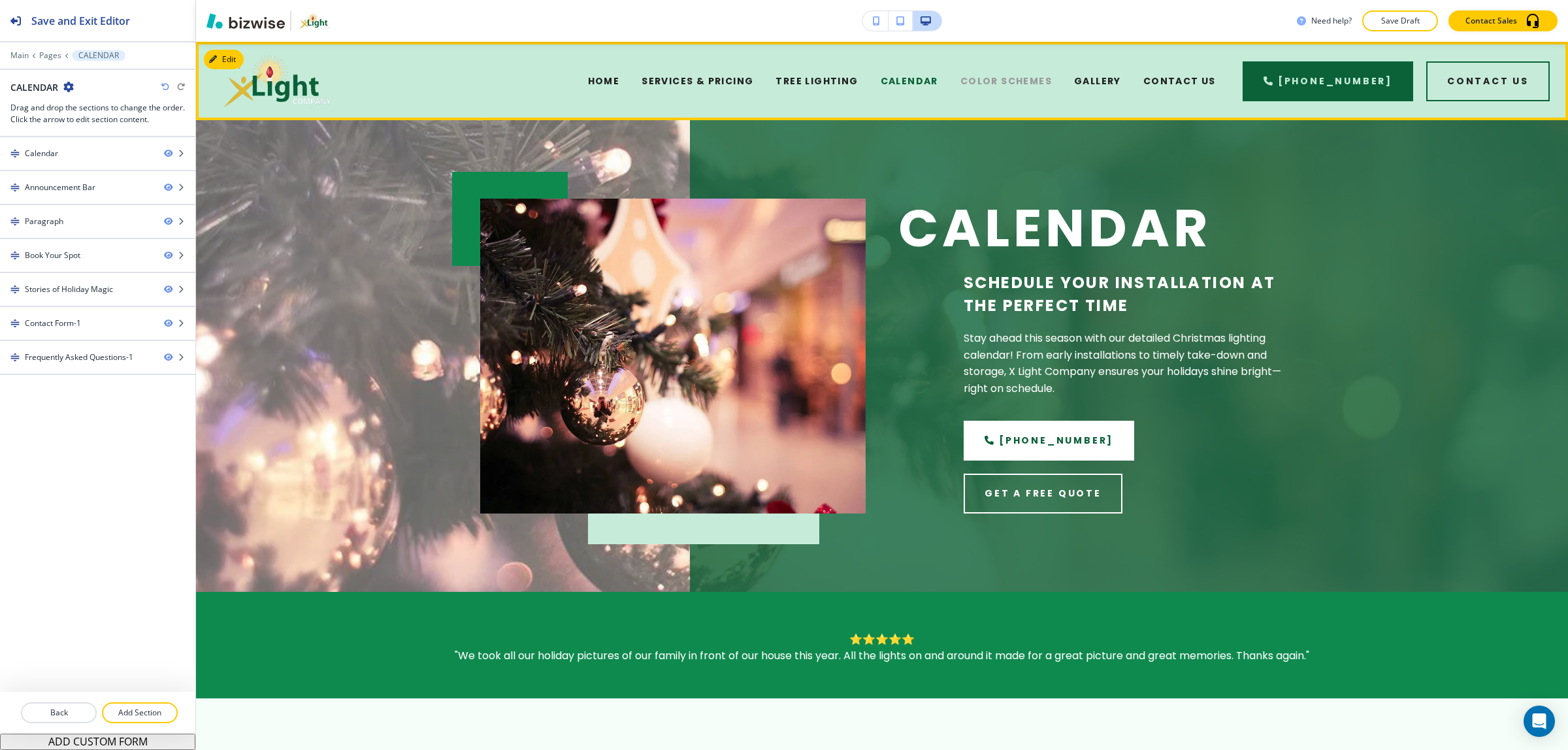
click at [991, 83] on span "COLOR SCHEMES" at bounding box center [1006, 81] width 91 height 13
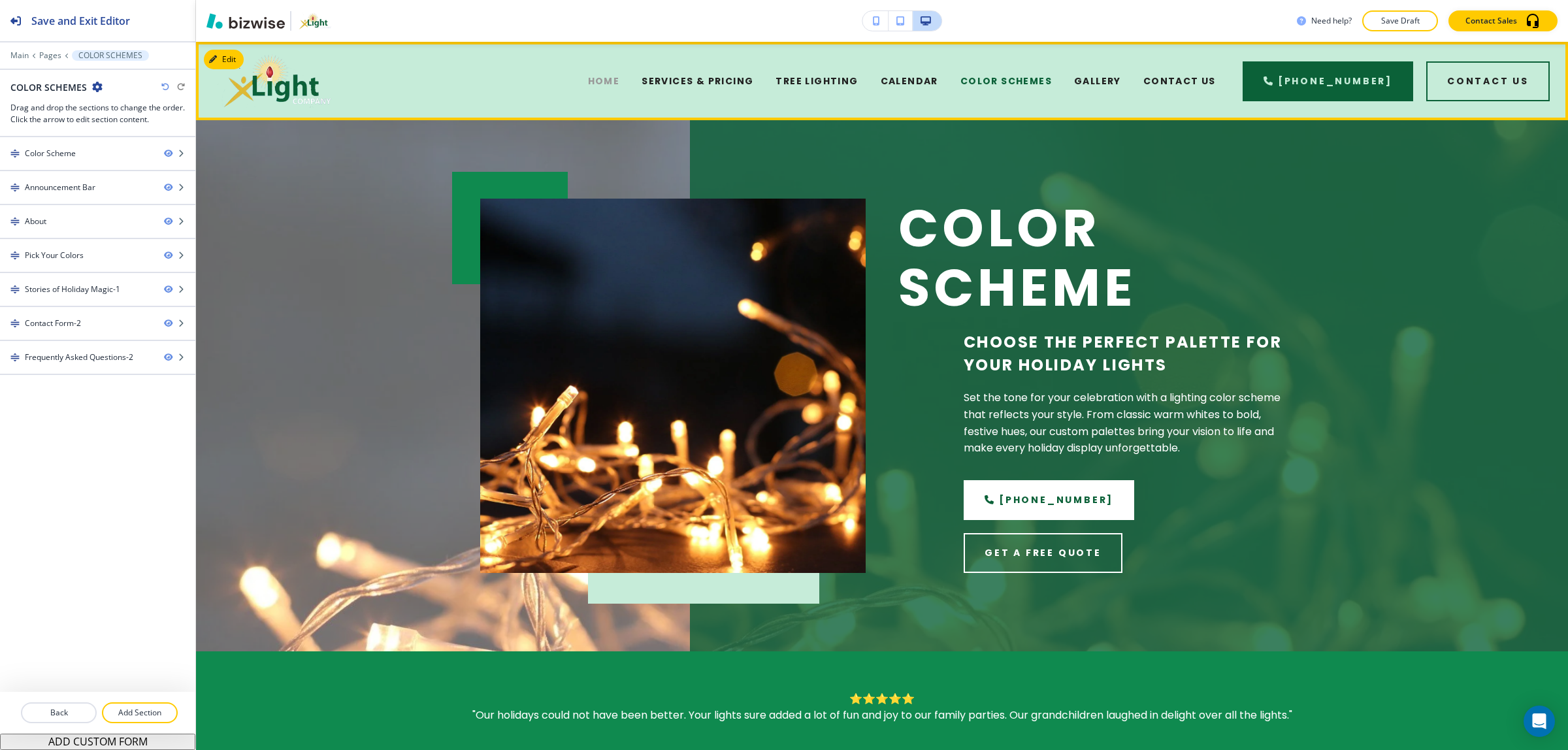
click at [620, 86] on span "HOME" at bounding box center [604, 81] width 32 height 13
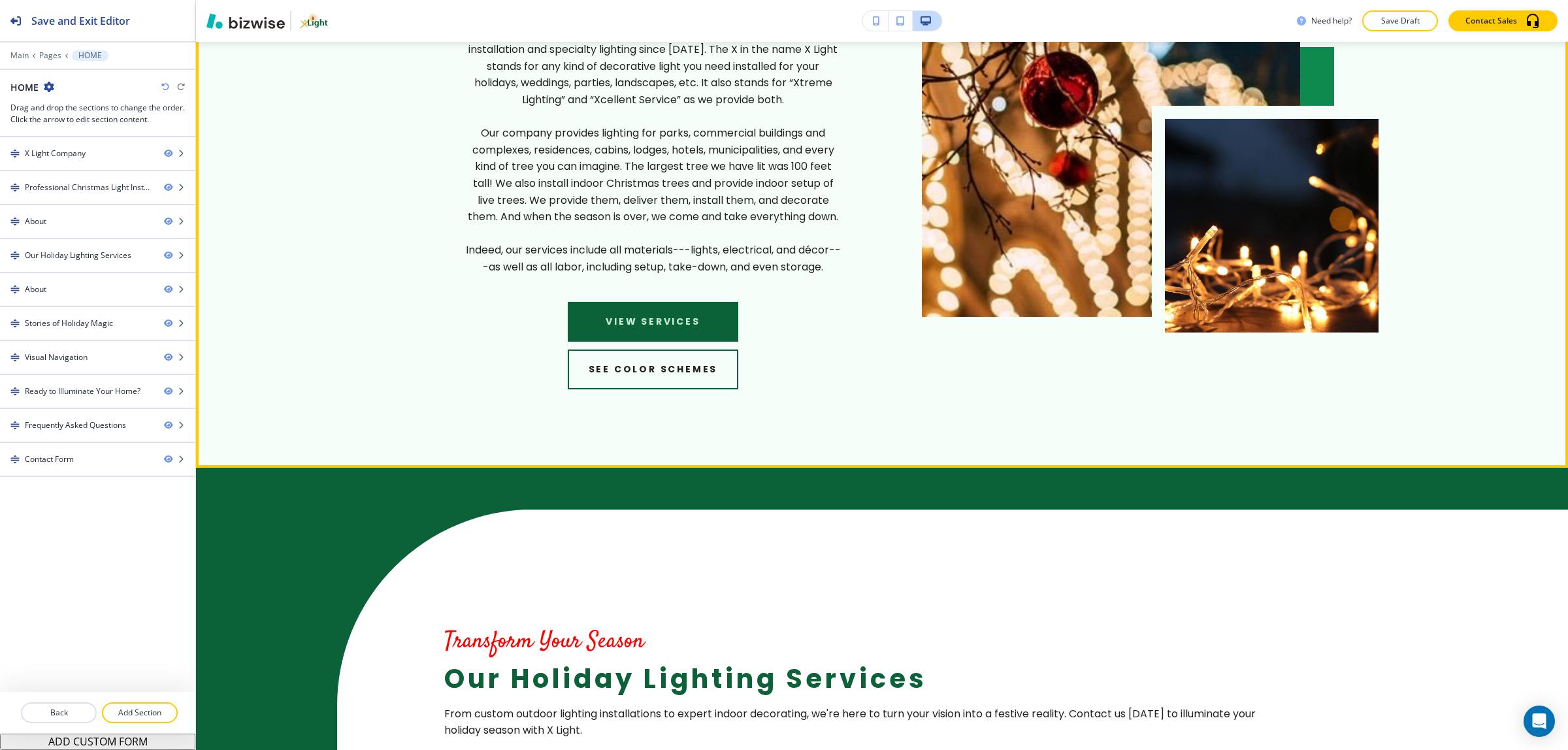
scroll to position [1413, 0]
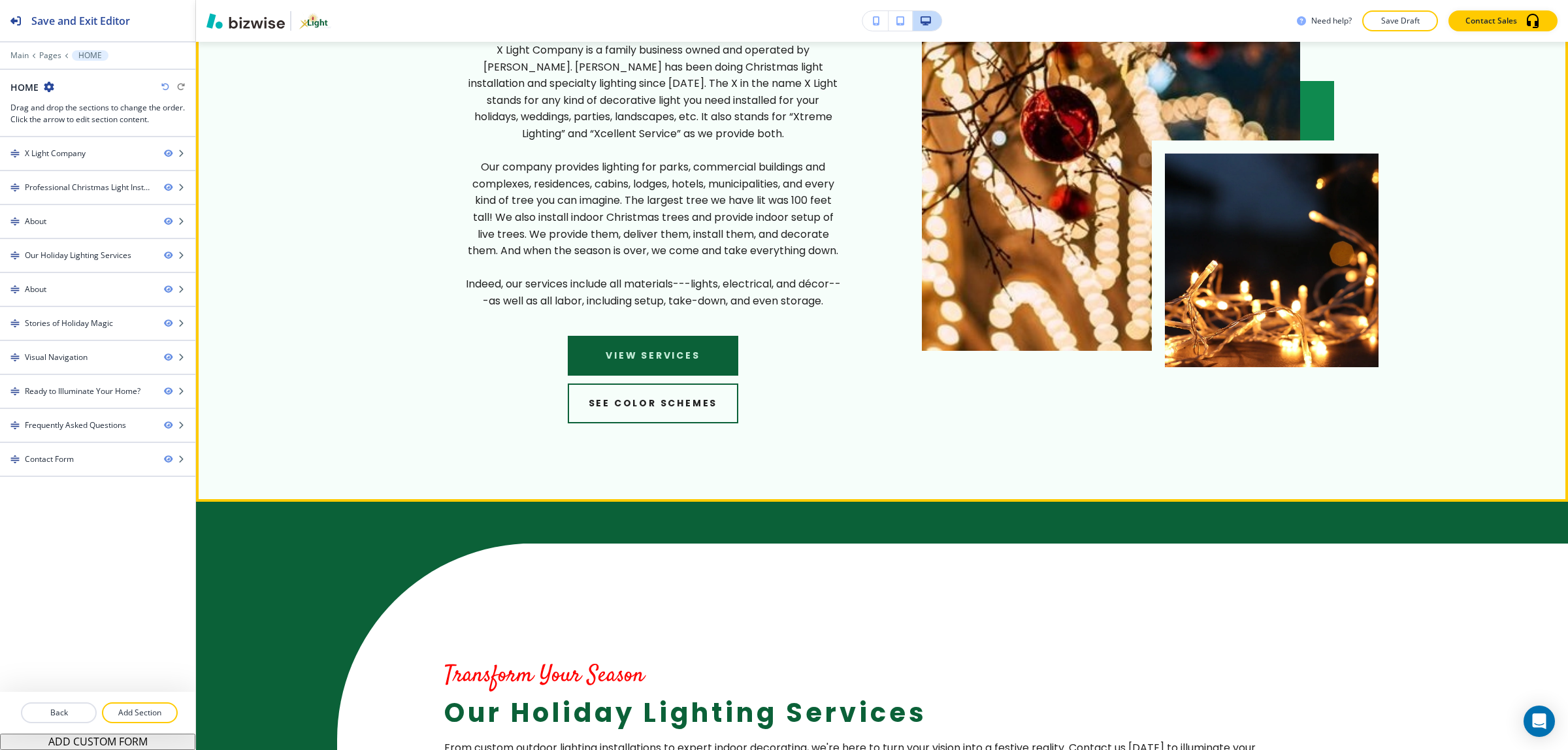
drag, startPoint x: 1318, startPoint y: 373, endPoint x: 1310, endPoint y: 121, distance: 252.1
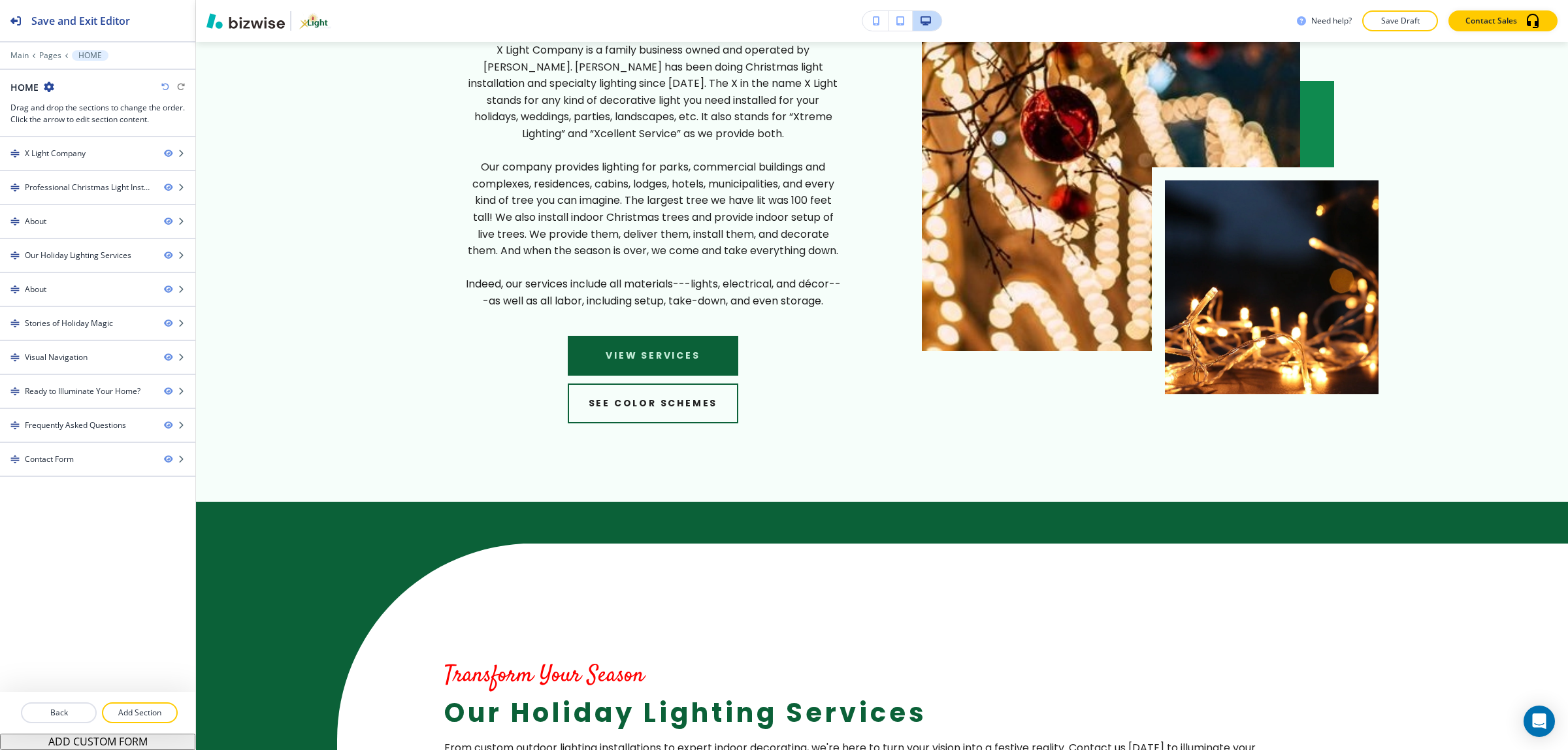
scroll to position [0, 0]
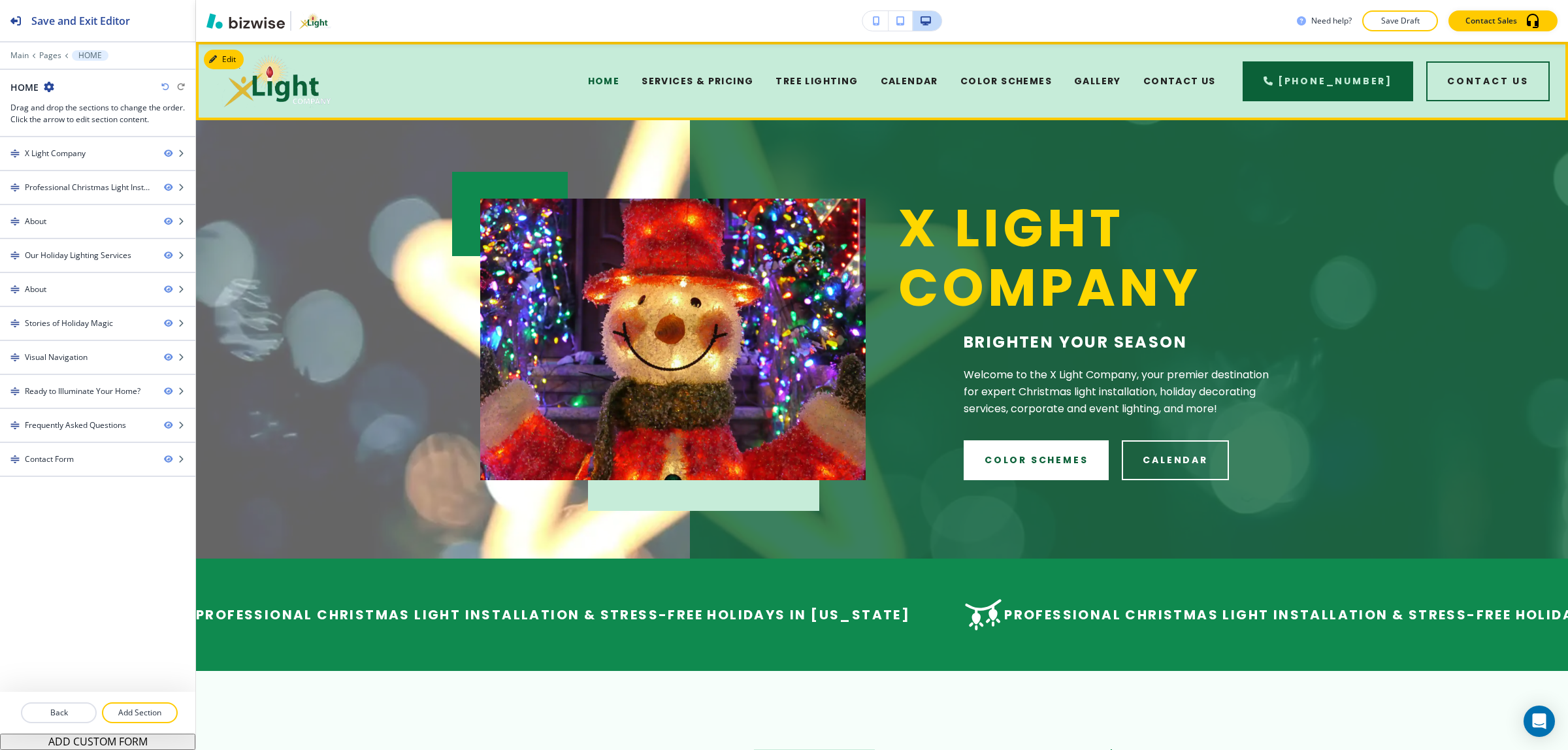
click at [1132, 73] on div "GALLERY" at bounding box center [1098, 81] width 69 height 52
click at [1121, 82] on span "GALLERY" at bounding box center [1097, 81] width 47 height 13
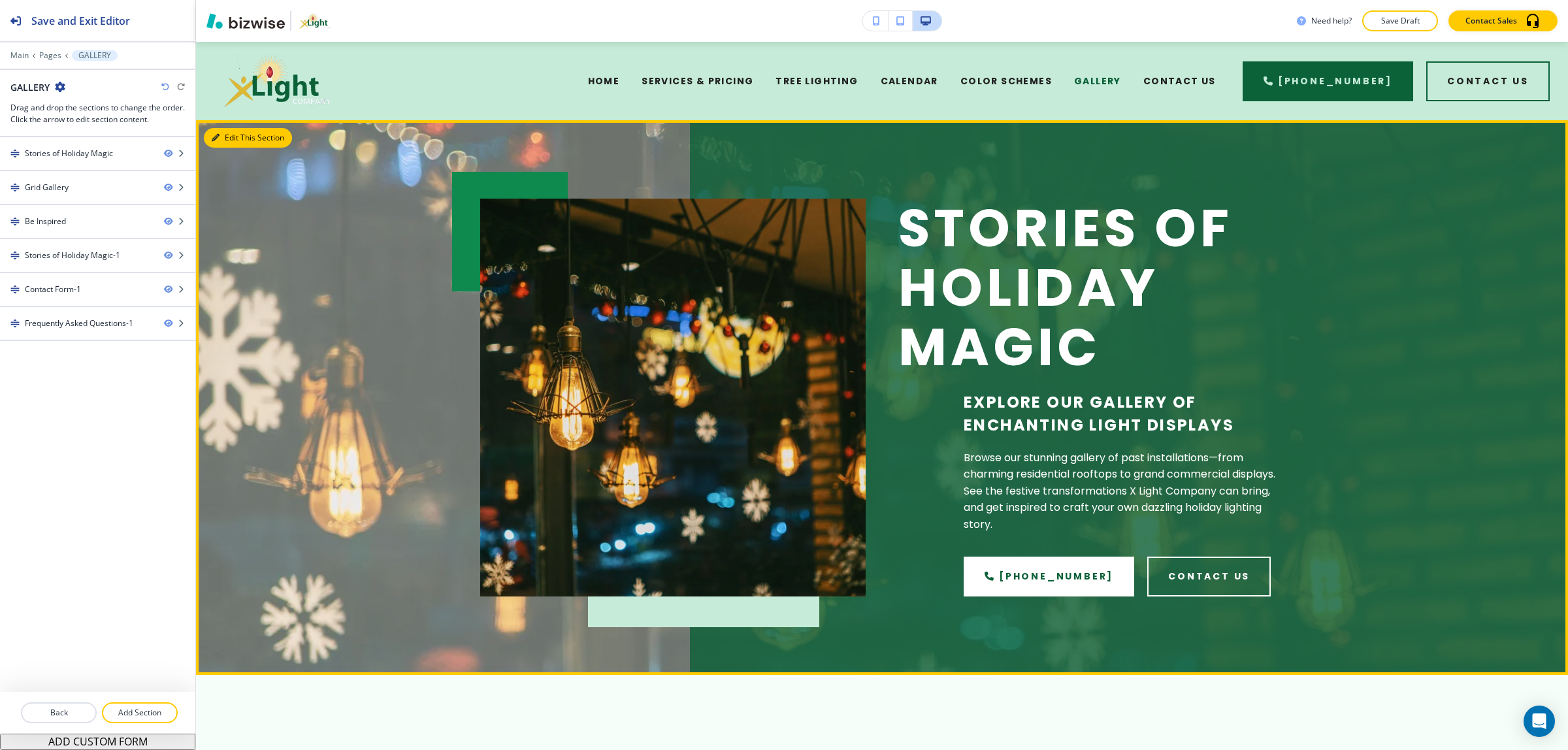
click at [220, 129] on button "Edit This Section" at bounding box center [248, 138] width 89 height 19
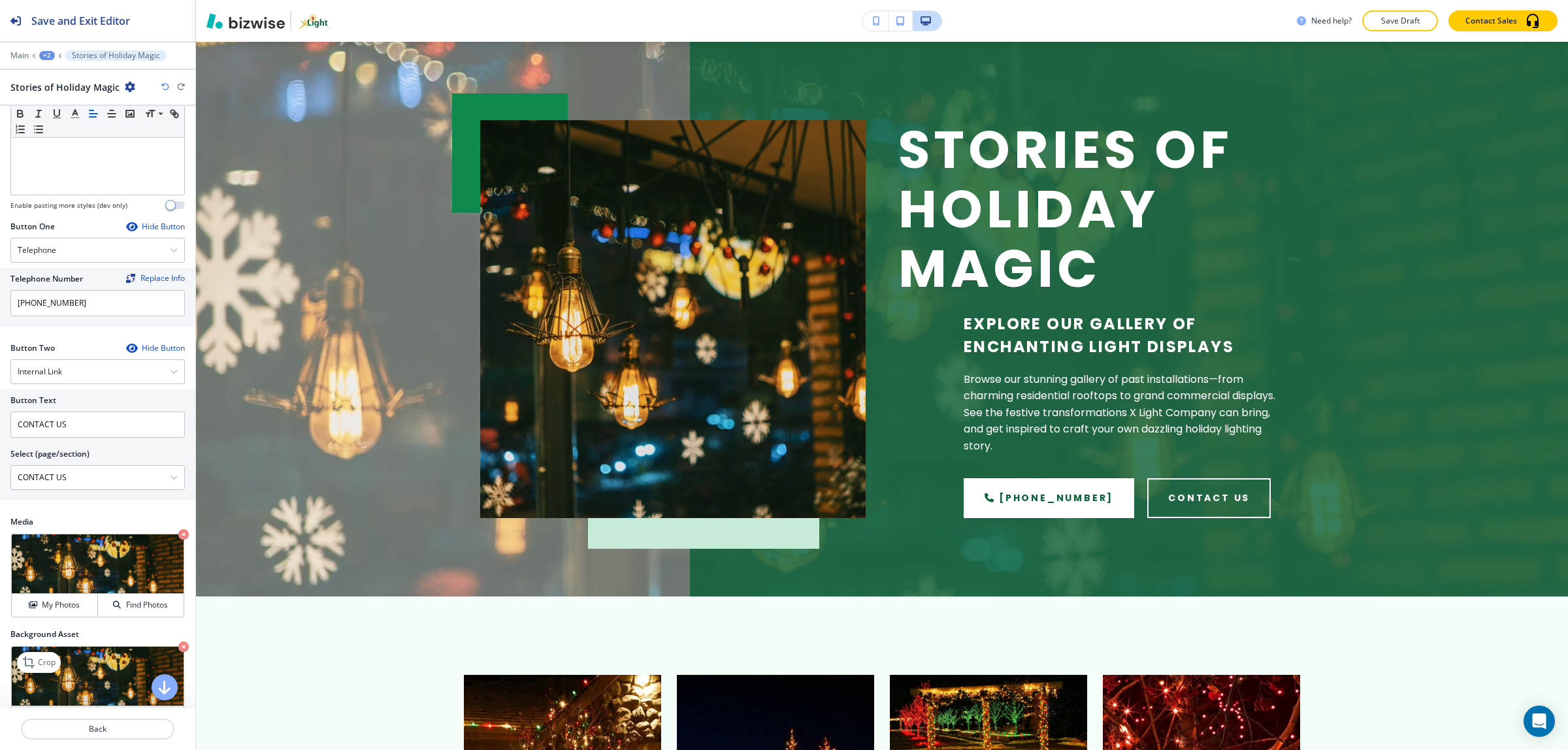
scroll to position [408, 0]
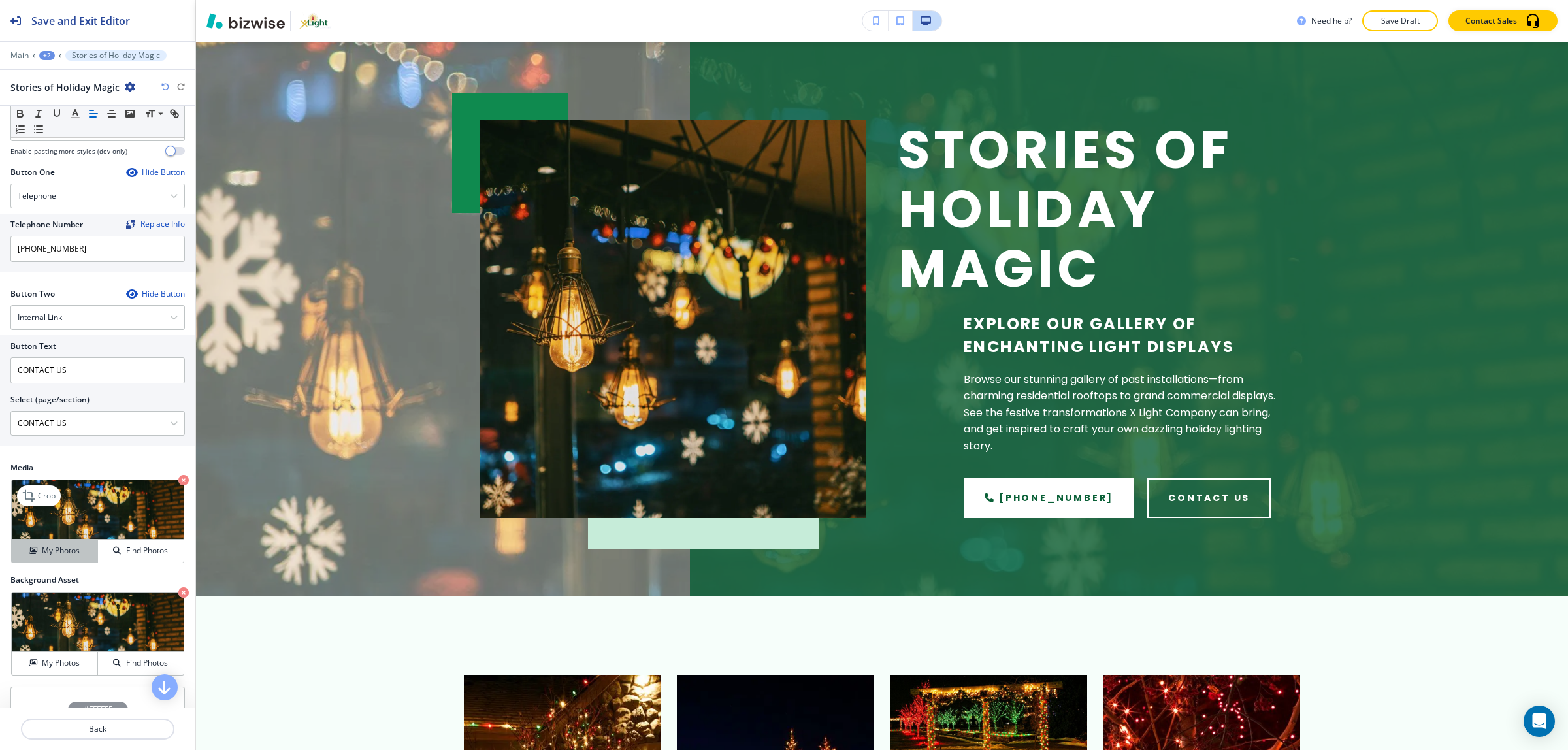
click at [36, 561] on button "My Photos" at bounding box center [54, 552] width 86 height 23
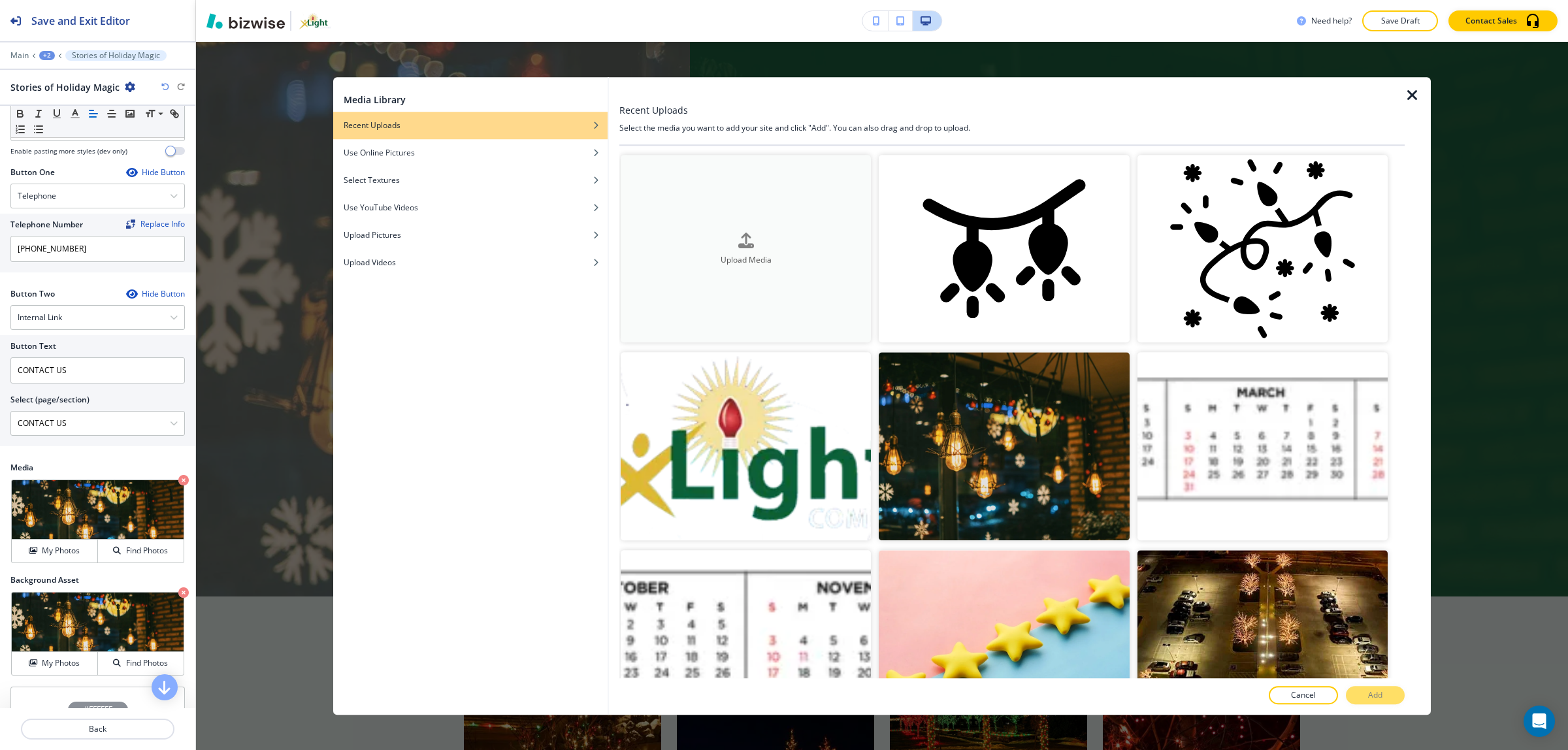
click at [714, 251] on div "button" at bounding box center [745, 251] width 251 height 5
click at [760, 193] on button "Upload Media" at bounding box center [745, 249] width 251 height 188
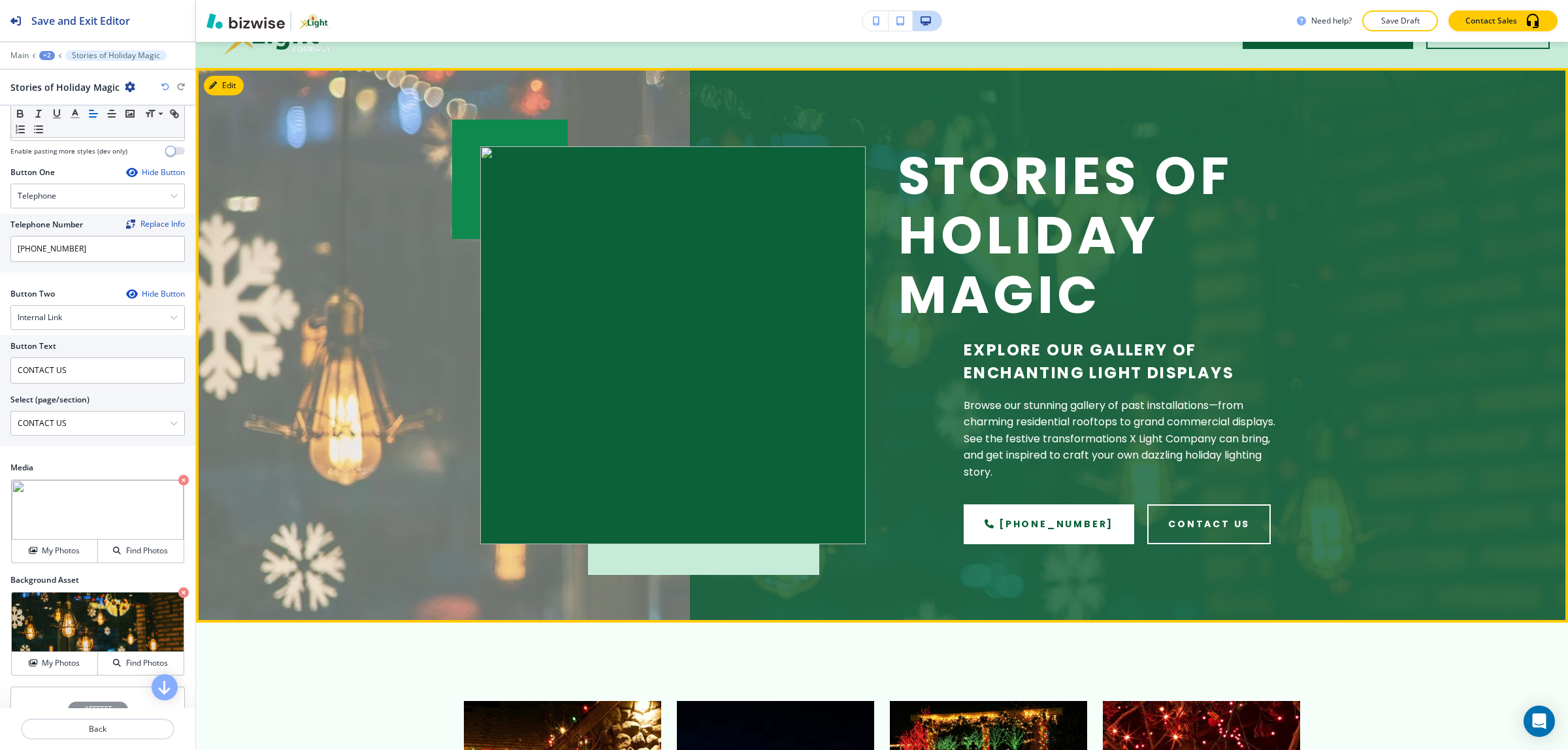
scroll to position [0, 0]
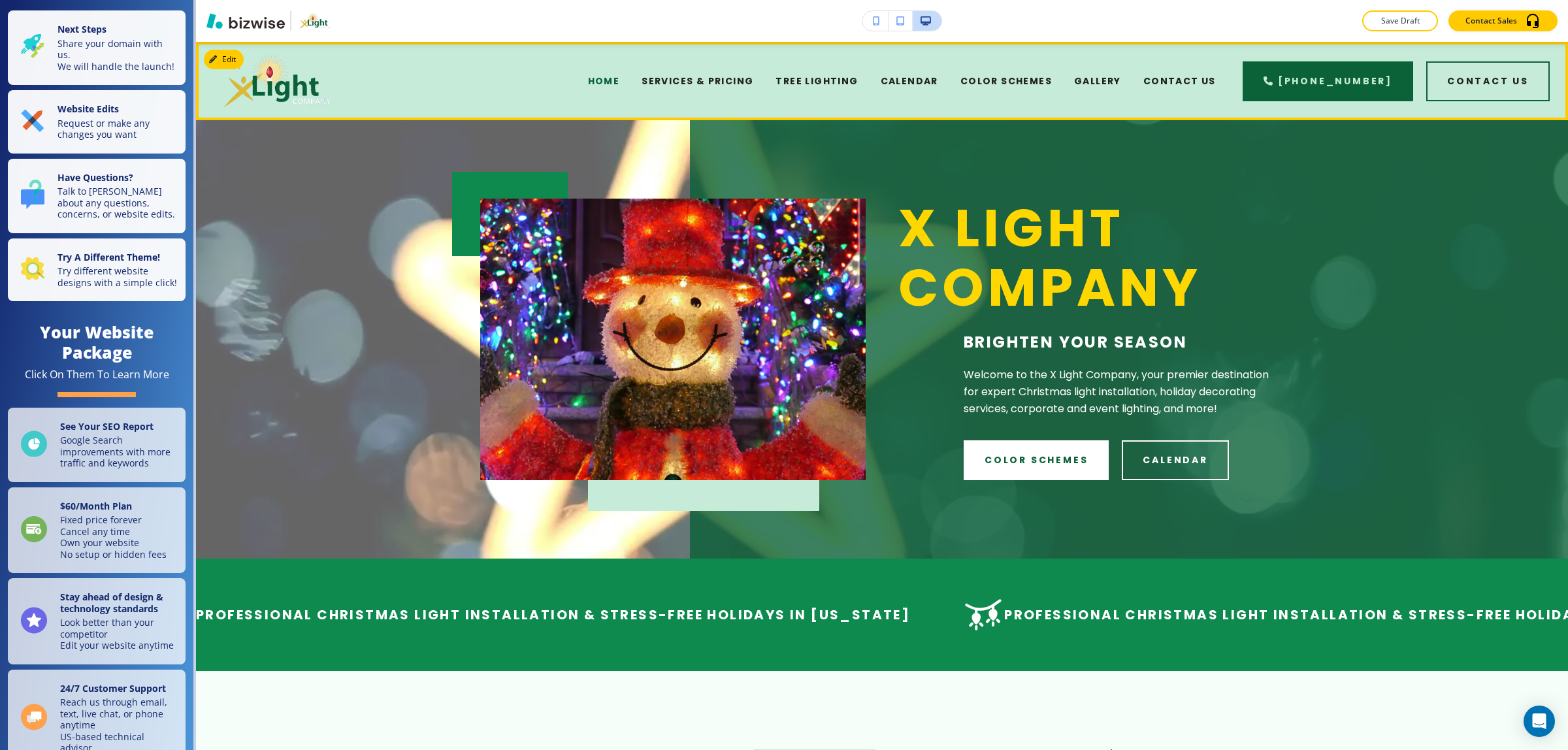
click at [744, 71] on div "SERVICES & PRICING" at bounding box center [697, 81] width 134 height 52
click at [745, 86] on span "SERVICES & PRICING" at bounding box center [698, 81] width 112 height 13
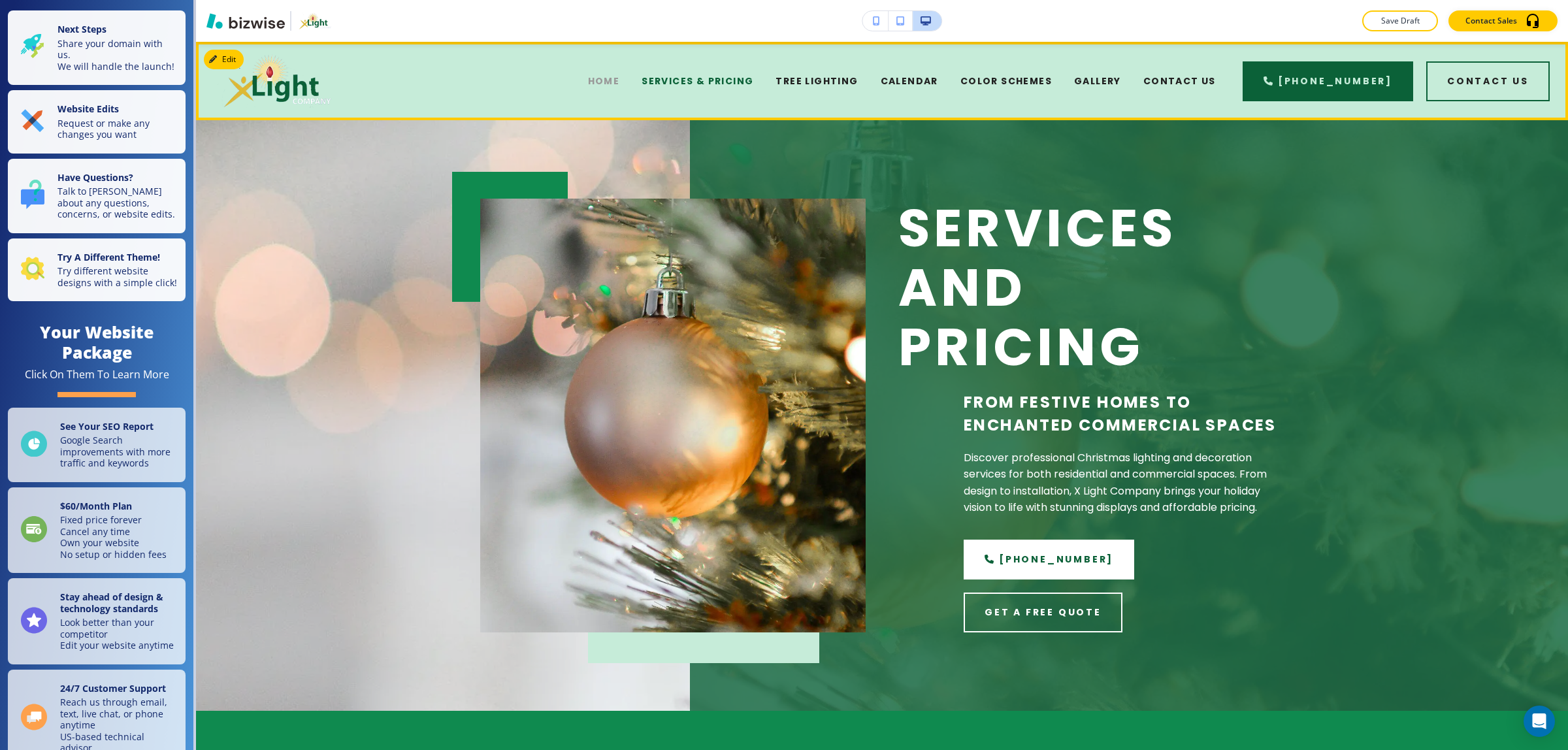
click at [620, 82] on span "HOME" at bounding box center [604, 81] width 32 height 13
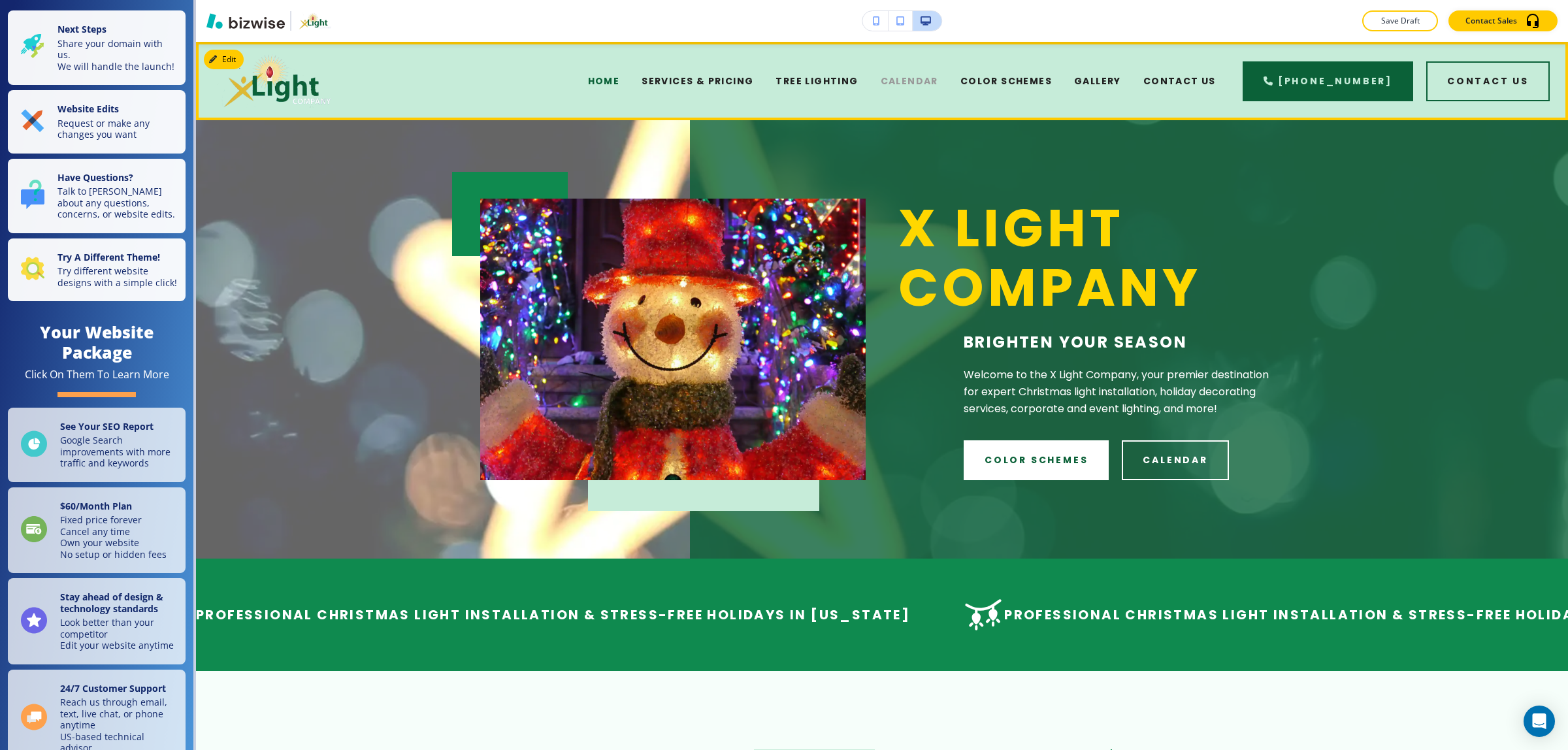
click at [915, 76] on span "CALENDAR" at bounding box center [909, 81] width 58 height 13
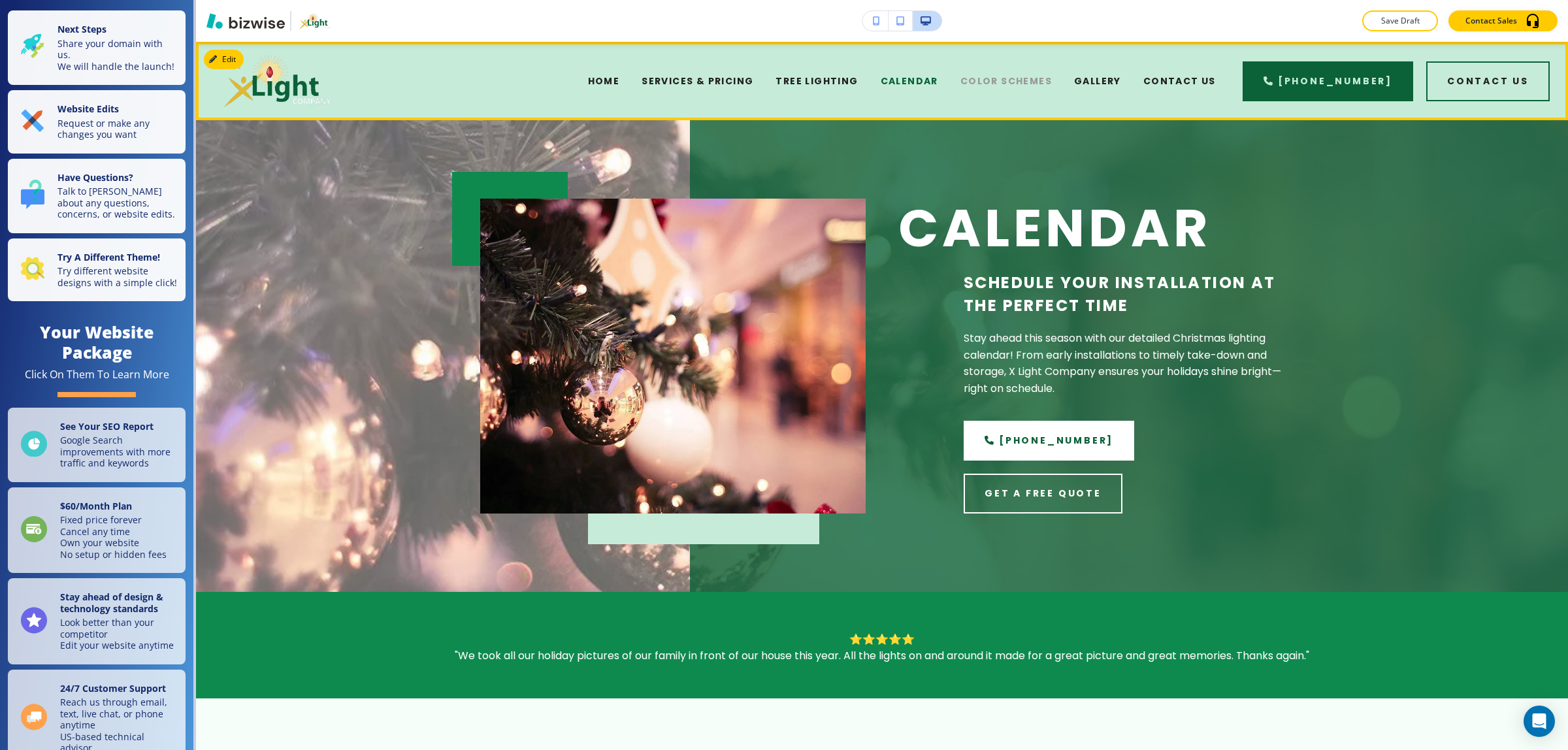
click at [1012, 76] on span "COLOR SCHEMES" at bounding box center [1006, 81] width 91 height 13
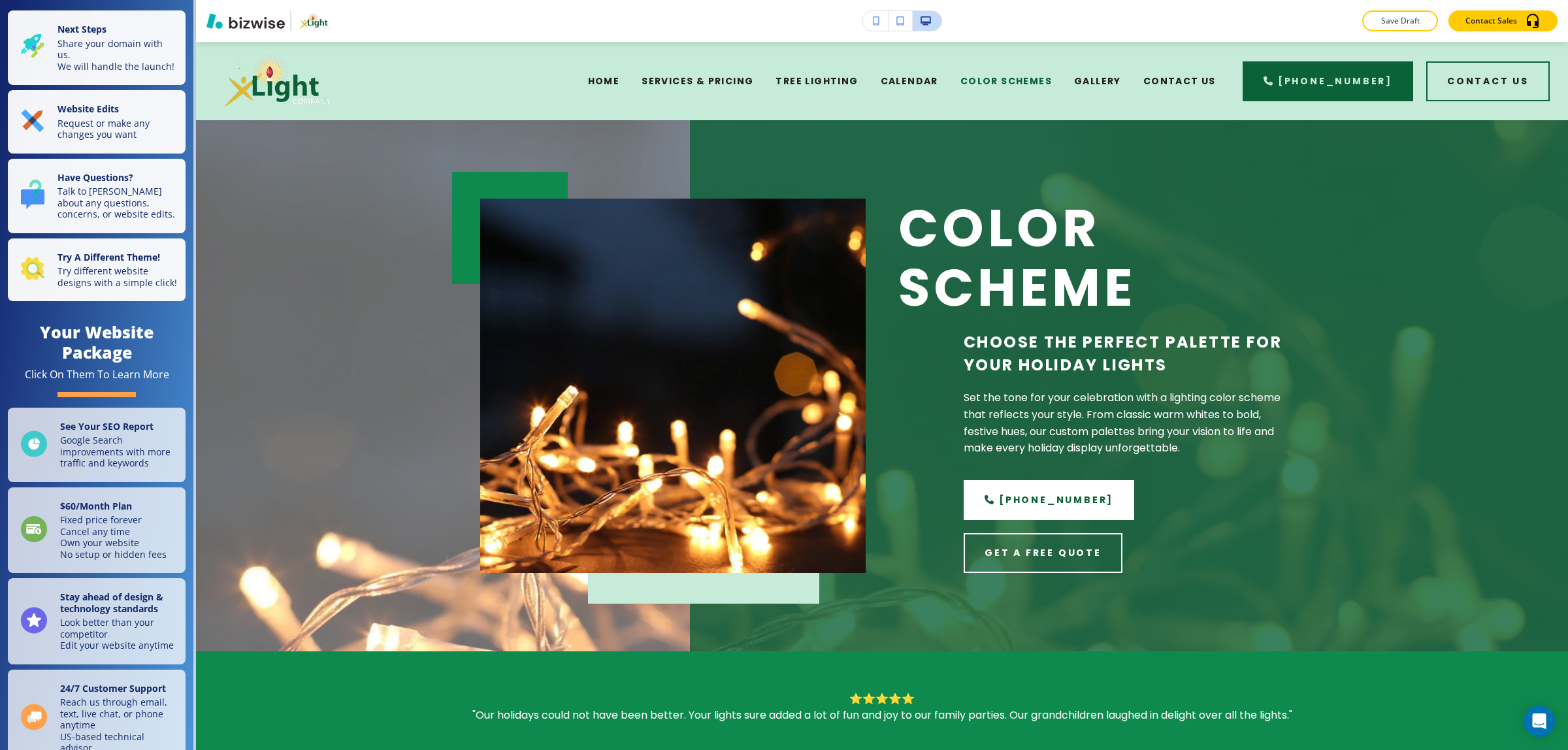
click at [1154, 81] on div "CONTACT US" at bounding box center [1179, 81] width 95 height 52
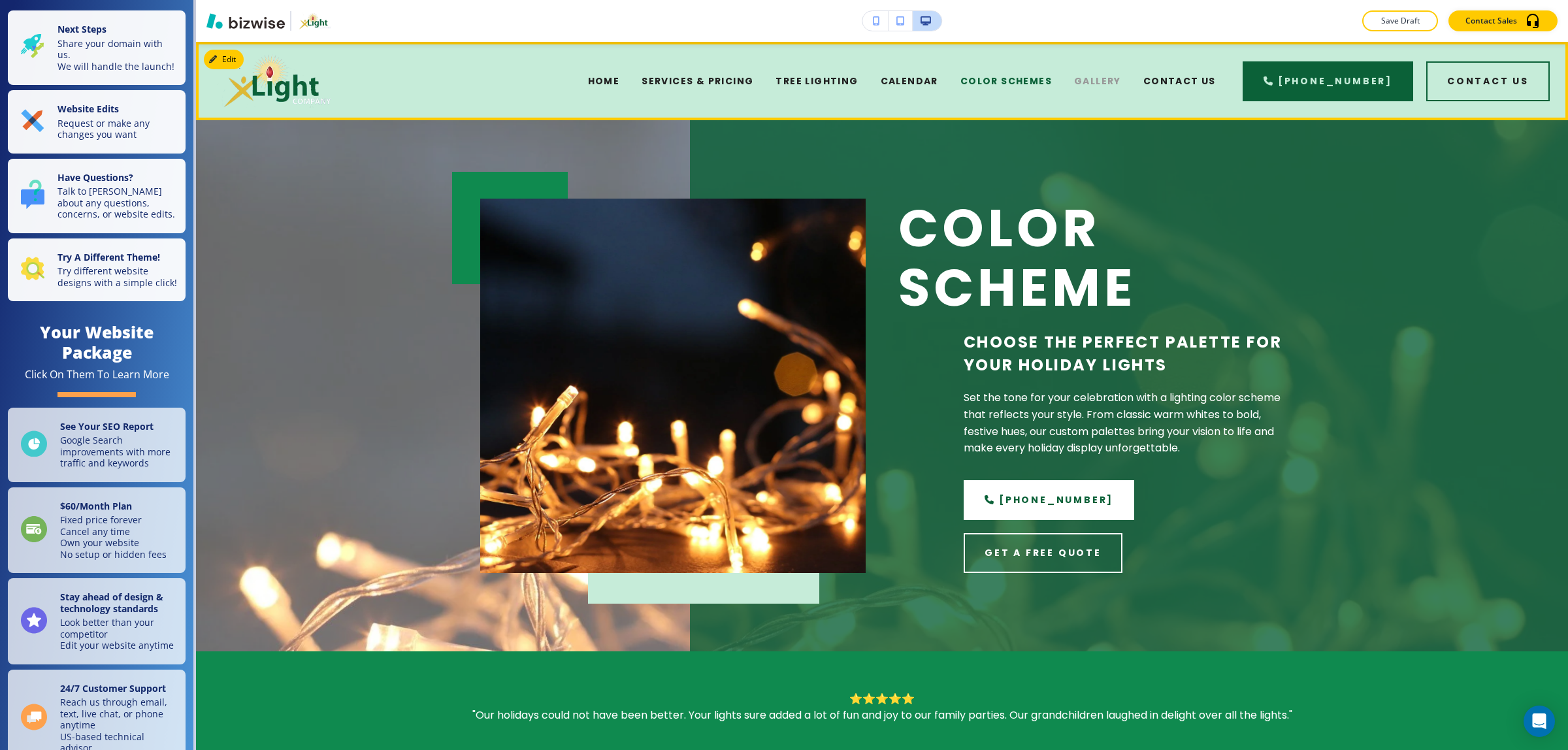
click at [1121, 81] on span "GALLERY" at bounding box center [1097, 81] width 47 height 13
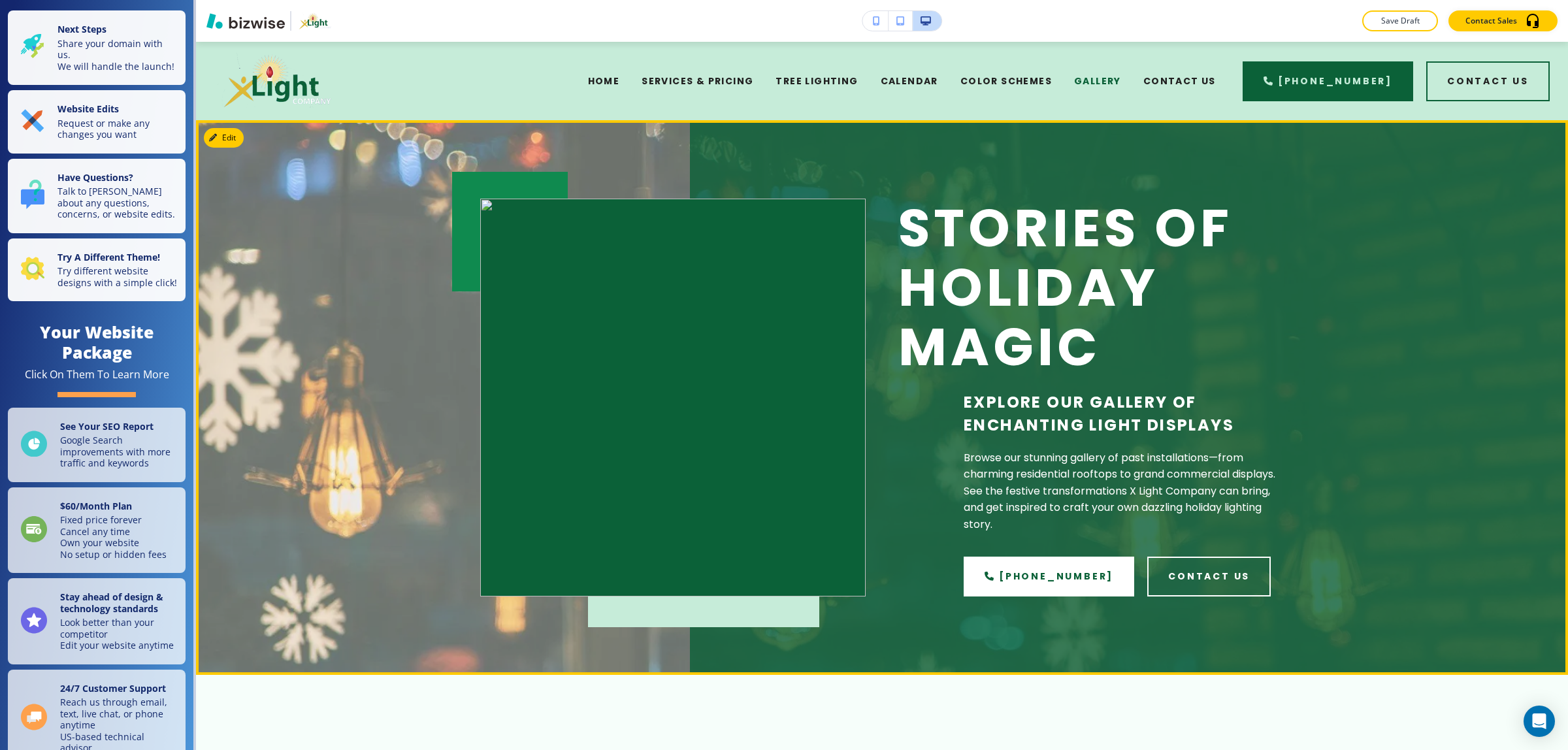
click at [483, 213] on img at bounding box center [672, 397] width 385 height 398
click at [230, 141] on button "Edit This Section" at bounding box center [248, 138] width 89 height 19
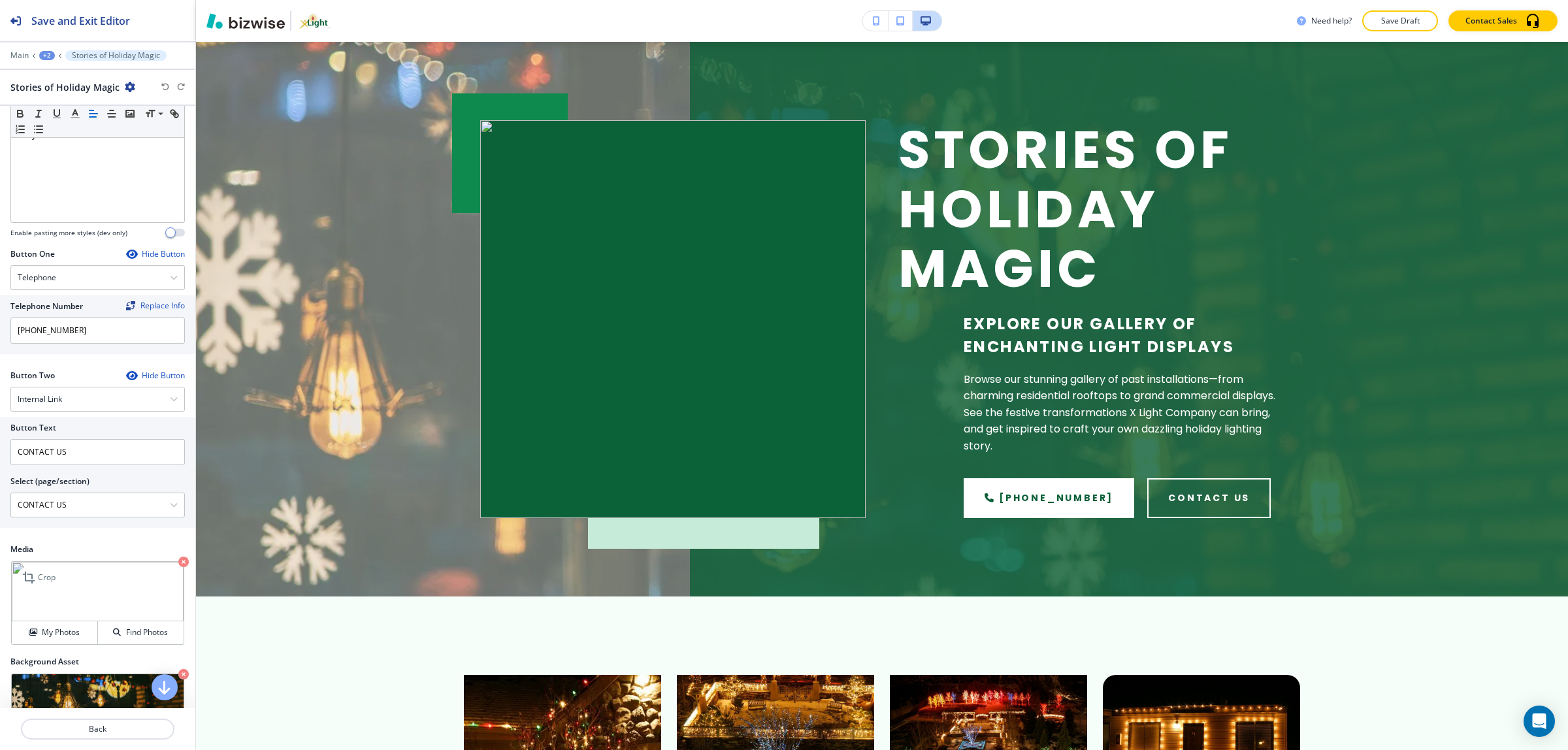
scroll to position [1, 0]
click at [42, 632] on h4 "My Photos" at bounding box center [60, 632] width 38 height 12
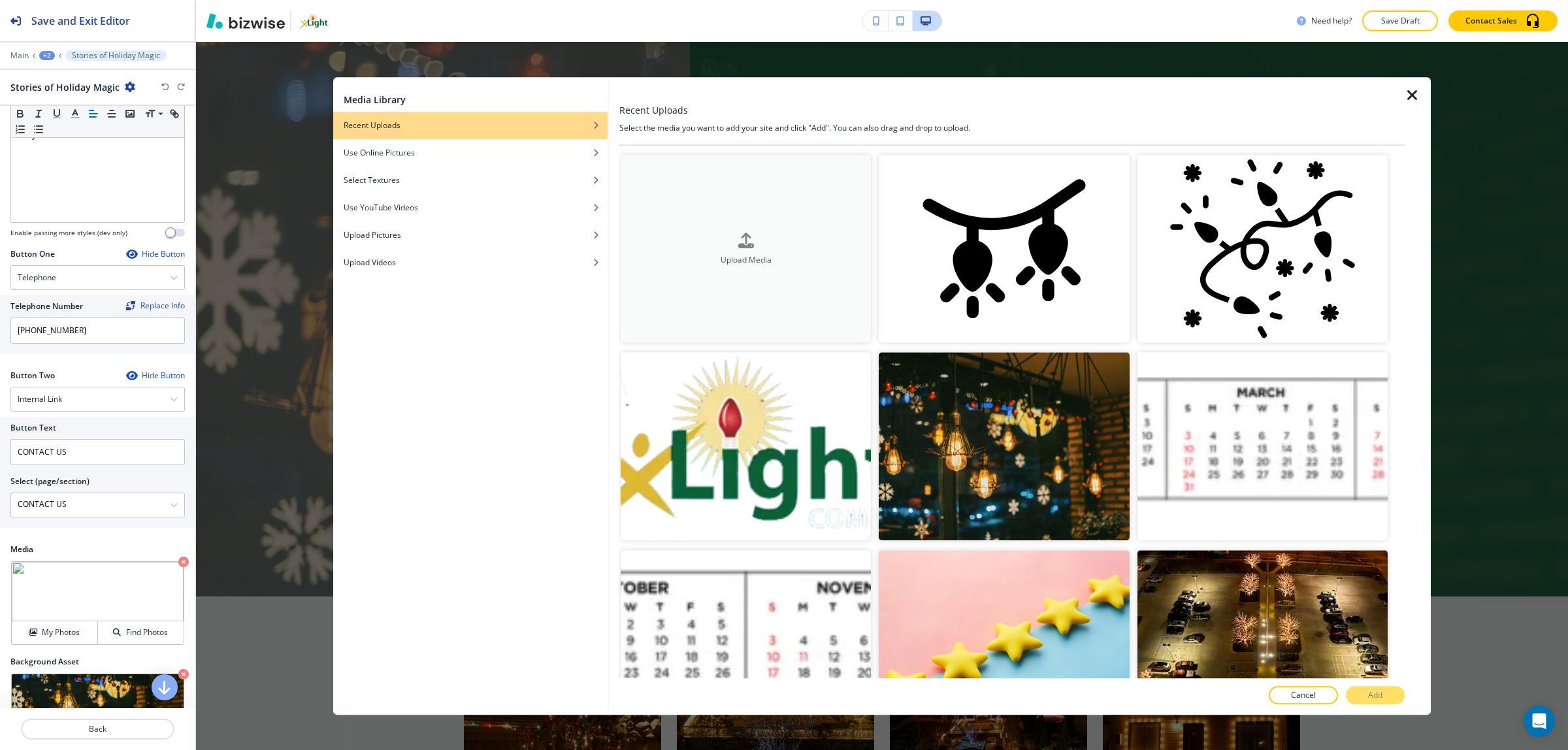
click at [760, 278] on button "Upload Media" at bounding box center [745, 249] width 251 height 188
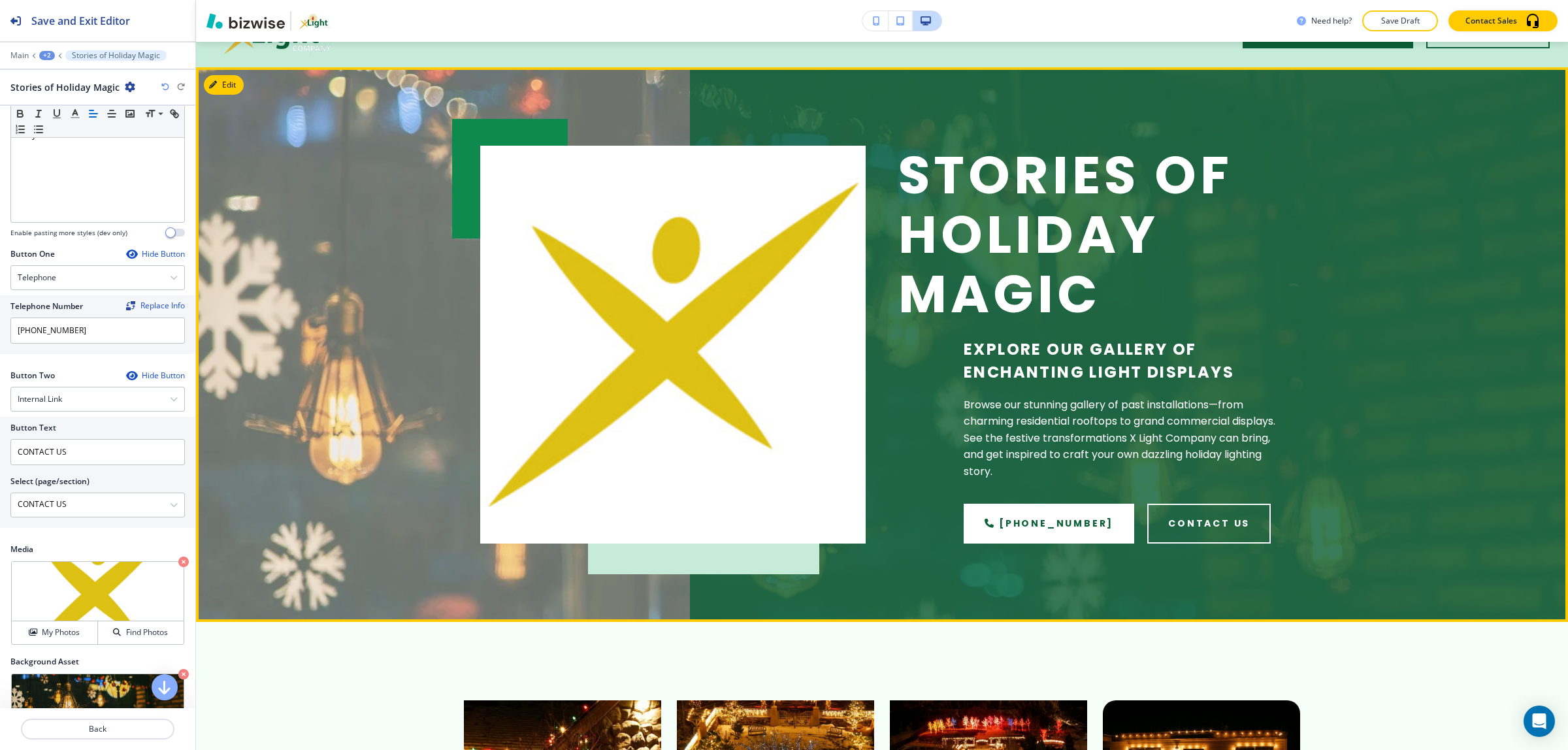
scroll to position [0, 0]
